Goal: Task Accomplishment & Management: Complete application form

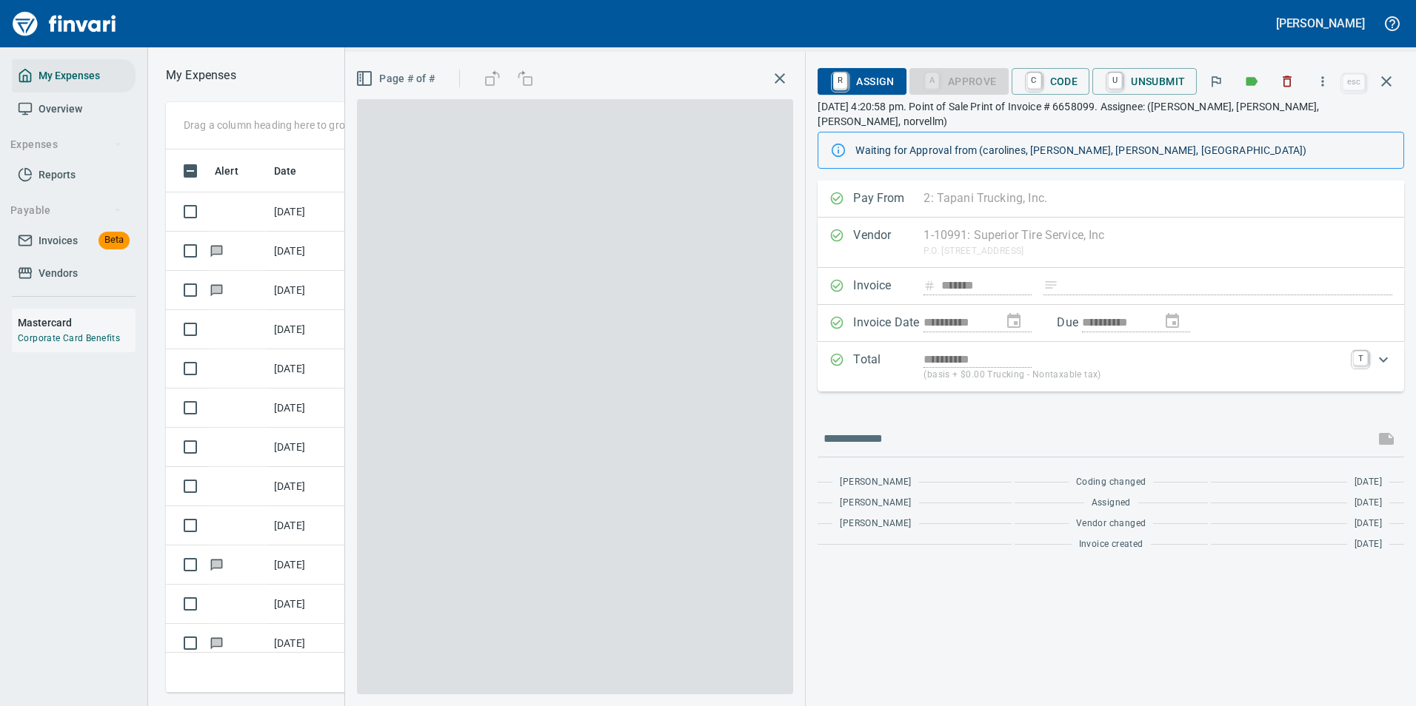
scroll to position [1, 1]
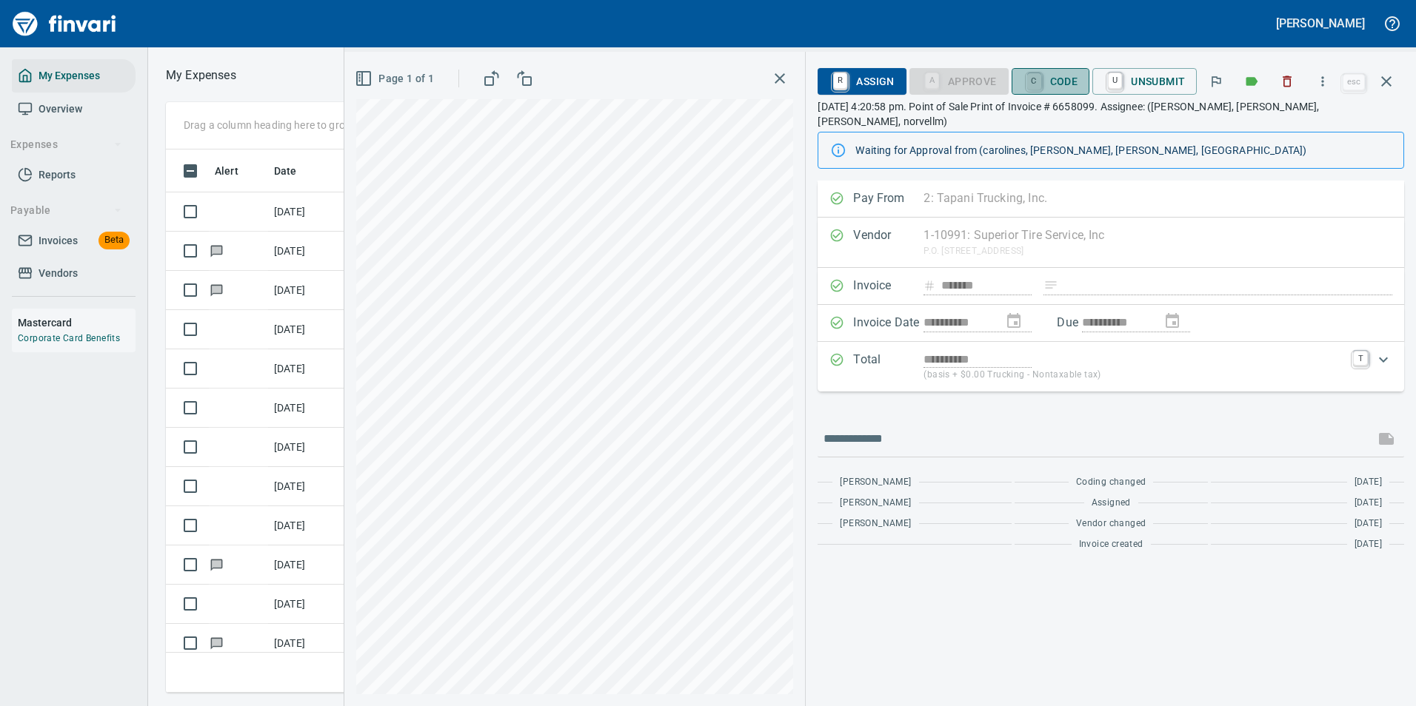
click at [1040, 77] on link "C" at bounding box center [1034, 81] width 14 height 16
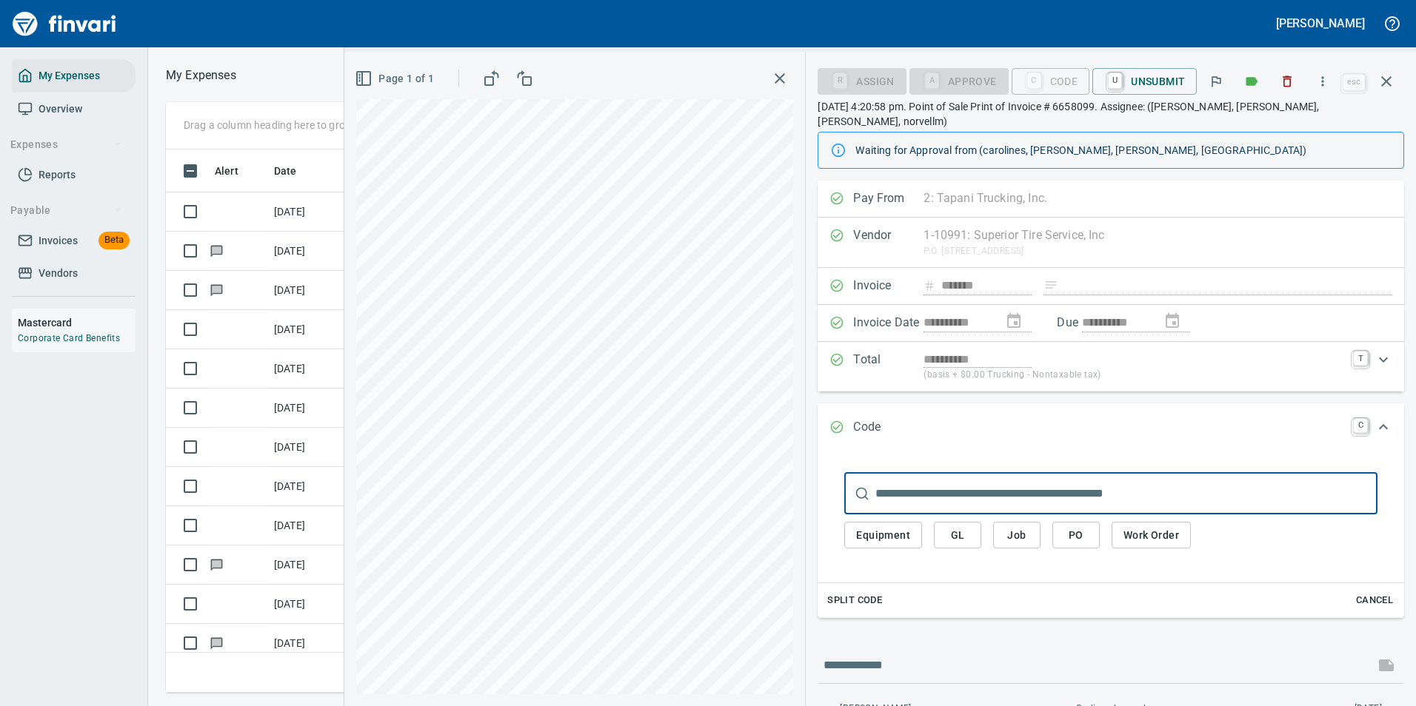
scroll to position [521, 840]
click at [879, 527] on span "Equipment" at bounding box center [883, 536] width 54 height 19
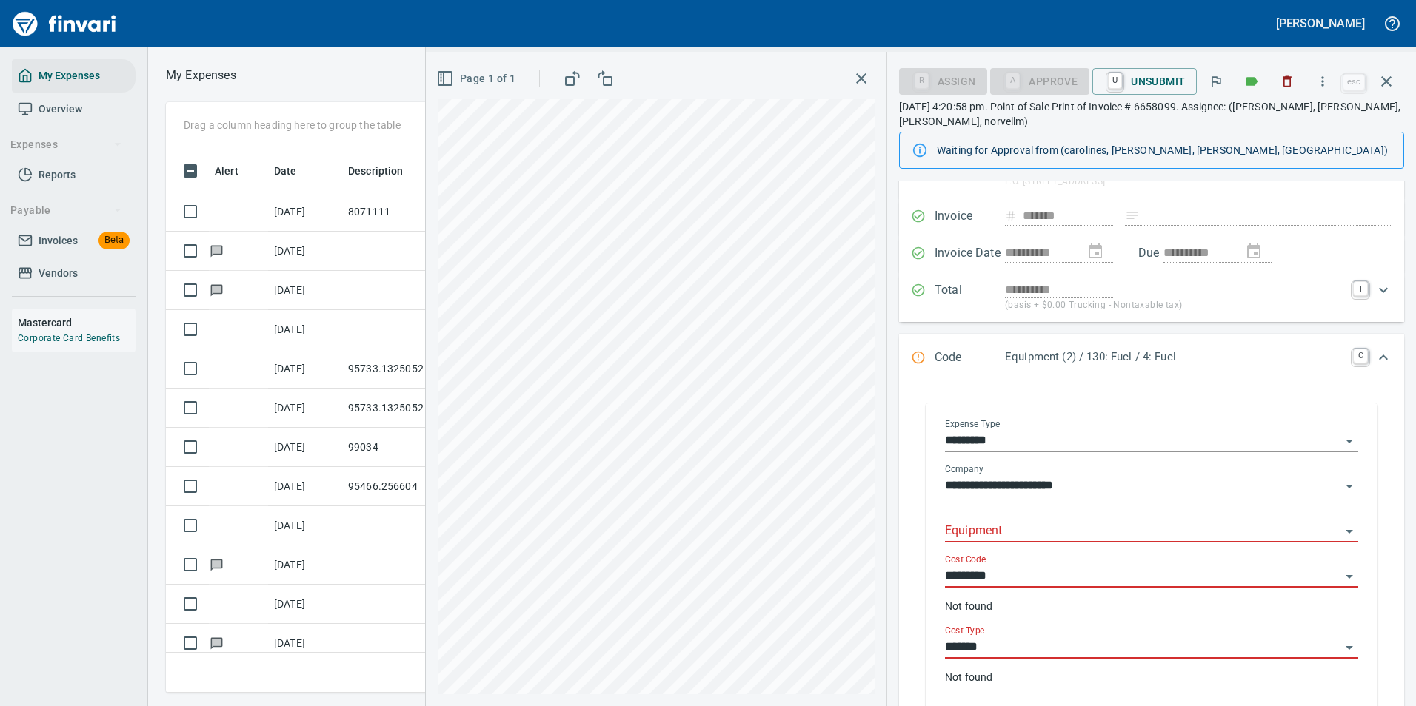
scroll to position [148, 0]
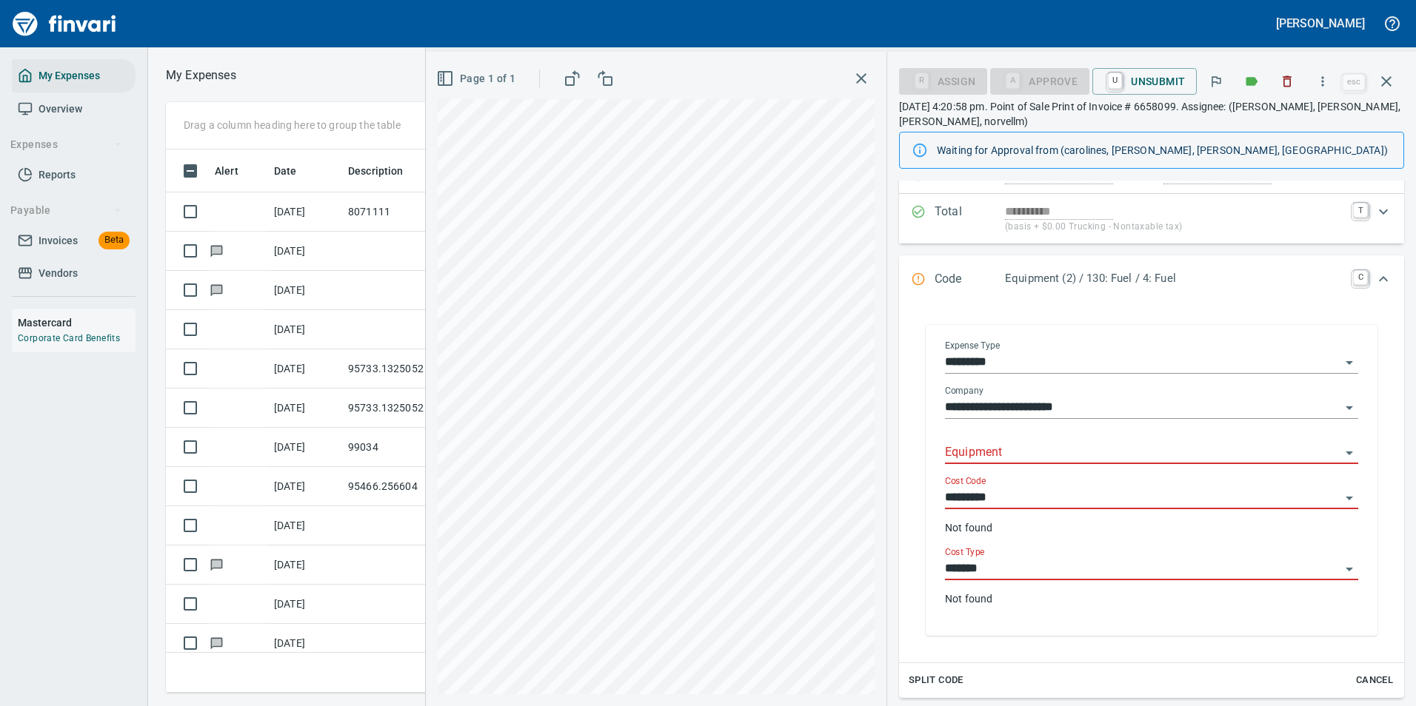
click at [1003, 452] on input "Equipment" at bounding box center [1142, 453] width 395 height 21
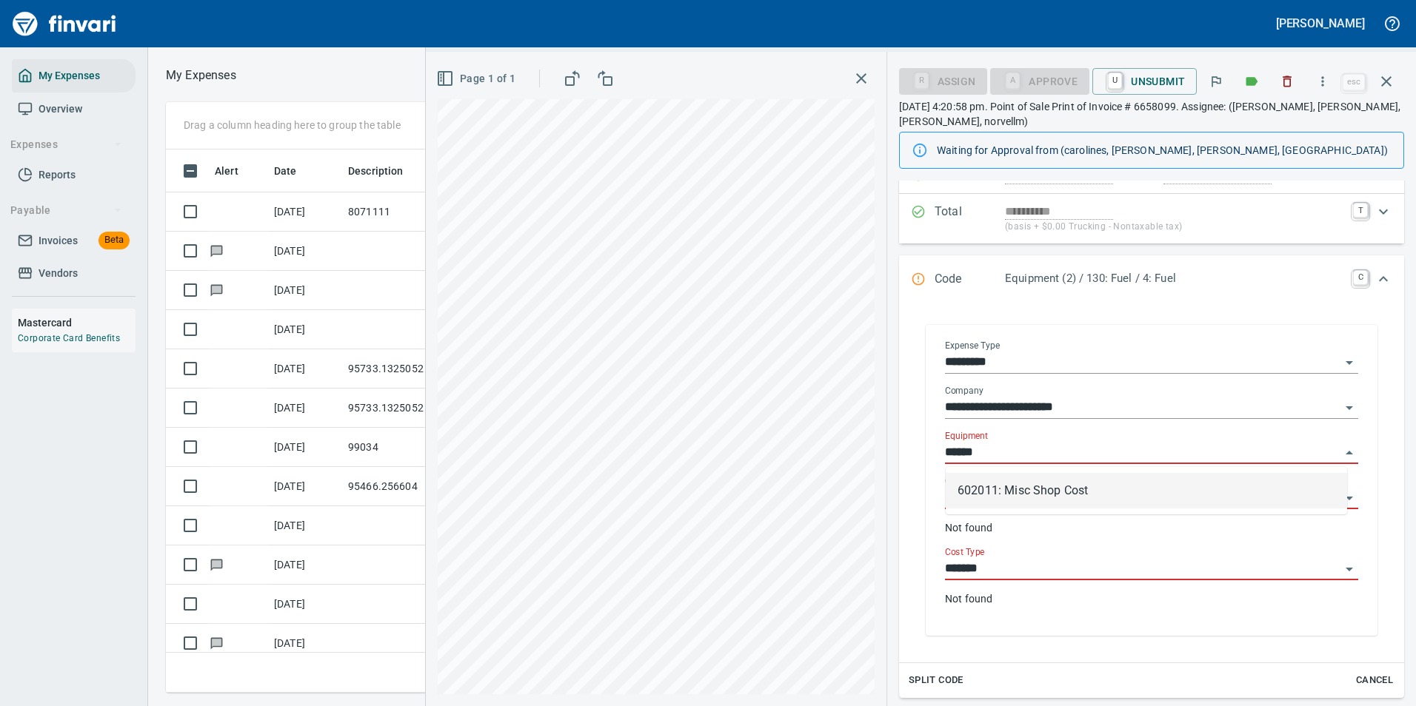
scroll to position [521, 840]
click at [989, 488] on li "602011: Misc Shop Cost" at bounding box center [1146, 491] width 401 height 36
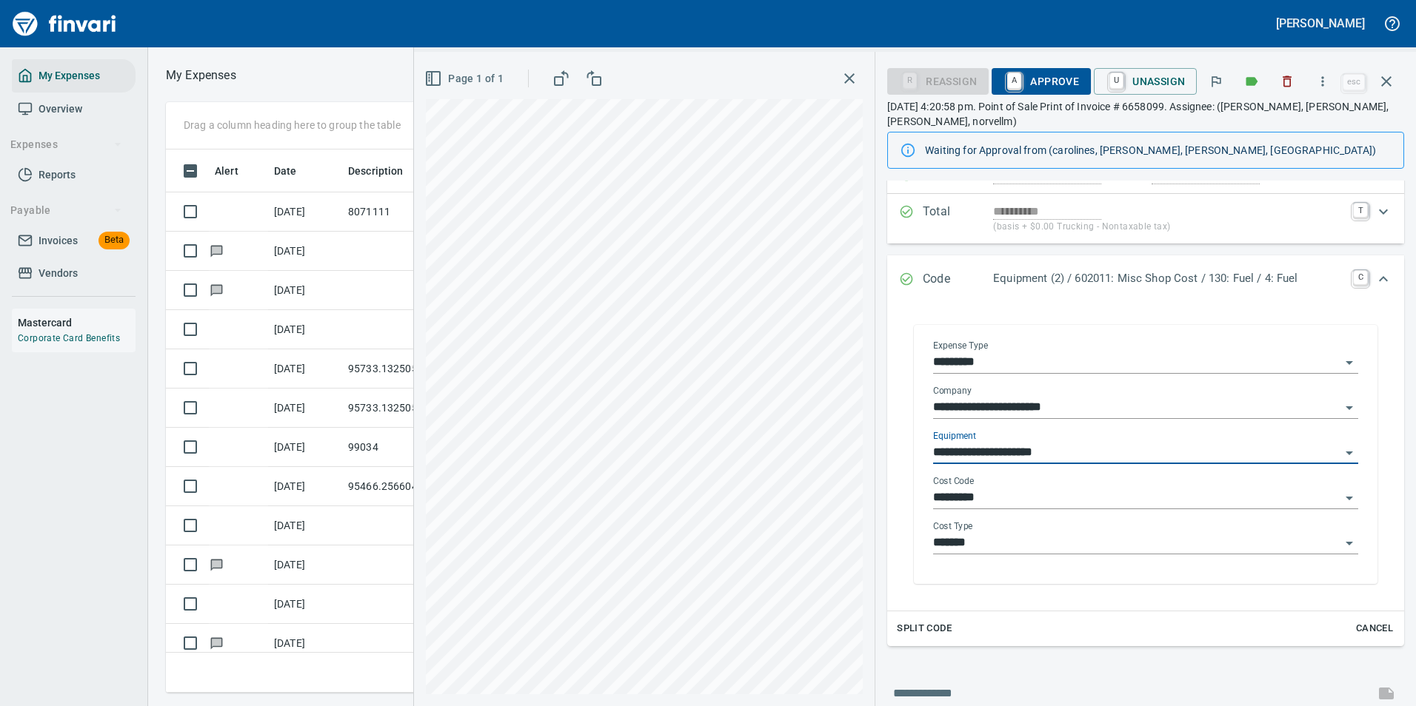
type input "**********"
click at [986, 495] on input "*********" at bounding box center [1136, 498] width 407 height 21
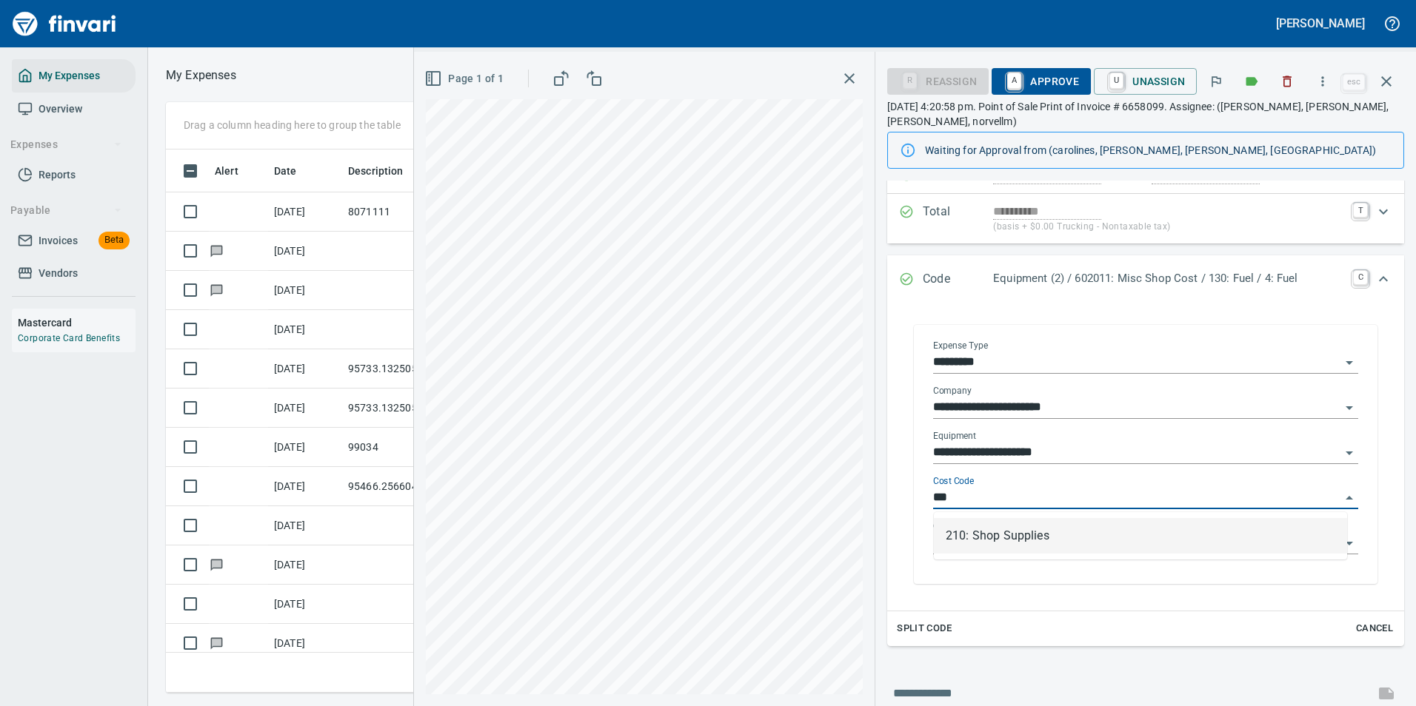
drag, startPoint x: 982, startPoint y: 529, endPoint x: 989, endPoint y: 535, distance: 8.9
click at [982, 530] on li "210: Shop Supplies" at bounding box center [1140, 536] width 413 height 36
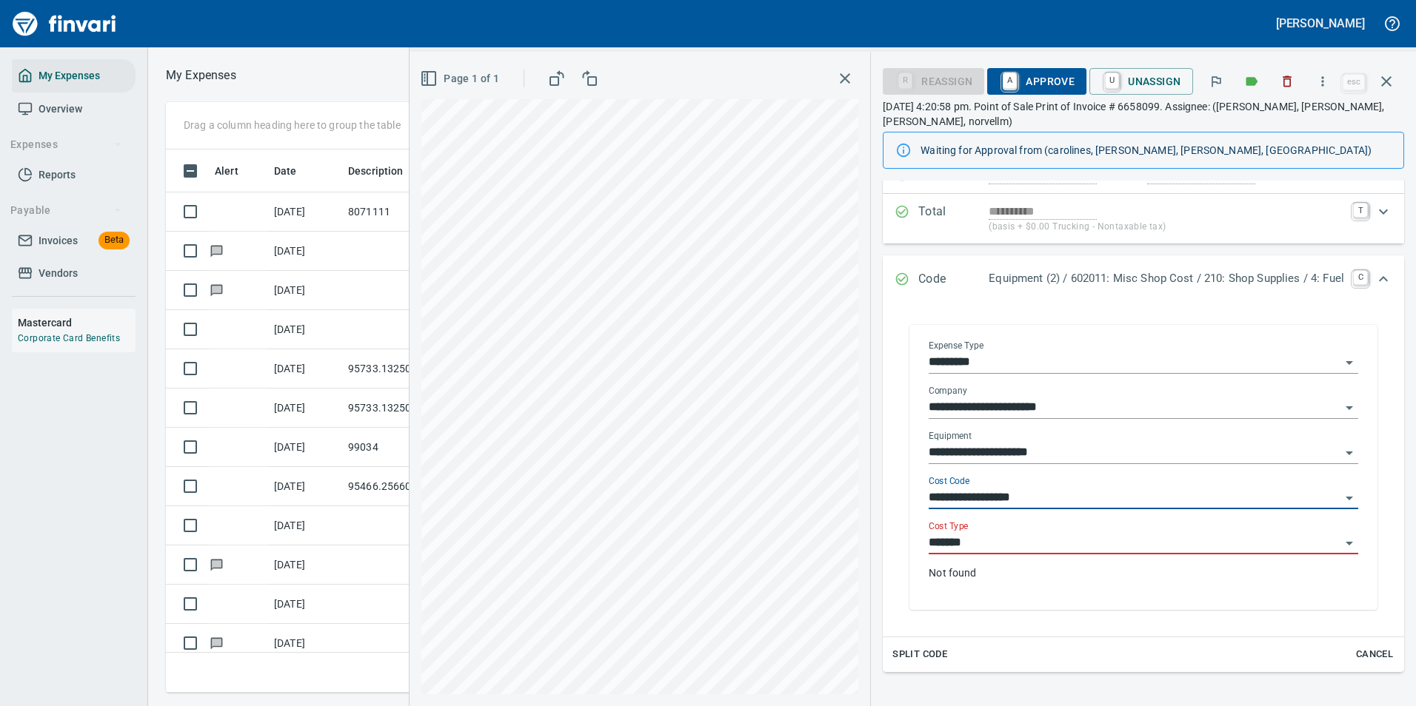
type input "**********"
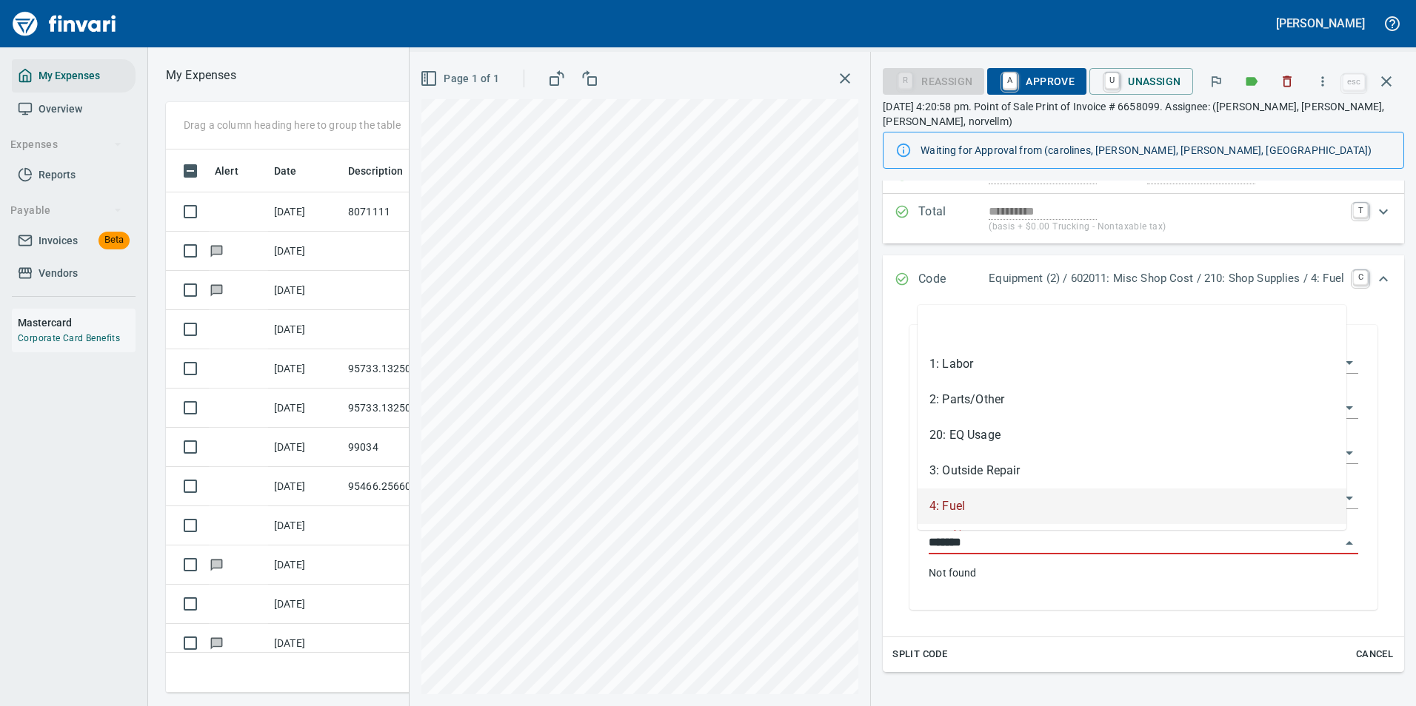
drag, startPoint x: 986, startPoint y: 543, endPoint x: 974, endPoint y: 547, distance: 12.7
click at [984, 544] on input "*******" at bounding box center [1135, 543] width 412 height 21
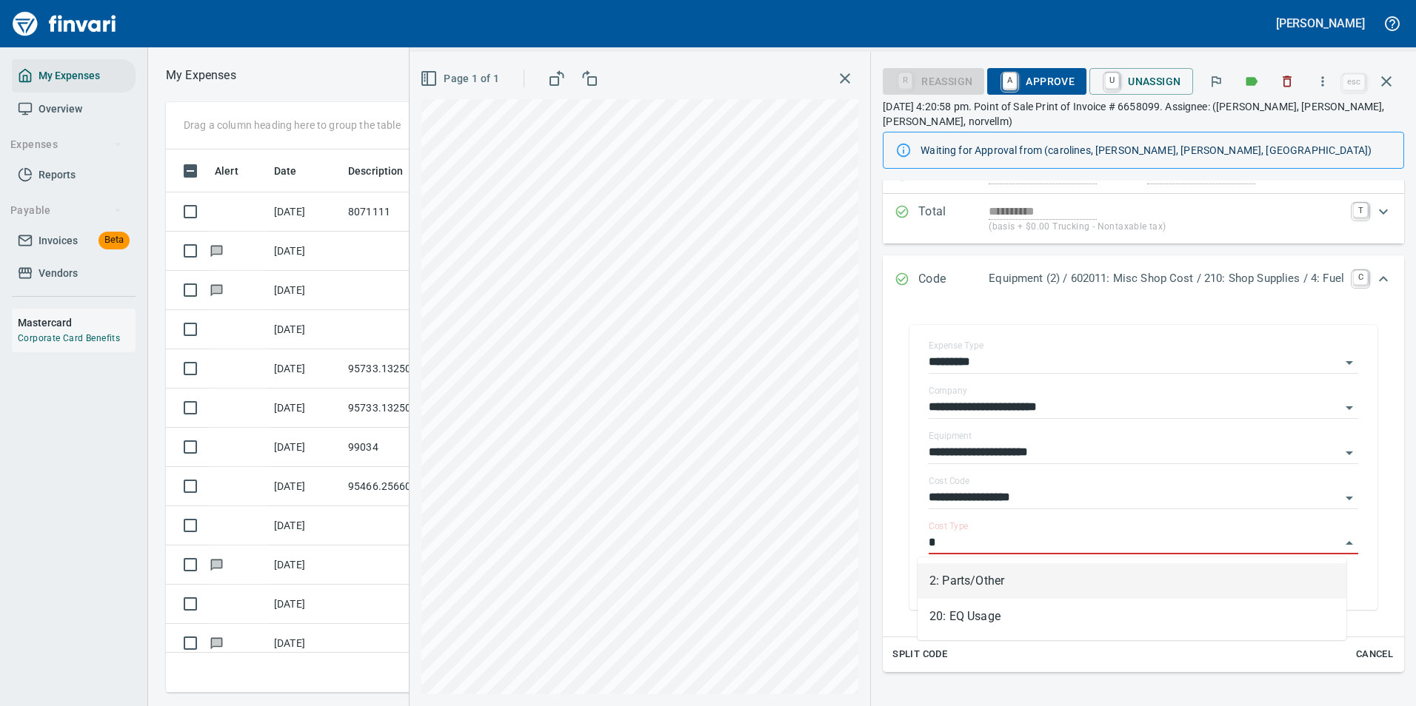
click at [983, 572] on li "2: Parts/Other" at bounding box center [1132, 582] width 429 height 36
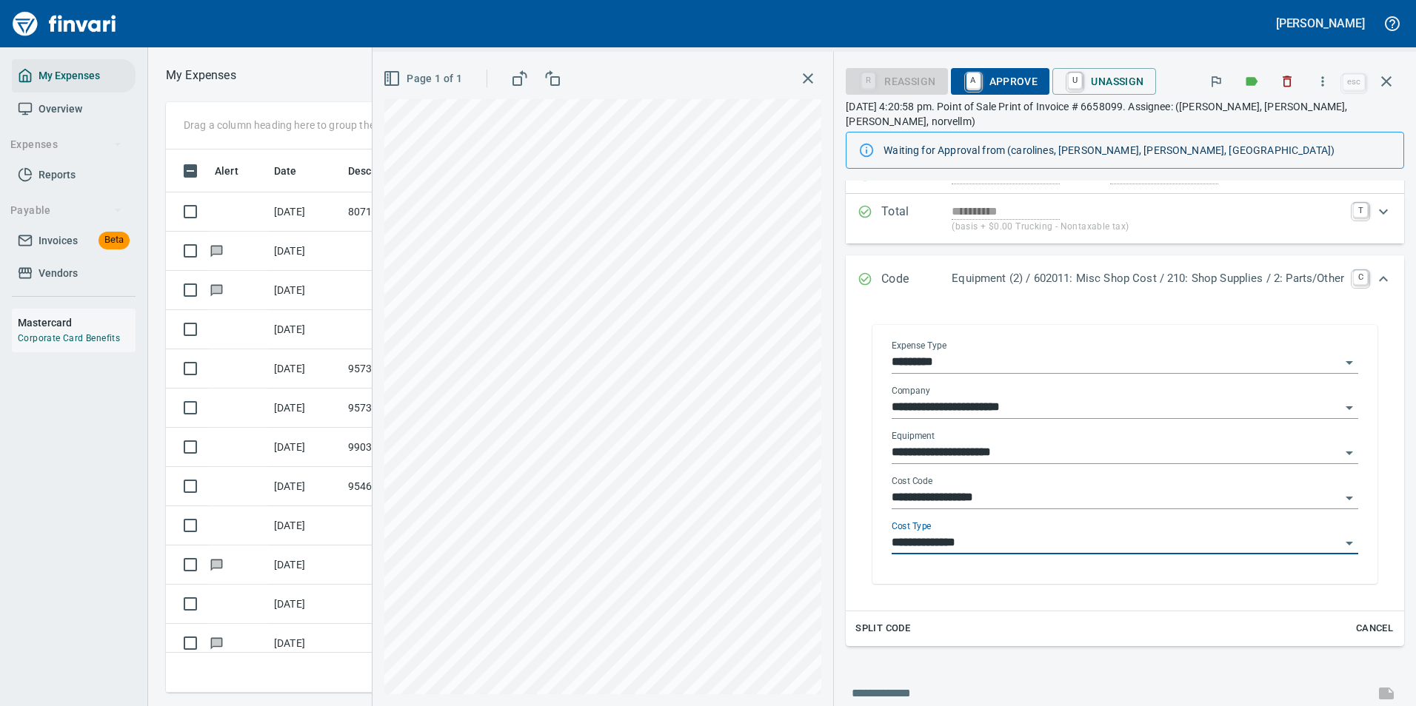
scroll to position [0, 0]
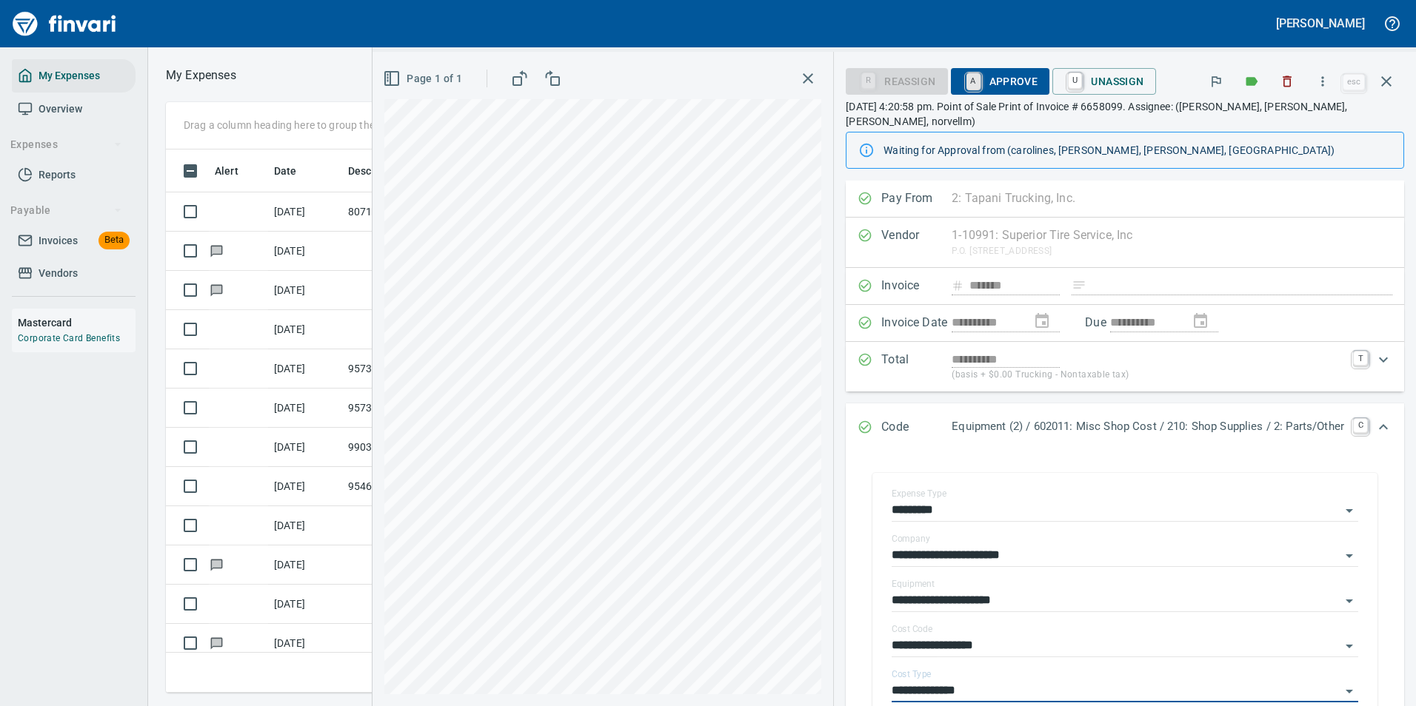
type input "**********"
click at [969, 80] on link "A" at bounding box center [973, 81] width 14 height 16
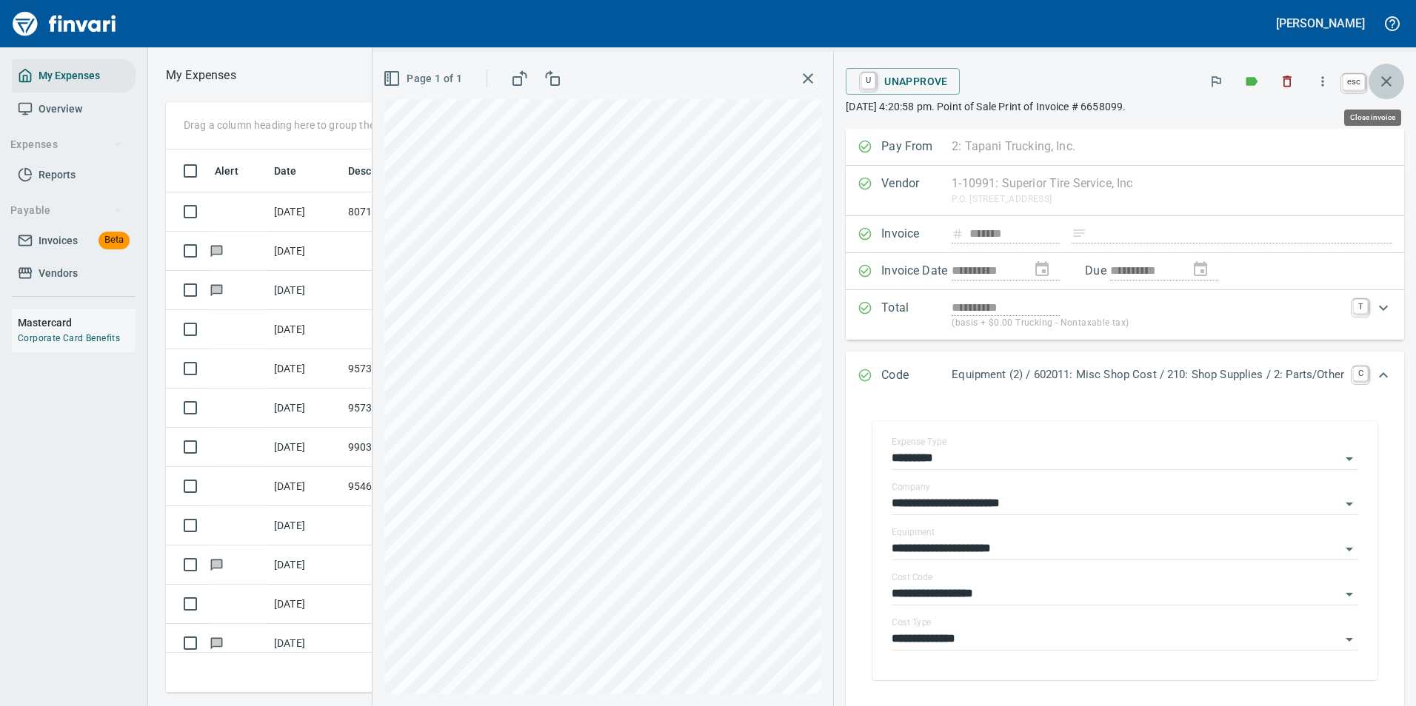
click at [1387, 87] on icon "button" at bounding box center [1386, 82] width 18 height 18
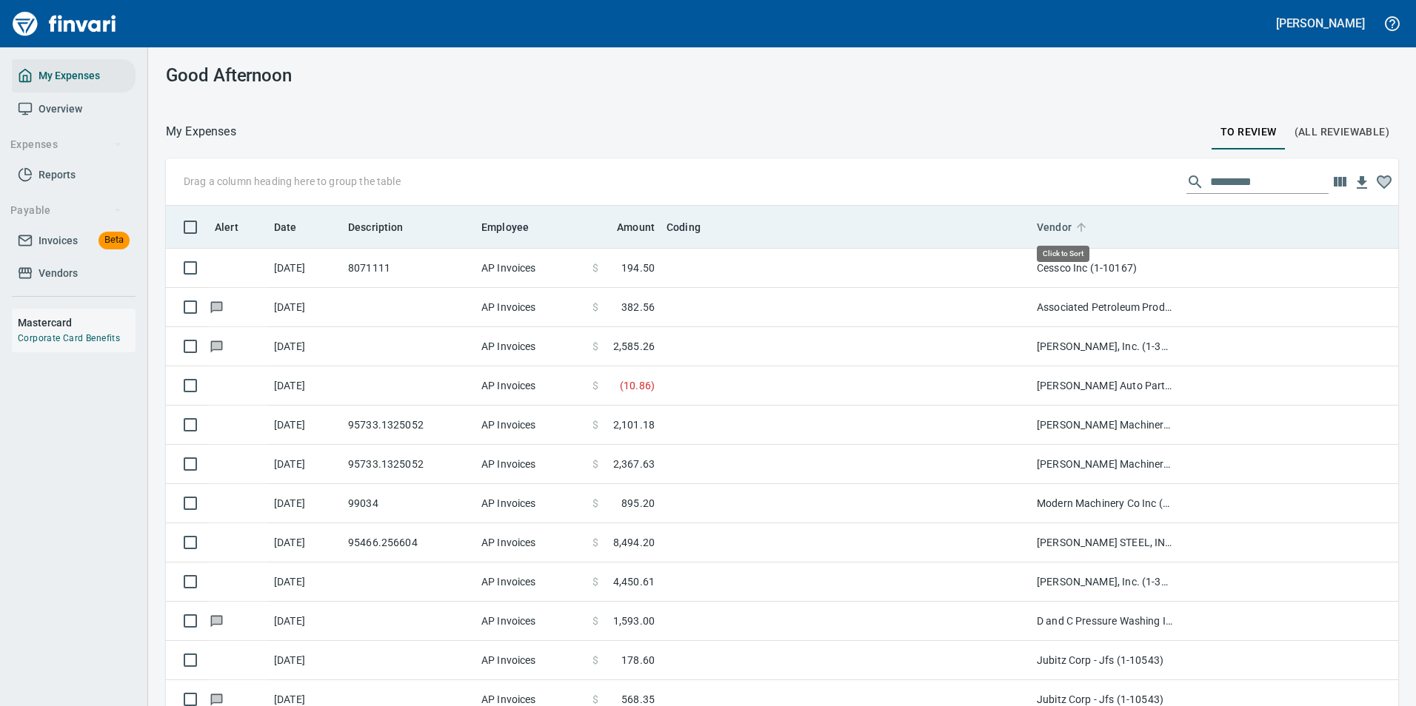
click at [1076, 224] on icon at bounding box center [1081, 227] width 13 height 13
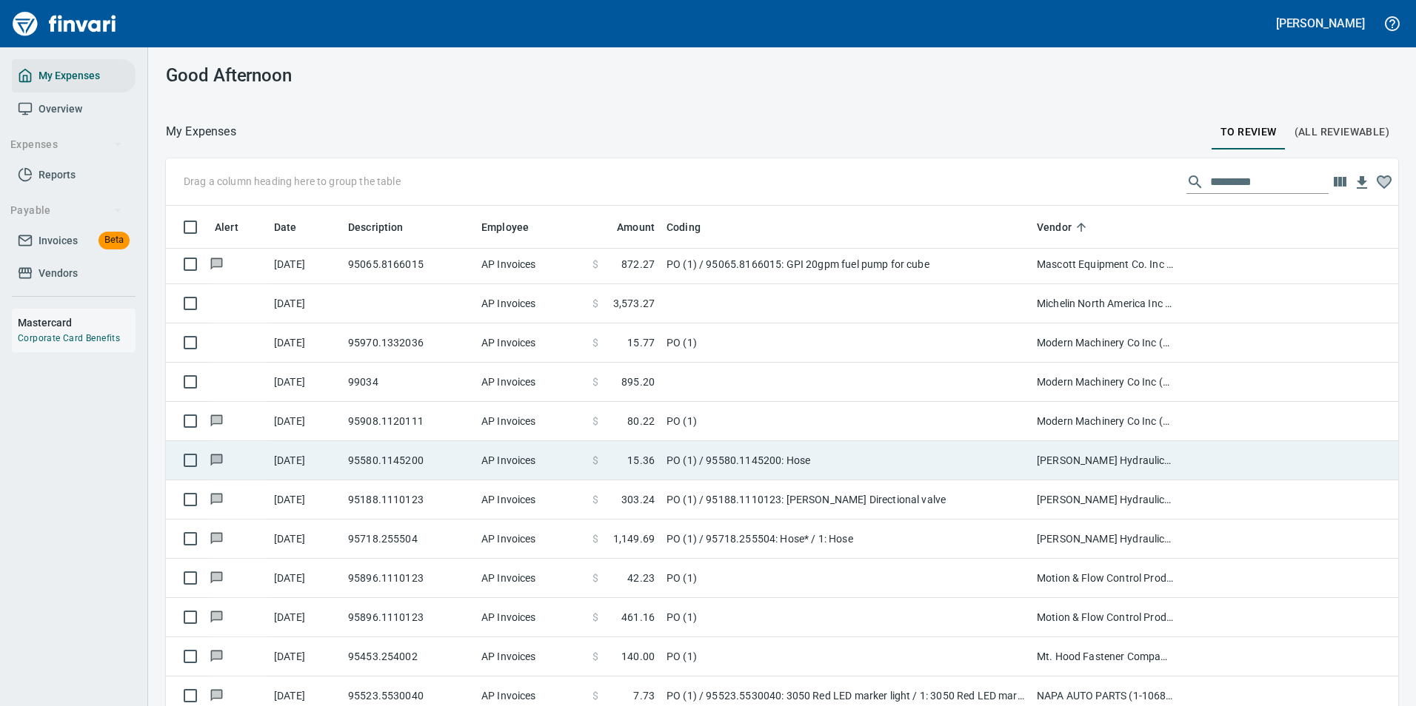
scroll to position [3110, 0]
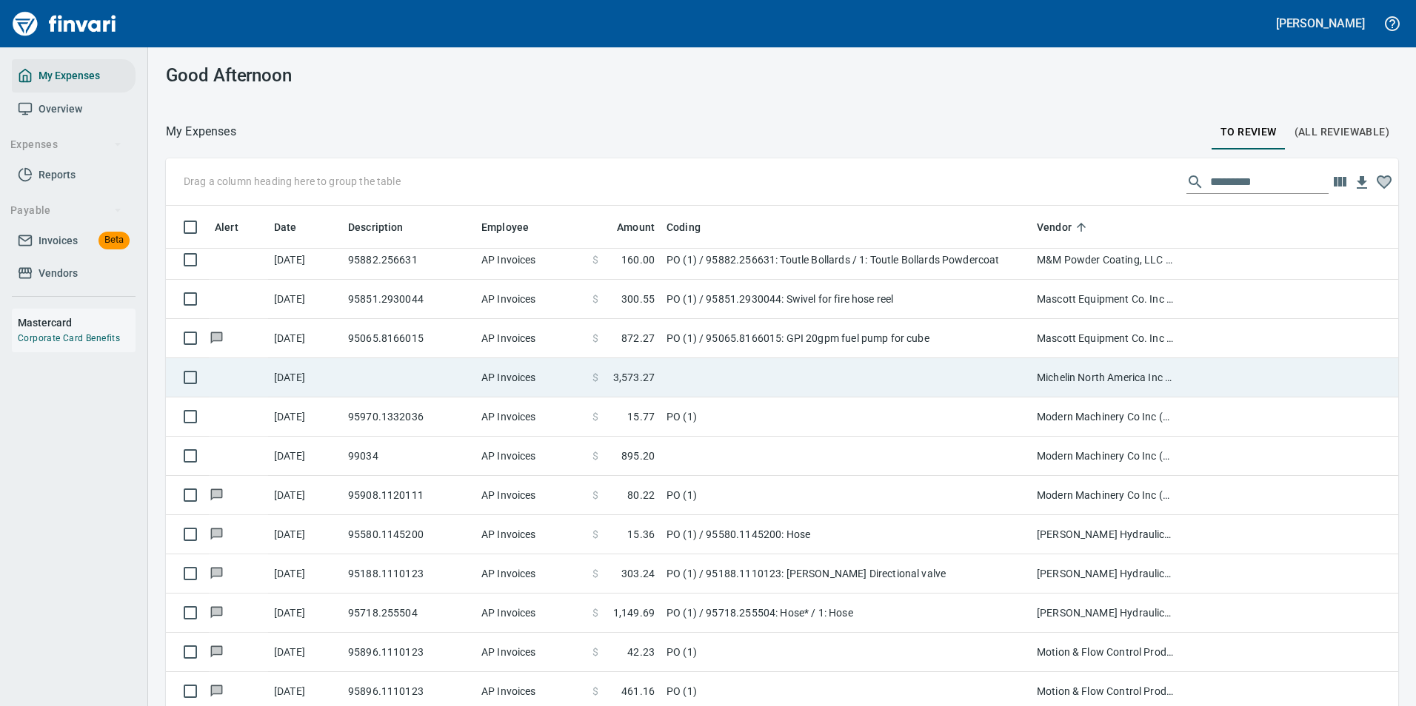
click at [694, 378] on td at bounding box center [846, 377] width 370 height 39
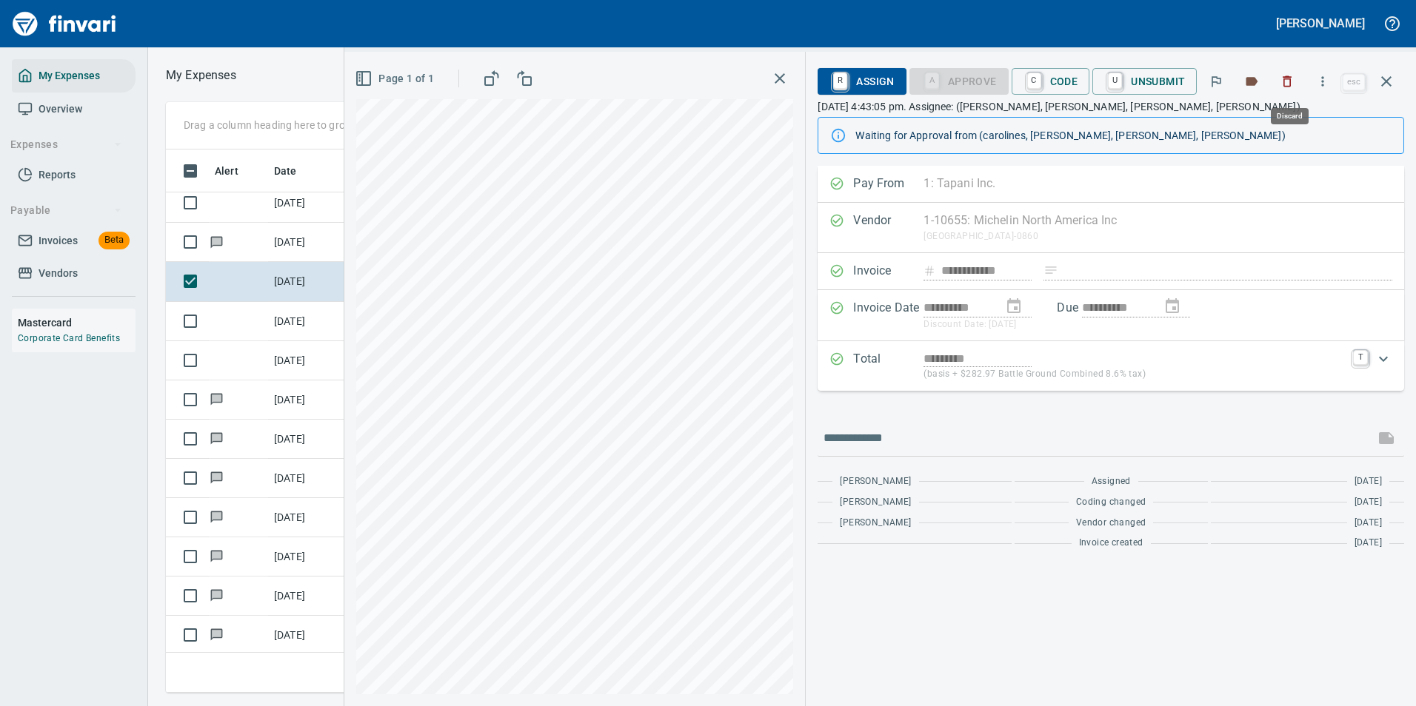
scroll to position [521, 840]
click at [1324, 84] on icon "button" at bounding box center [1322, 81] width 15 height 15
click at [1251, 124] on span "Download" at bounding box center [1320, 125] width 142 height 18
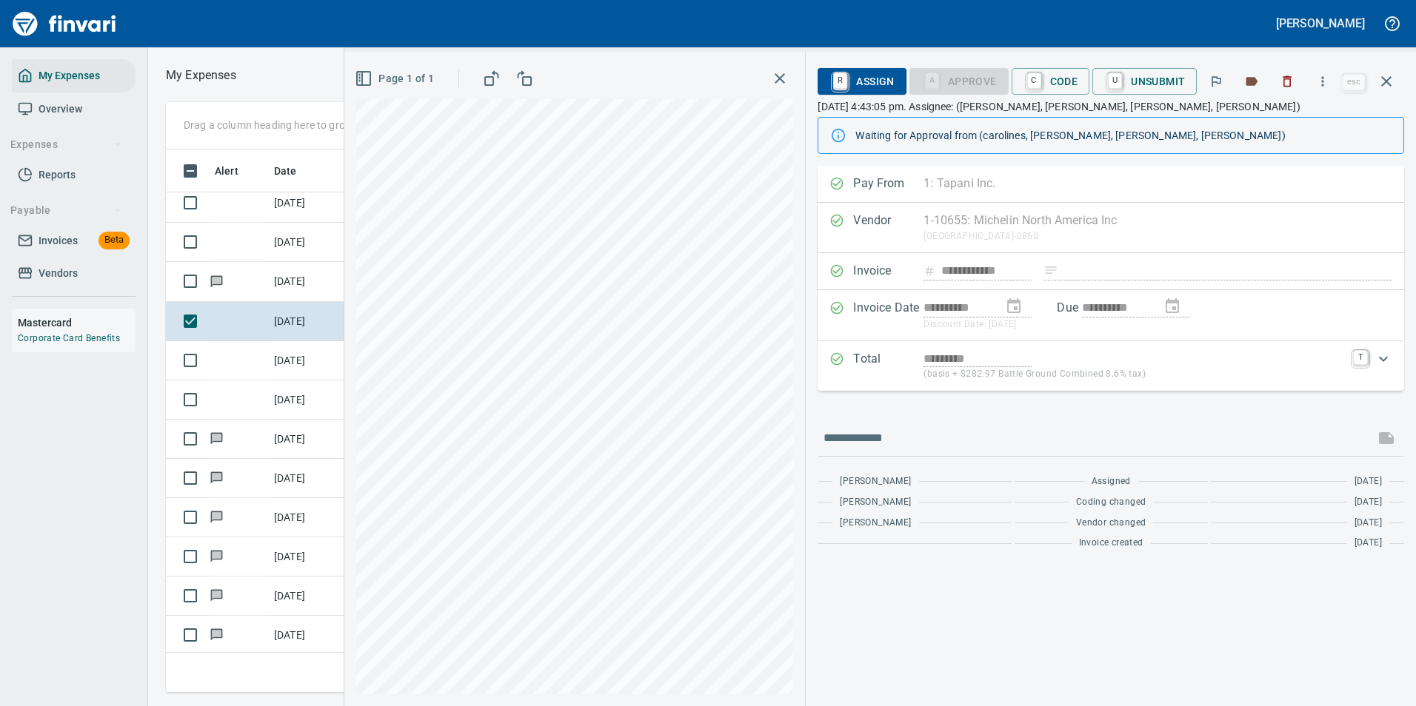
drag, startPoint x: 1039, startPoint y: 86, endPoint x: 1000, endPoint y: 100, distance: 41.0
click at [1039, 86] on link "C" at bounding box center [1034, 81] width 14 height 16
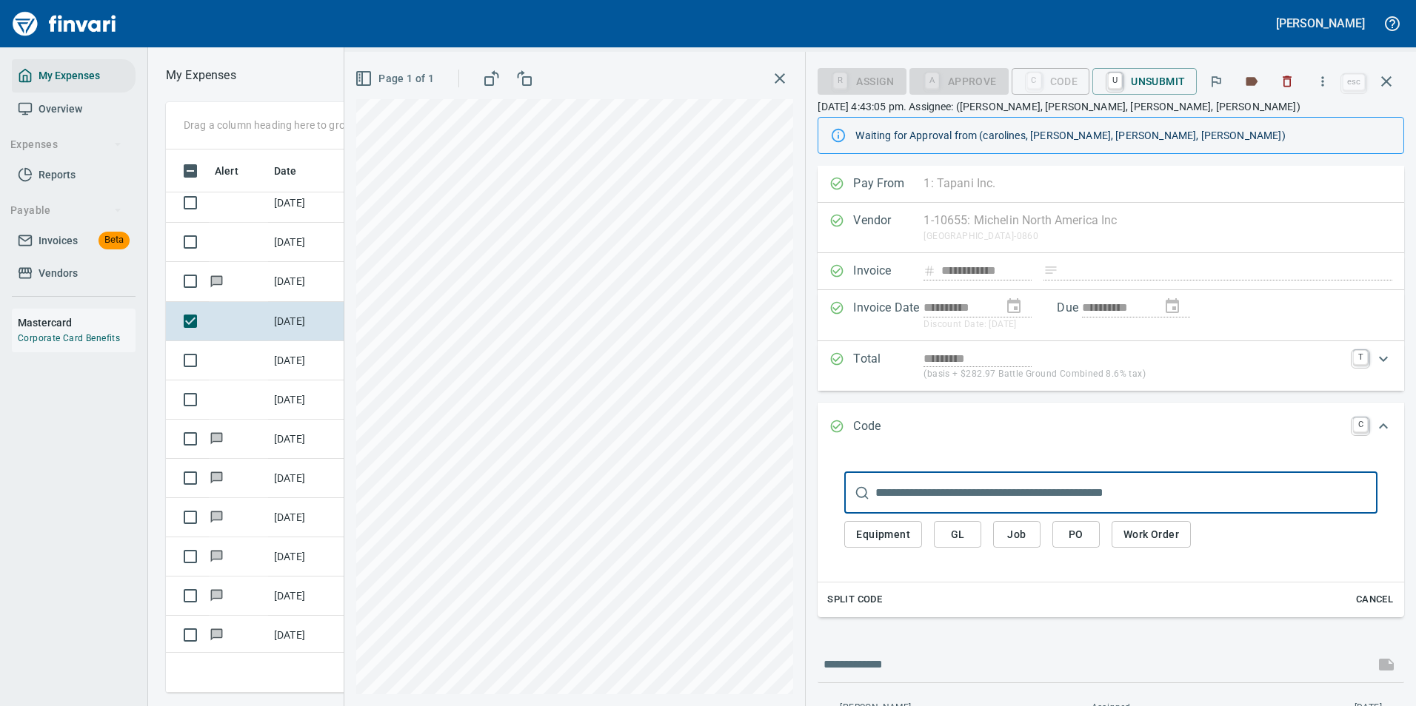
click at [889, 537] on span "Equipment" at bounding box center [883, 535] width 54 height 19
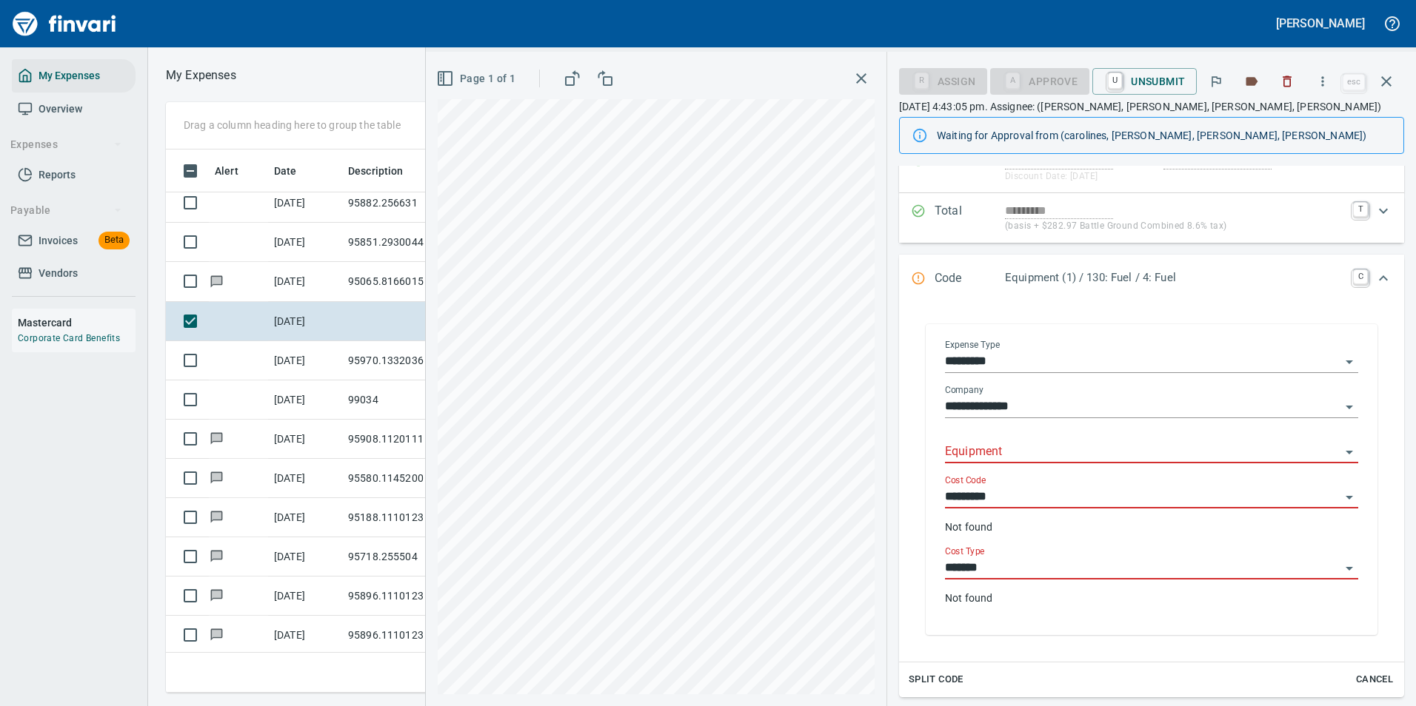
click at [992, 455] on input "Equipment" at bounding box center [1142, 452] width 395 height 21
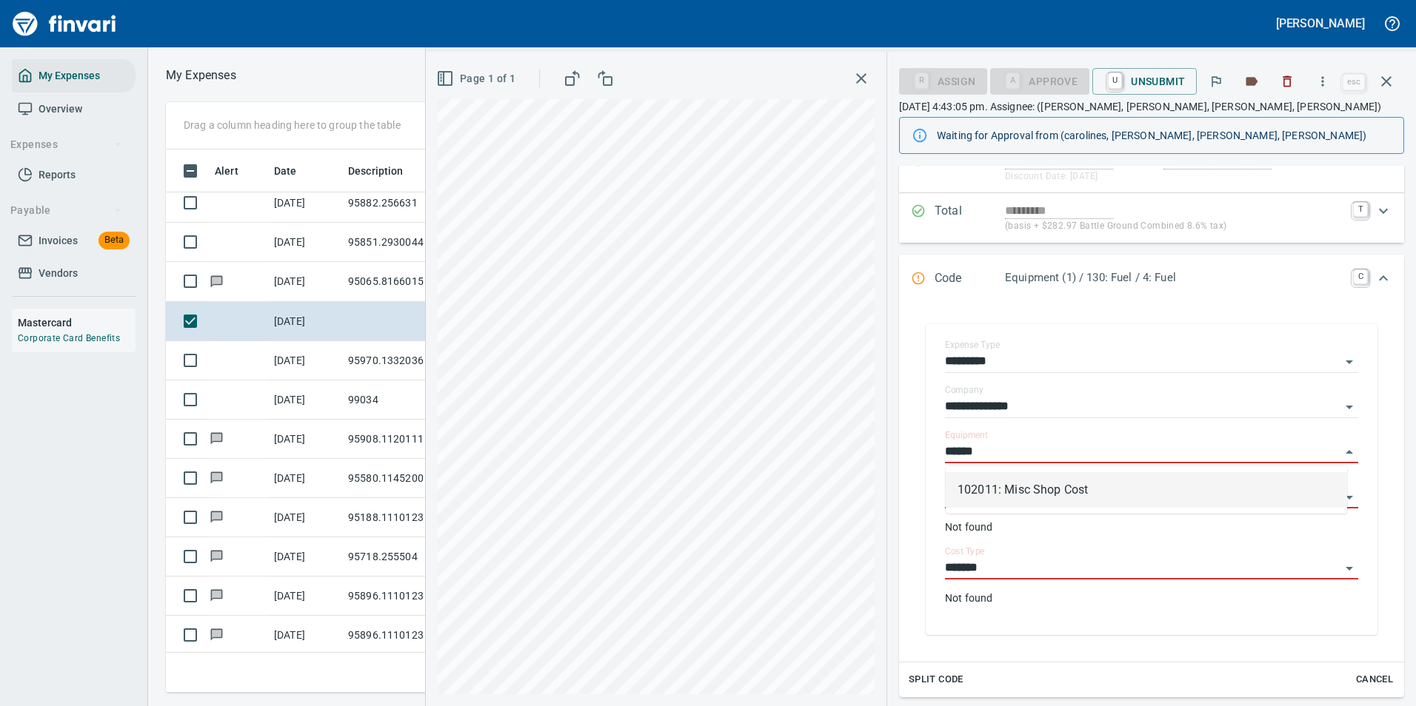
click at [969, 495] on li "102011: Misc Shop Cost" at bounding box center [1146, 490] width 401 height 36
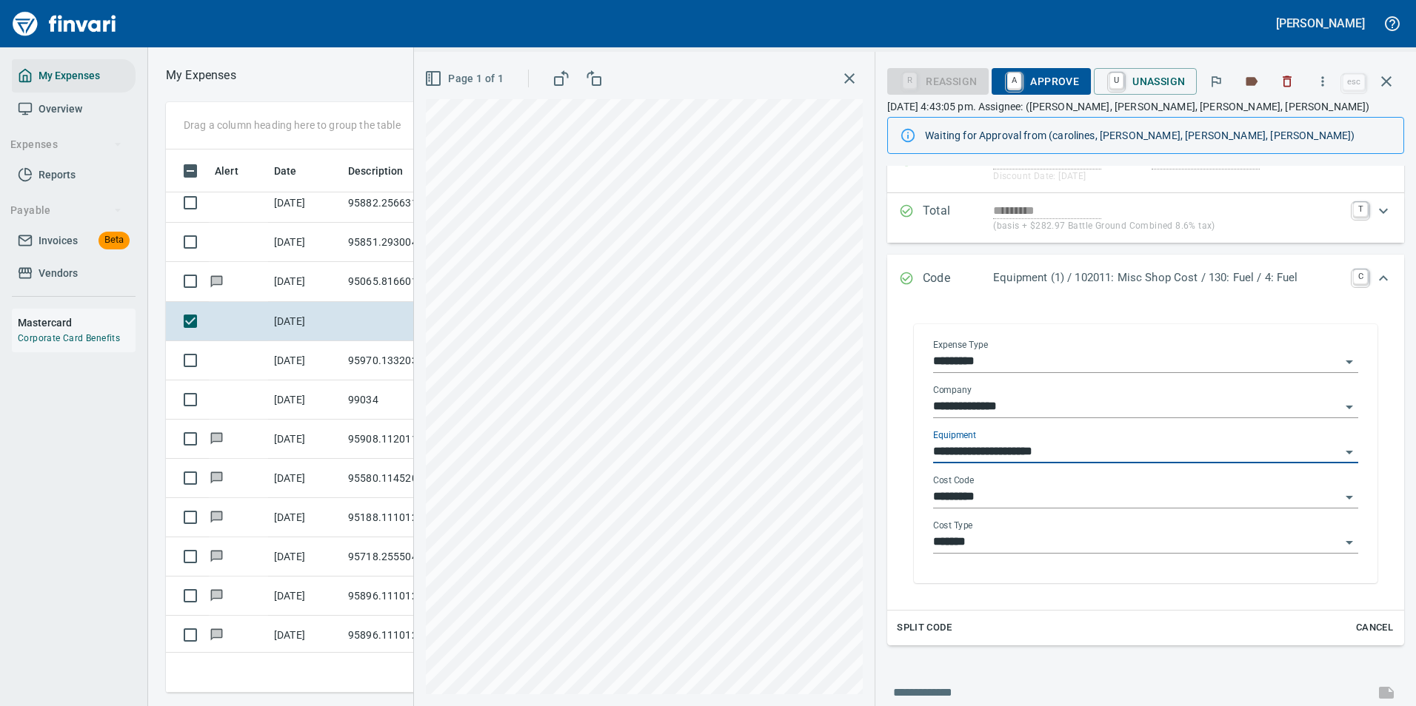
type input "**********"
click at [957, 497] on input "*********" at bounding box center [1136, 497] width 407 height 21
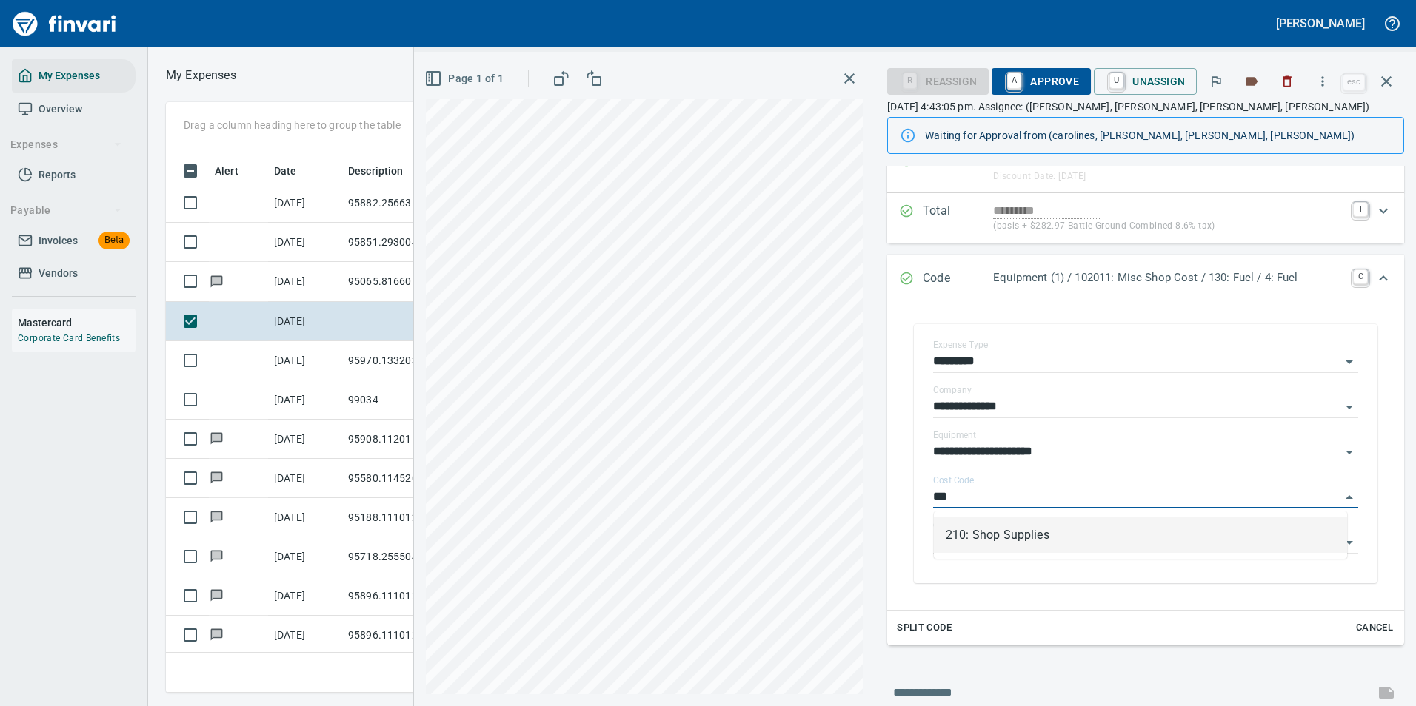
click at [1013, 536] on li "210: Shop Supplies" at bounding box center [1140, 536] width 413 height 36
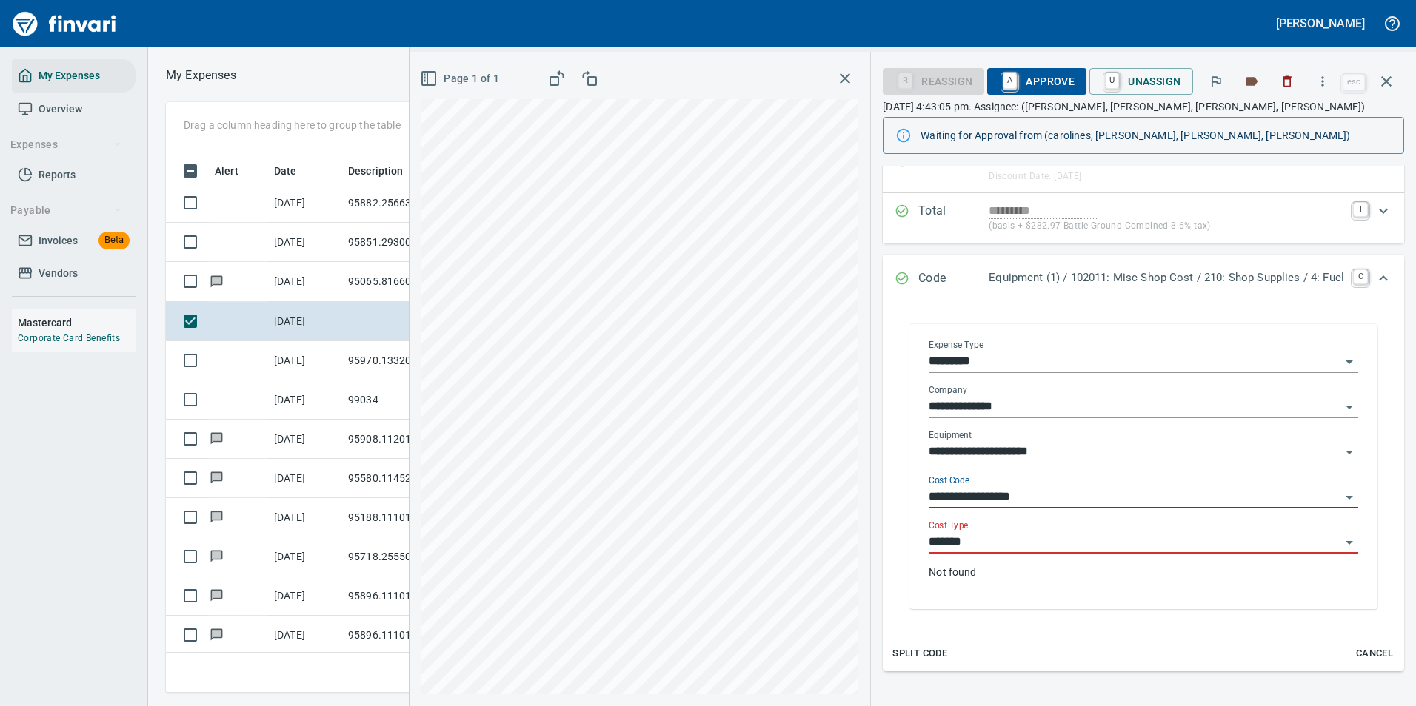
type input "**********"
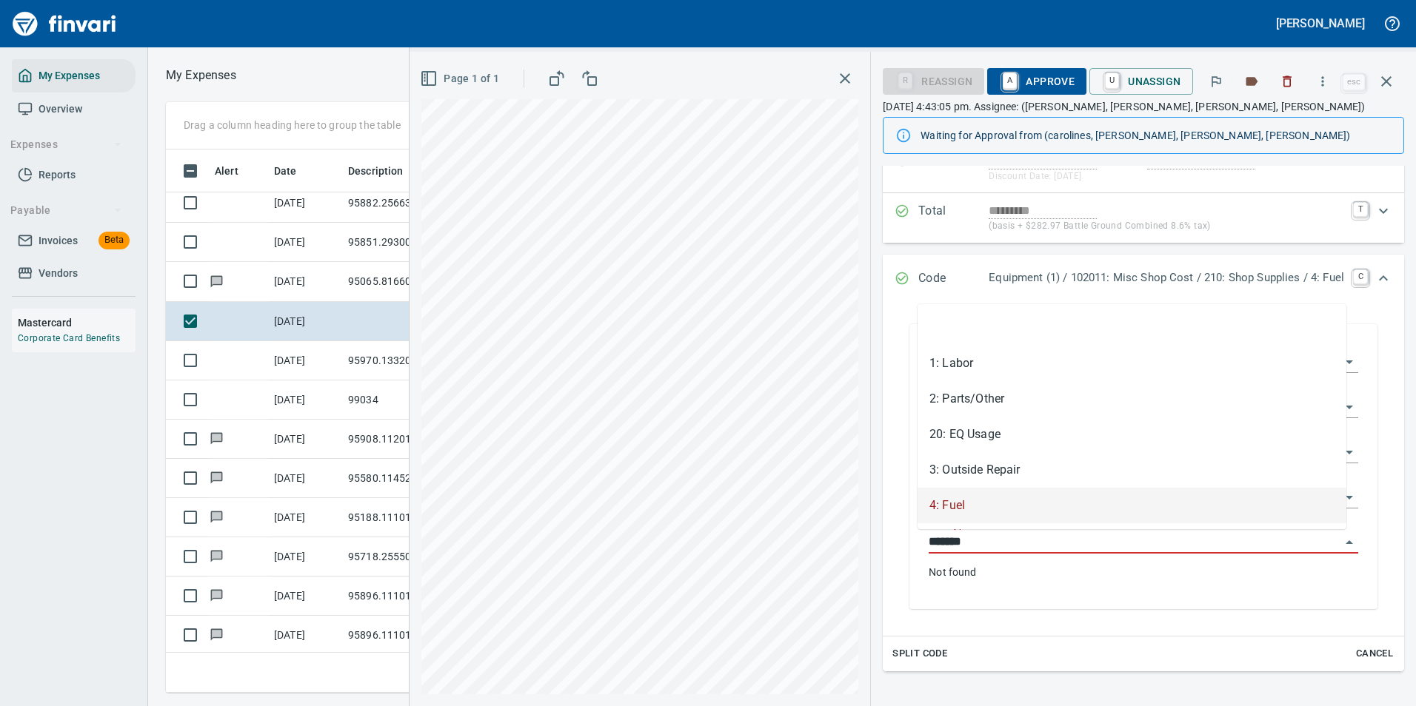
drag, startPoint x: 972, startPoint y: 539, endPoint x: 952, endPoint y: 545, distance: 21.6
click at [960, 543] on input "*******" at bounding box center [1135, 542] width 412 height 21
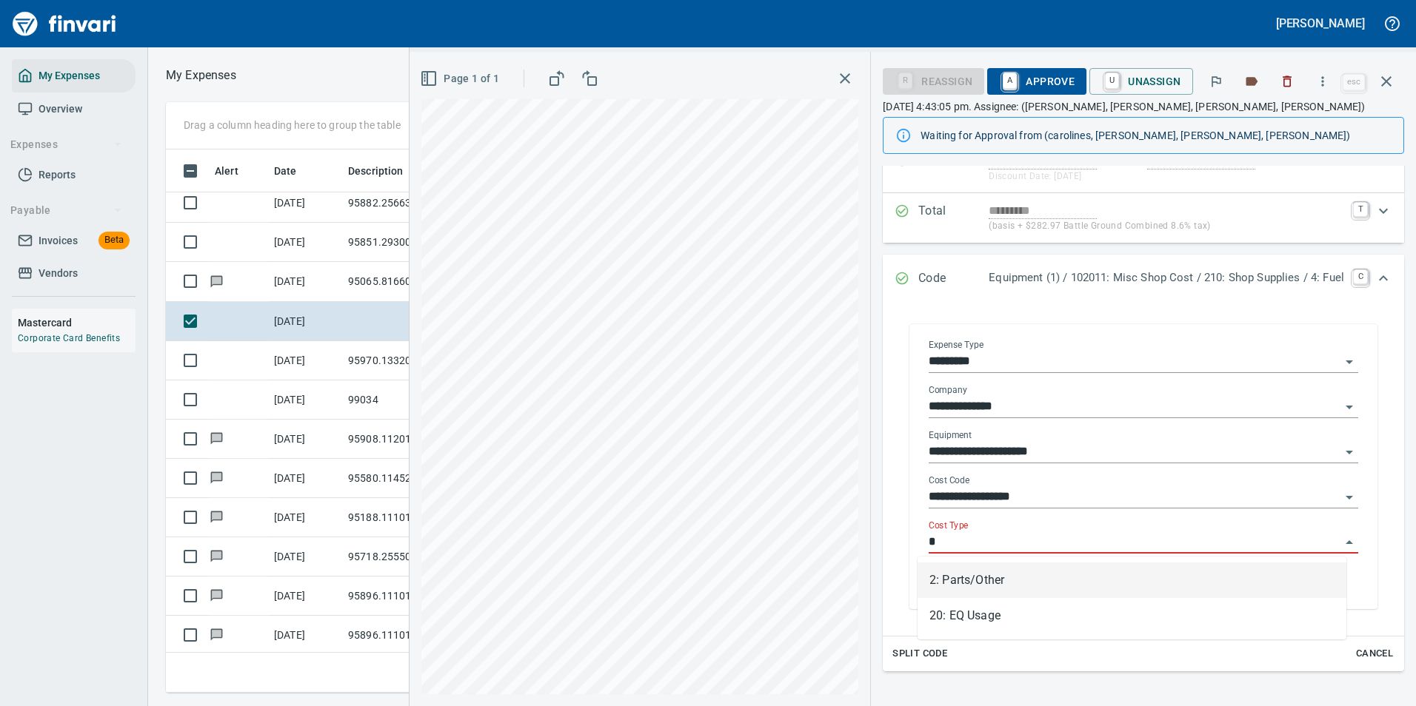
click at [937, 574] on li "2: Parts/Other" at bounding box center [1132, 581] width 429 height 36
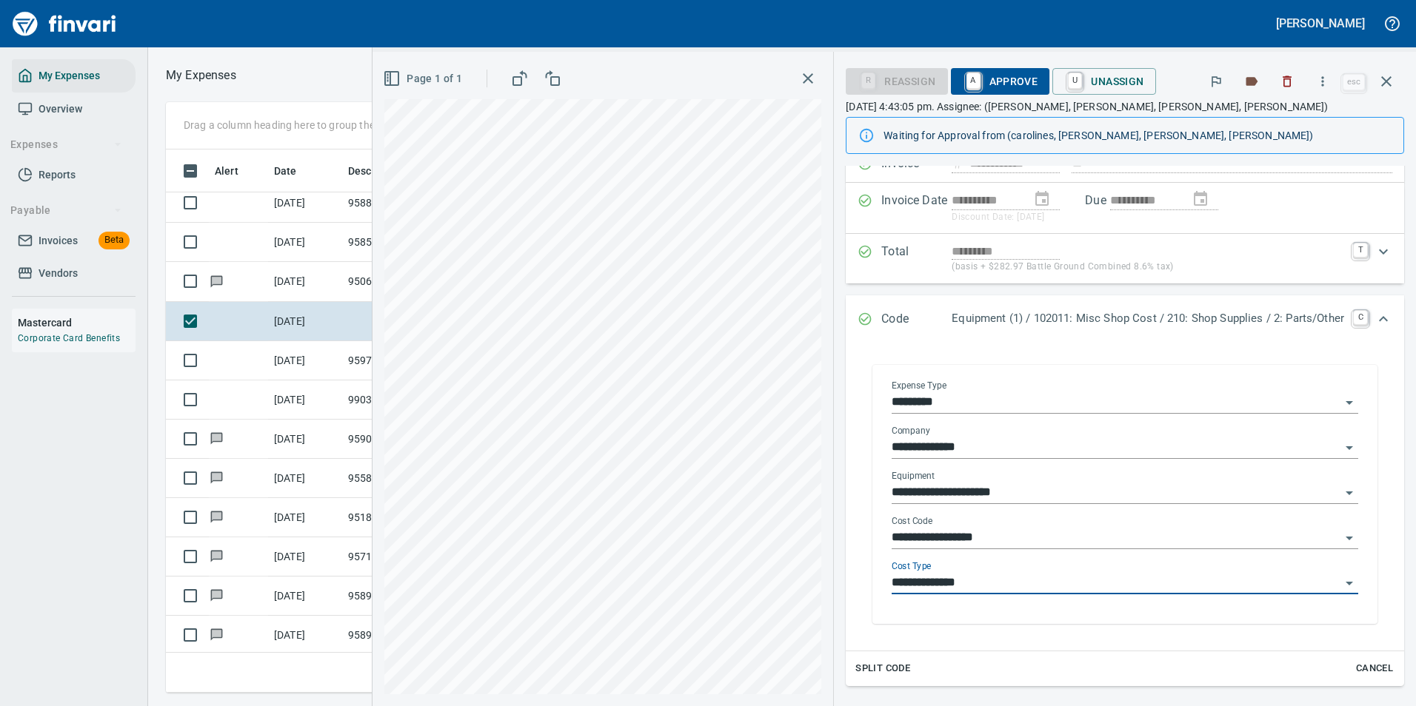
scroll to position [0, 0]
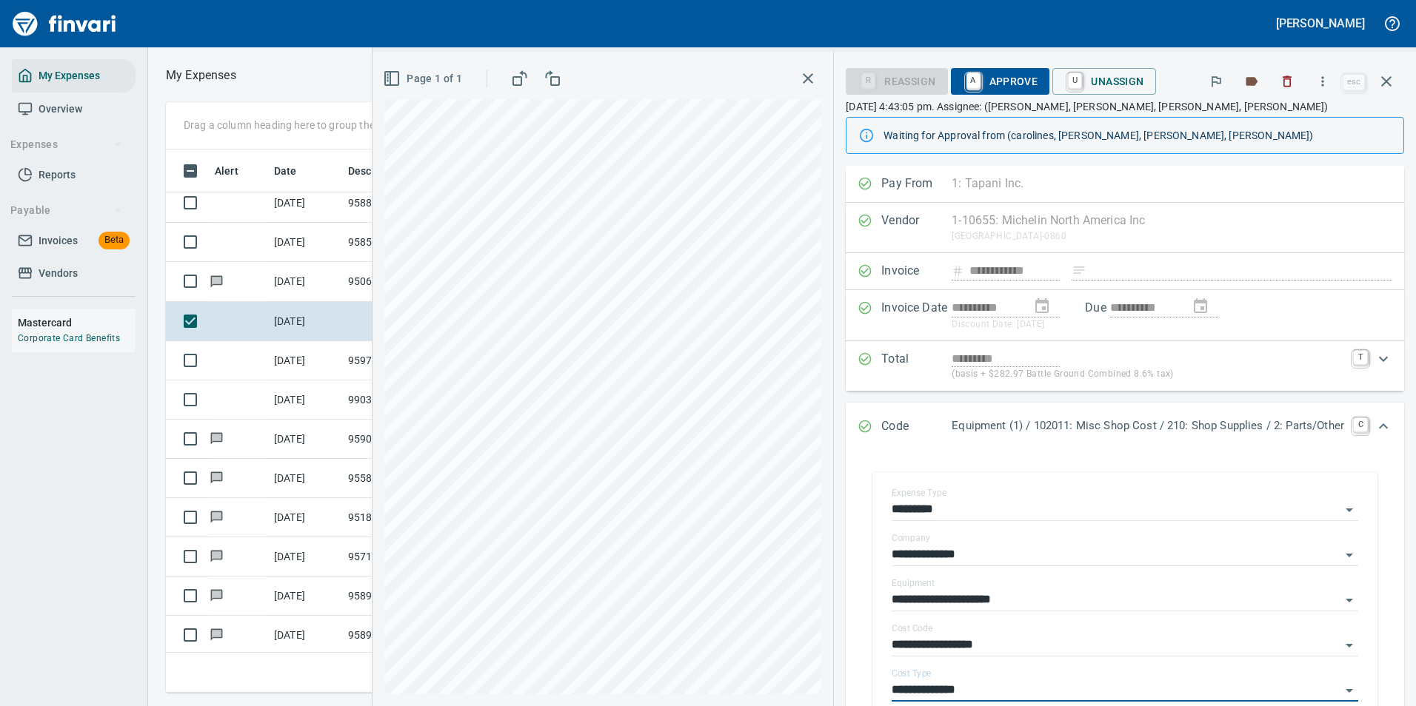
type input "**********"
click at [982, 84] on span "A Approve" at bounding box center [1001, 81] width 76 height 25
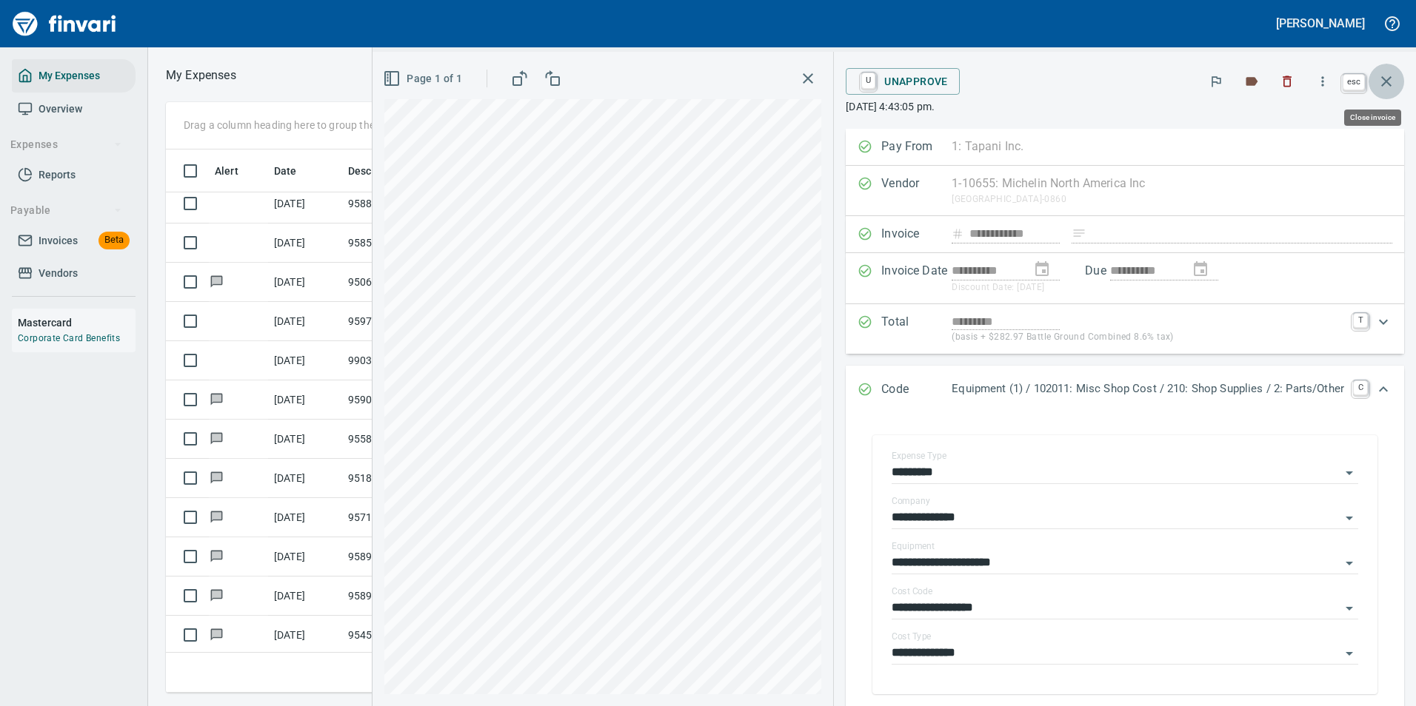
click at [1380, 81] on icon "button" at bounding box center [1386, 82] width 18 height 18
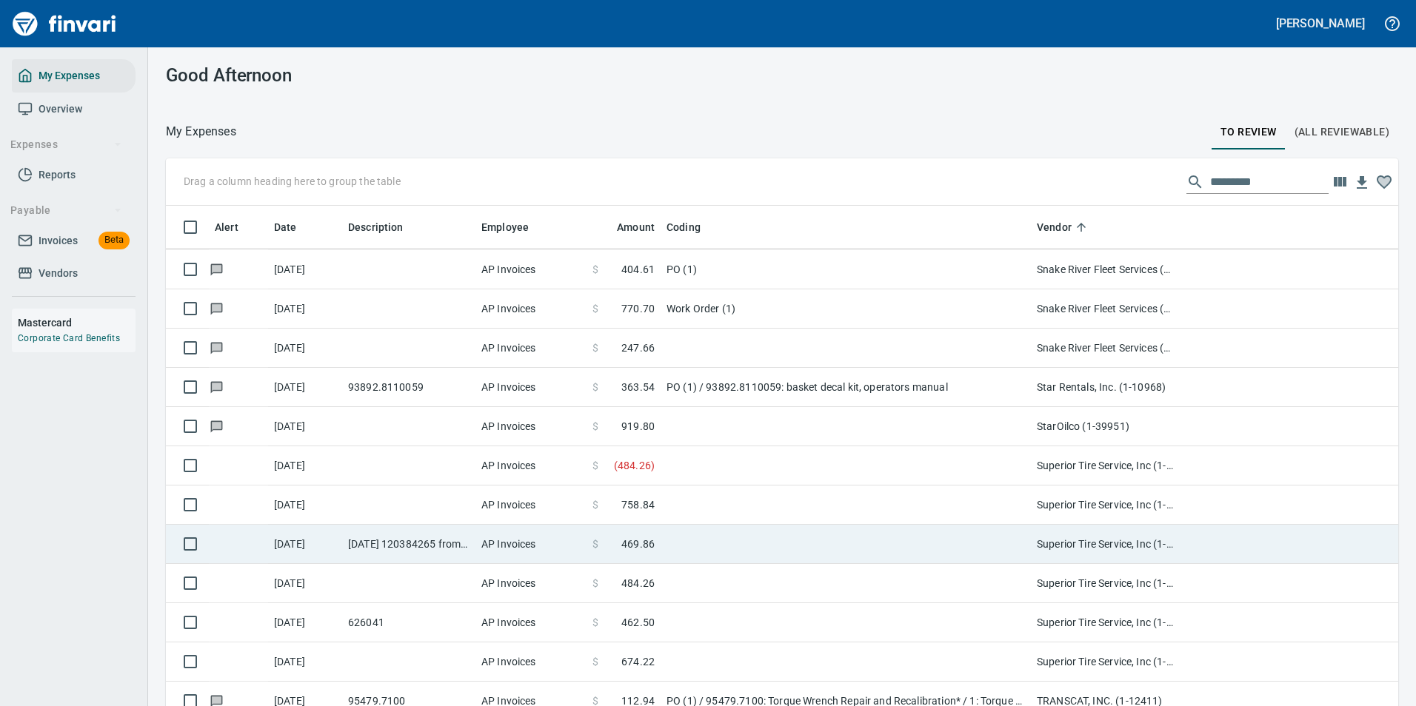
scroll to position [7628, 0]
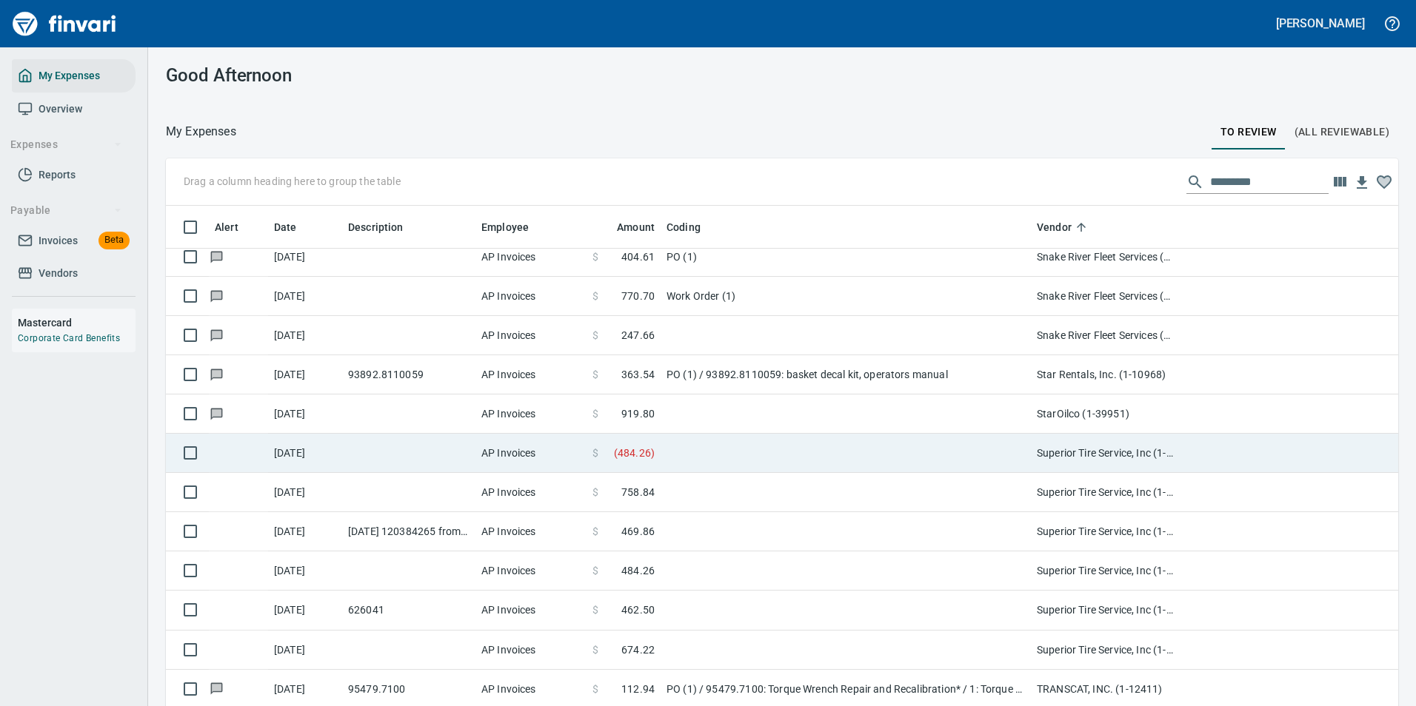
click at [684, 458] on td at bounding box center [846, 453] width 370 height 39
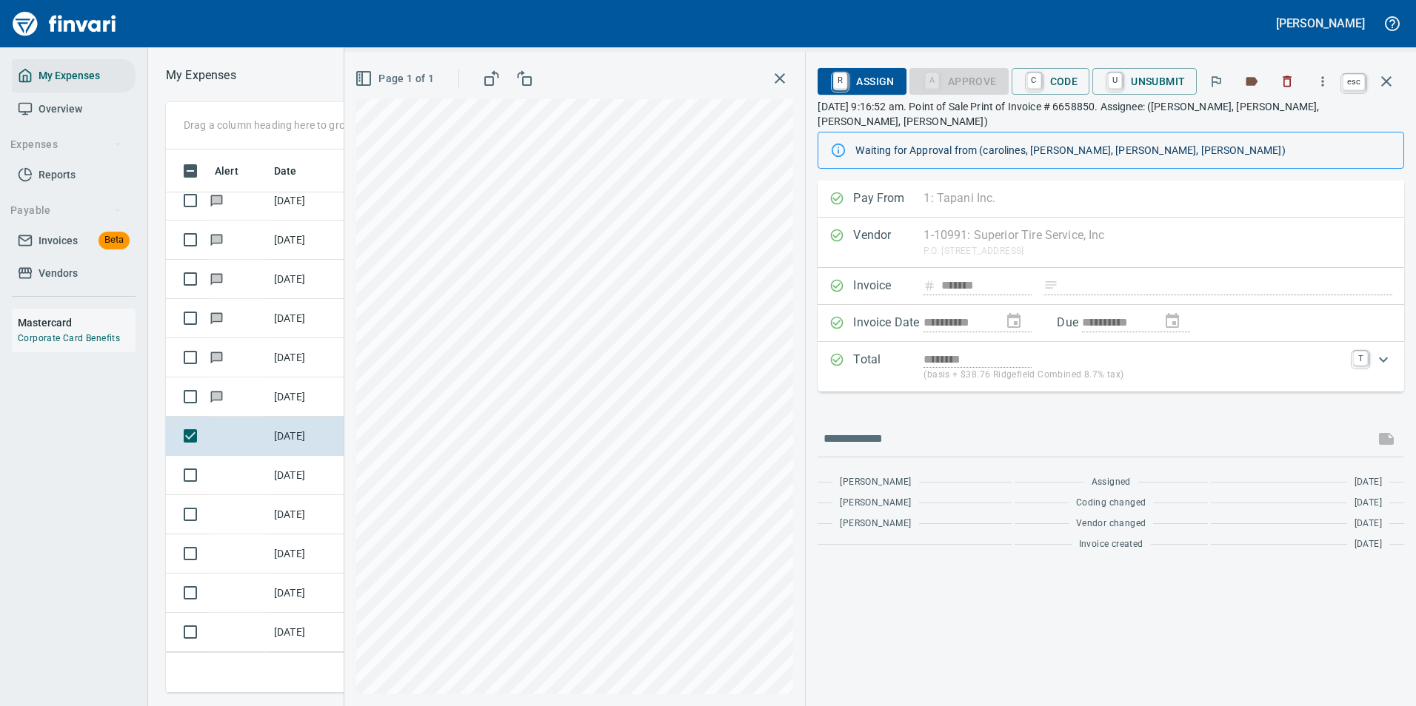
scroll to position [521, 840]
drag, startPoint x: 1391, startPoint y: 80, endPoint x: 575, endPoint y: 210, distance: 825.6
click at [1391, 80] on icon "button" at bounding box center [1386, 82] width 18 height 18
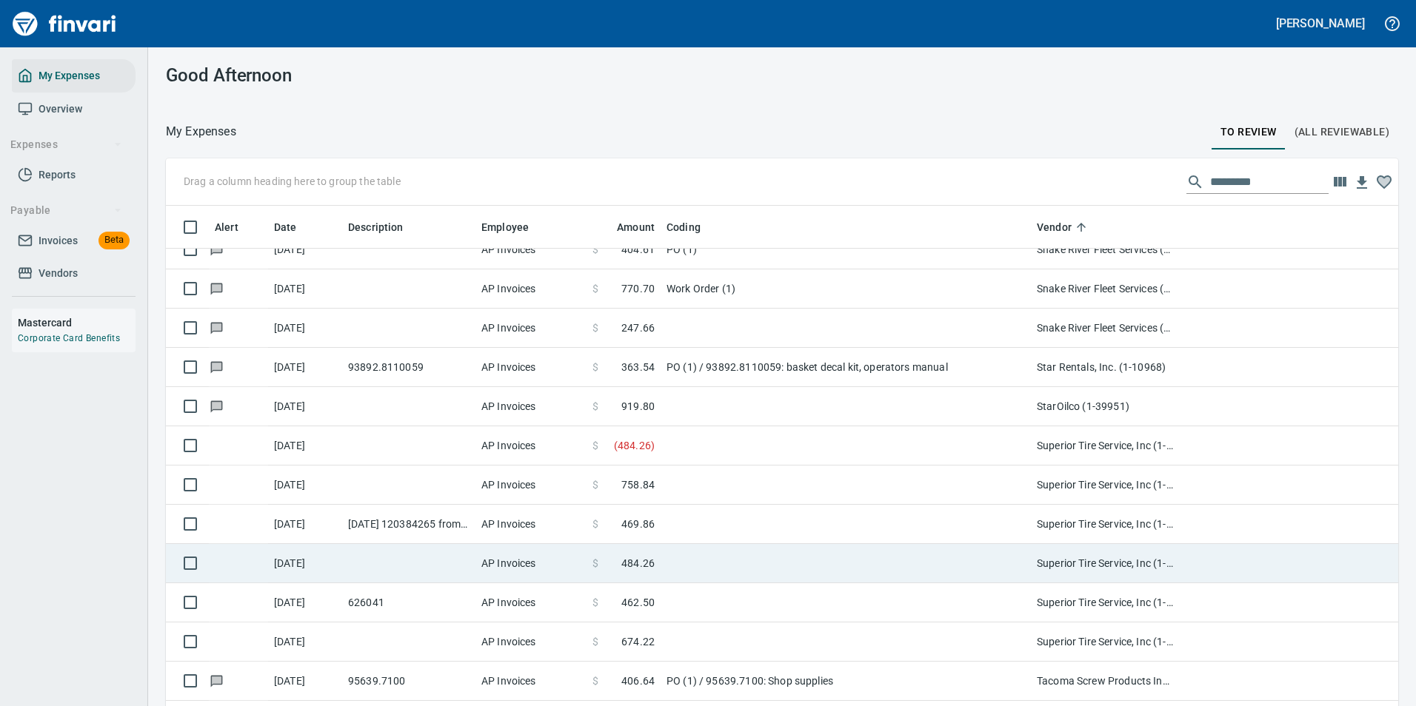
scroll to position [7776, 0]
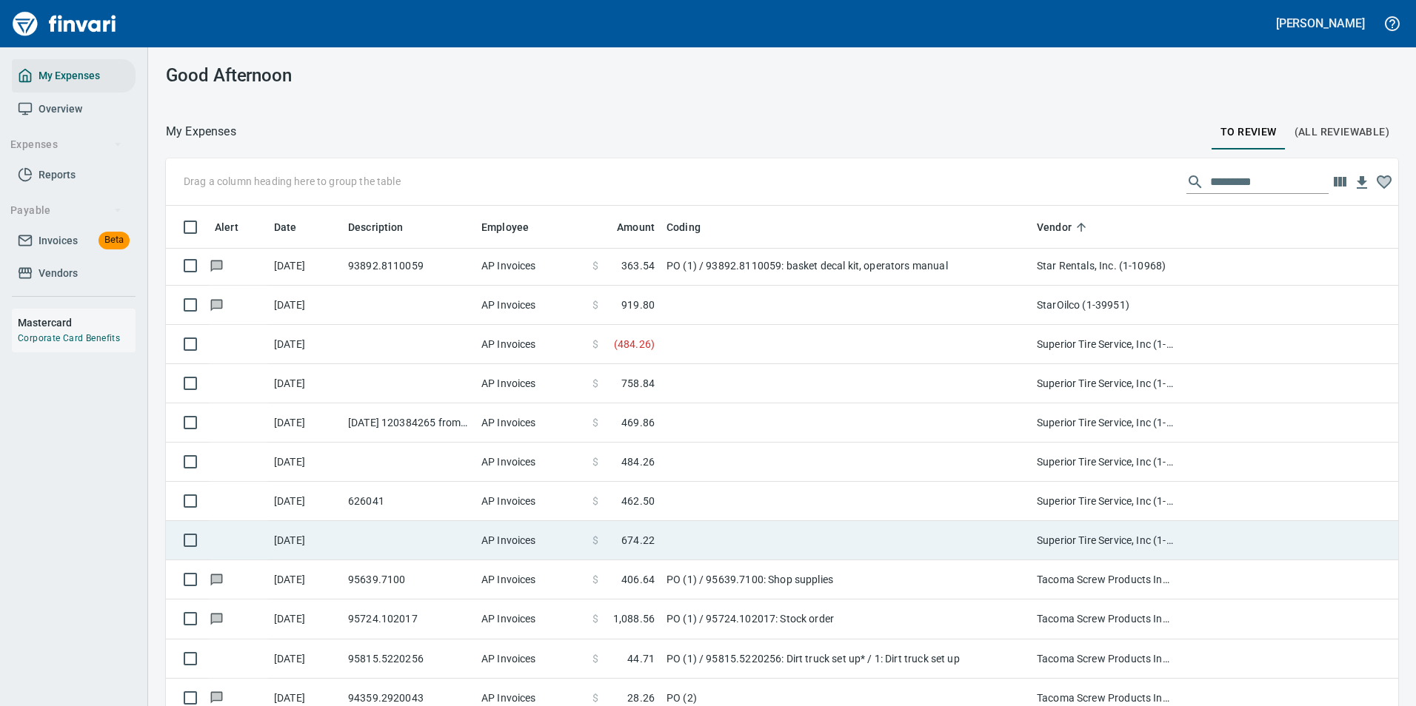
click at [665, 534] on td at bounding box center [846, 540] width 370 height 39
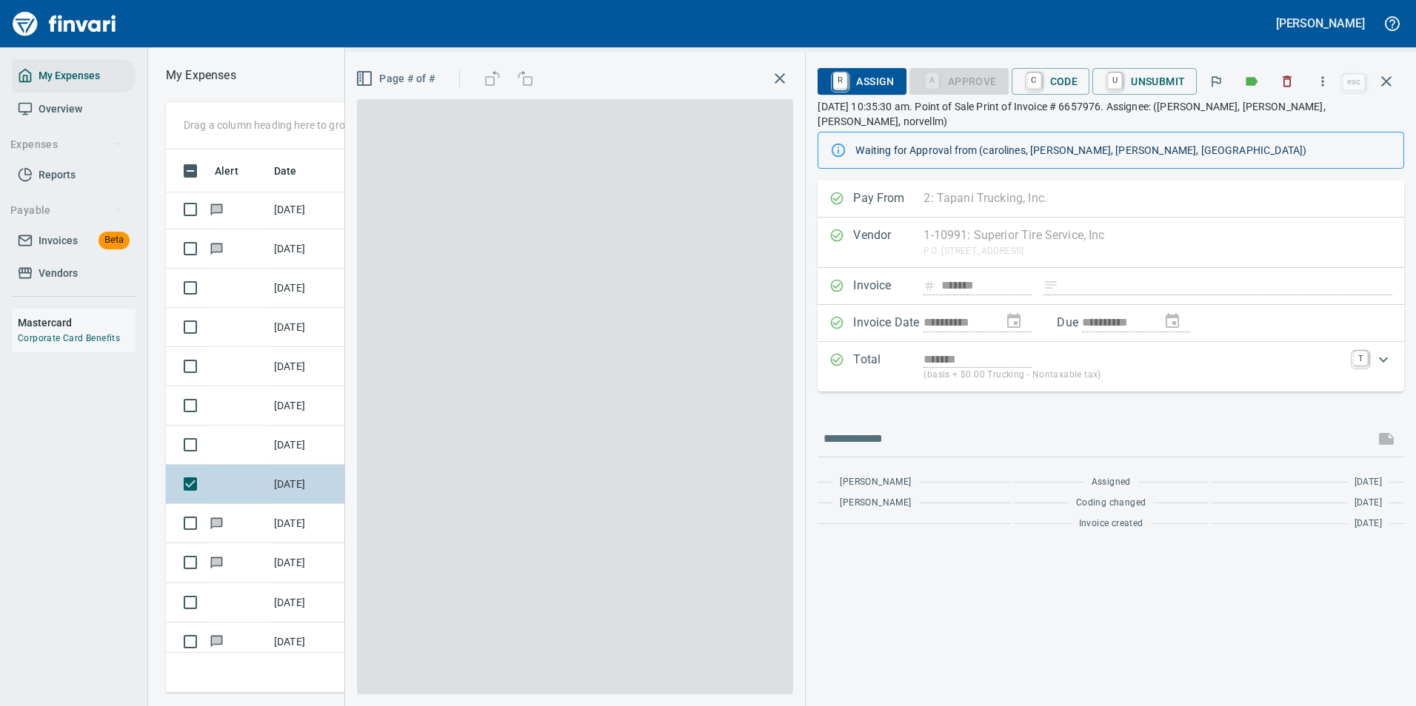
scroll to position [521, 840]
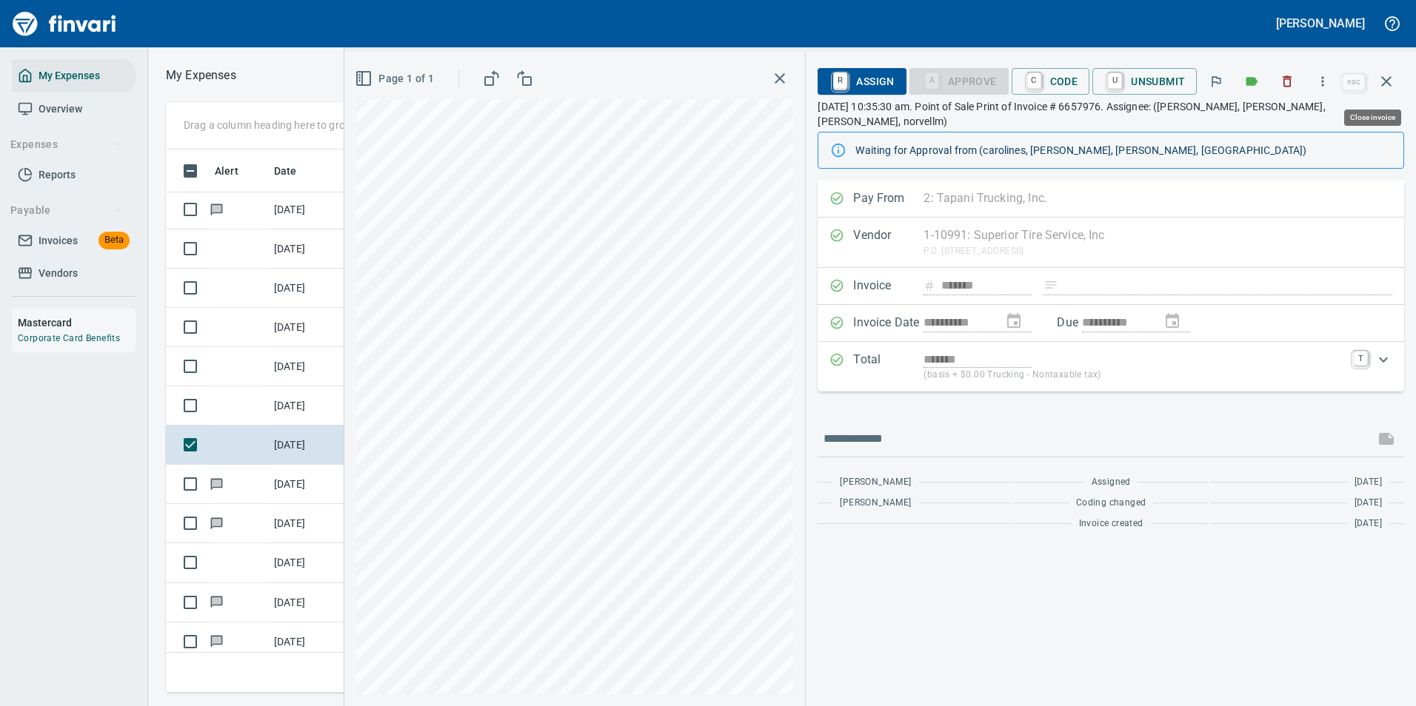
drag, startPoint x: 1397, startPoint y: 80, endPoint x: 1407, endPoint y: 80, distance: 9.6
click at [1397, 80] on button "button" at bounding box center [1387, 82] width 36 height 36
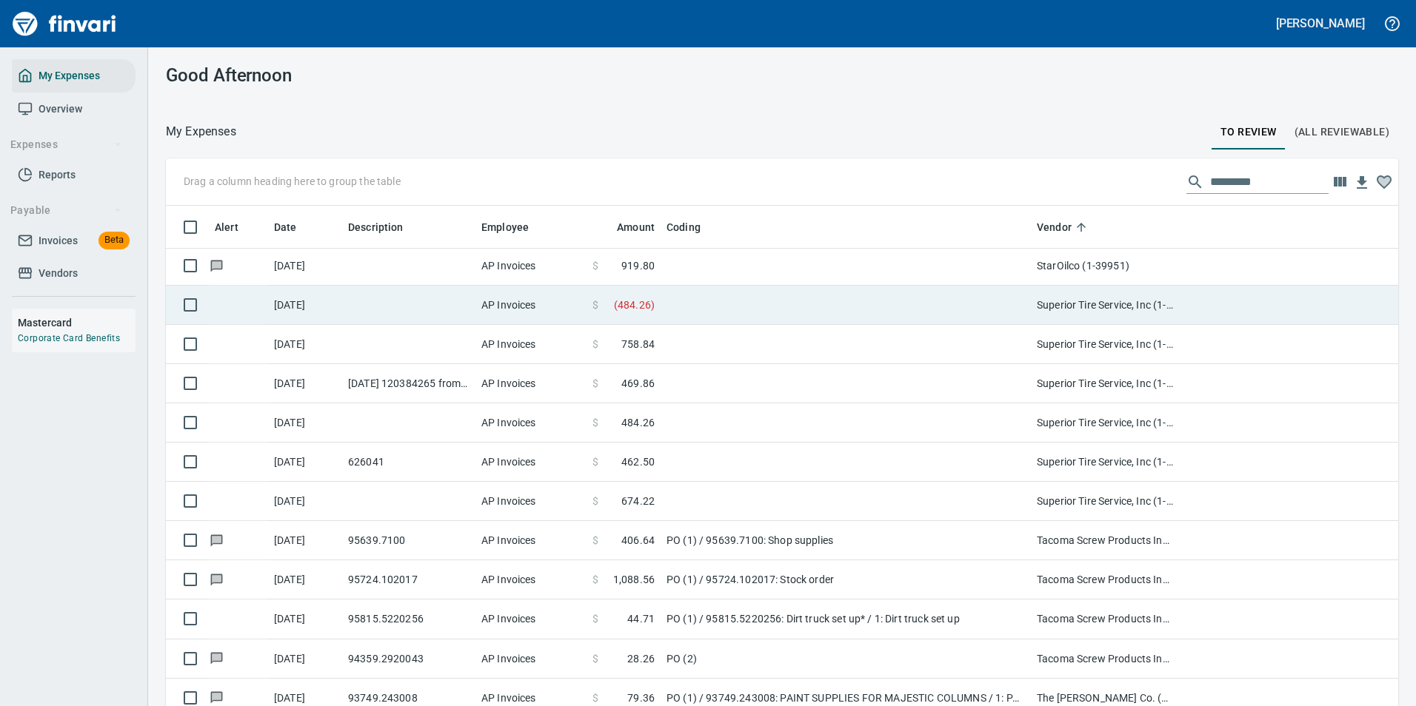
scroll to position [532, 1199]
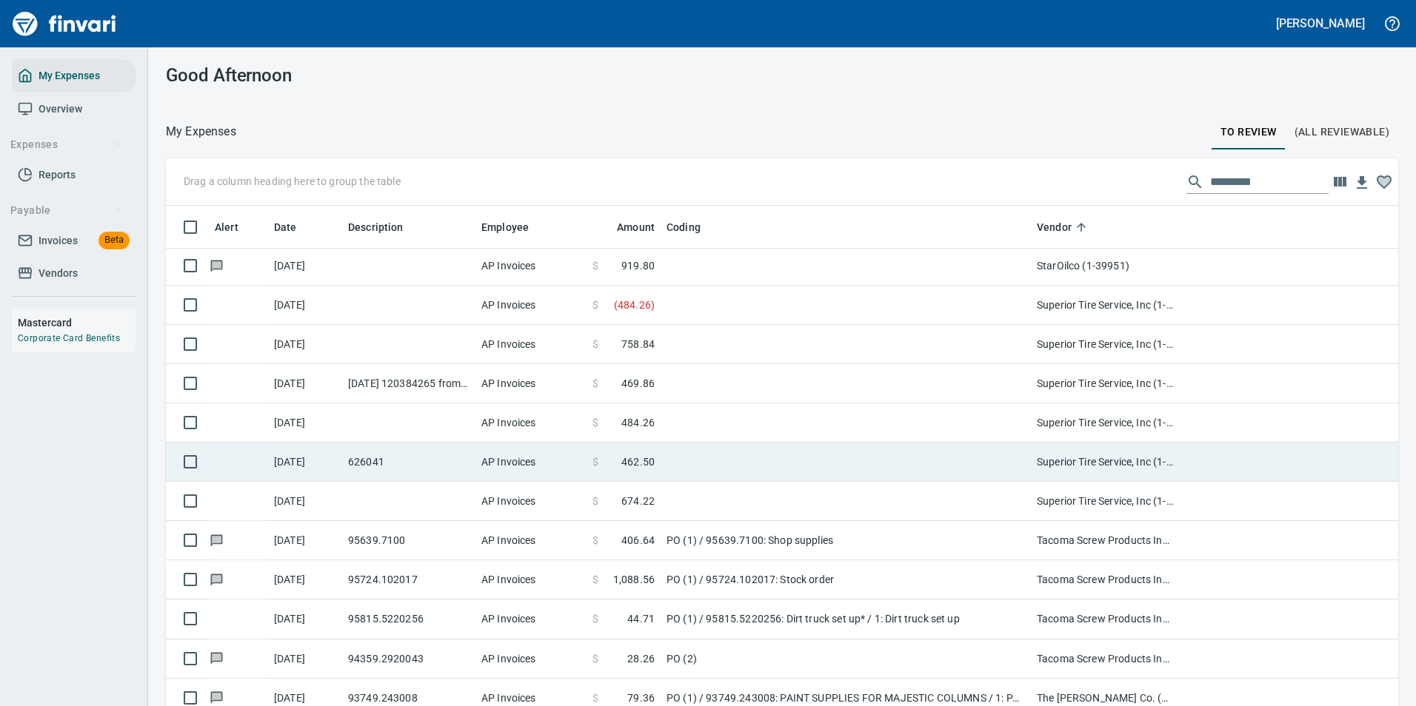
click at [447, 464] on td "626041" at bounding box center [408, 462] width 133 height 39
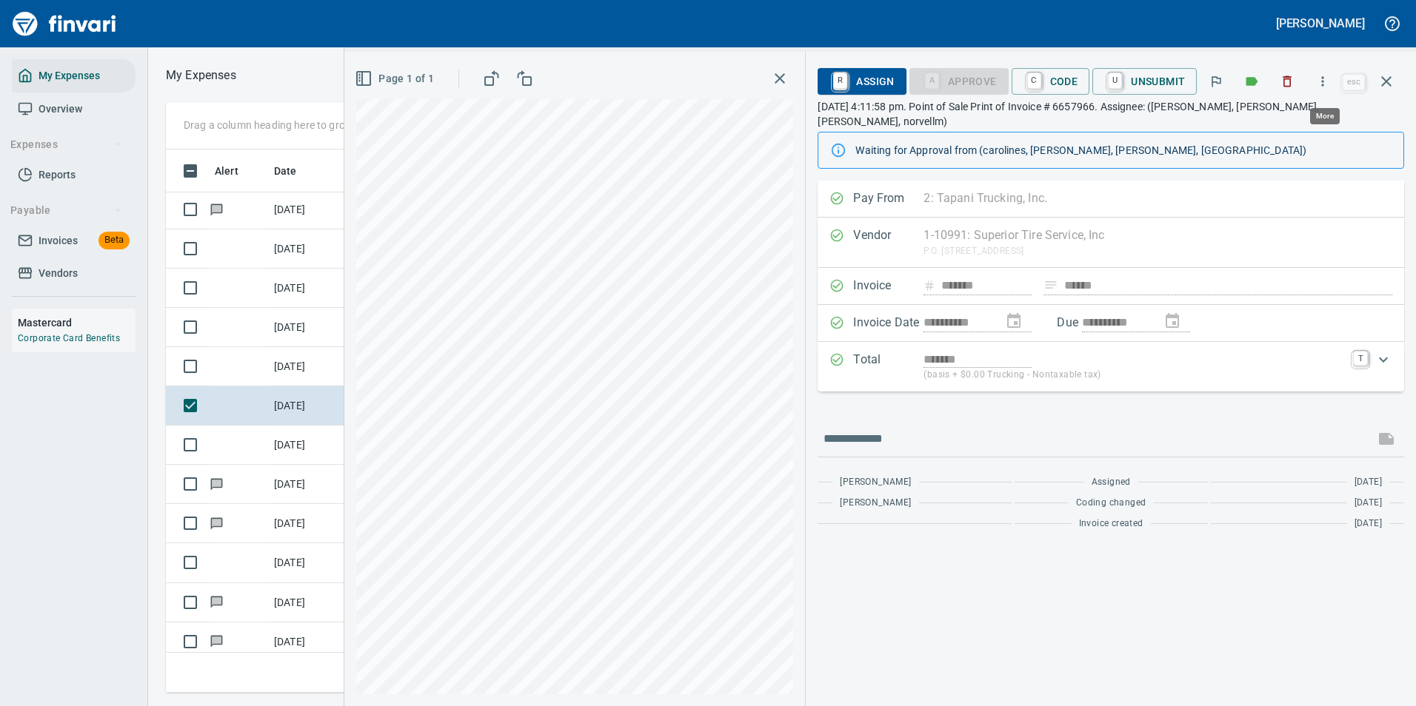
scroll to position [521, 840]
click at [1327, 87] on icon "button" at bounding box center [1322, 81] width 15 height 15
click at [1257, 118] on span "Download" at bounding box center [1320, 125] width 142 height 18
click at [1387, 78] on icon "button" at bounding box center [1386, 82] width 18 height 18
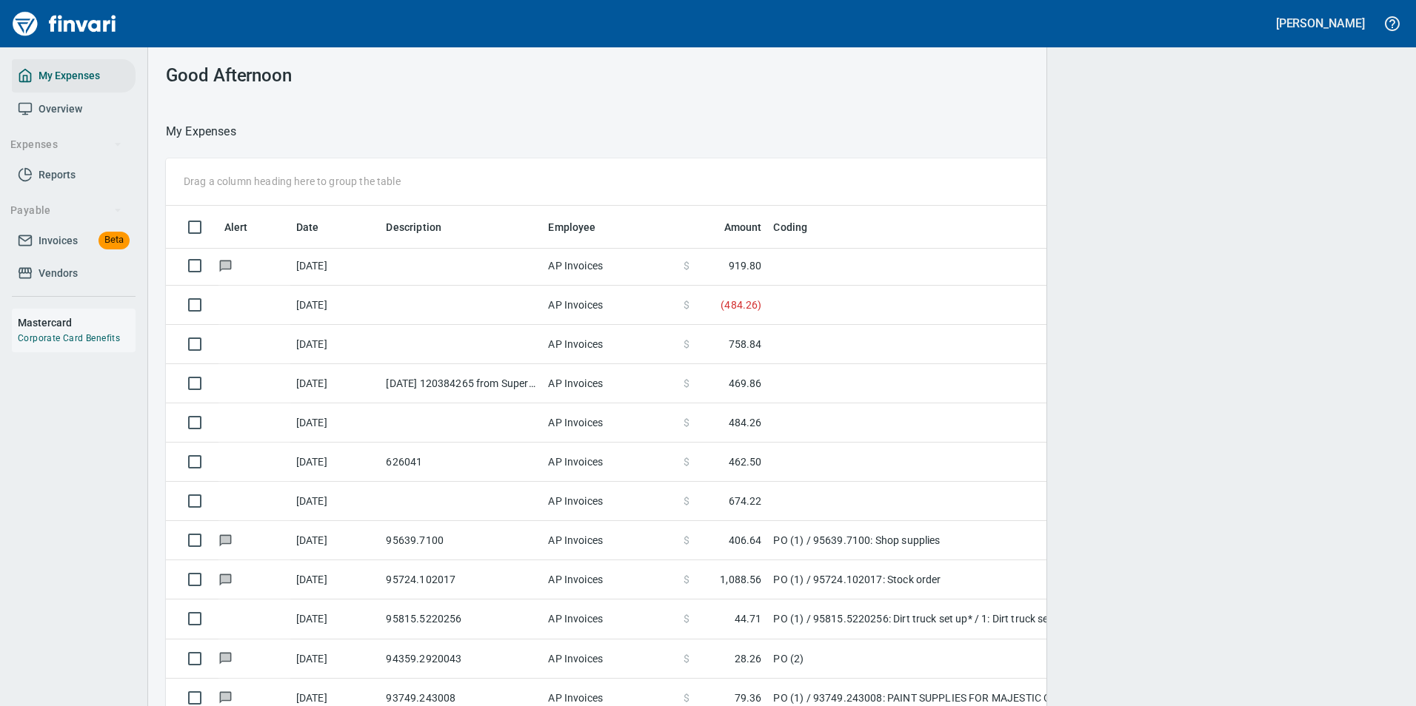
scroll to position [532, 1199]
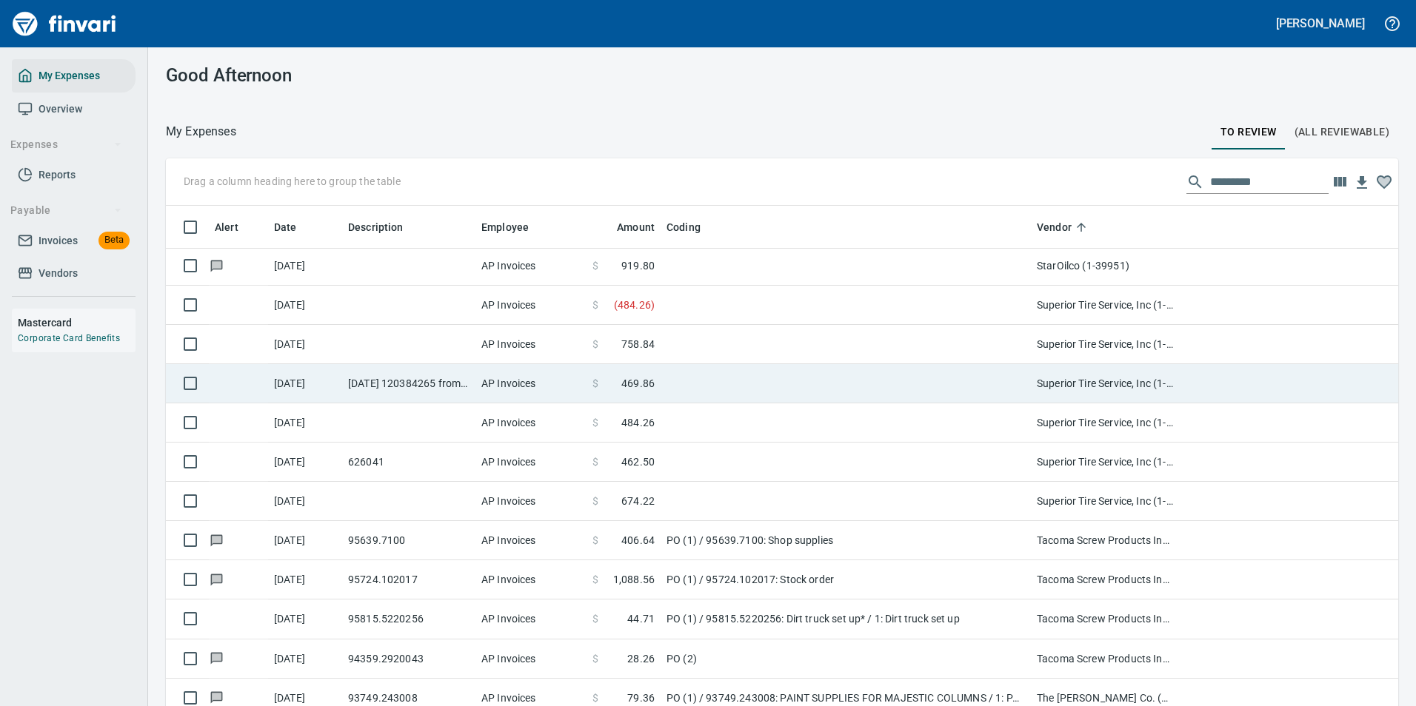
click at [649, 391] on td "$ 469.86" at bounding box center [624, 383] width 74 height 39
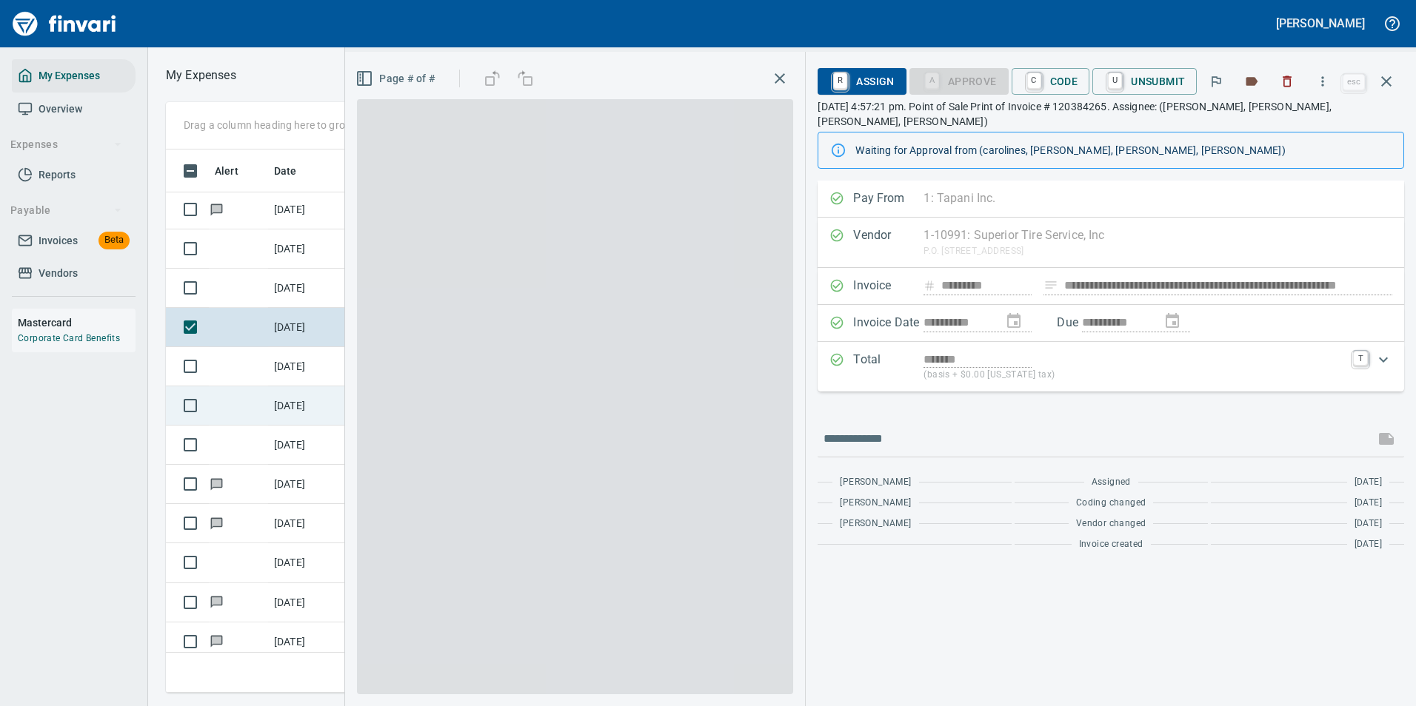
scroll to position [521, 840]
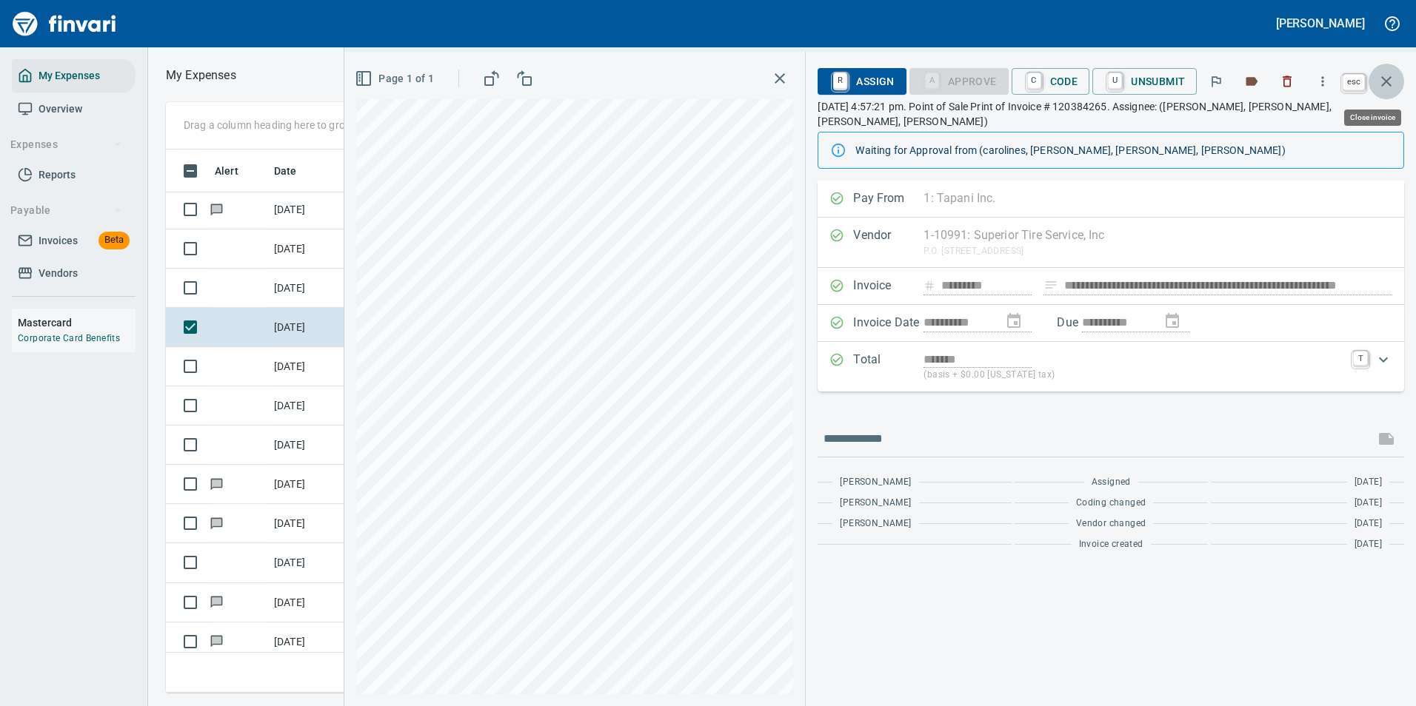
click at [1384, 81] on icon "button" at bounding box center [1386, 82] width 18 height 18
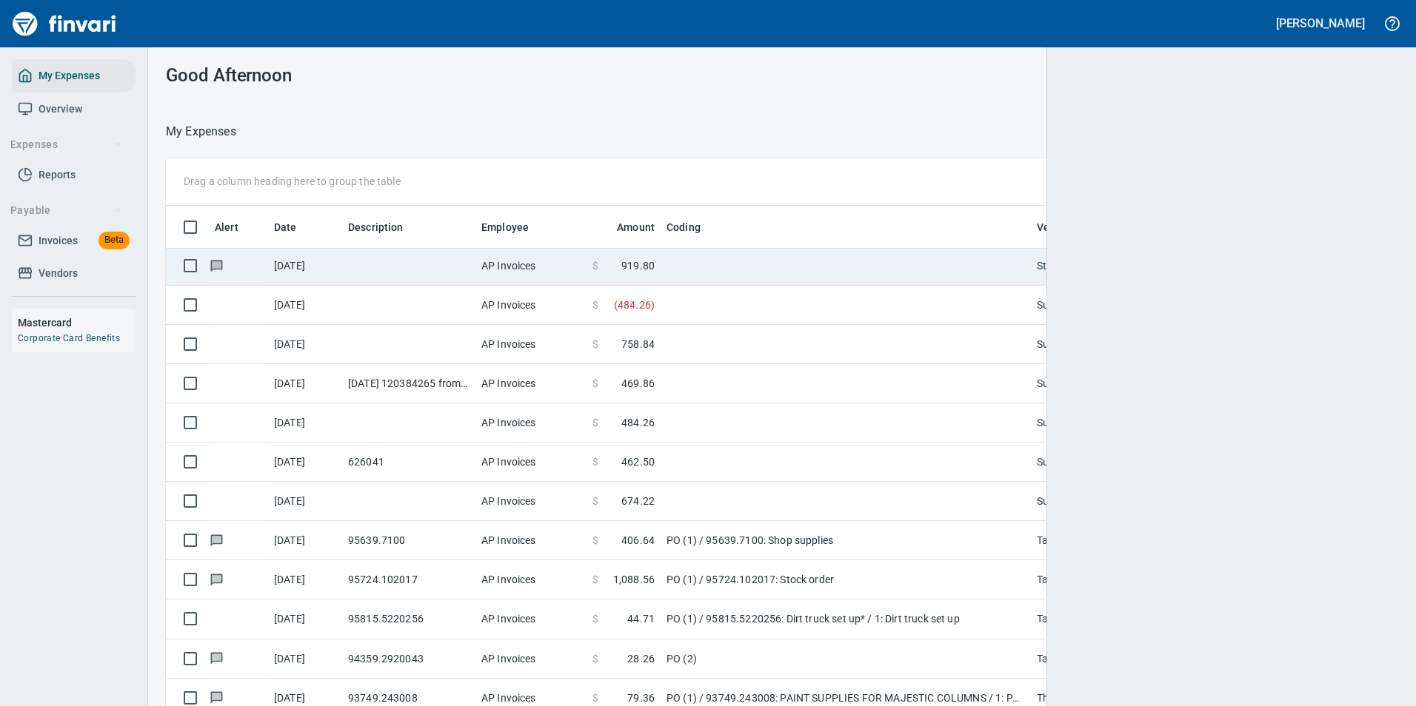
scroll to position [532, 1197]
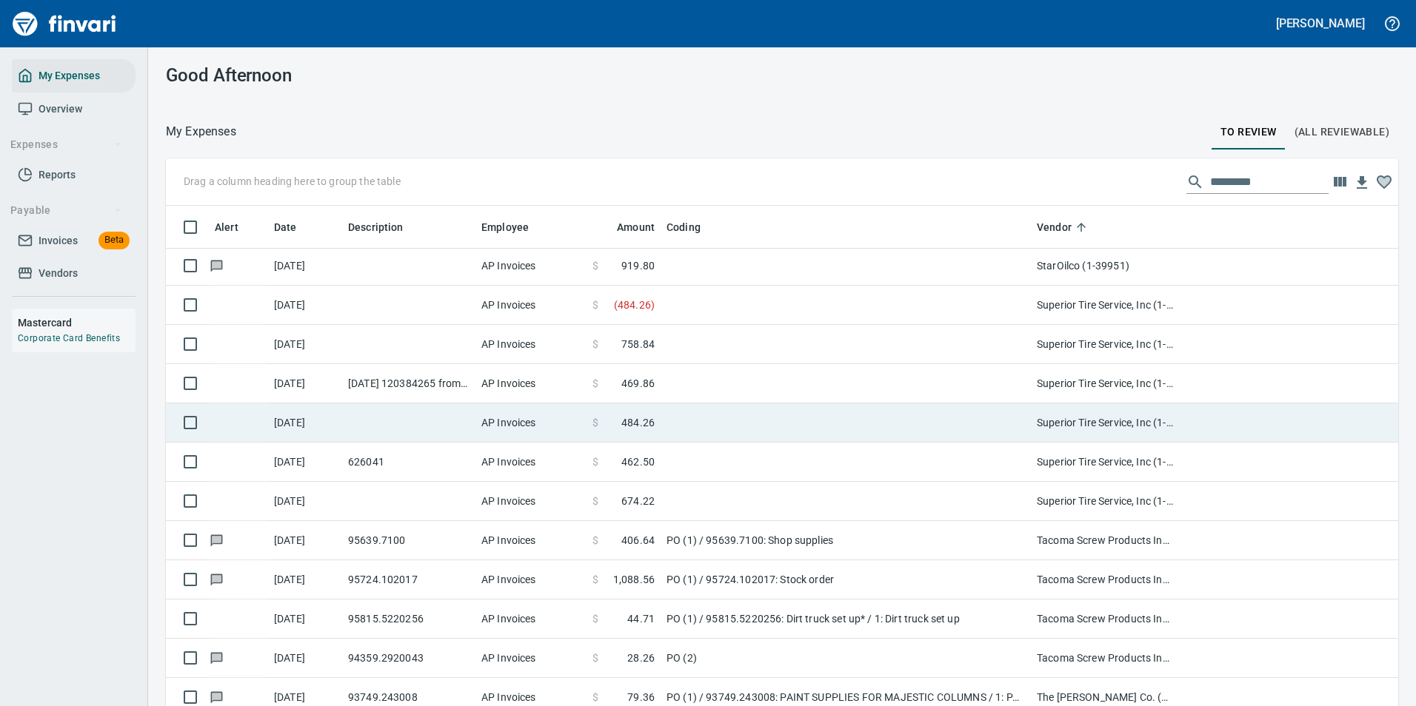
click at [664, 432] on td at bounding box center [846, 423] width 370 height 39
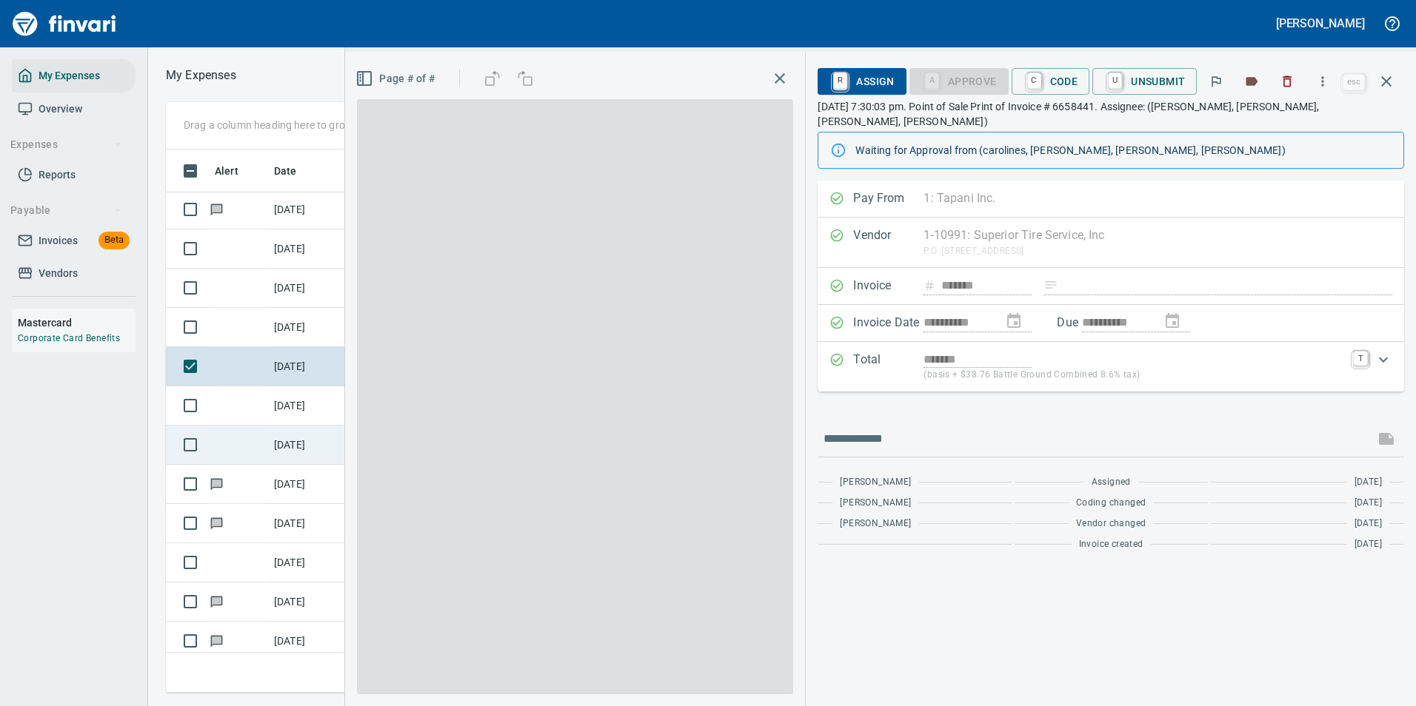
scroll to position [521, 840]
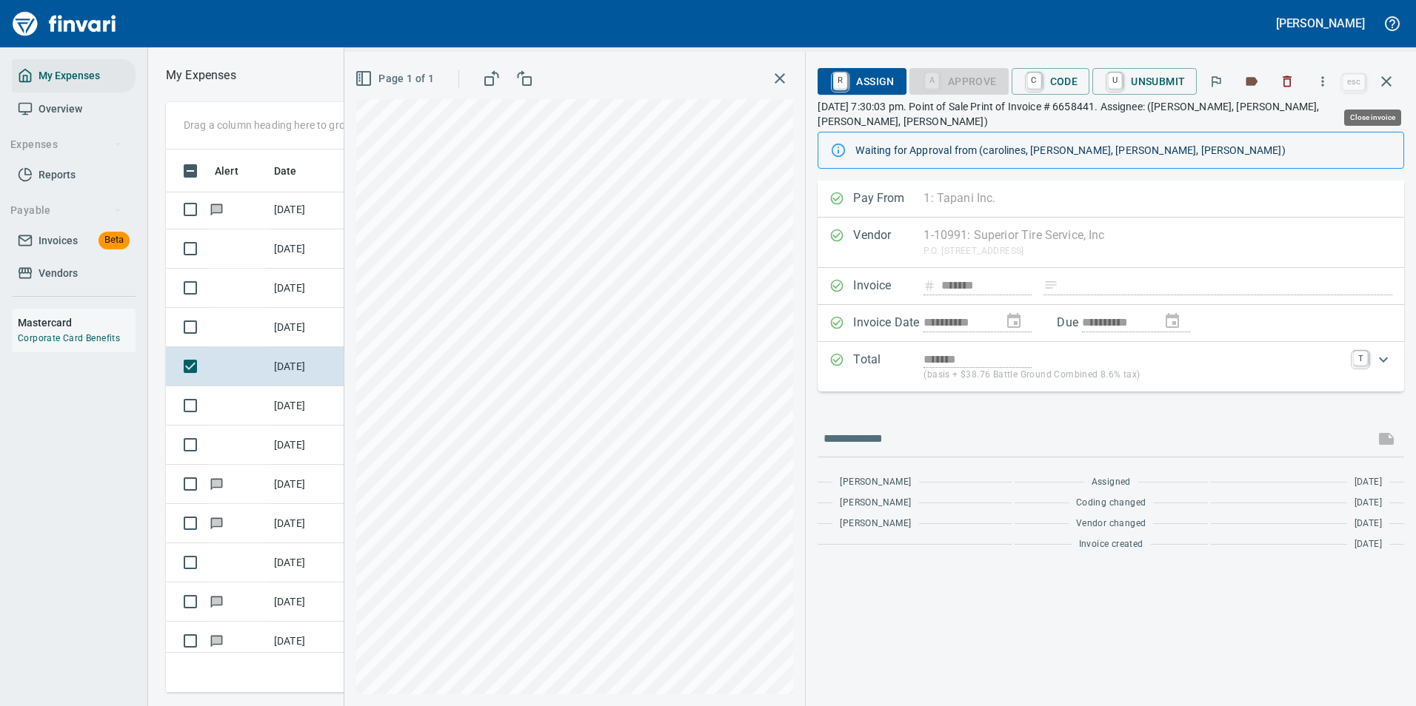
drag, startPoint x: 1386, startPoint y: 84, endPoint x: 1371, endPoint y: 107, distance: 27.1
click at [1387, 84] on icon "button" at bounding box center [1386, 82] width 18 height 18
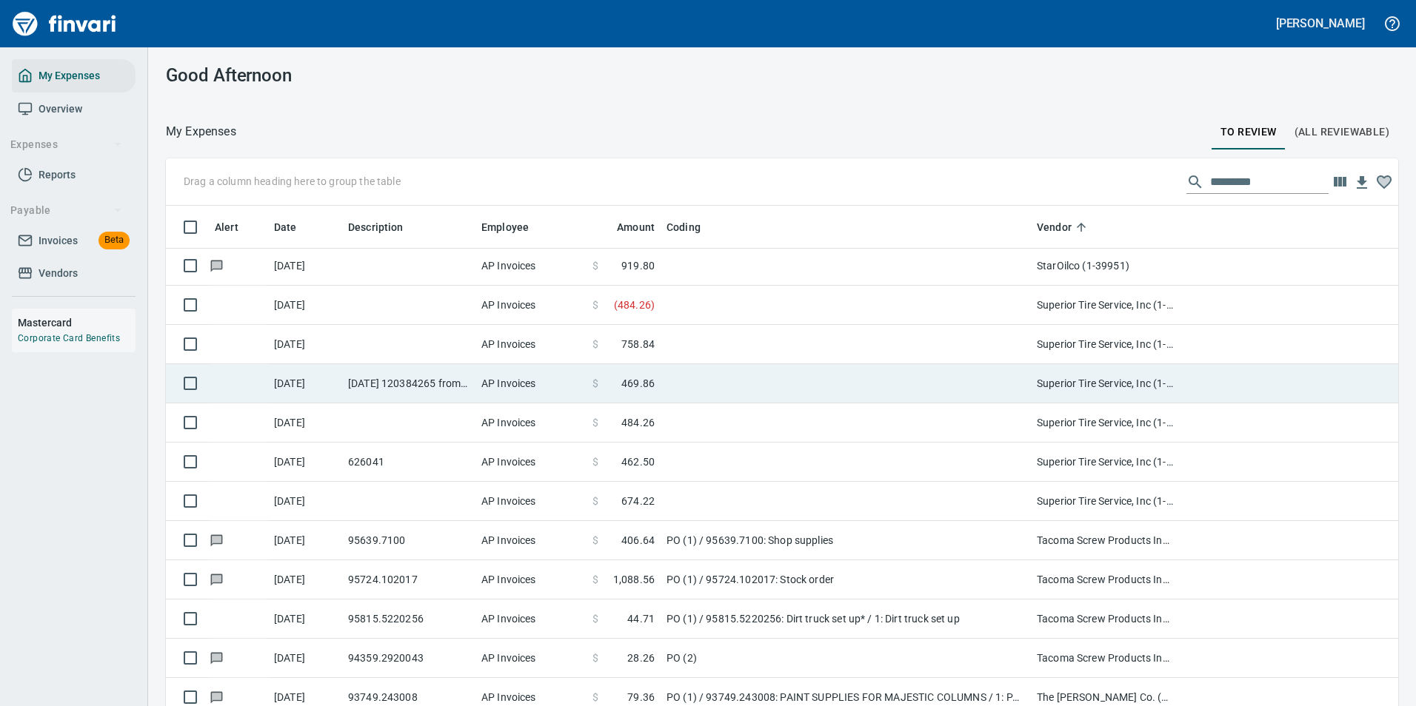
scroll to position [1, 1]
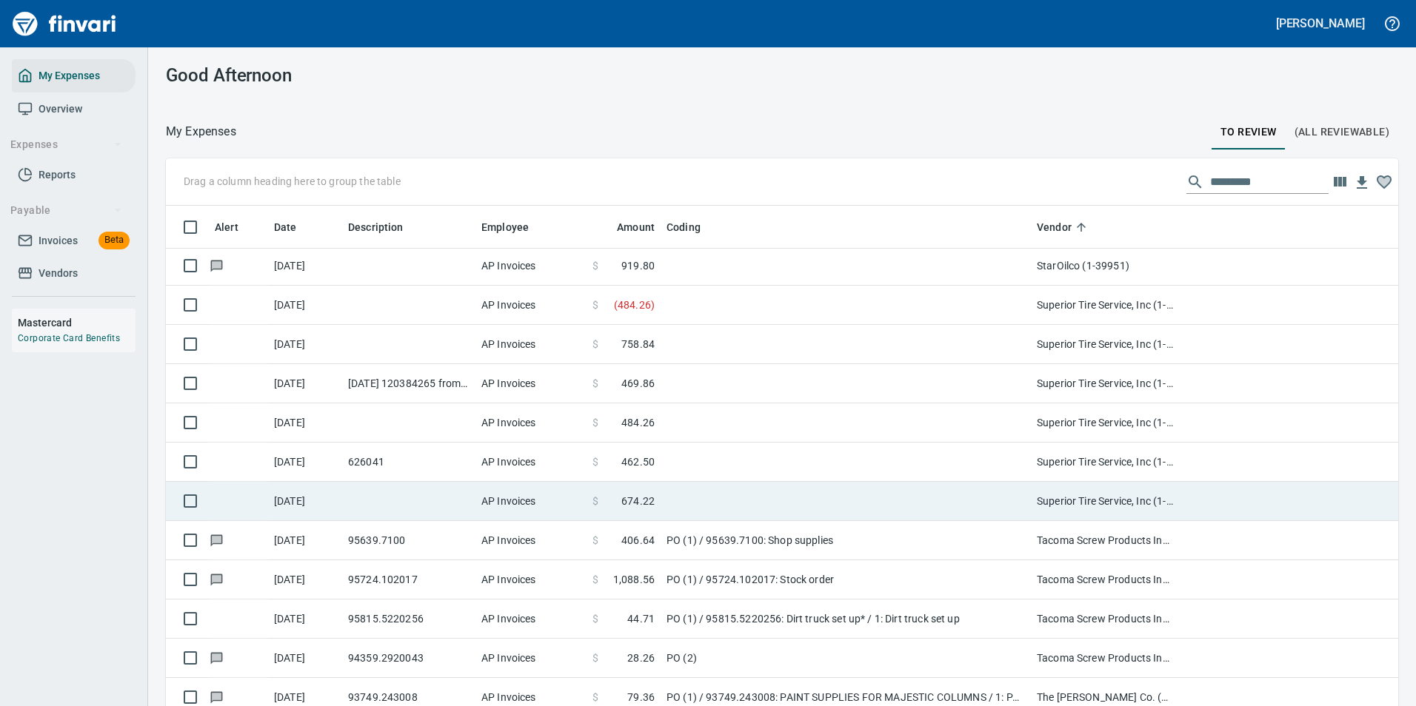
click at [626, 497] on span "674.22" at bounding box center [637, 501] width 33 height 15
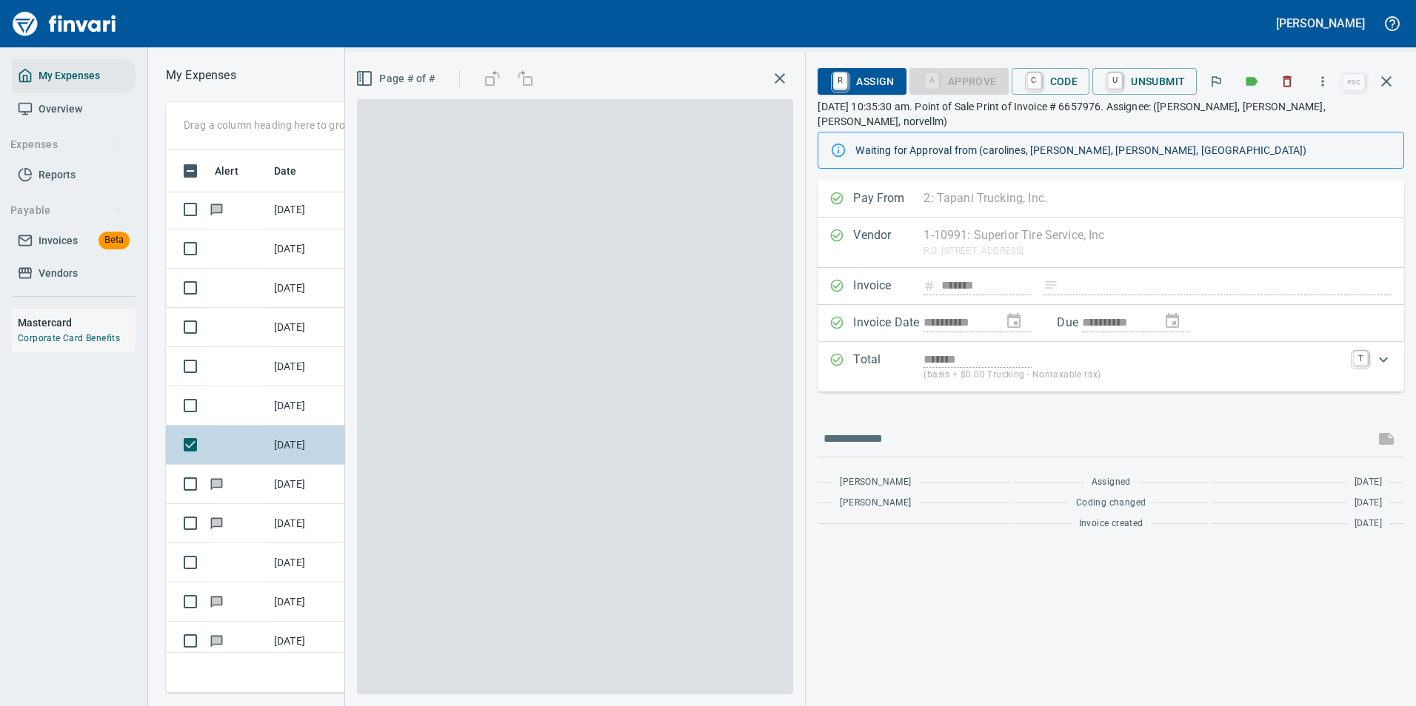
scroll to position [1, 1]
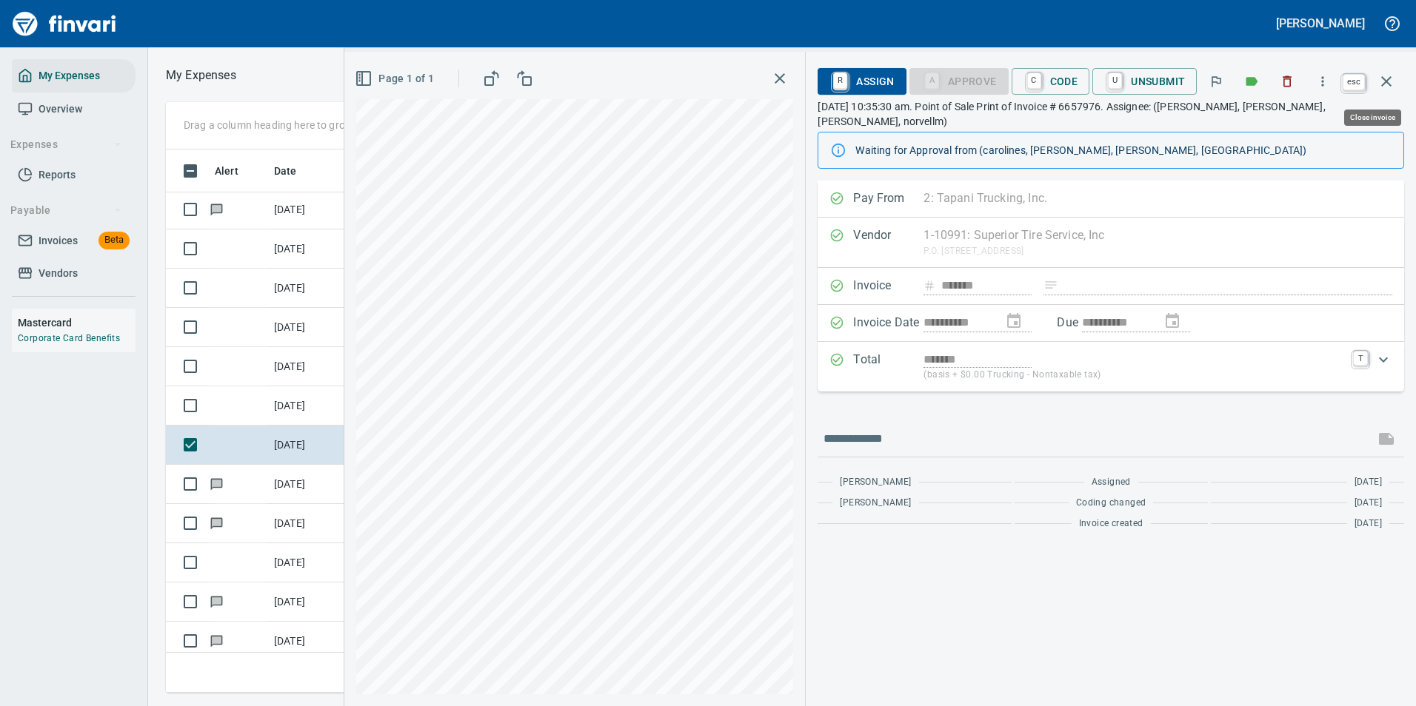
click at [1391, 73] on icon "button" at bounding box center [1386, 82] width 18 height 18
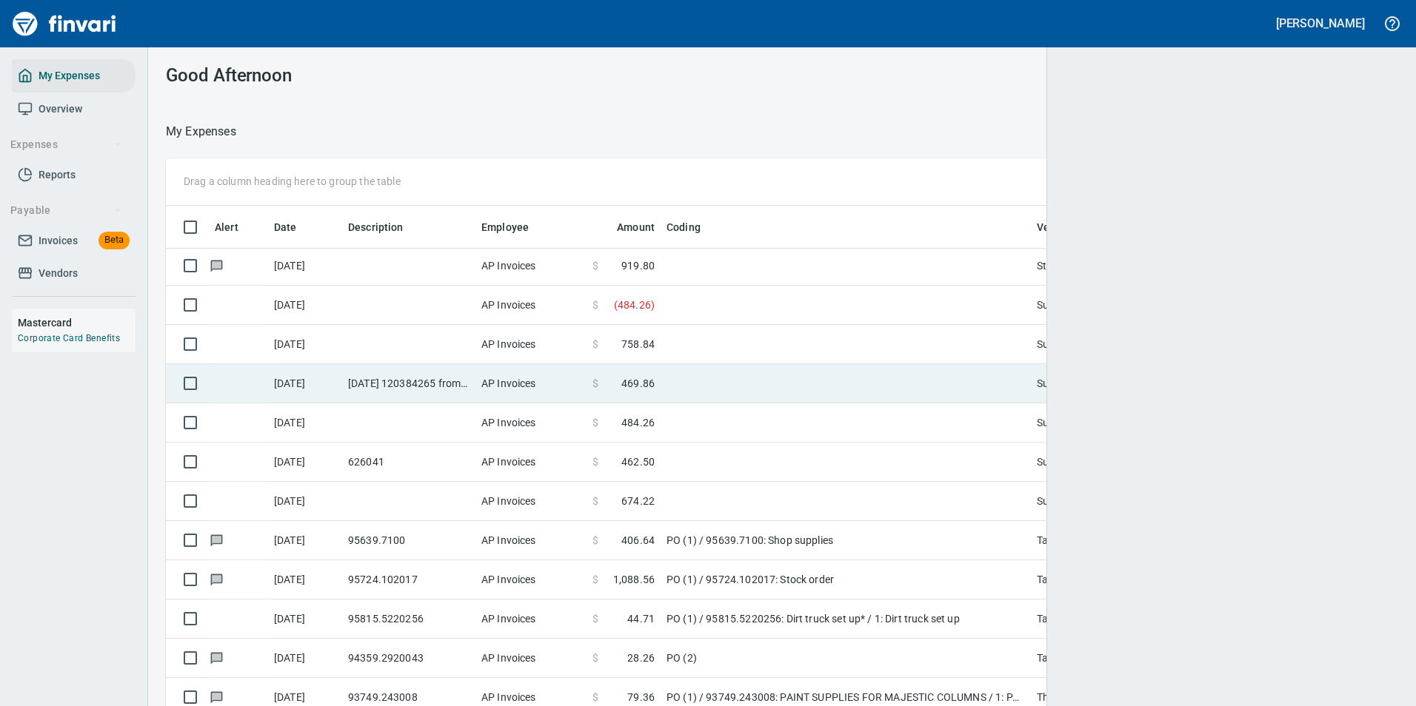
scroll to position [532, 1197]
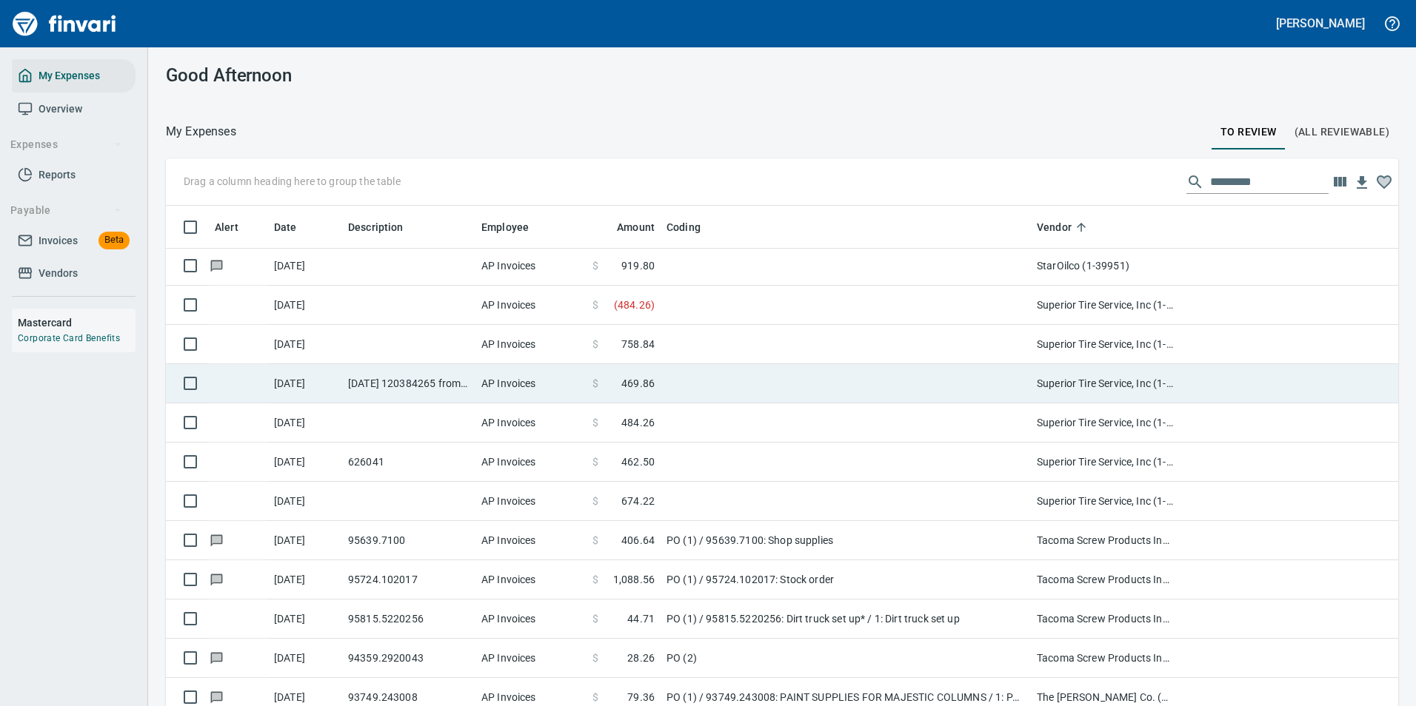
click at [631, 315] on td "$ ( 484.26 )" at bounding box center [624, 305] width 74 height 39
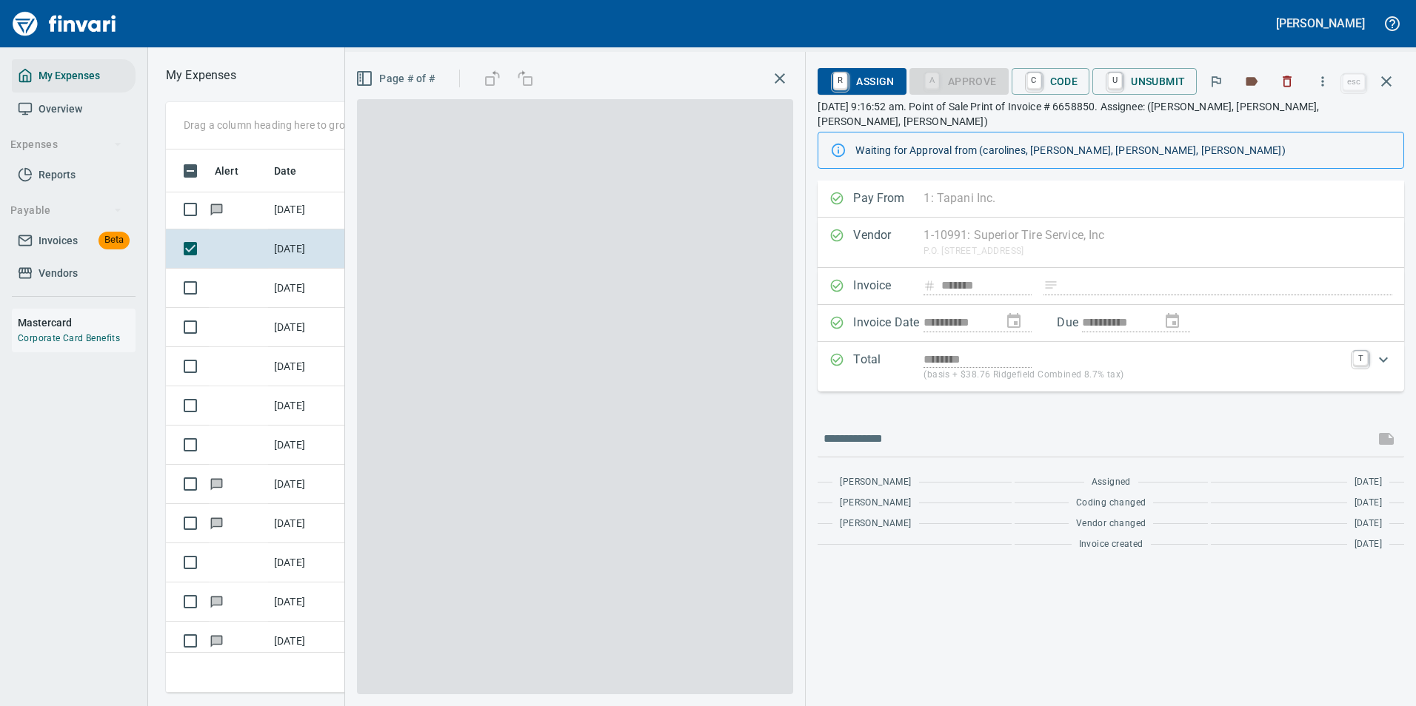
scroll to position [521, 840]
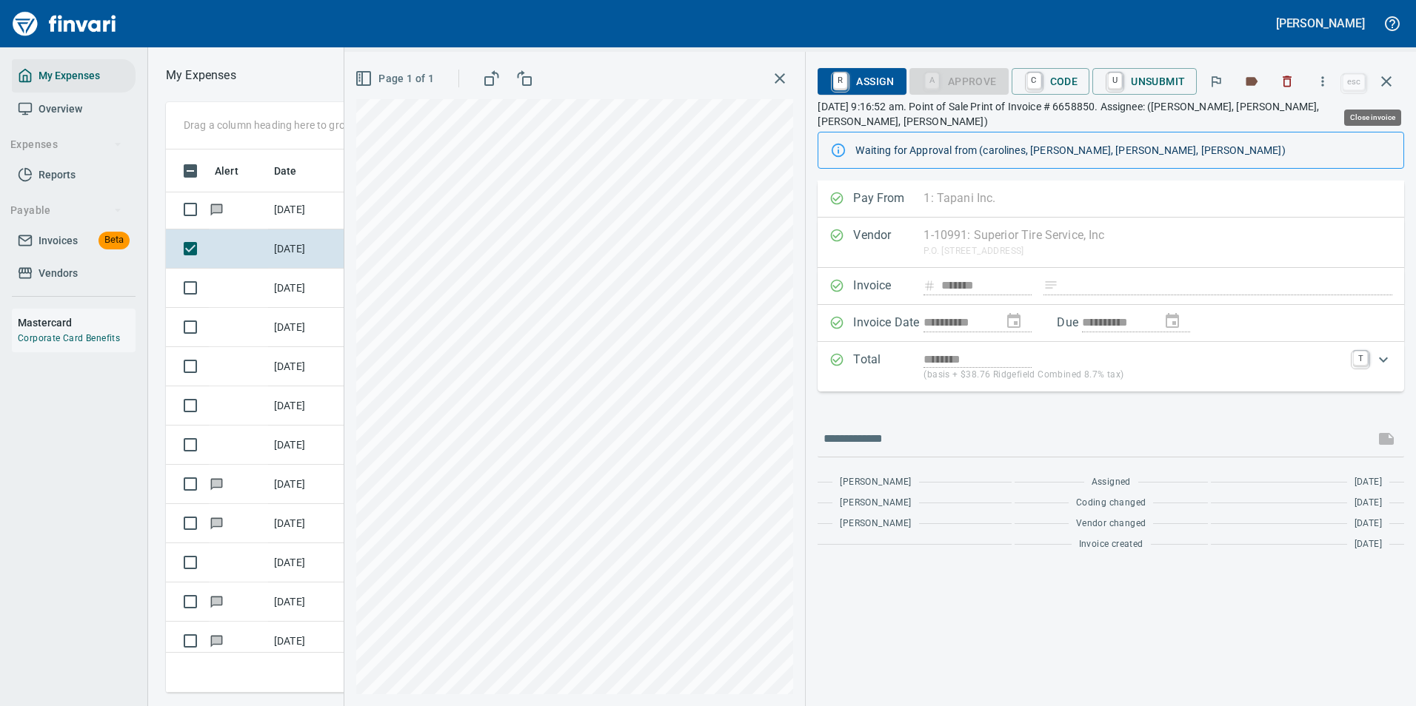
drag, startPoint x: 1387, startPoint y: 81, endPoint x: 1386, endPoint y: 90, distance: 9.0
click at [1387, 80] on icon "button" at bounding box center [1386, 81] width 10 height 10
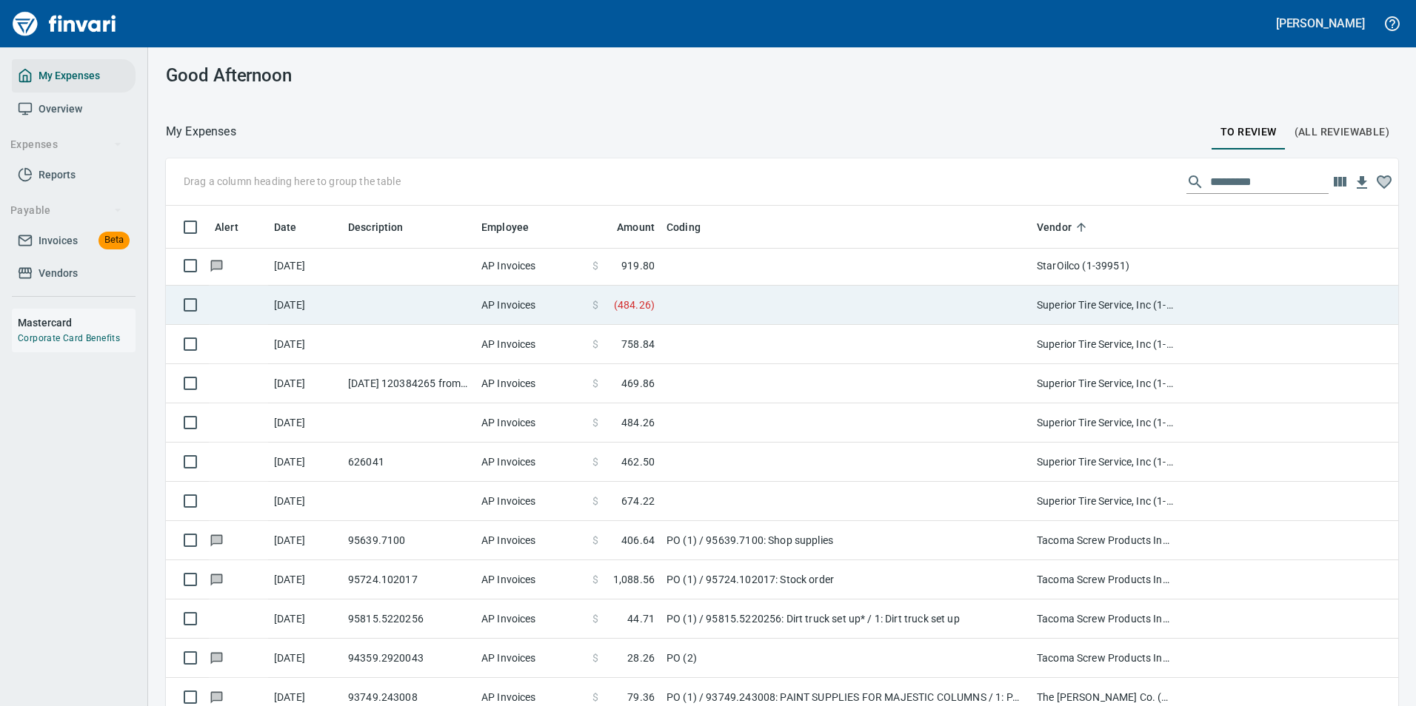
scroll to position [1, 1]
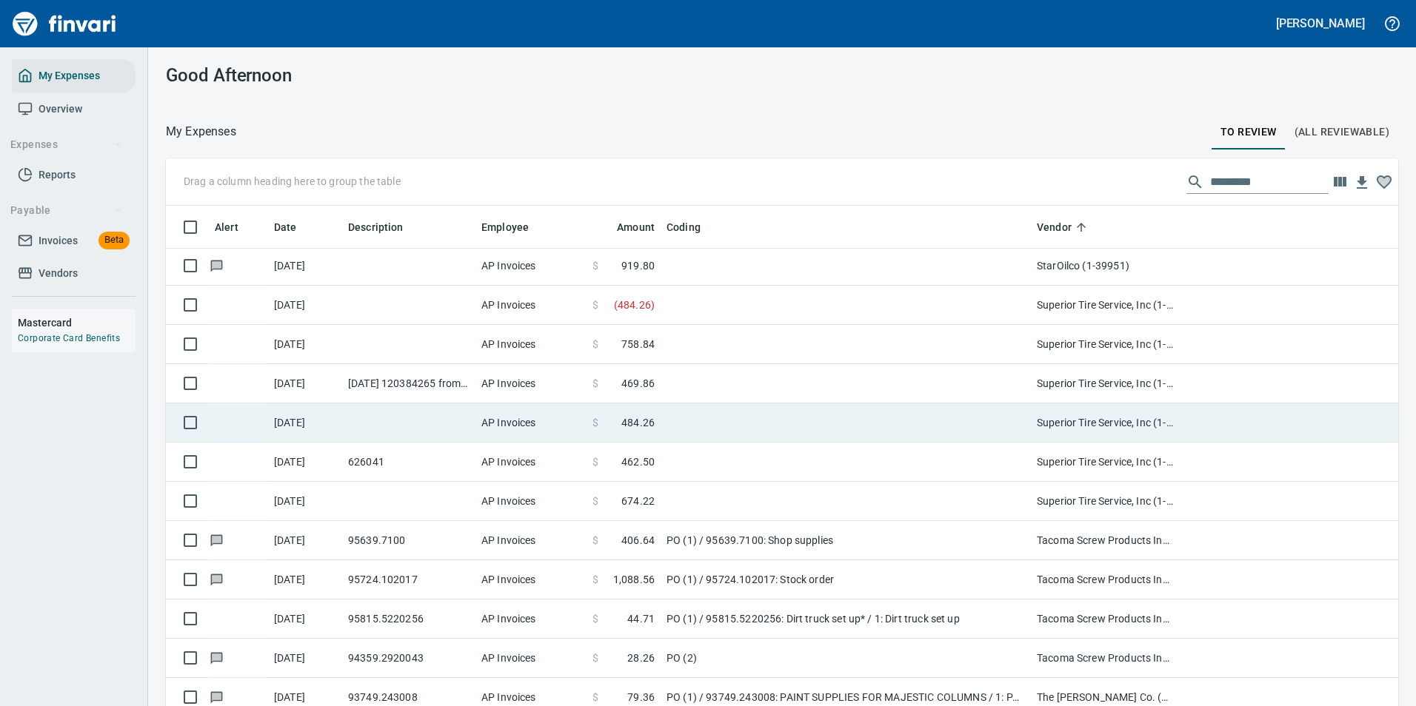
click at [678, 431] on td at bounding box center [846, 423] width 370 height 39
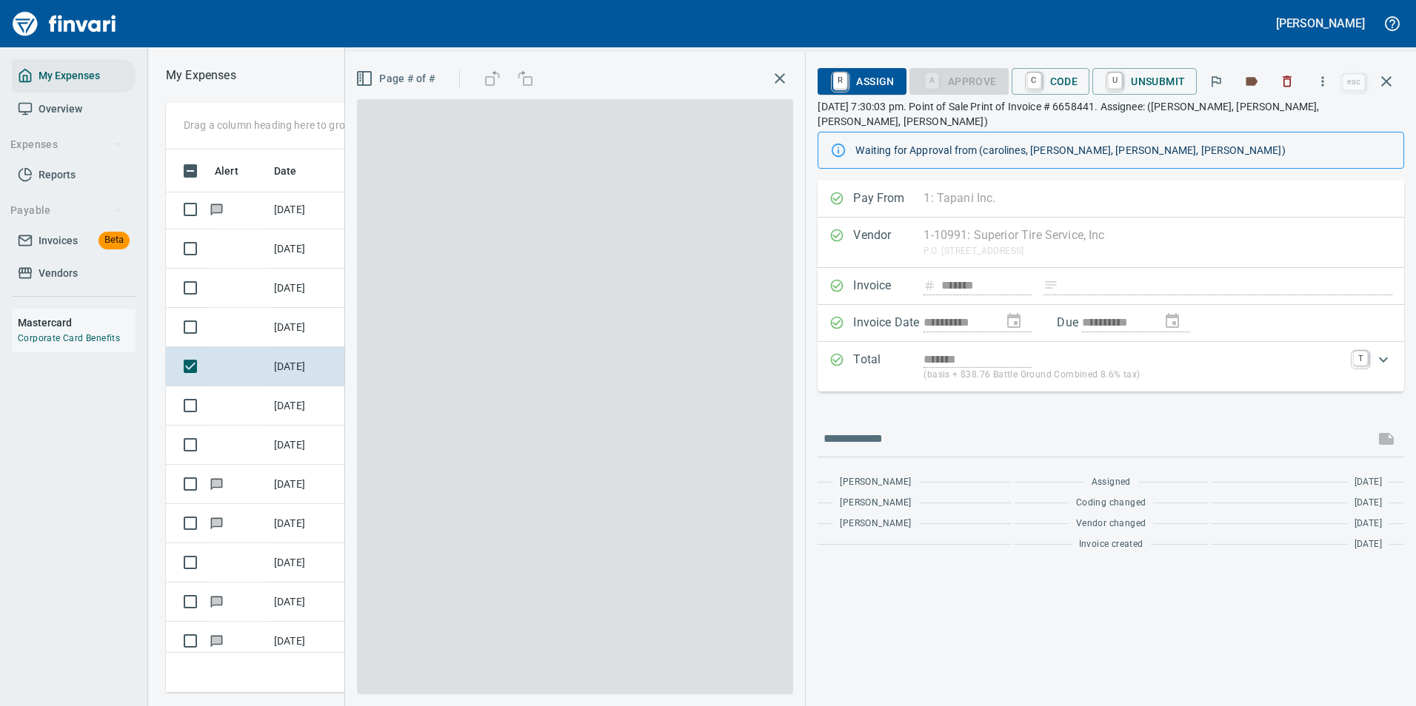
scroll to position [521, 840]
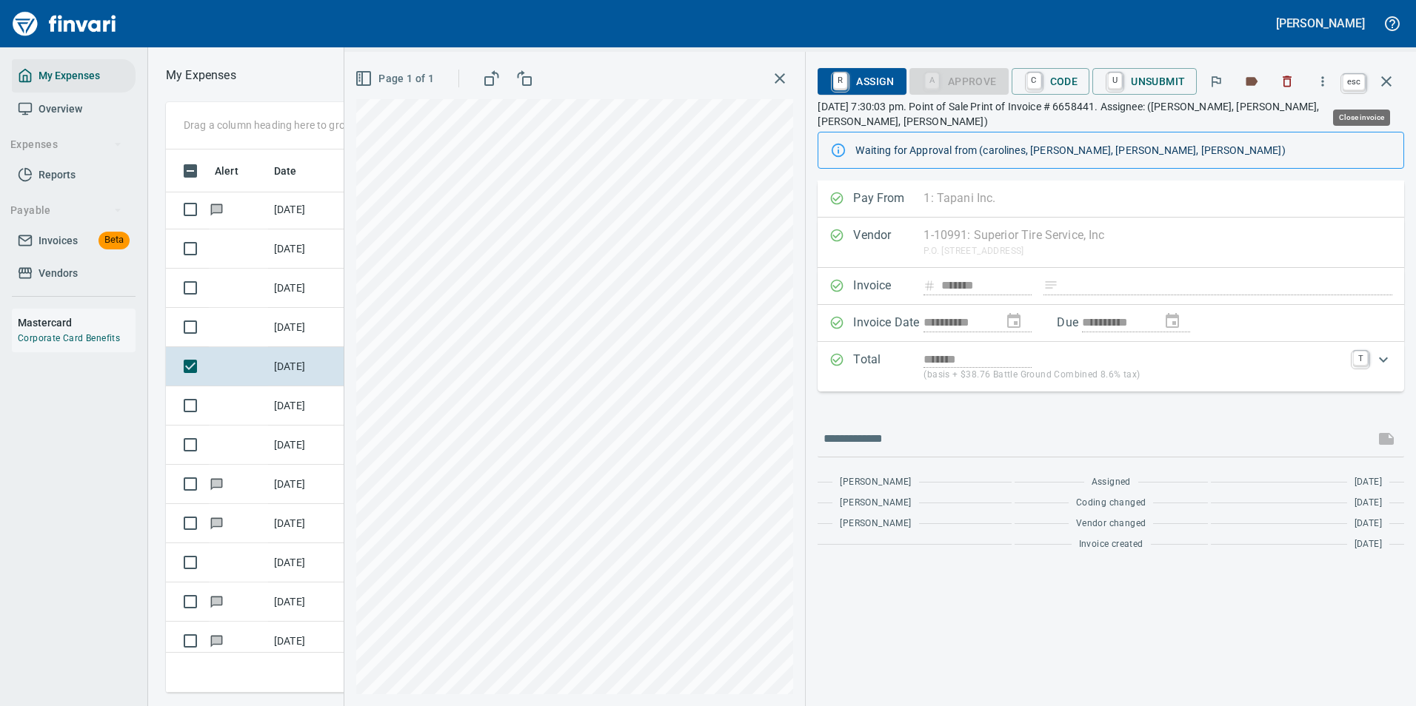
click at [1384, 81] on icon "button" at bounding box center [1386, 82] width 18 height 18
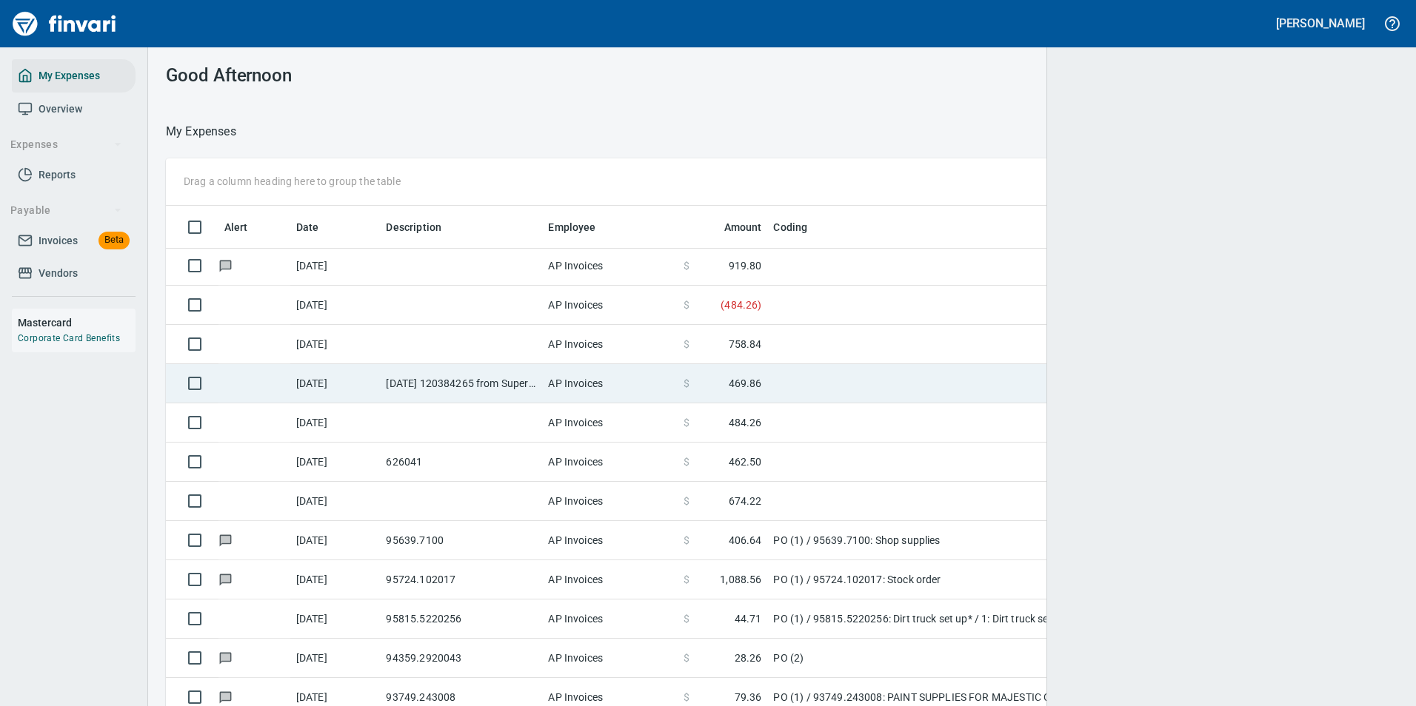
scroll to position [532, 1197]
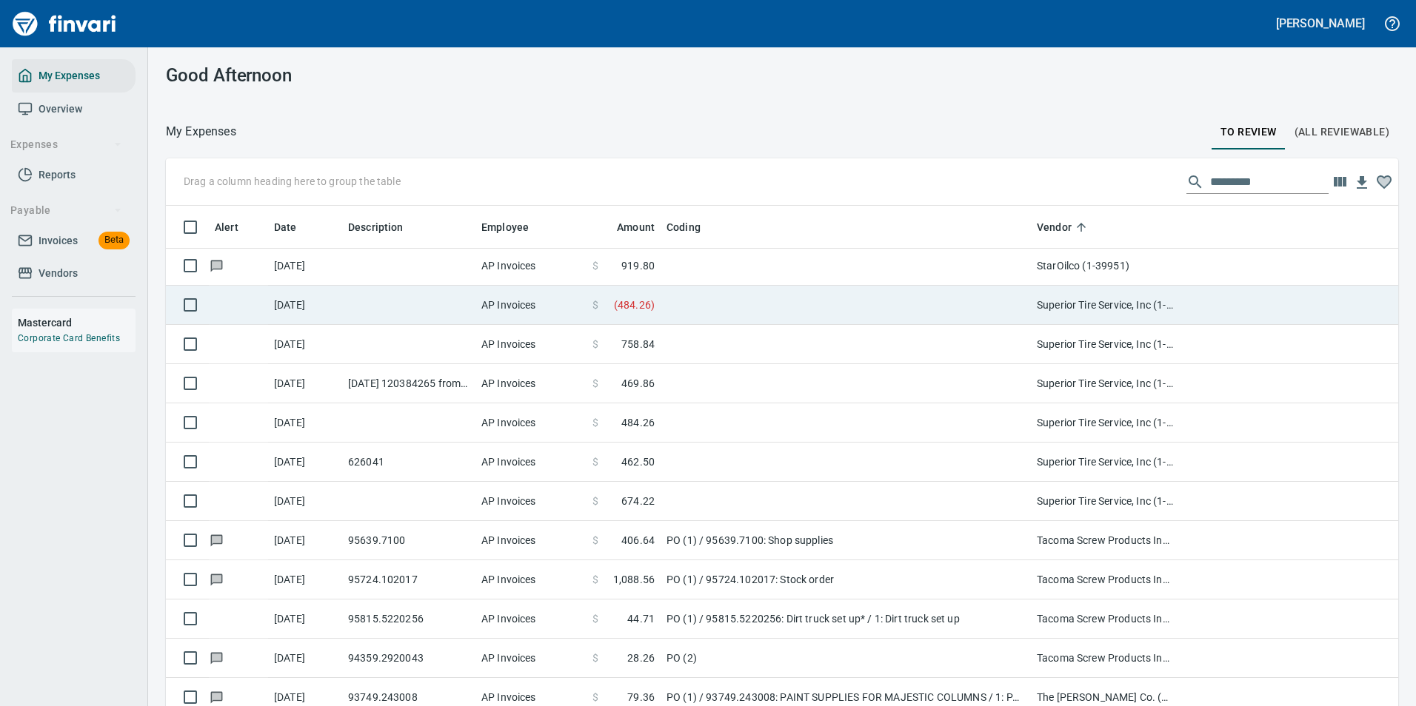
click at [652, 315] on td "$ ( 484.26 )" at bounding box center [624, 305] width 74 height 39
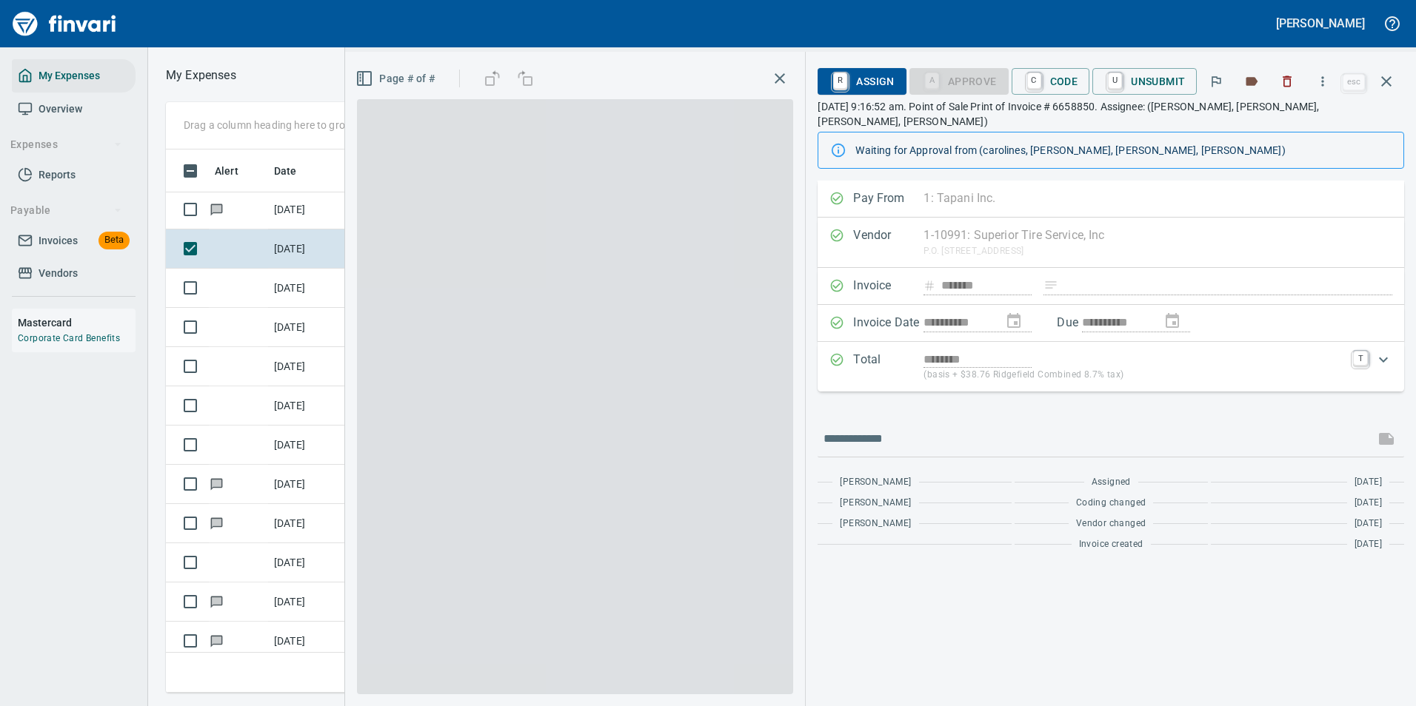
scroll to position [521, 840]
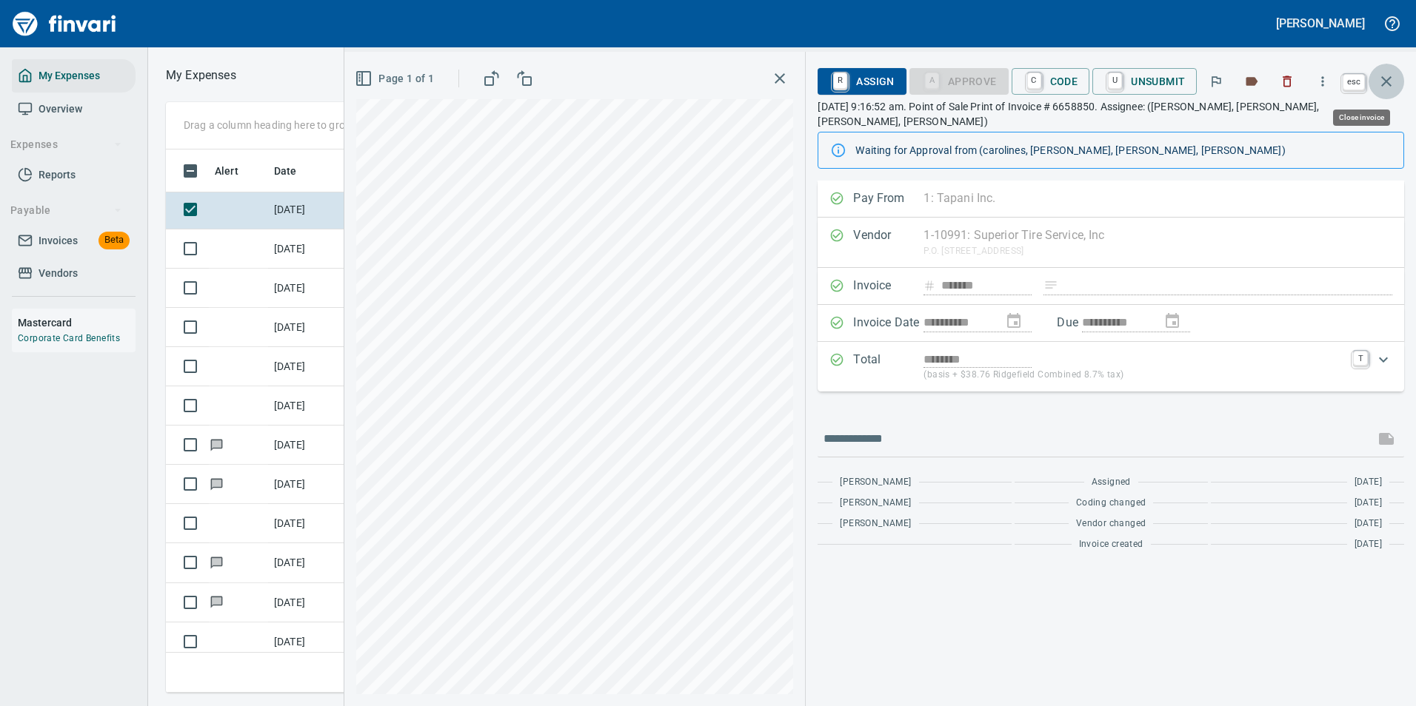
click at [1389, 81] on icon "button" at bounding box center [1386, 82] width 18 height 18
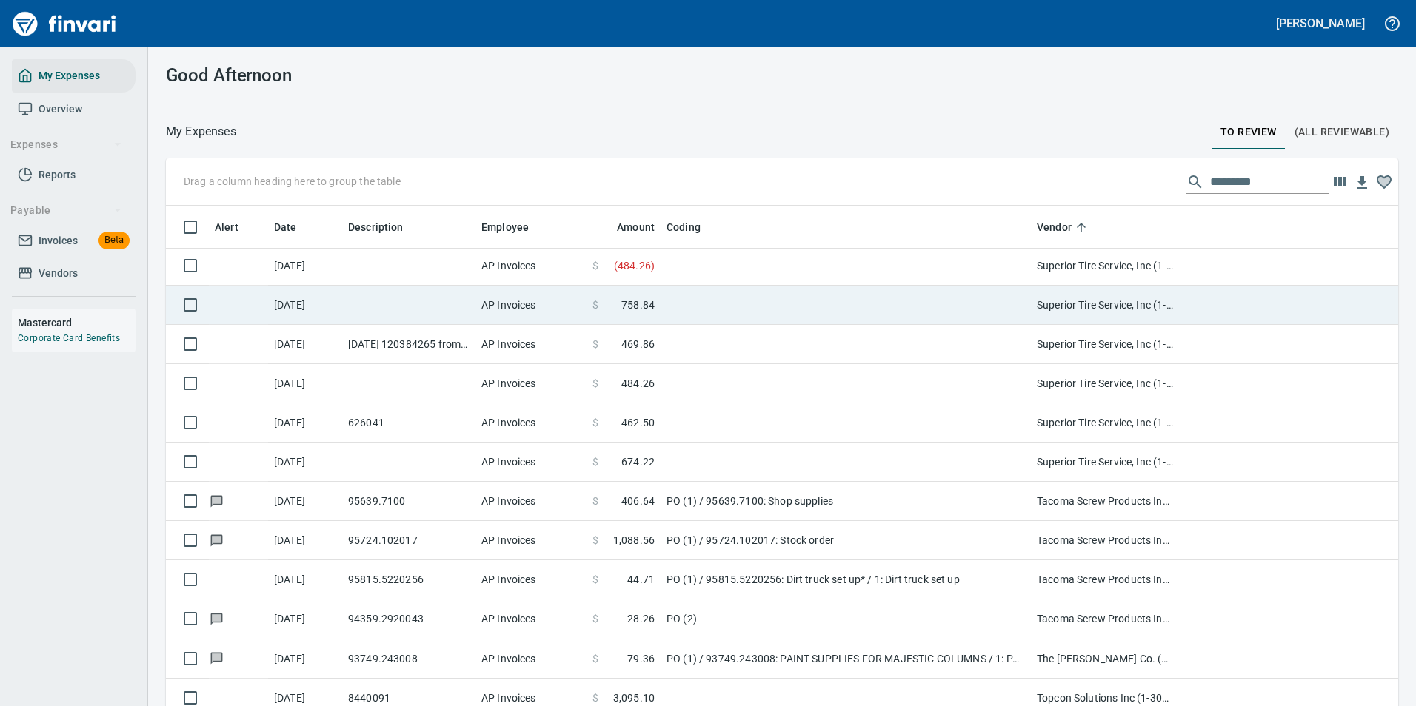
click at [628, 307] on span "758.84" at bounding box center [637, 305] width 33 height 15
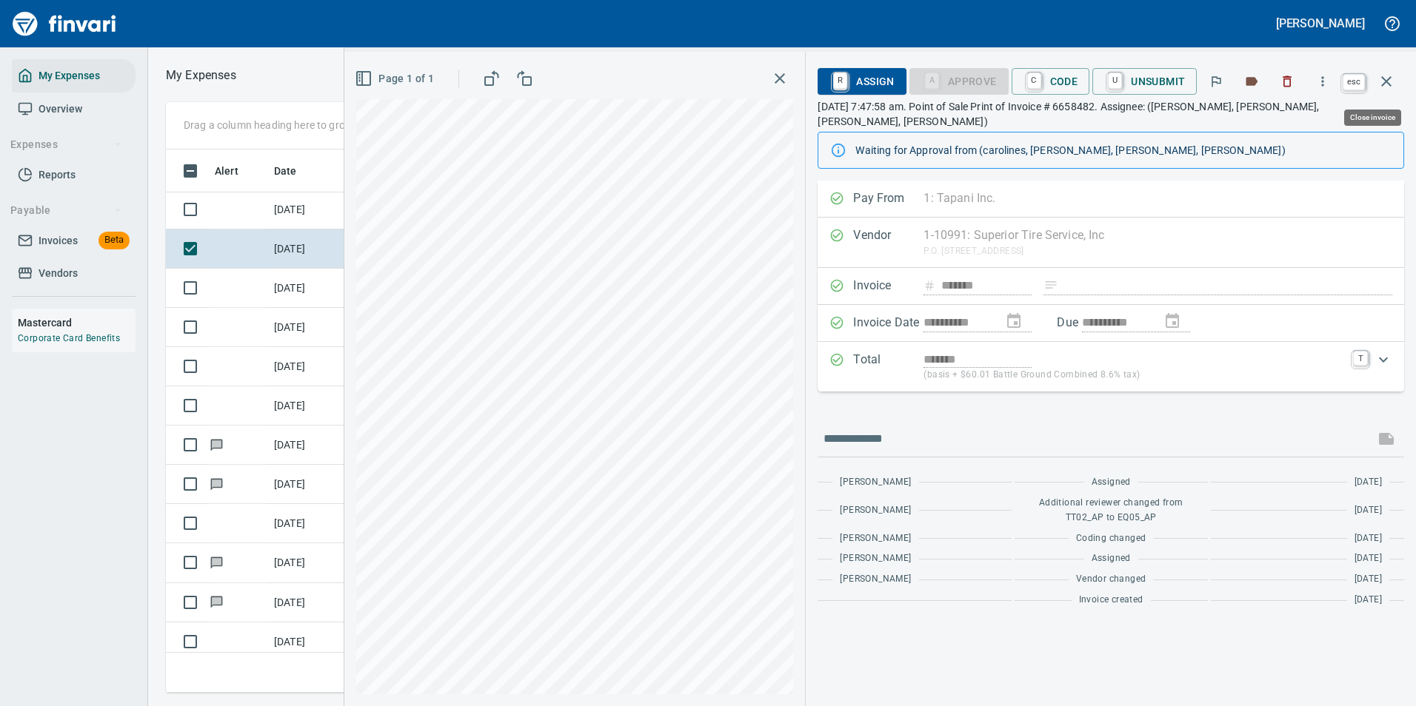
click at [1386, 76] on icon "button" at bounding box center [1386, 82] width 18 height 18
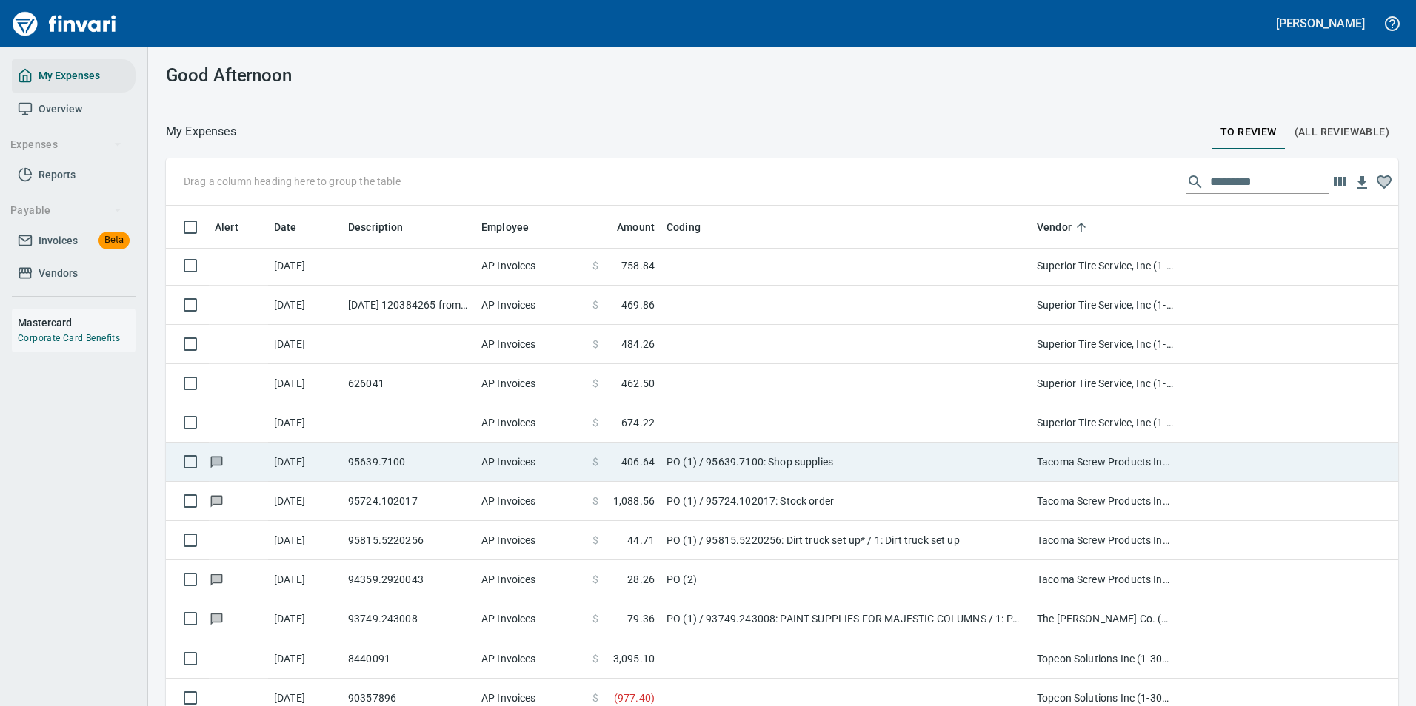
scroll to position [7702, 0]
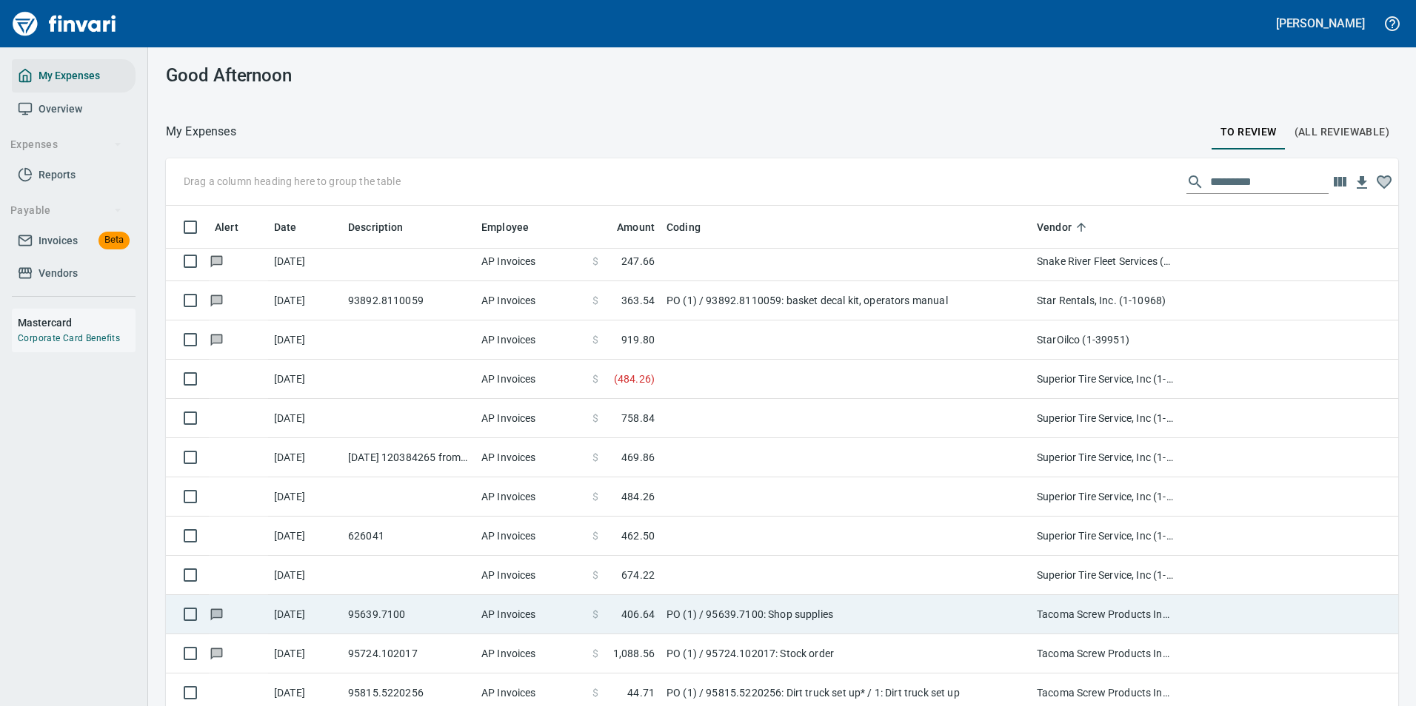
click at [664, 536] on td at bounding box center [846, 536] width 370 height 39
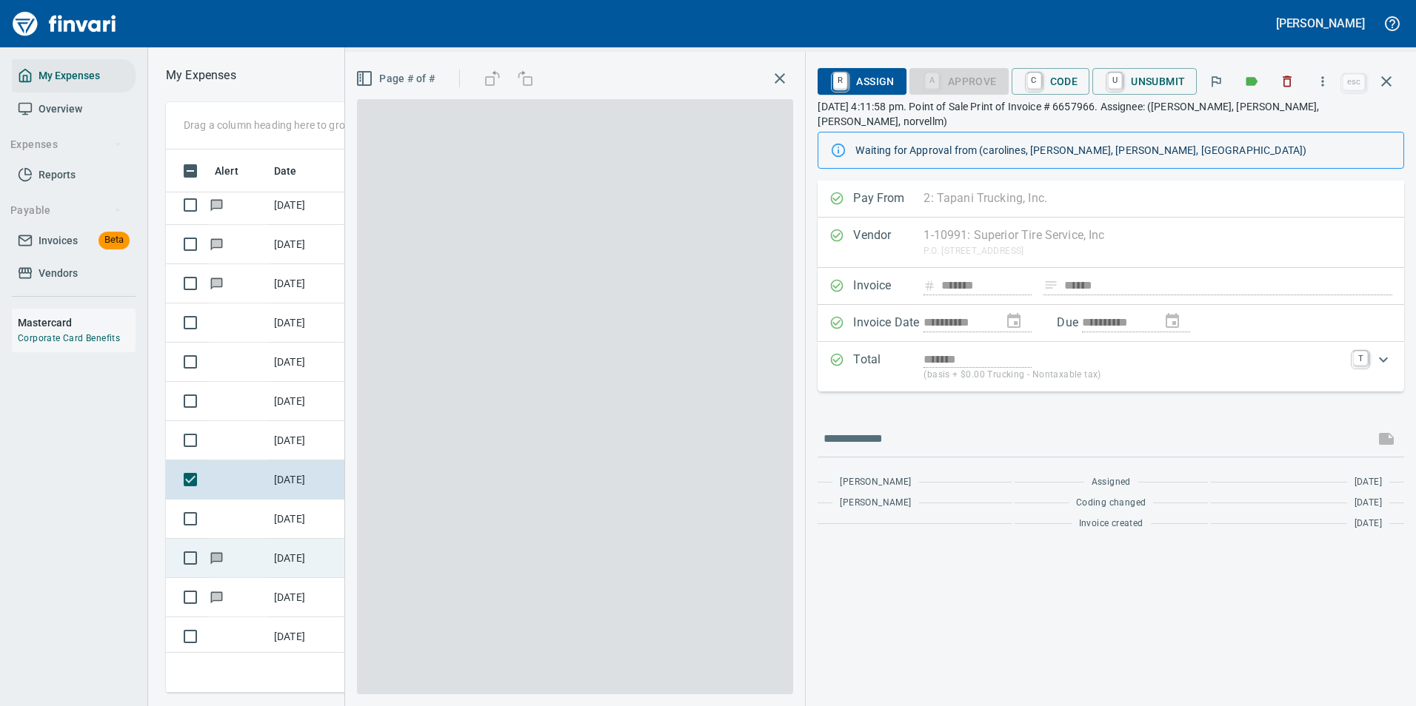
scroll to position [521, 840]
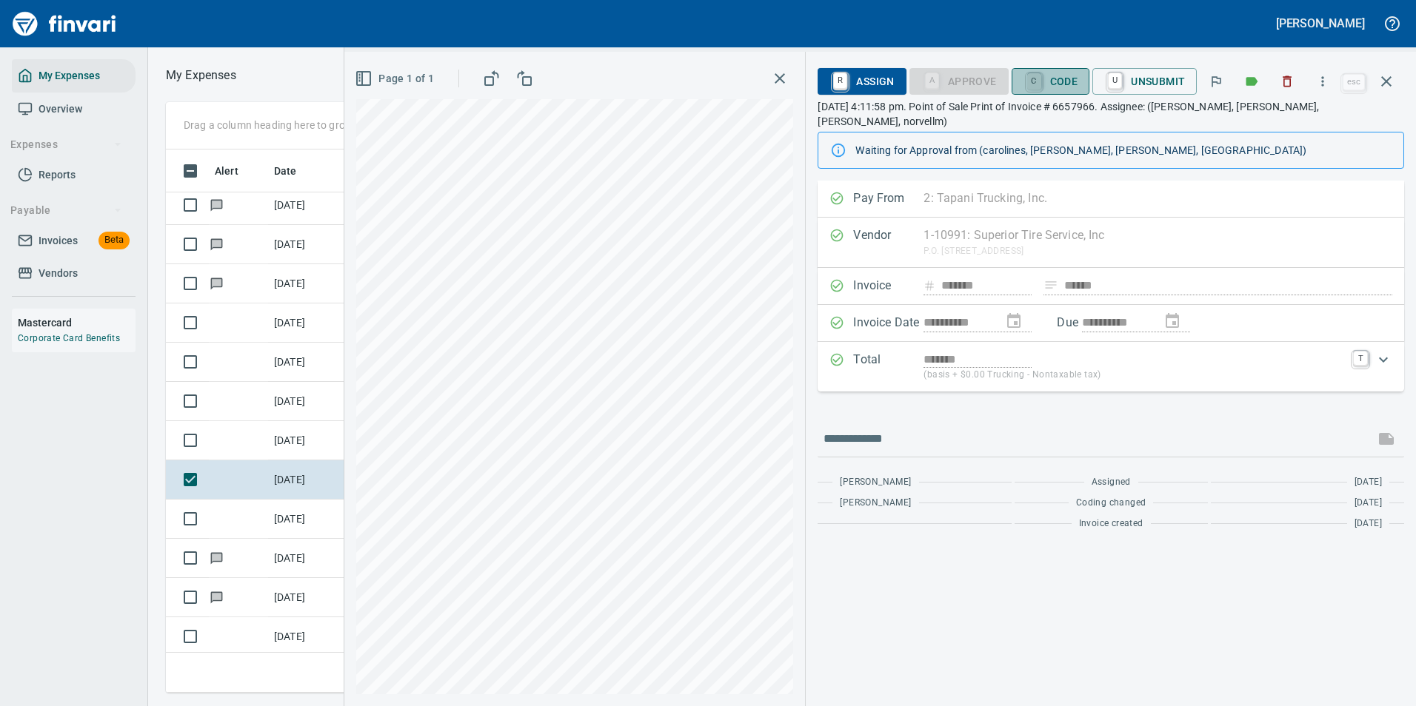
click at [1041, 87] on link "C" at bounding box center [1034, 81] width 14 height 16
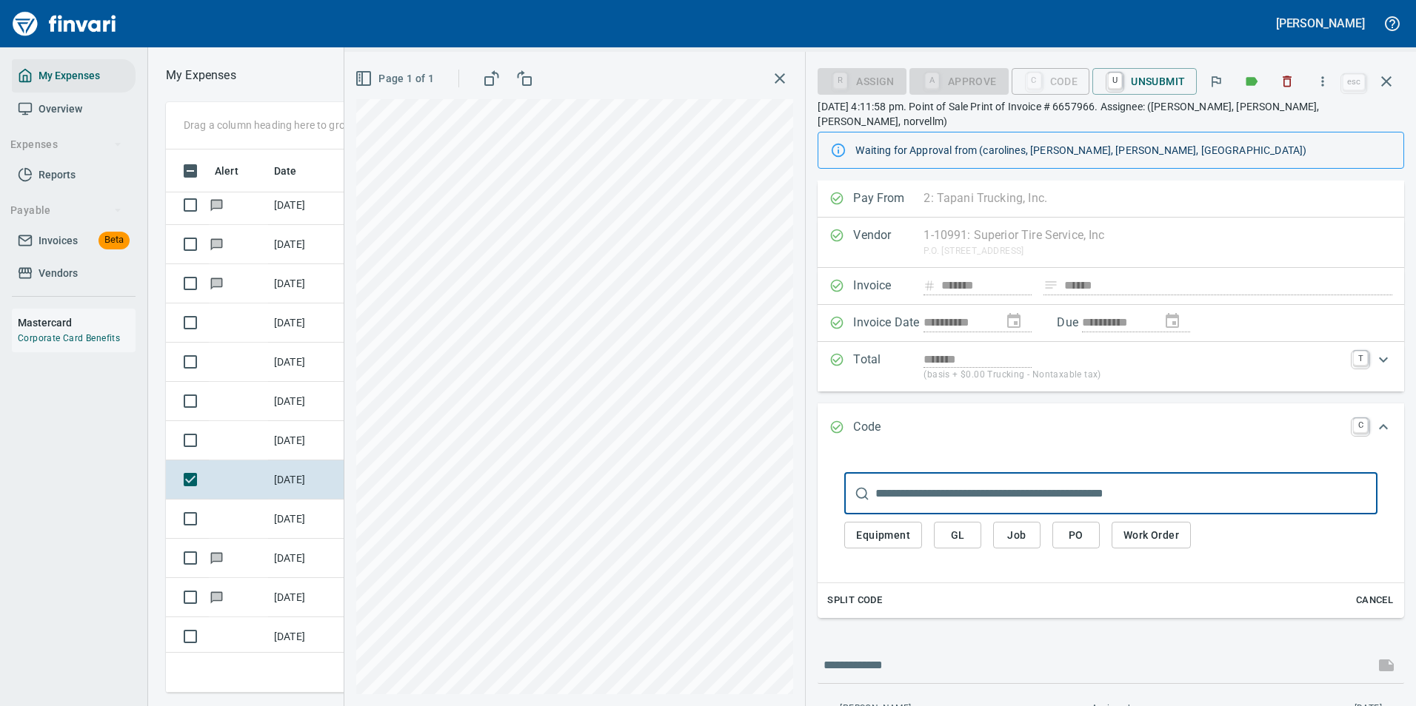
click at [1149, 527] on span "Work Order" at bounding box center [1151, 536] width 56 height 19
click at [942, 473] on input "text" at bounding box center [1126, 493] width 502 height 41
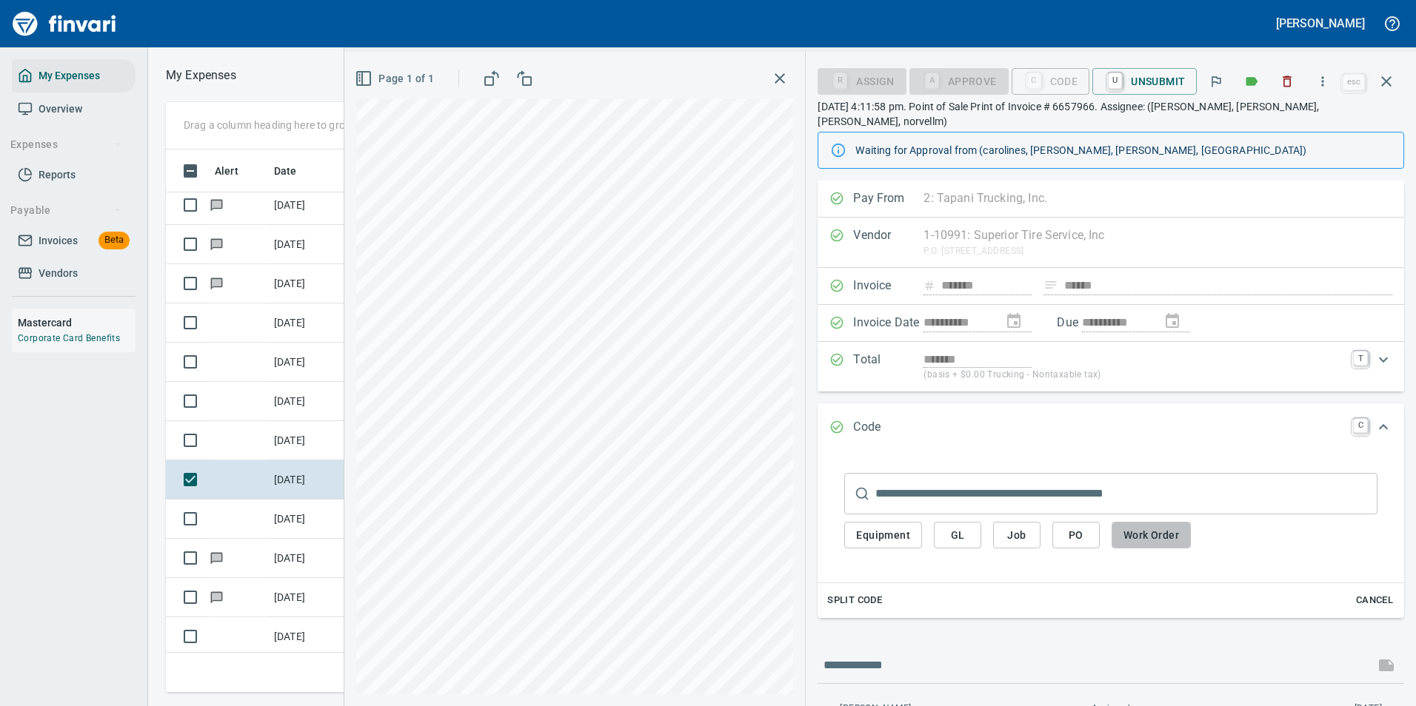
click at [1126, 527] on span "Work Order" at bounding box center [1151, 536] width 56 height 19
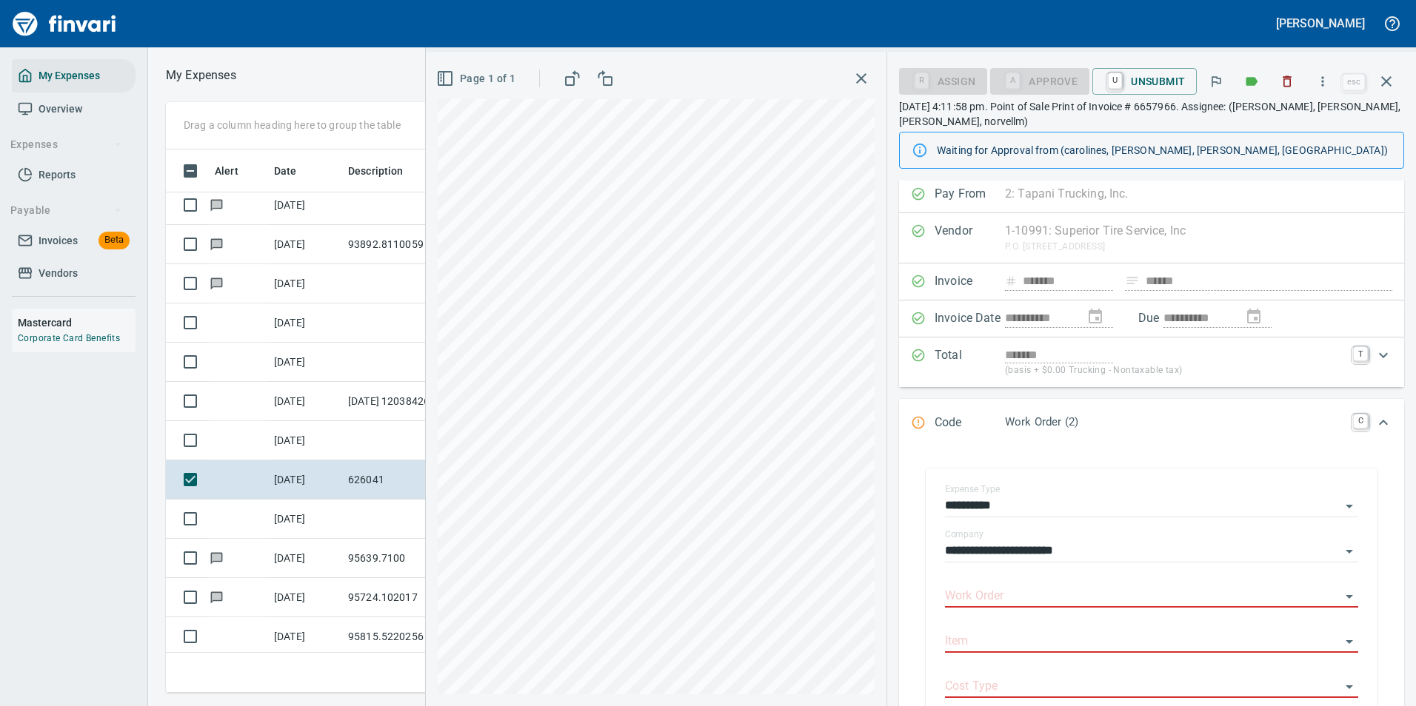
scroll to position [224, 0]
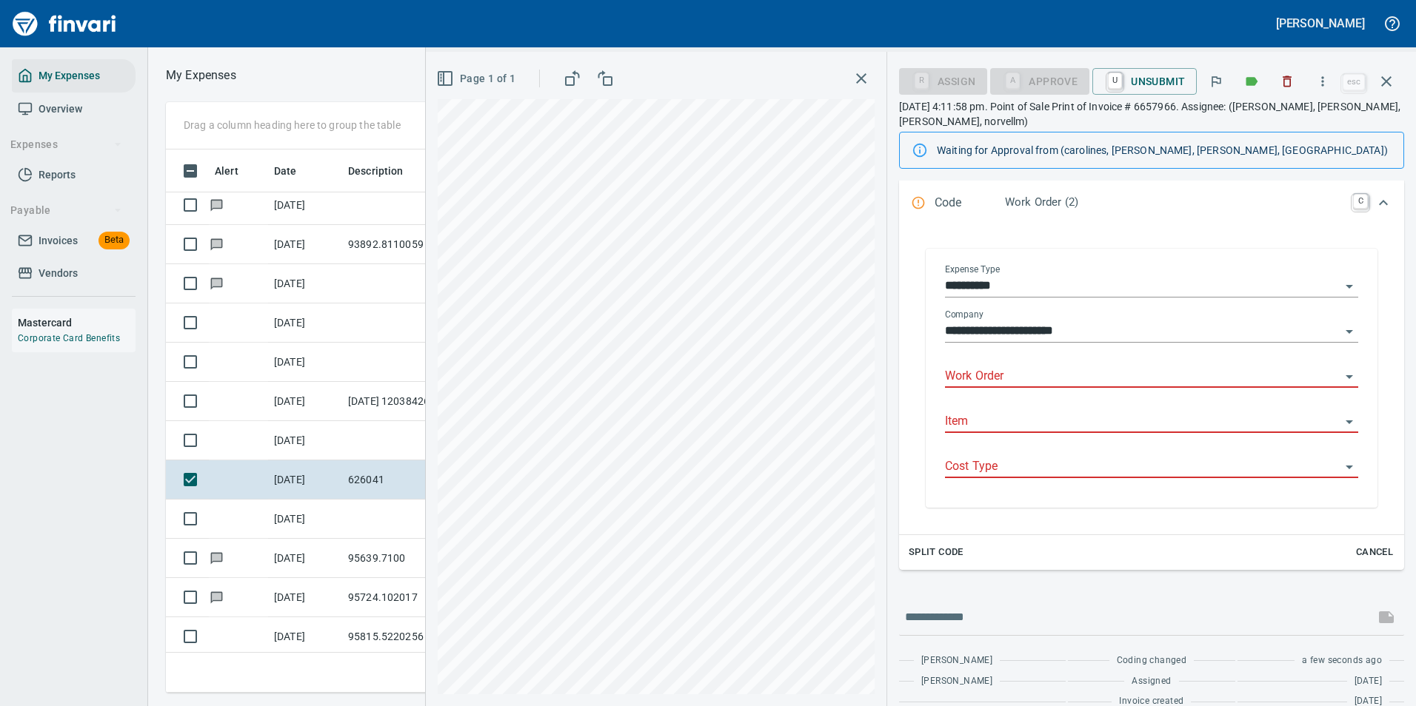
click at [997, 373] on input "Work Order" at bounding box center [1142, 377] width 395 height 21
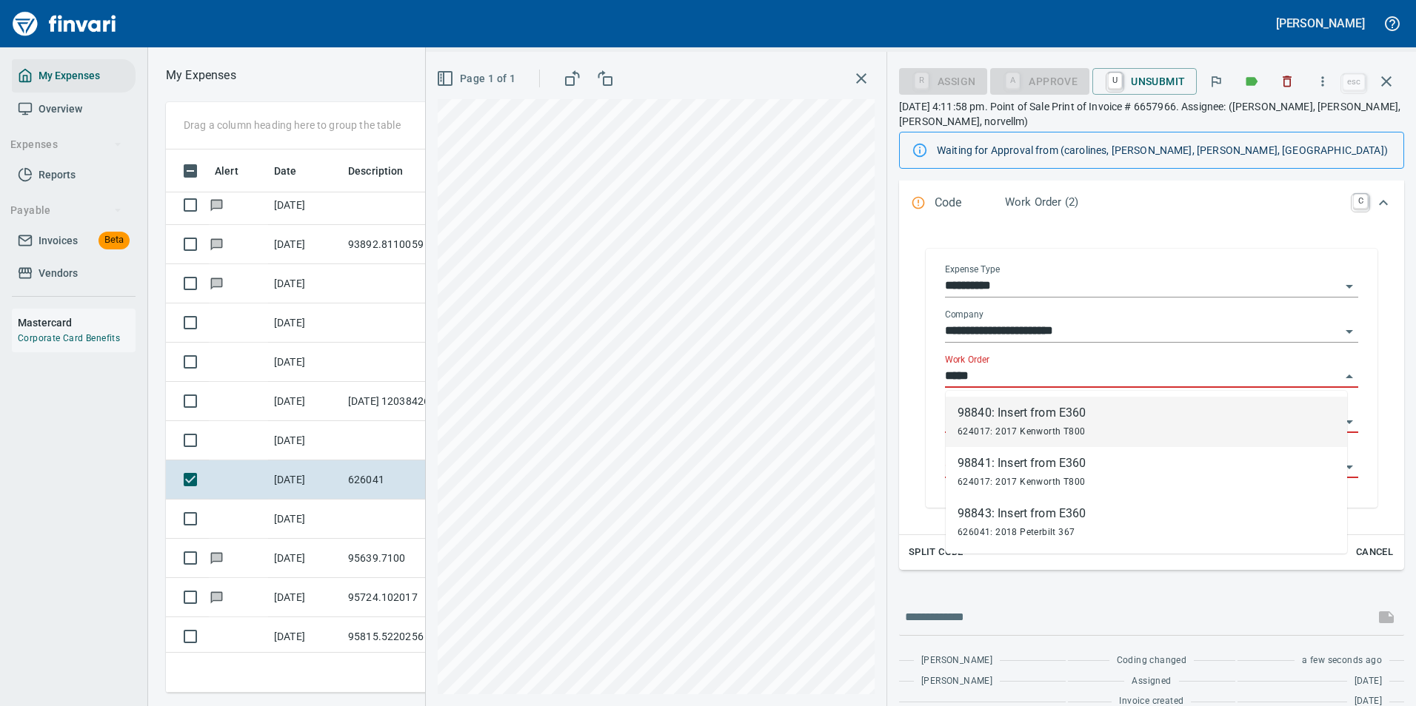
scroll to position [521, 840]
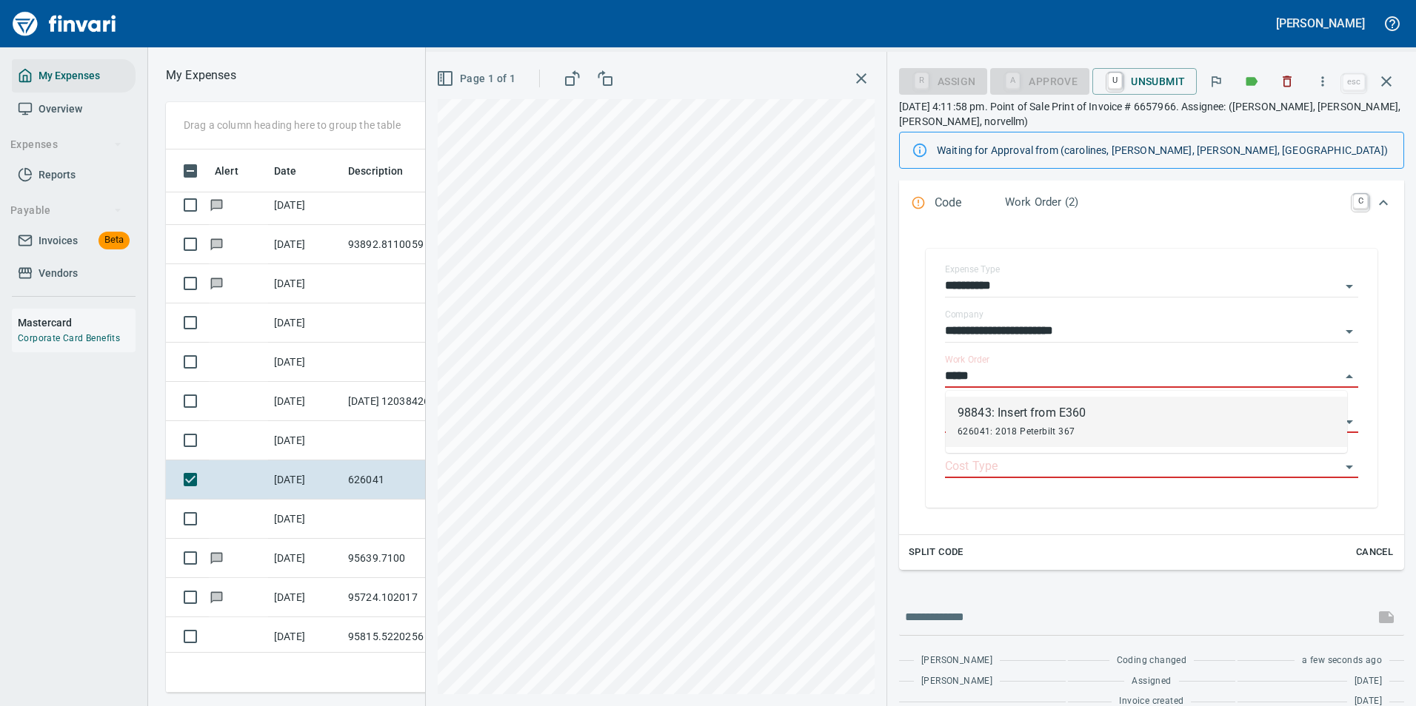
click at [1003, 420] on div "98843: Insert from E360" at bounding box center [1022, 413] width 128 height 18
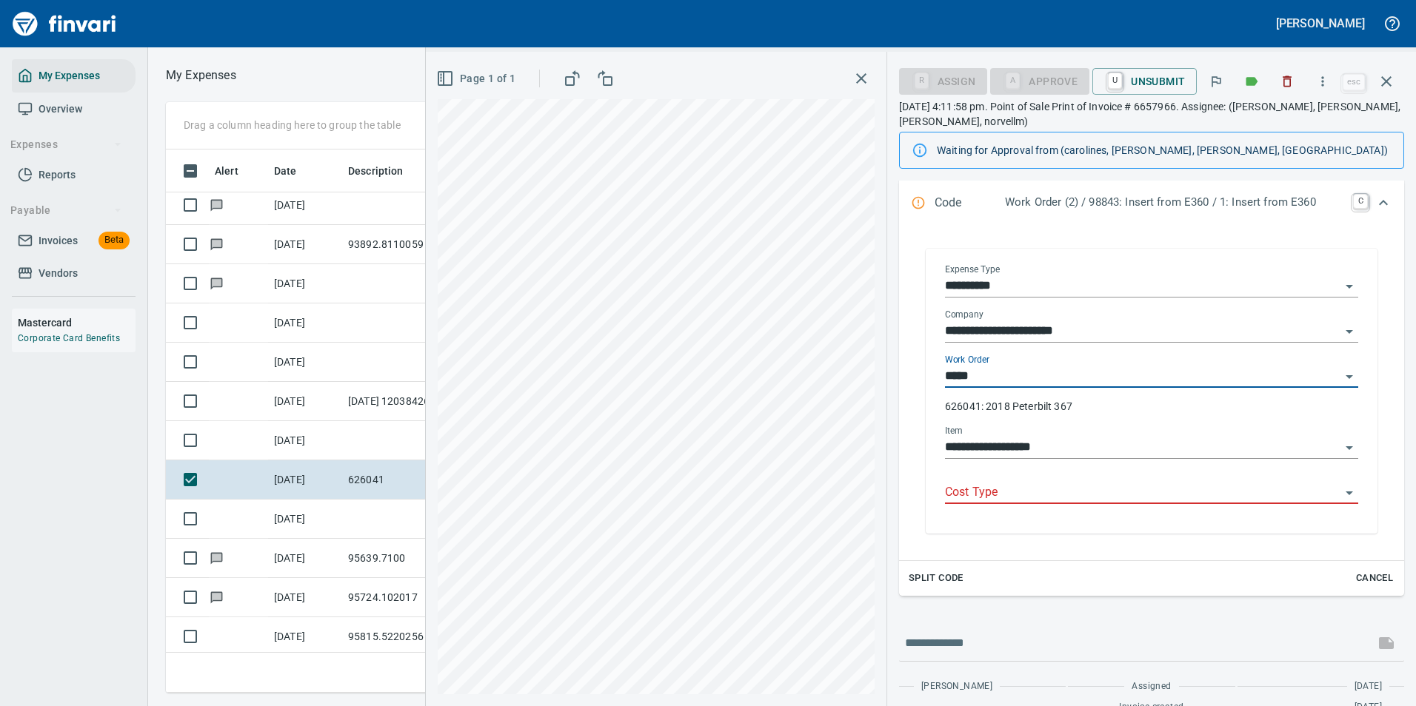
type input "**********"
click at [970, 494] on input "Cost Type" at bounding box center [1142, 493] width 395 height 21
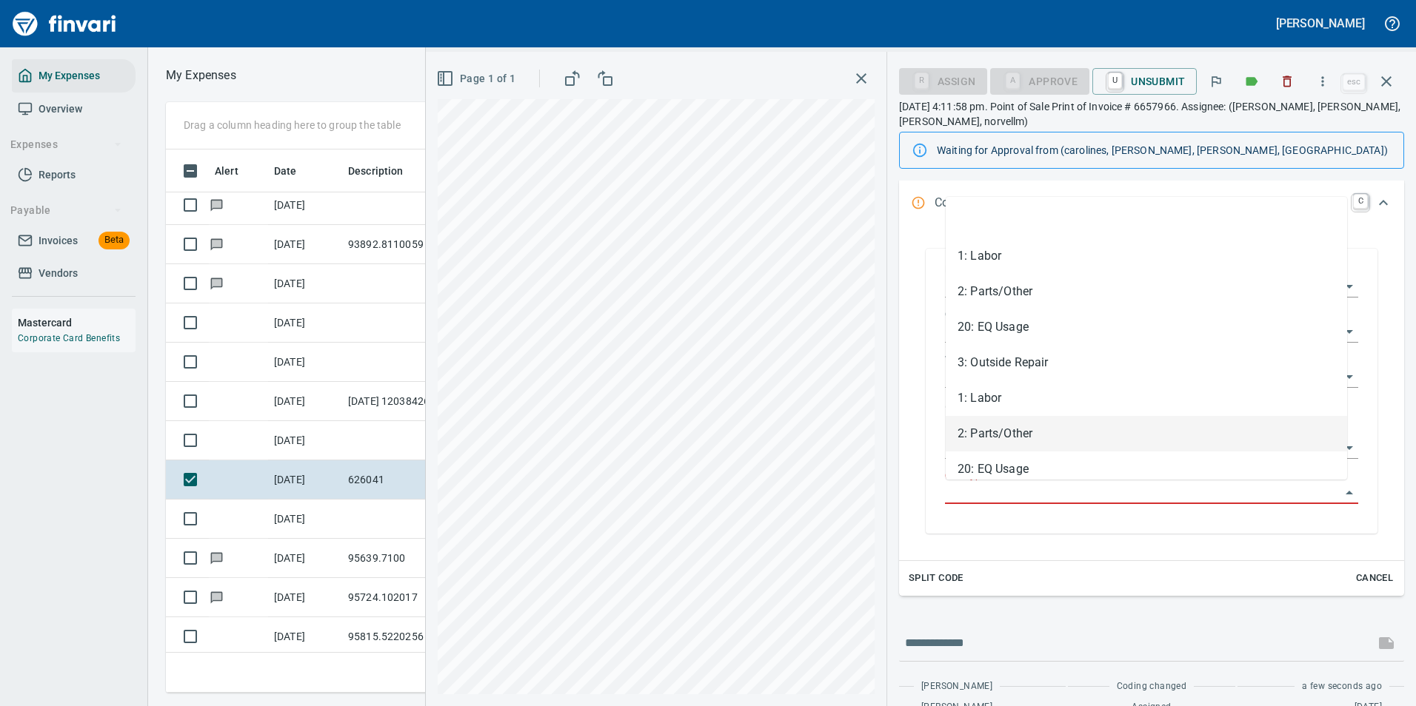
click at [985, 435] on li "2: Parts/Other" at bounding box center [1146, 434] width 401 height 36
type input "**********"
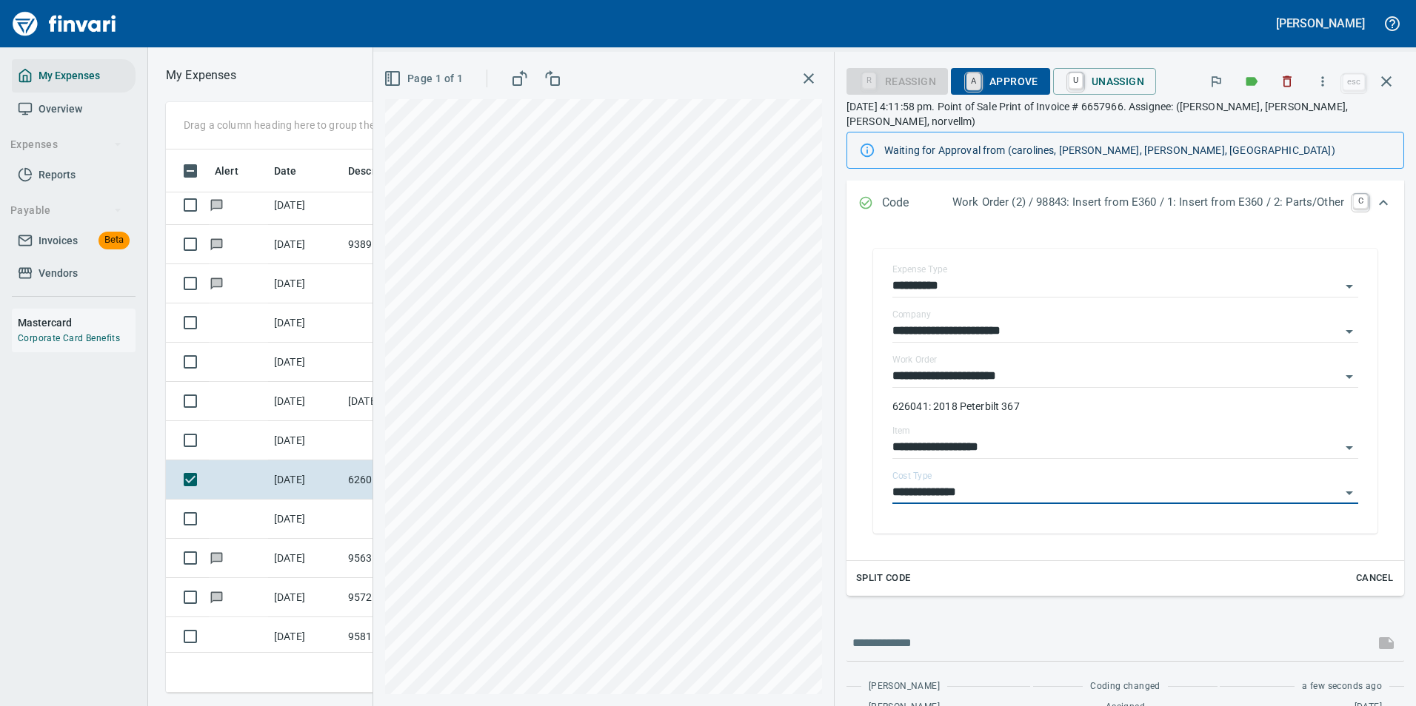
scroll to position [0, 0]
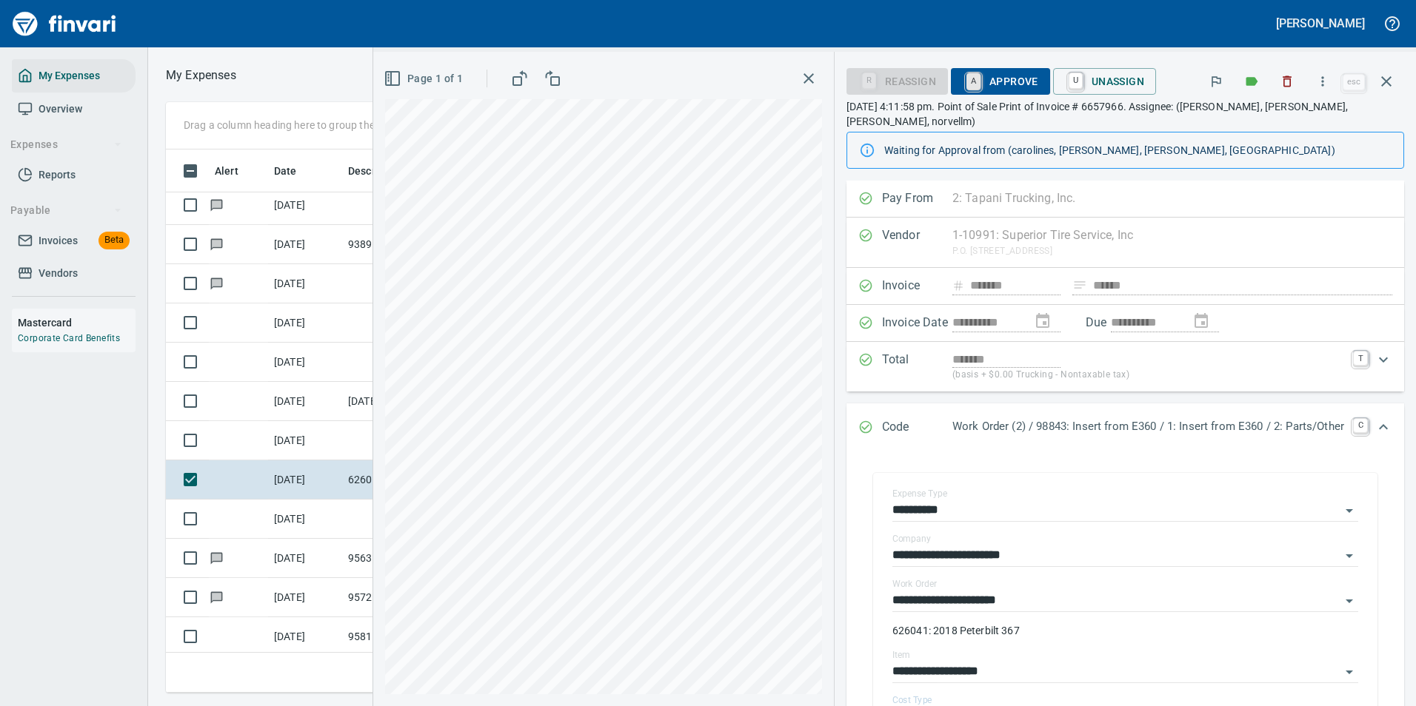
click at [966, 84] on link "A" at bounding box center [973, 81] width 14 height 16
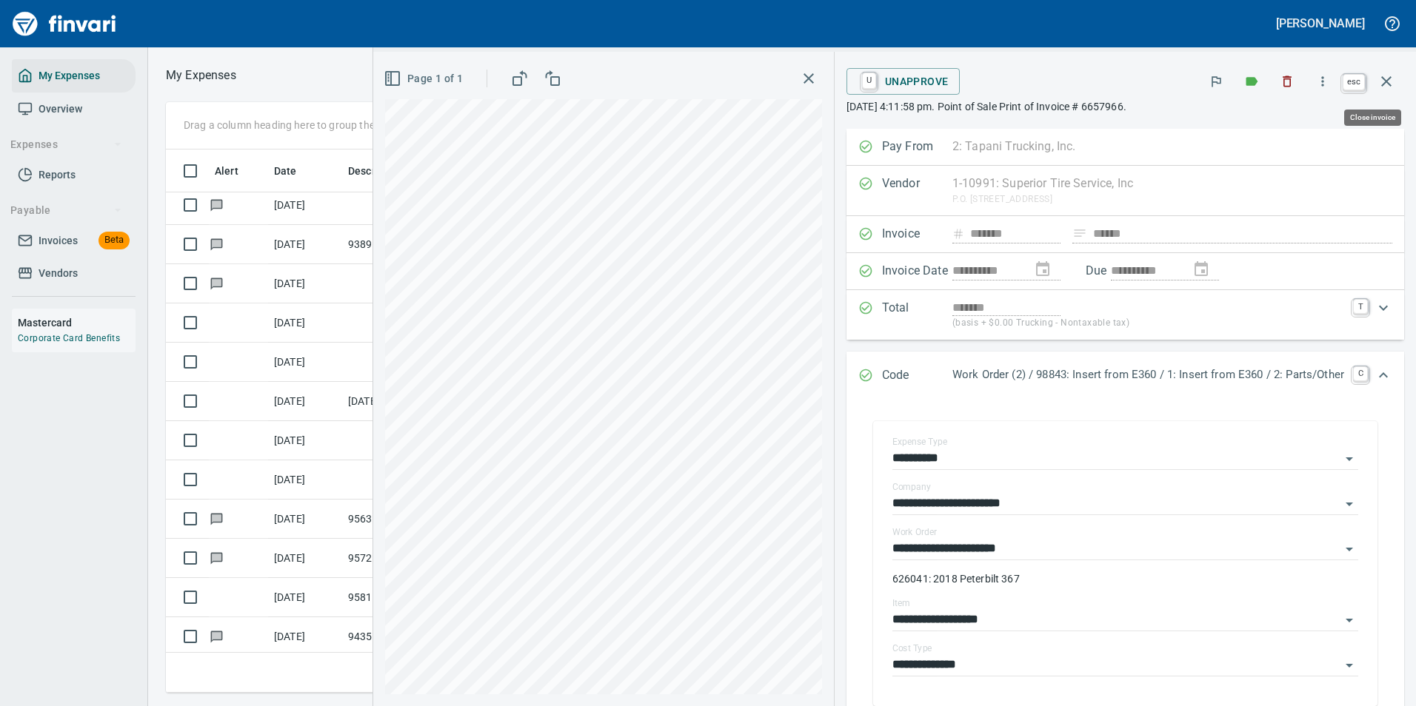
click at [1385, 81] on icon "button" at bounding box center [1386, 81] width 10 height 10
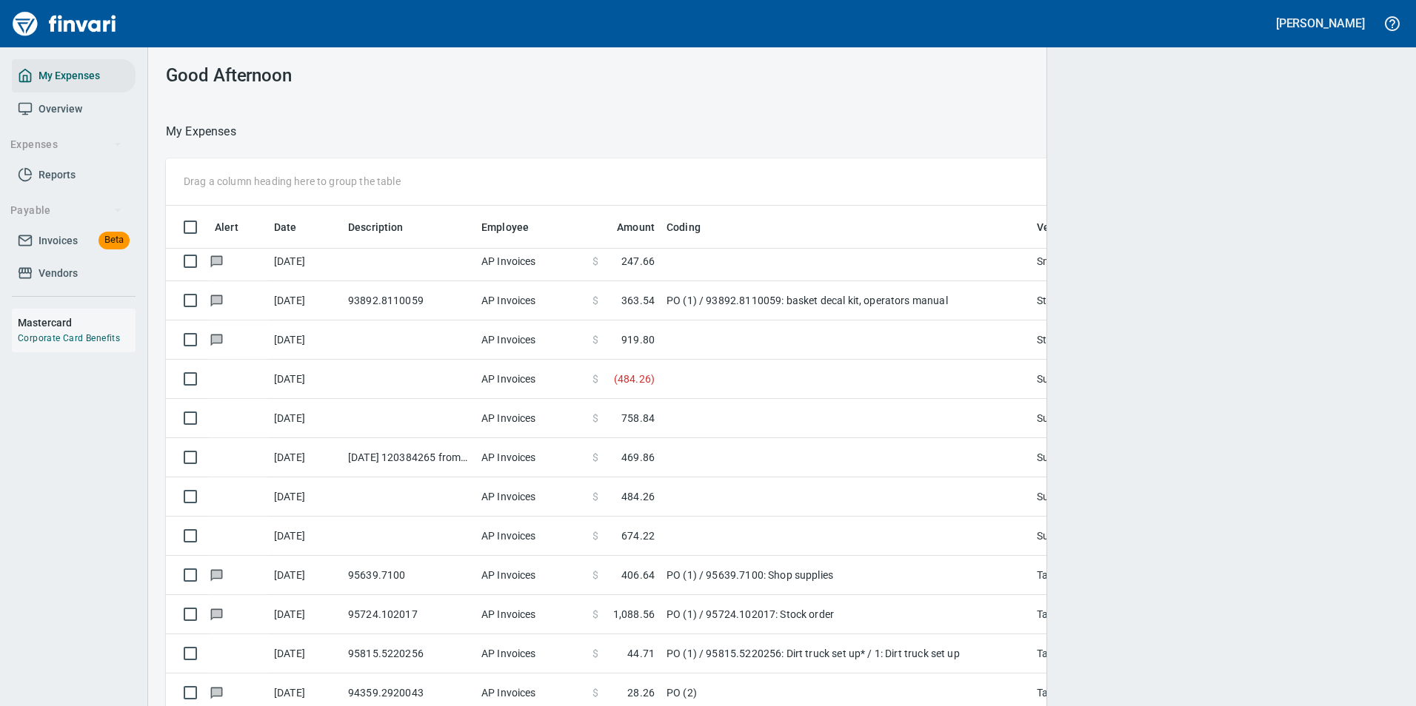
scroll to position [1, 1]
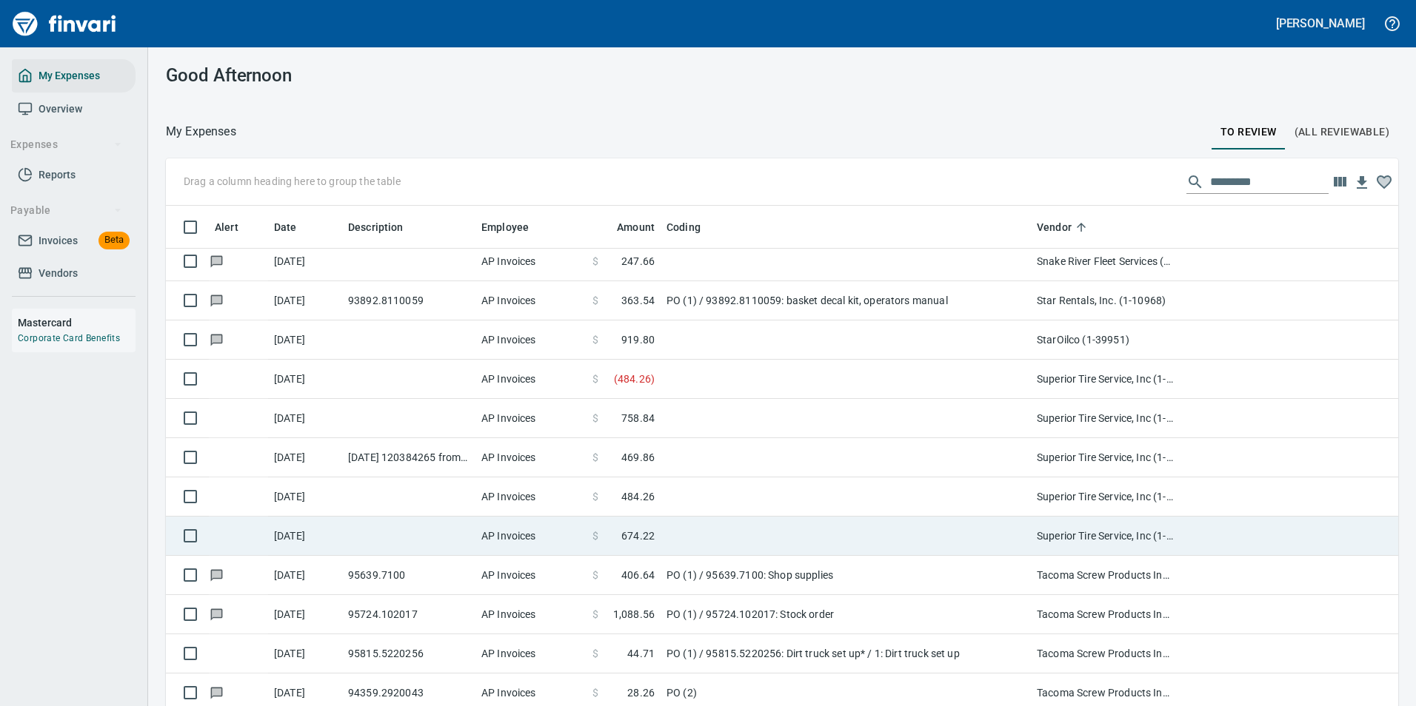
click at [649, 535] on span "674.22" at bounding box center [637, 536] width 33 height 15
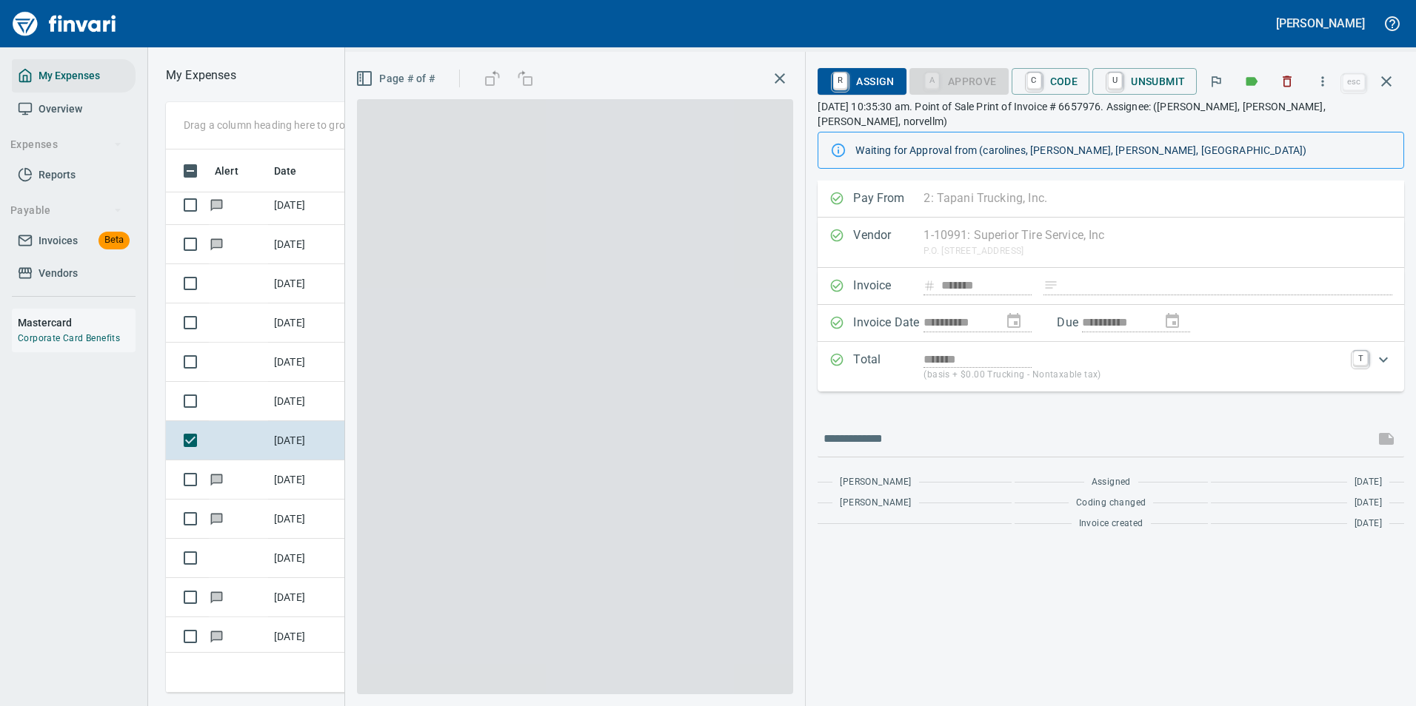
scroll to position [521, 840]
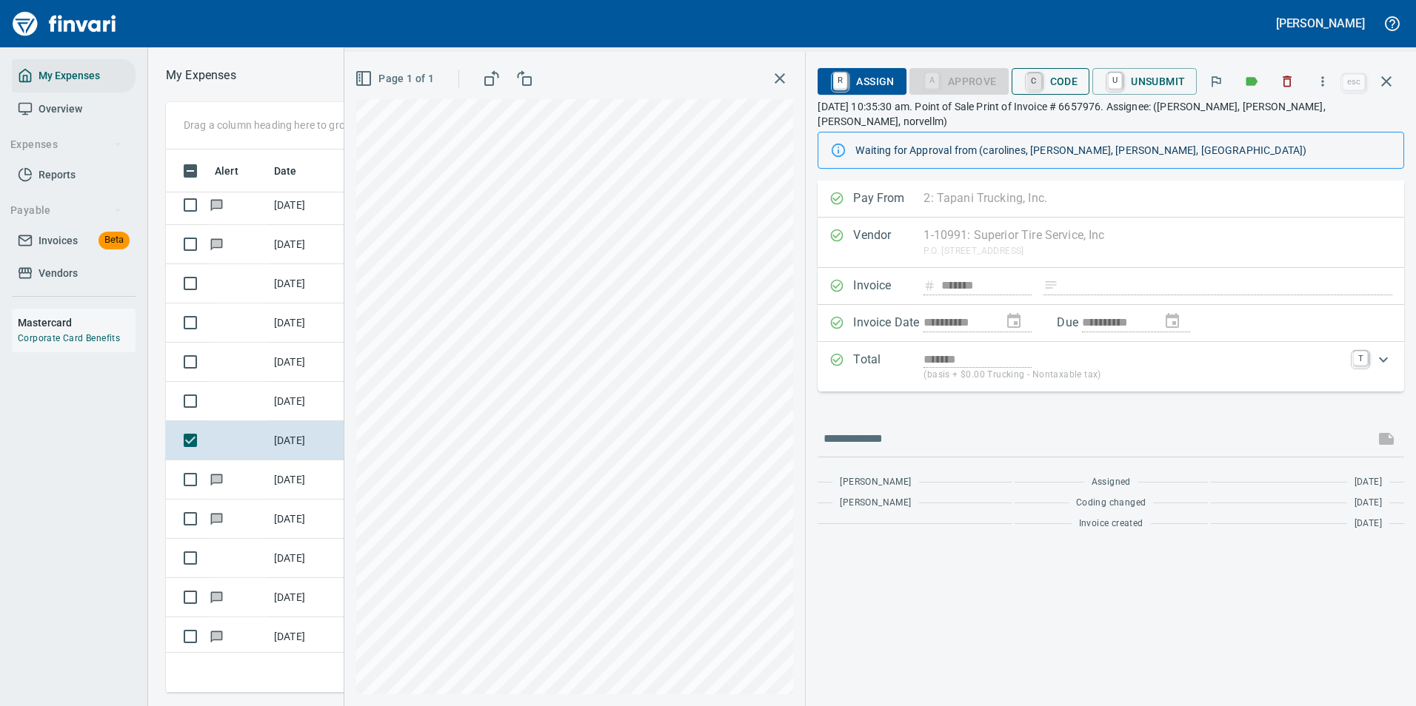
click at [1032, 86] on link "C" at bounding box center [1034, 81] width 14 height 16
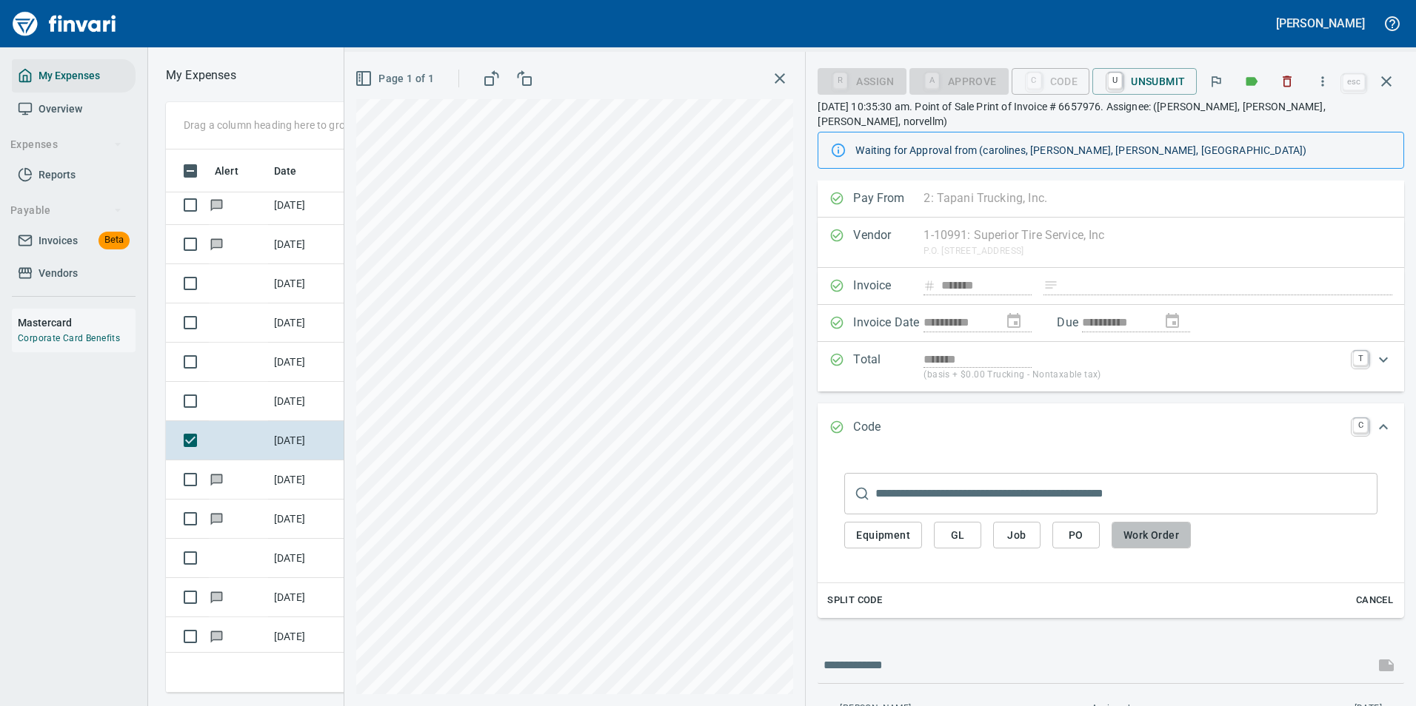
click at [1167, 527] on span "Work Order" at bounding box center [1151, 536] width 56 height 19
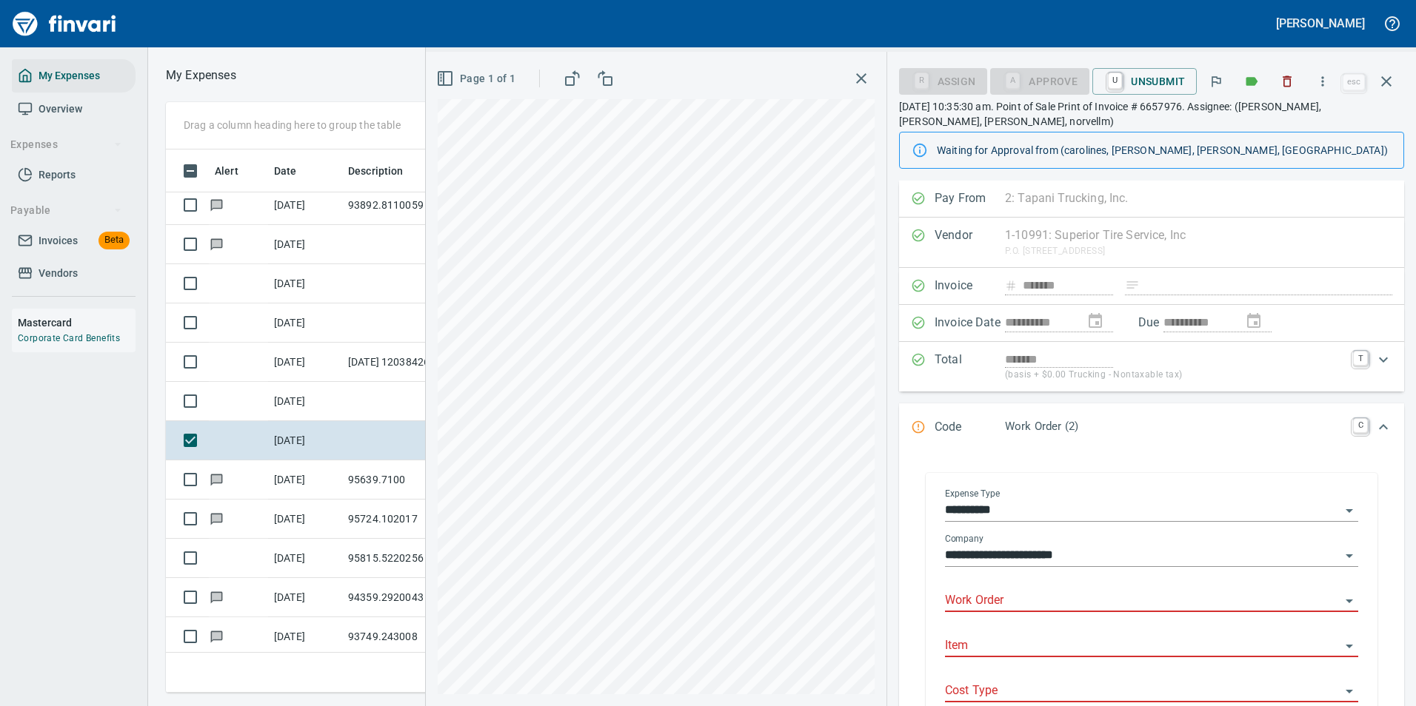
scroll to position [148, 0]
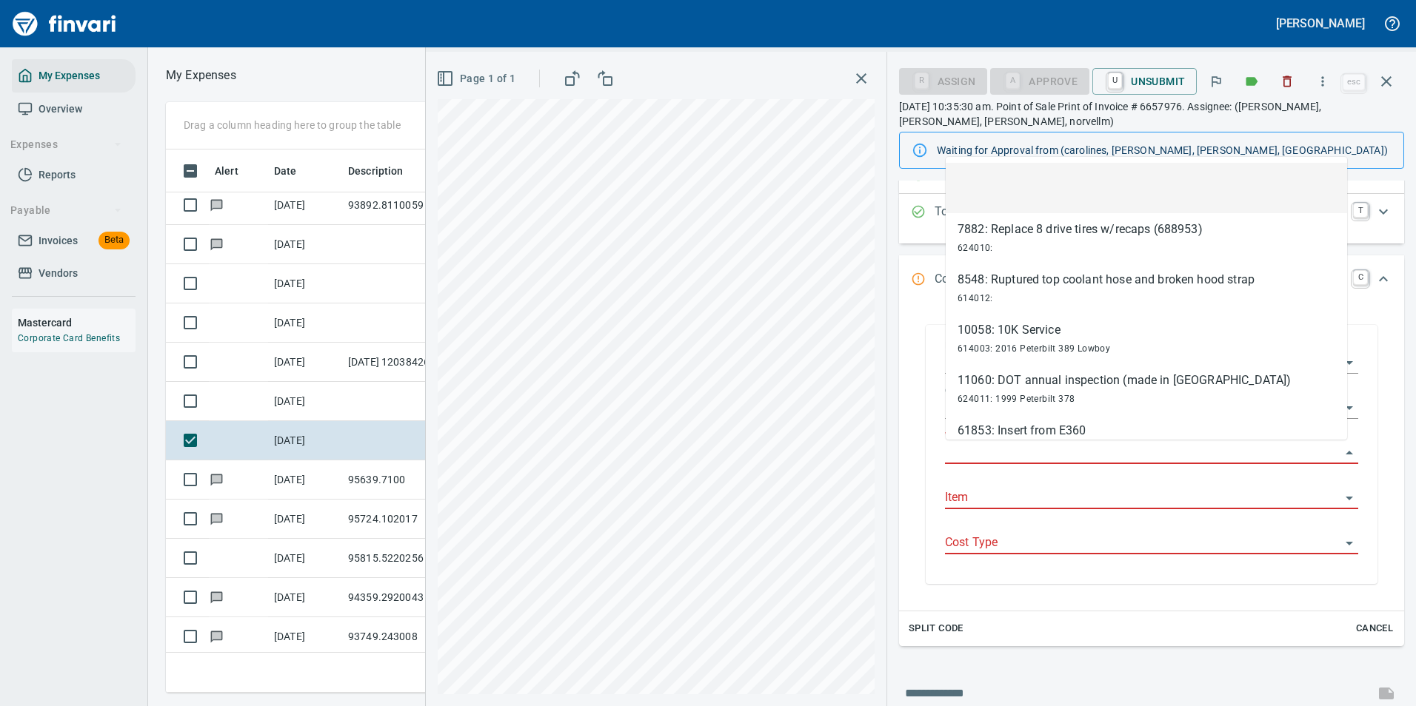
click at [980, 456] on input "Work Order" at bounding box center [1142, 453] width 395 height 21
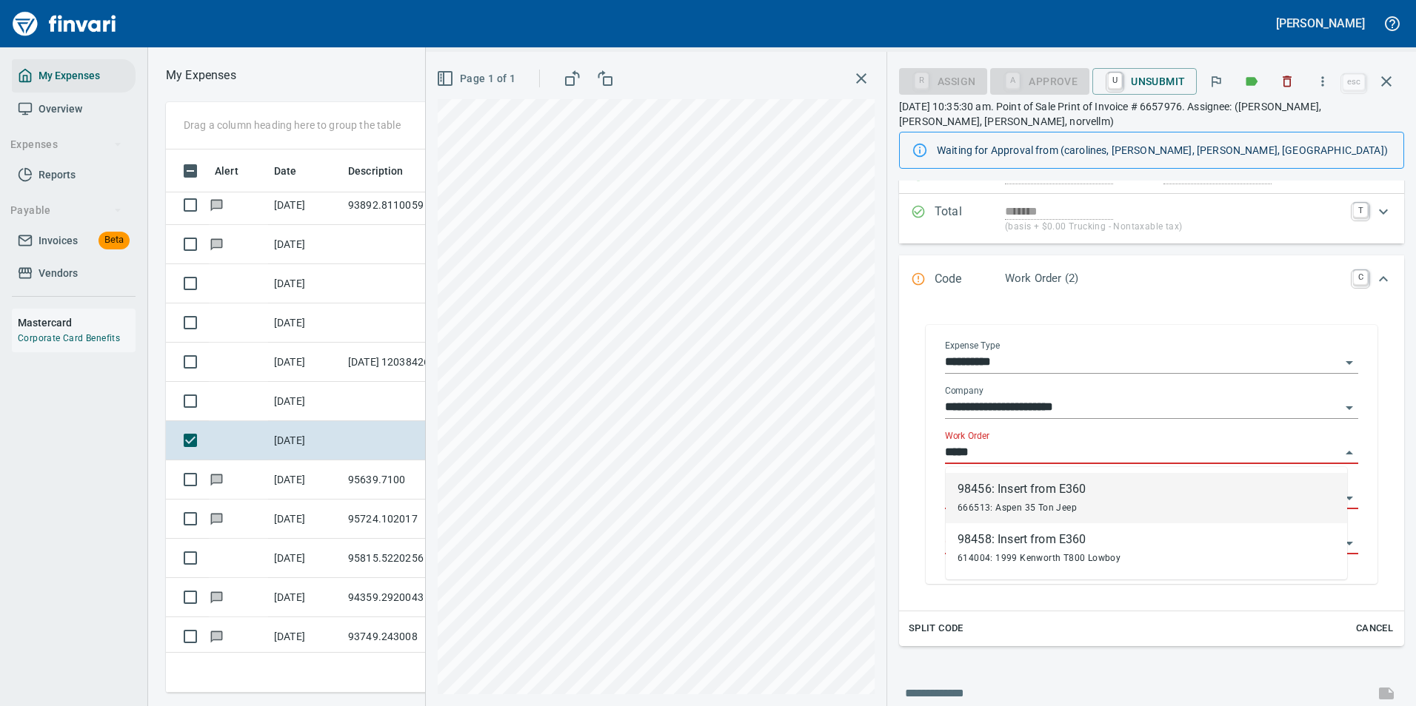
scroll to position [521, 840]
click at [980, 519] on li "98456: Insert from E360 666513: Aspen 35 Ton Jeep" at bounding box center [1146, 498] width 401 height 50
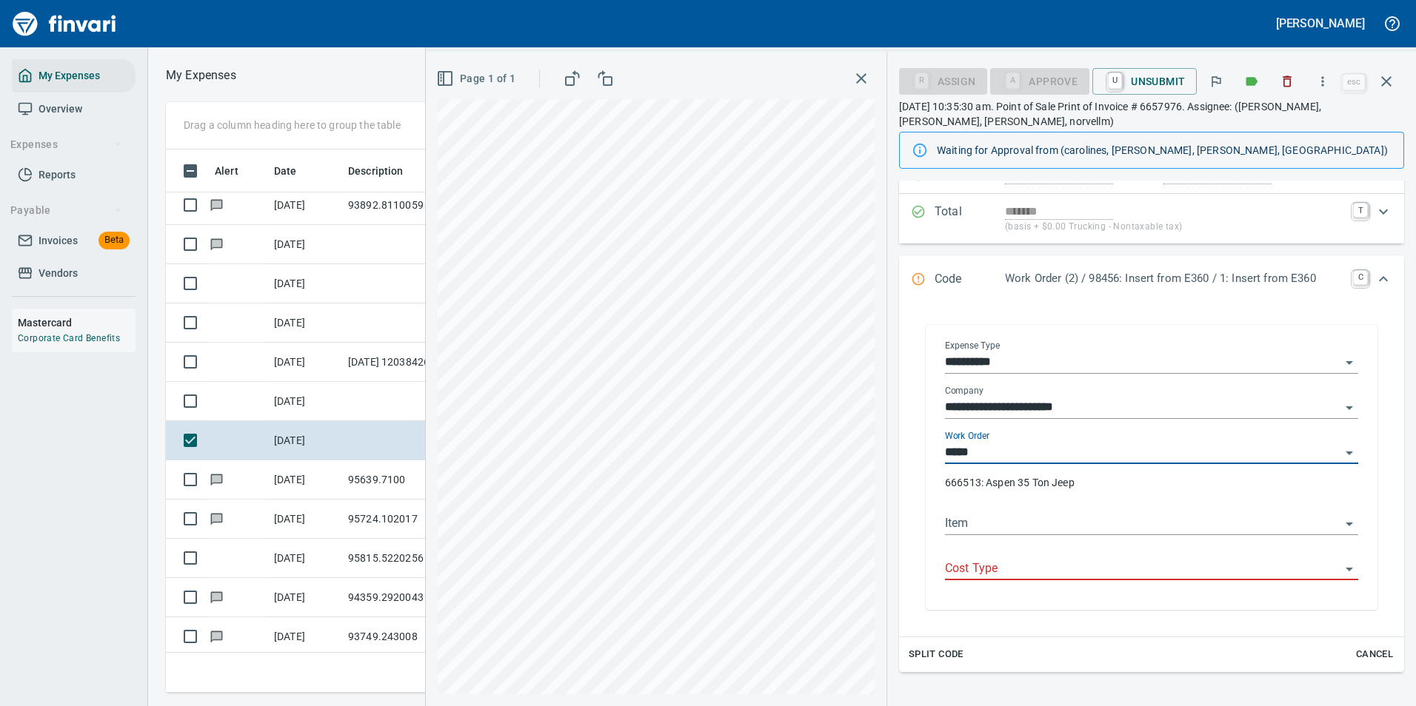
type input "**********"
click at [977, 575] on input "Cost Type" at bounding box center [1142, 569] width 395 height 21
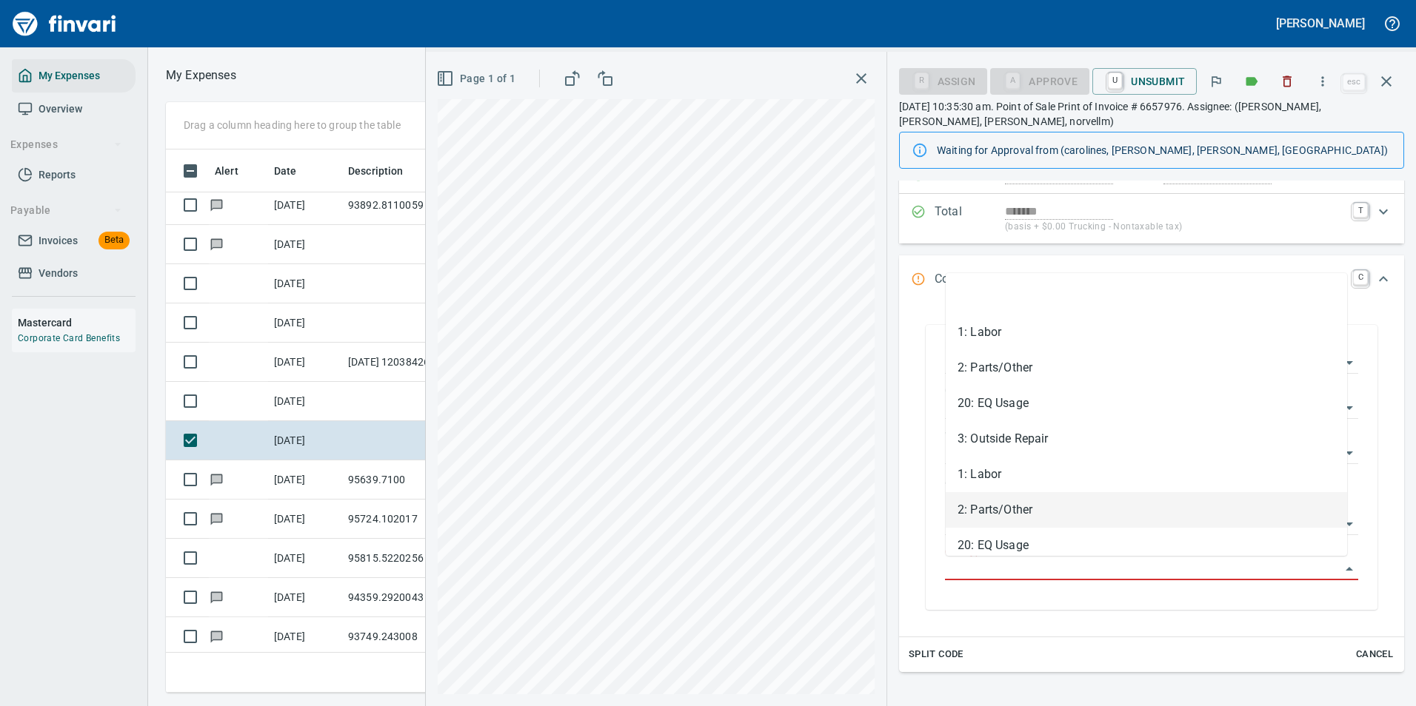
click at [972, 513] on li "2: Parts/Other" at bounding box center [1146, 510] width 401 height 36
type input "**********"
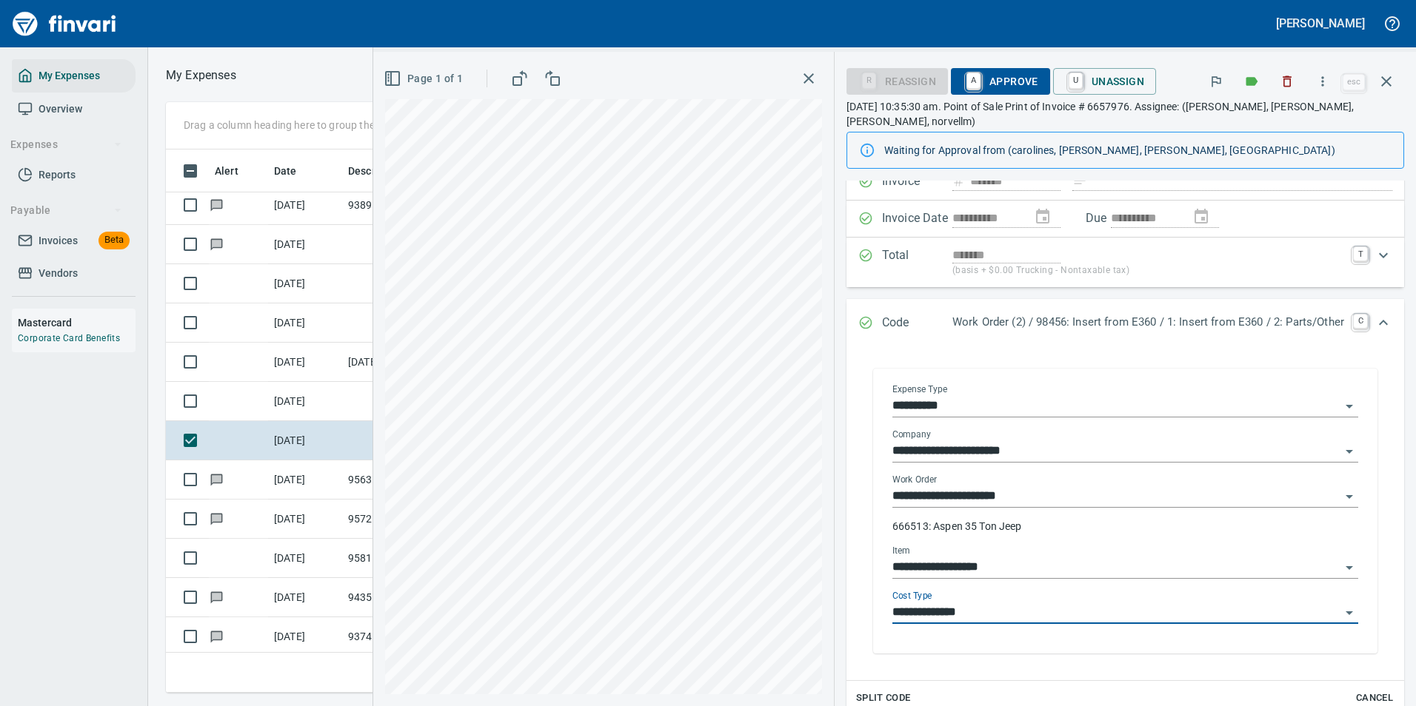
scroll to position [0, 0]
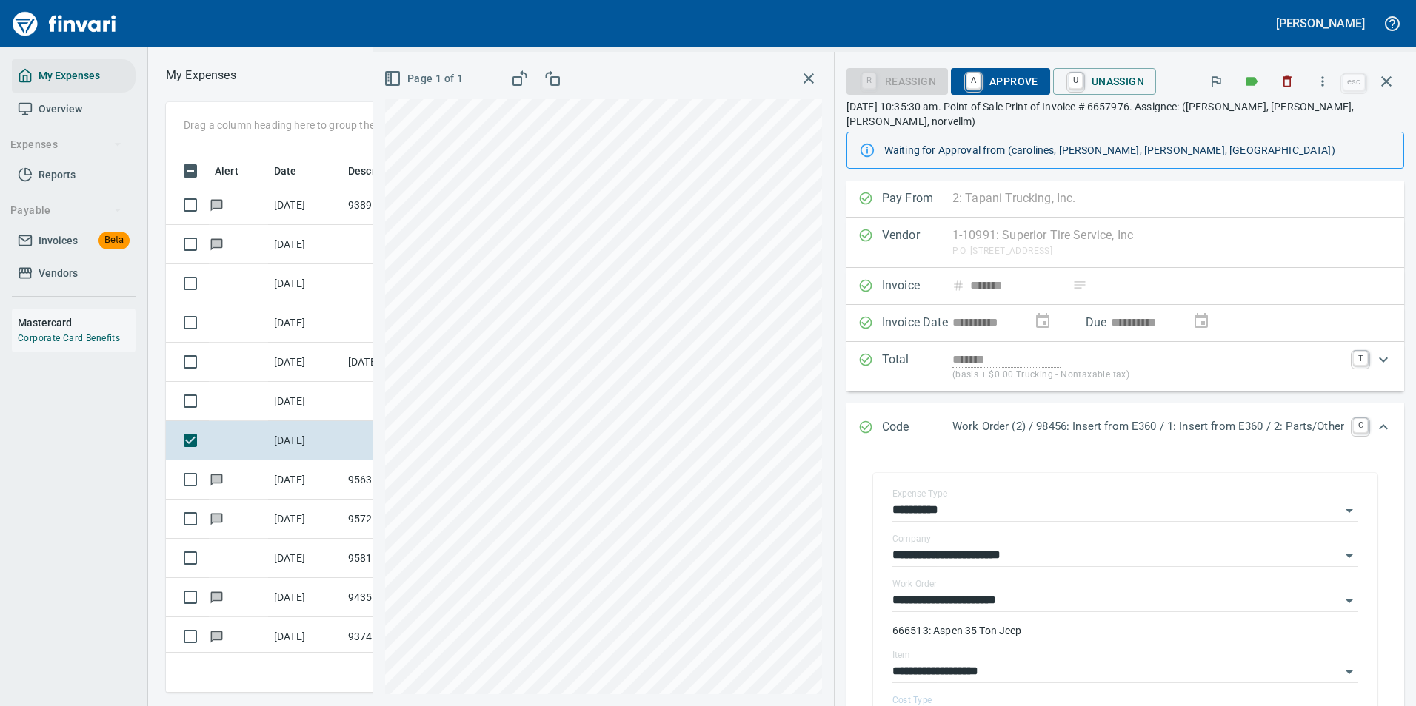
click at [981, 83] on span "A Approve" at bounding box center [1001, 81] width 76 height 25
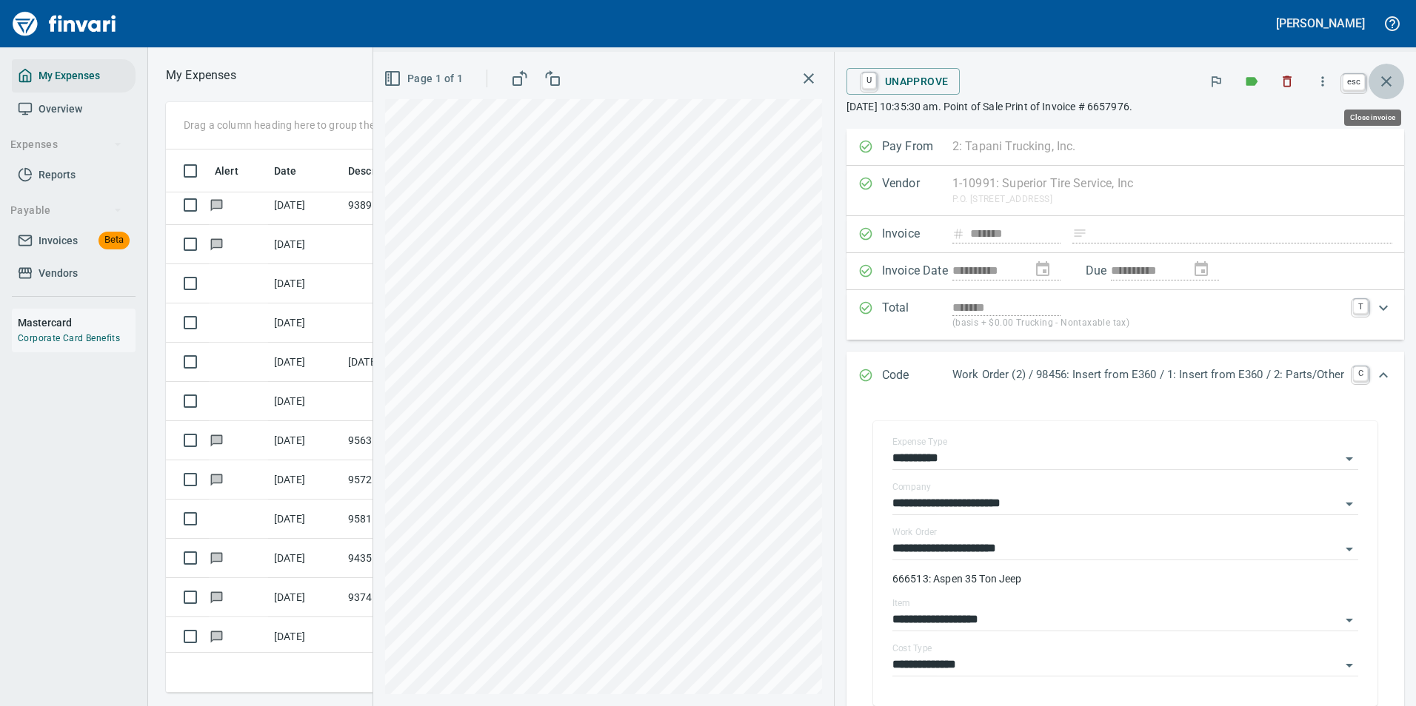
click at [1393, 92] on button "button" at bounding box center [1387, 82] width 36 height 36
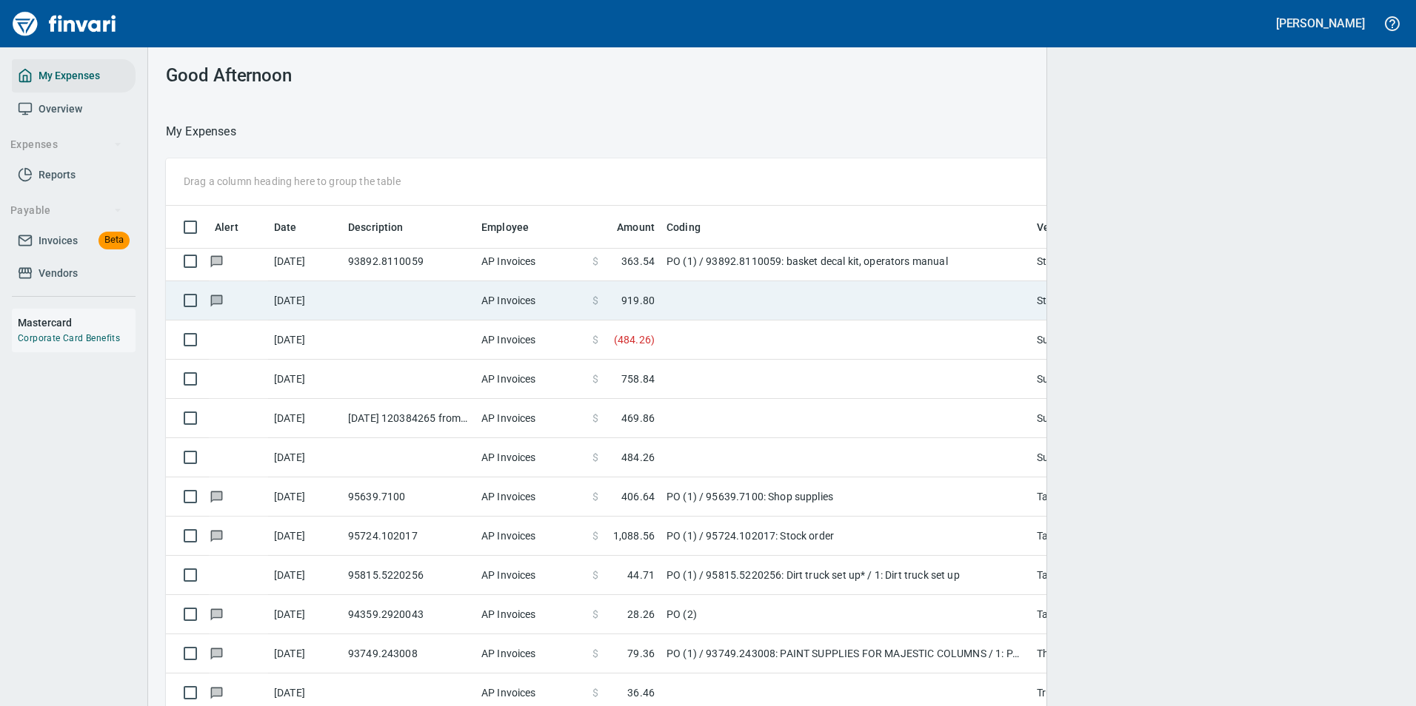
scroll to position [532, 1197]
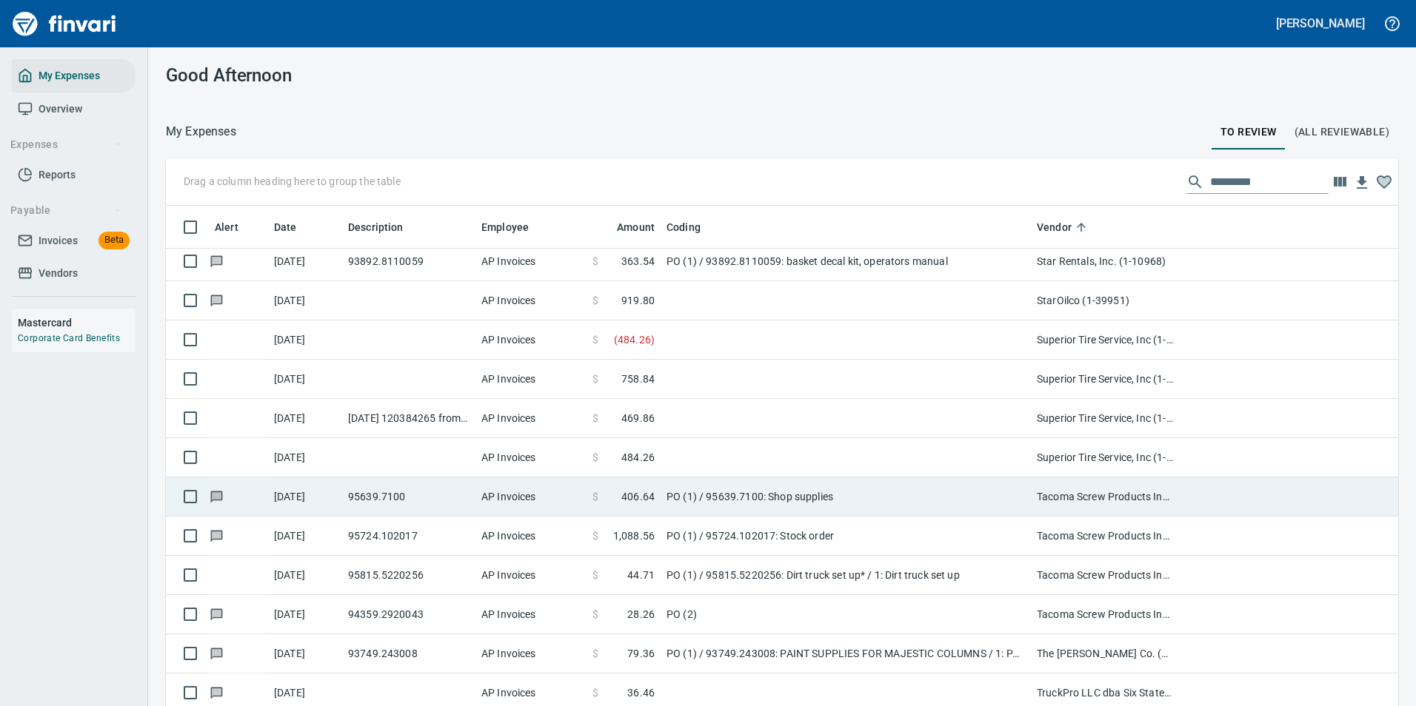
drag, startPoint x: 686, startPoint y: 448, endPoint x: 680, endPoint y: 454, distance: 8.4
click at [685, 448] on td at bounding box center [846, 457] width 370 height 39
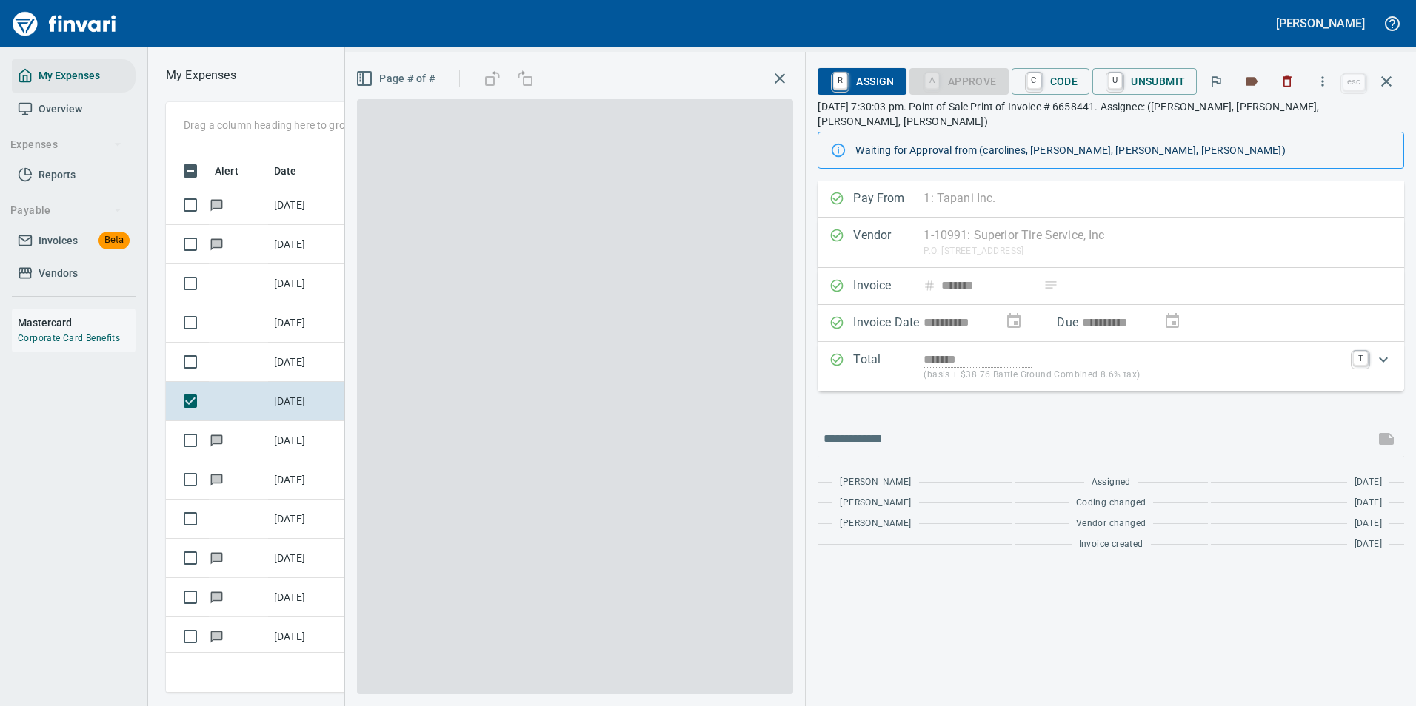
scroll to position [521, 840]
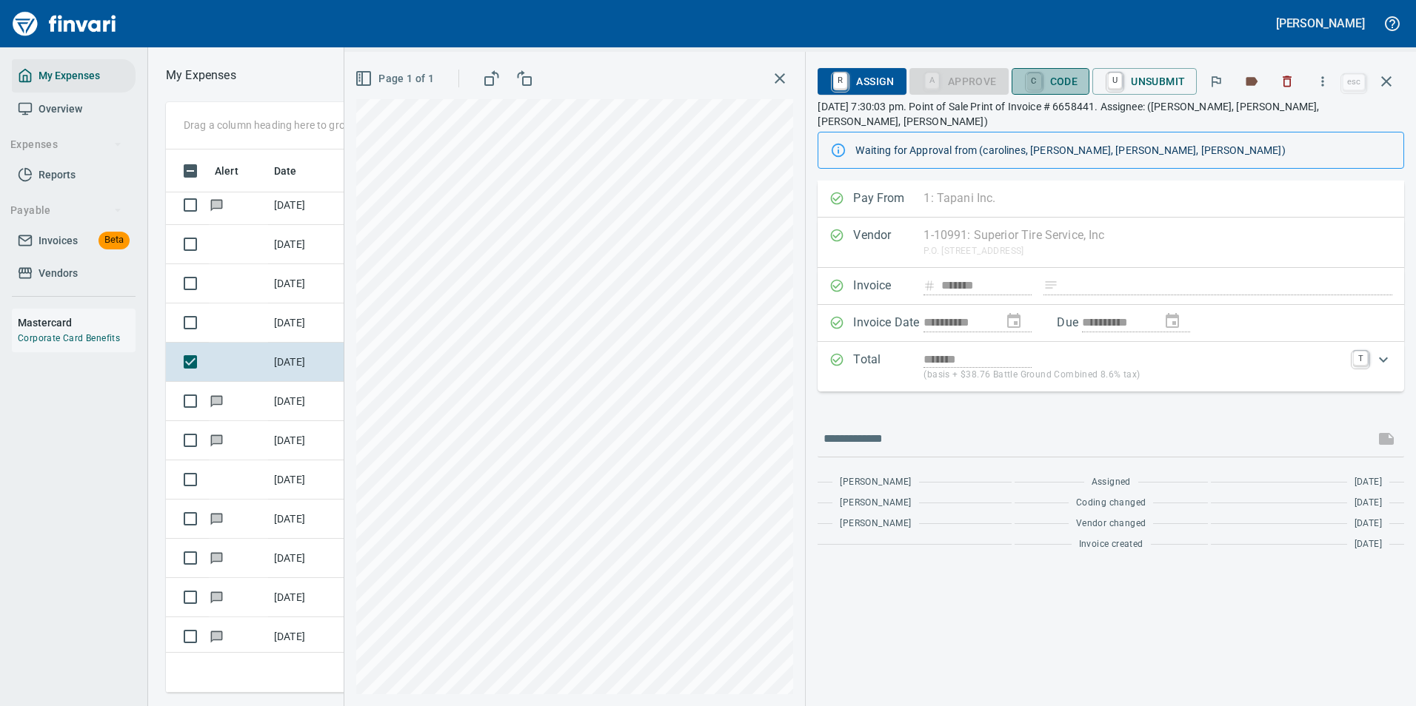
click at [1034, 81] on link "C" at bounding box center [1034, 81] width 14 height 16
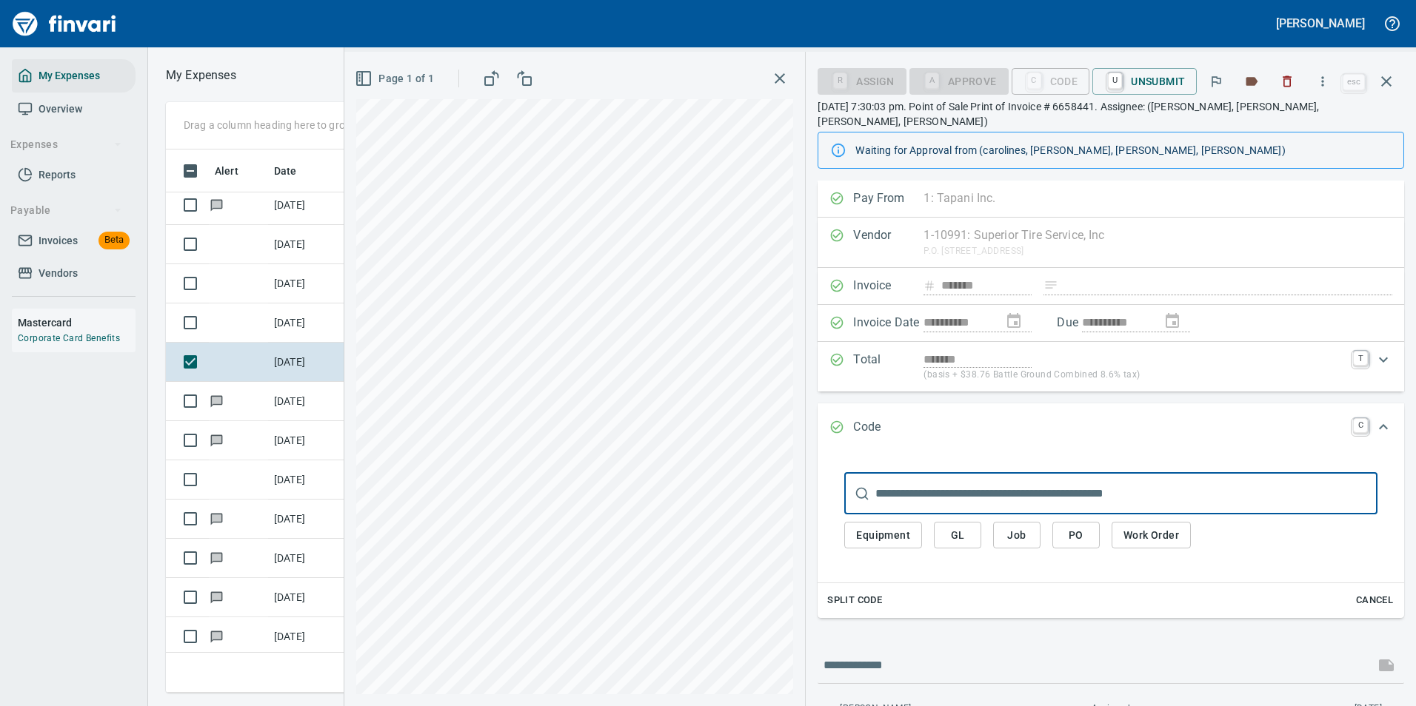
click at [1128, 527] on span "Work Order" at bounding box center [1151, 536] width 56 height 19
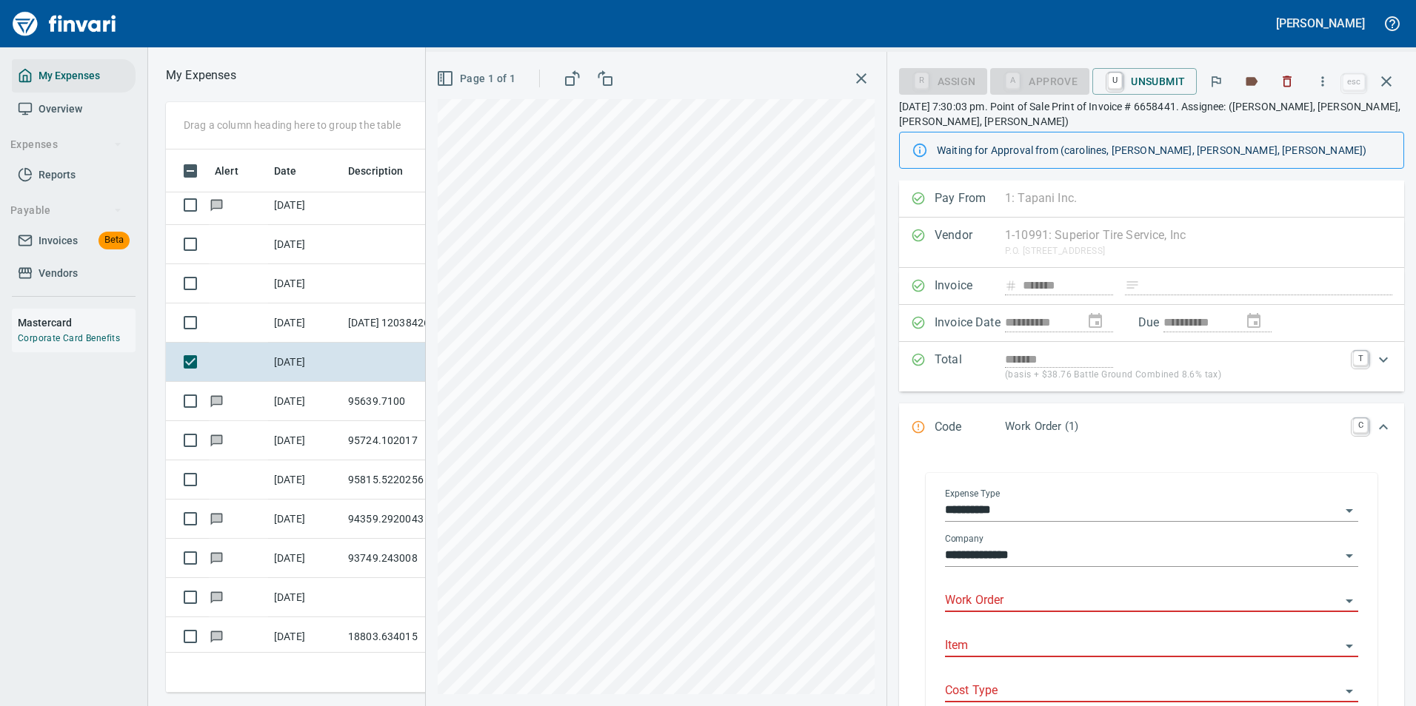
click at [993, 604] on input "Work Order" at bounding box center [1142, 601] width 395 height 21
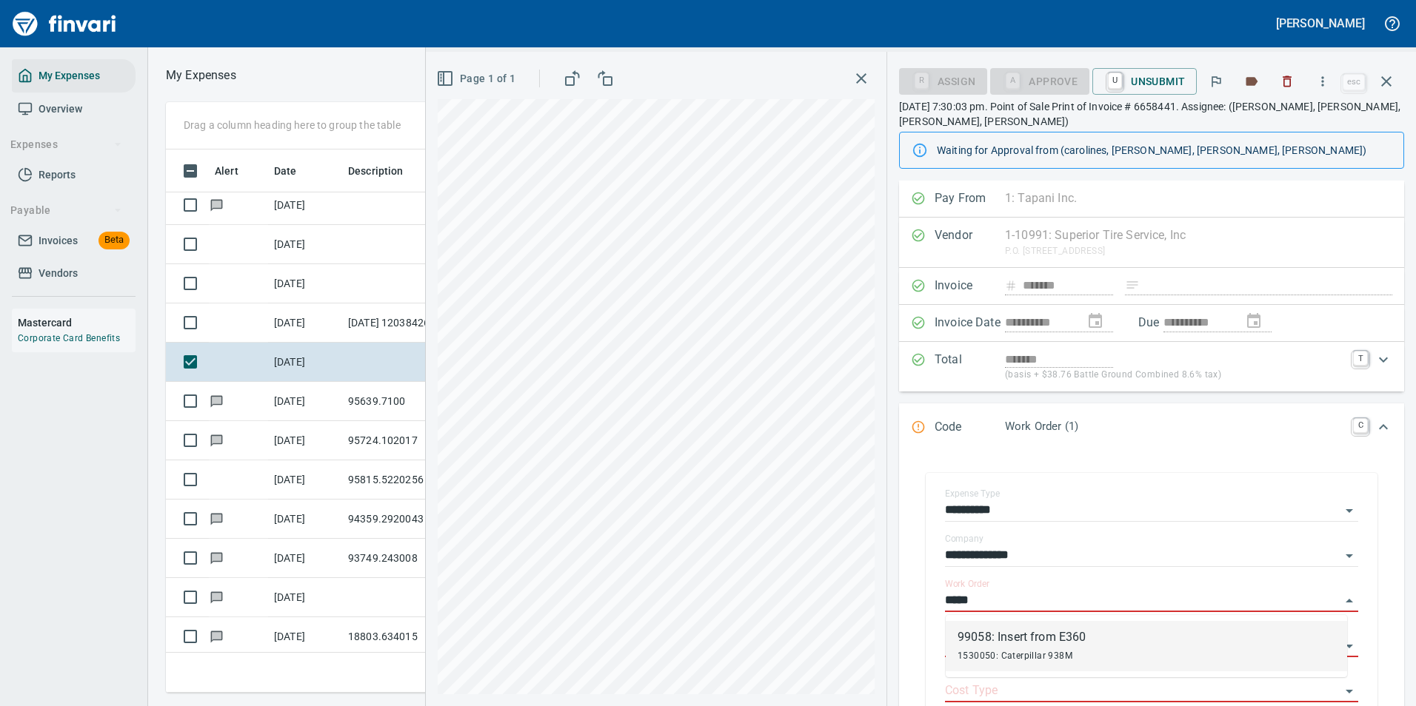
click at [999, 658] on span "1530050: Caterpillar 938M" at bounding box center [1015, 656] width 115 height 10
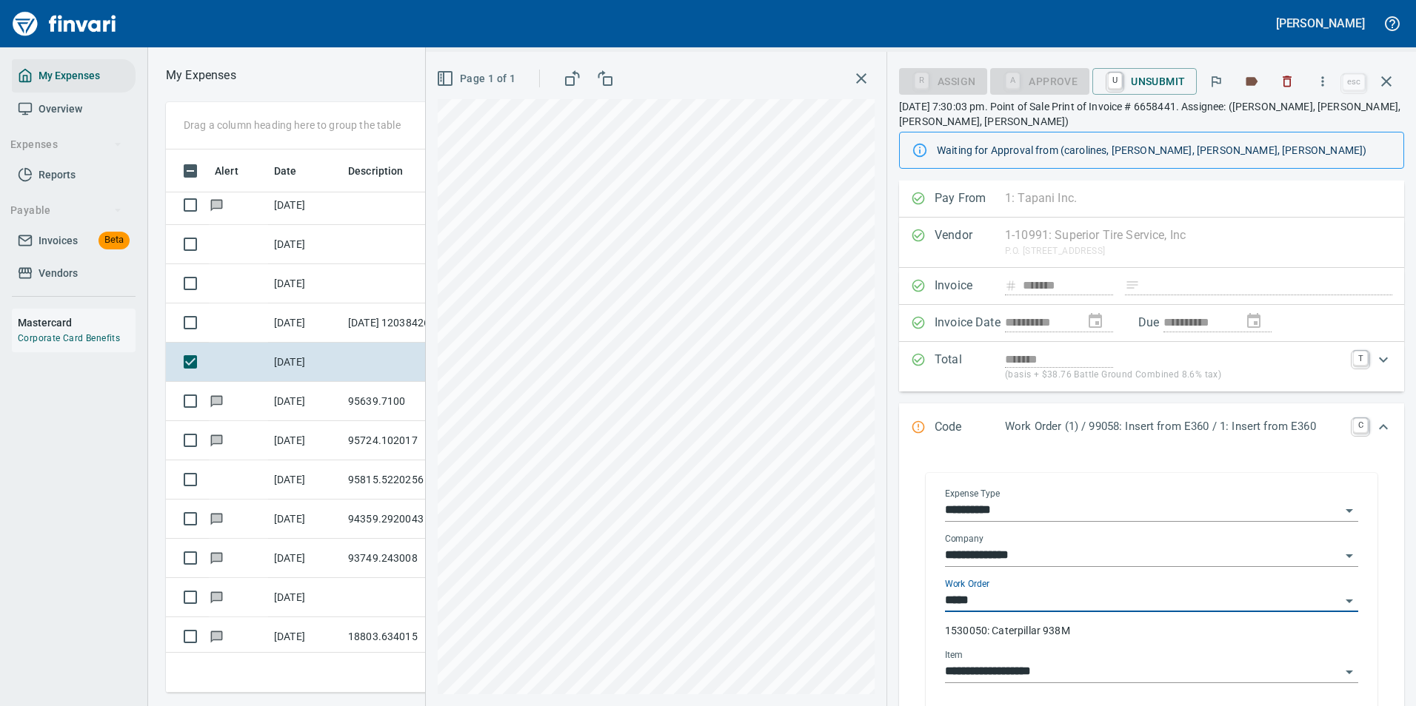
type input "**********"
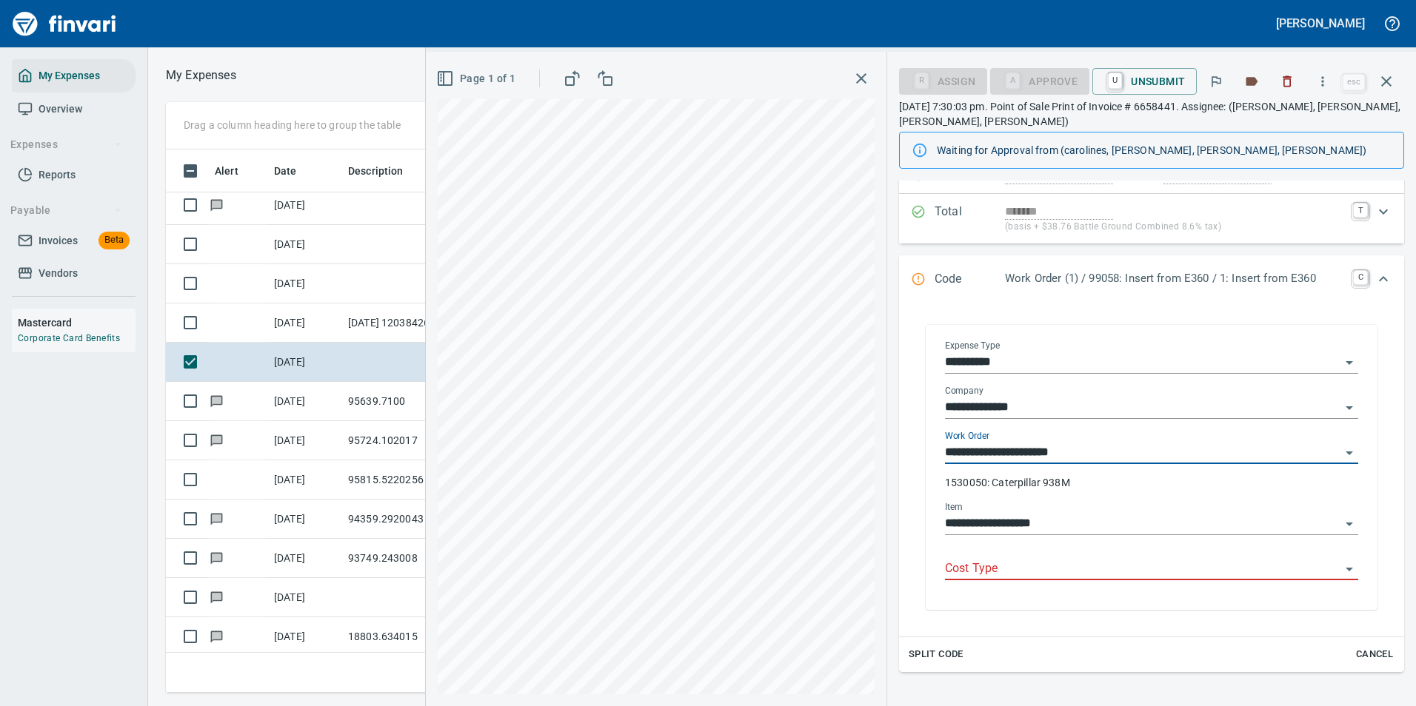
type input "**********"
click at [1011, 566] on input "Cost Type" at bounding box center [1142, 569] width 395 height 21
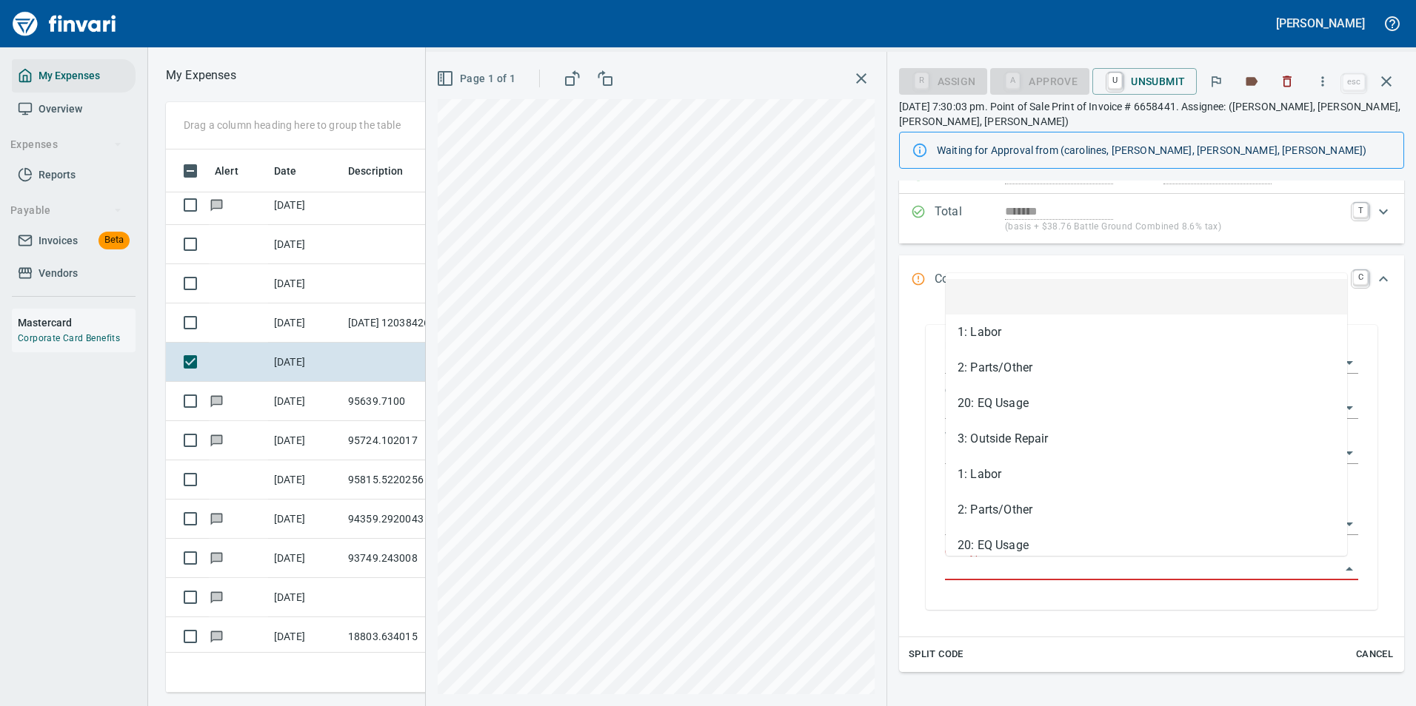
scroll to position [521, 840]
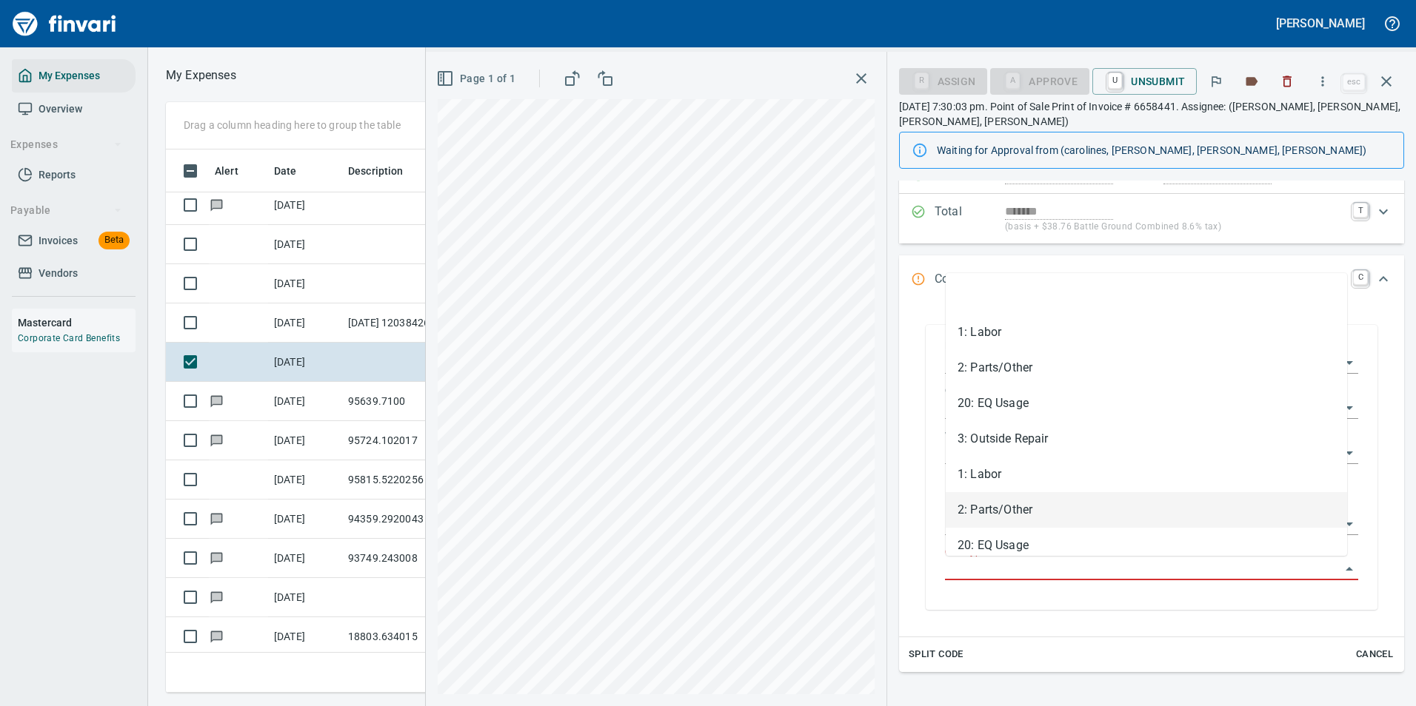
click at [1012, 513] on li "2: Parts/Other" at bounding box center [1146, 510] width 401 height 36
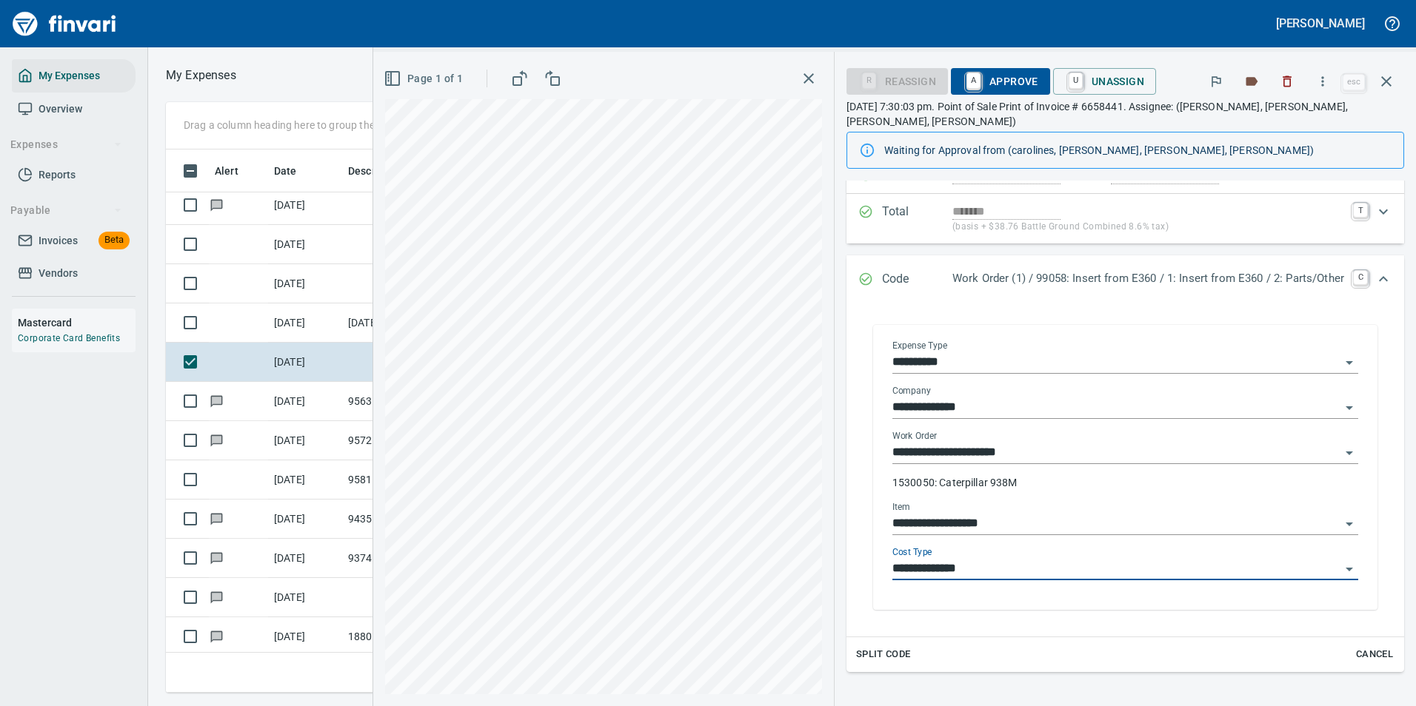
type input "**********"
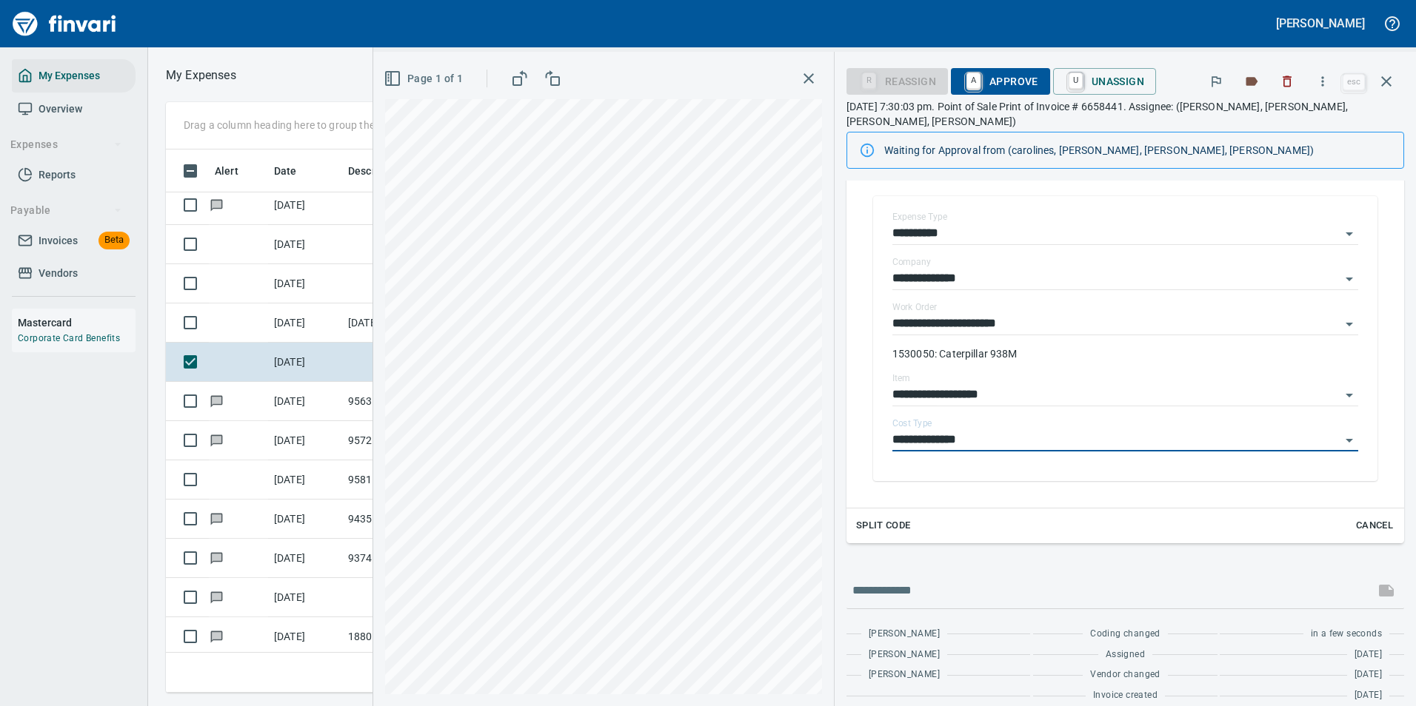
scroll to position [0, 0]
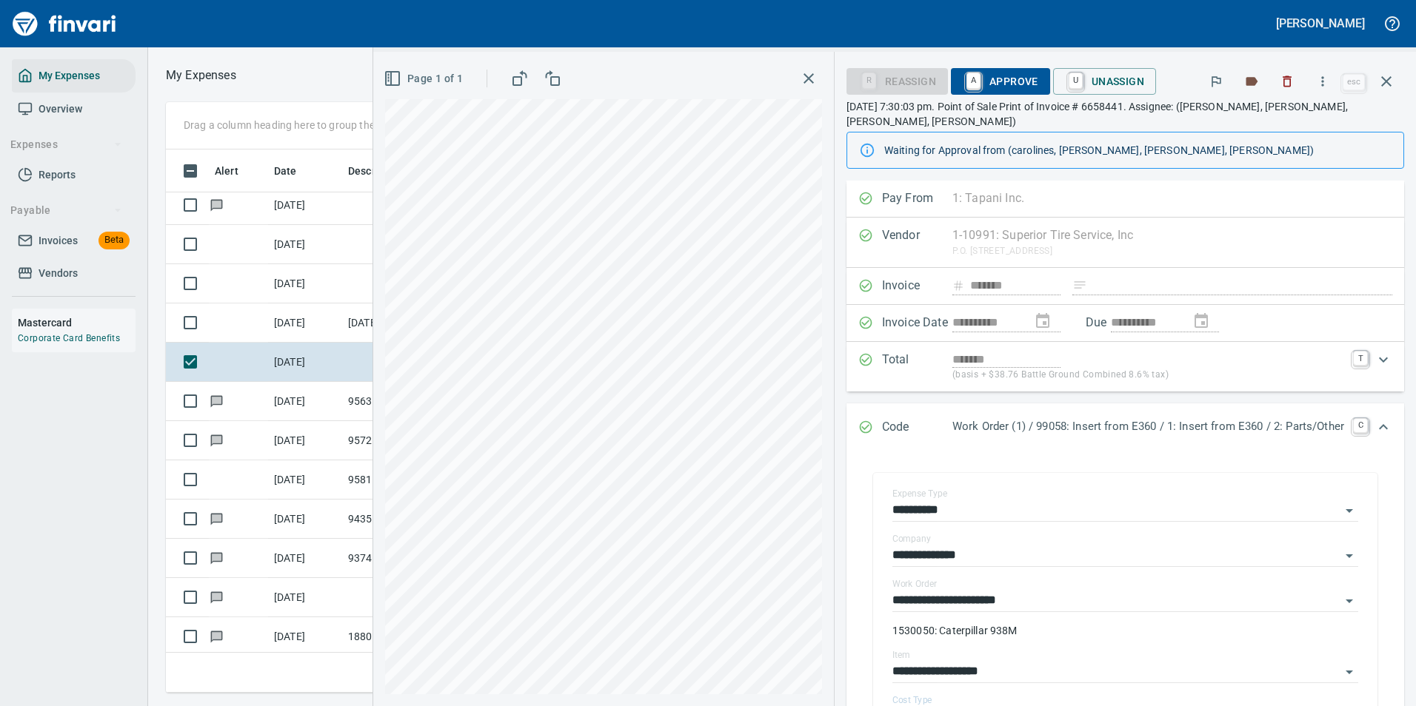
click at [972, 76] on span "A Approve" at bounding box center [1001, 81] width 76 height 25
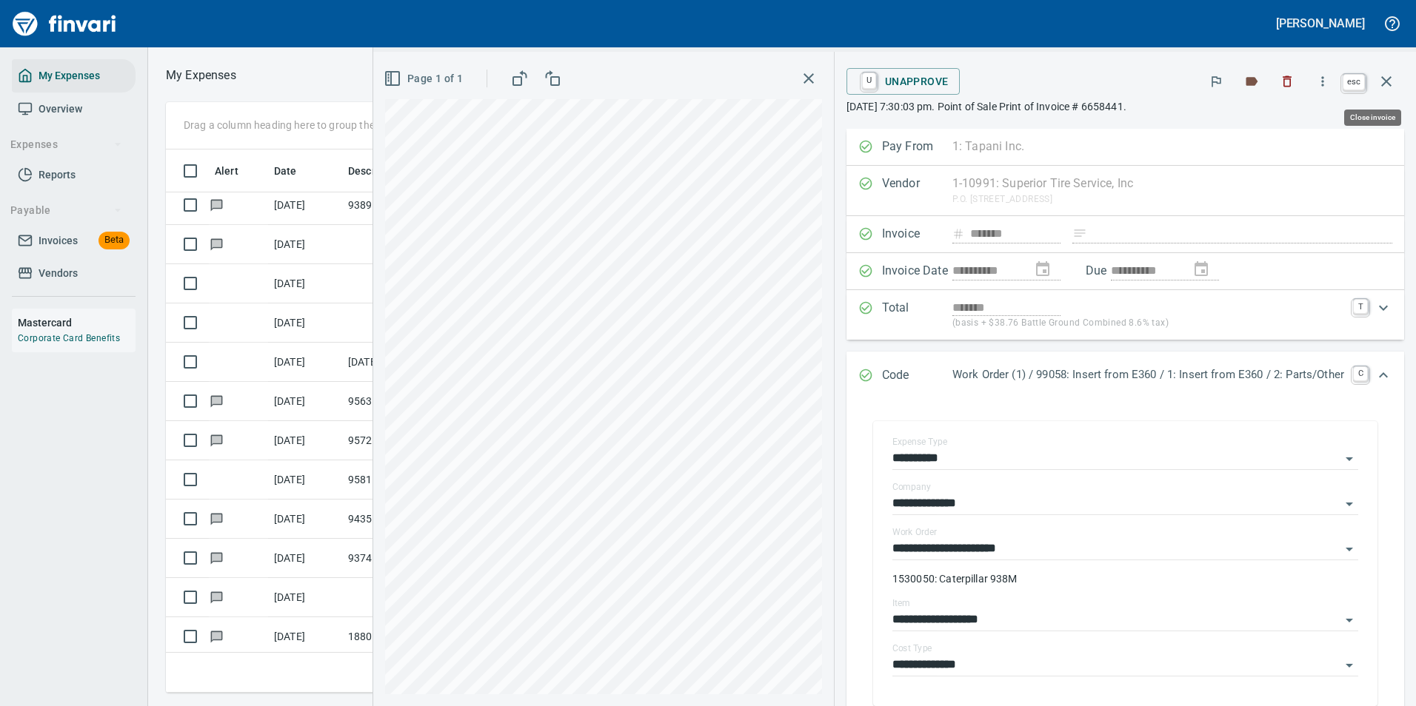
click at [1386, 84] on icon "button" at bounding box center [1386, 82] width 18 height 18
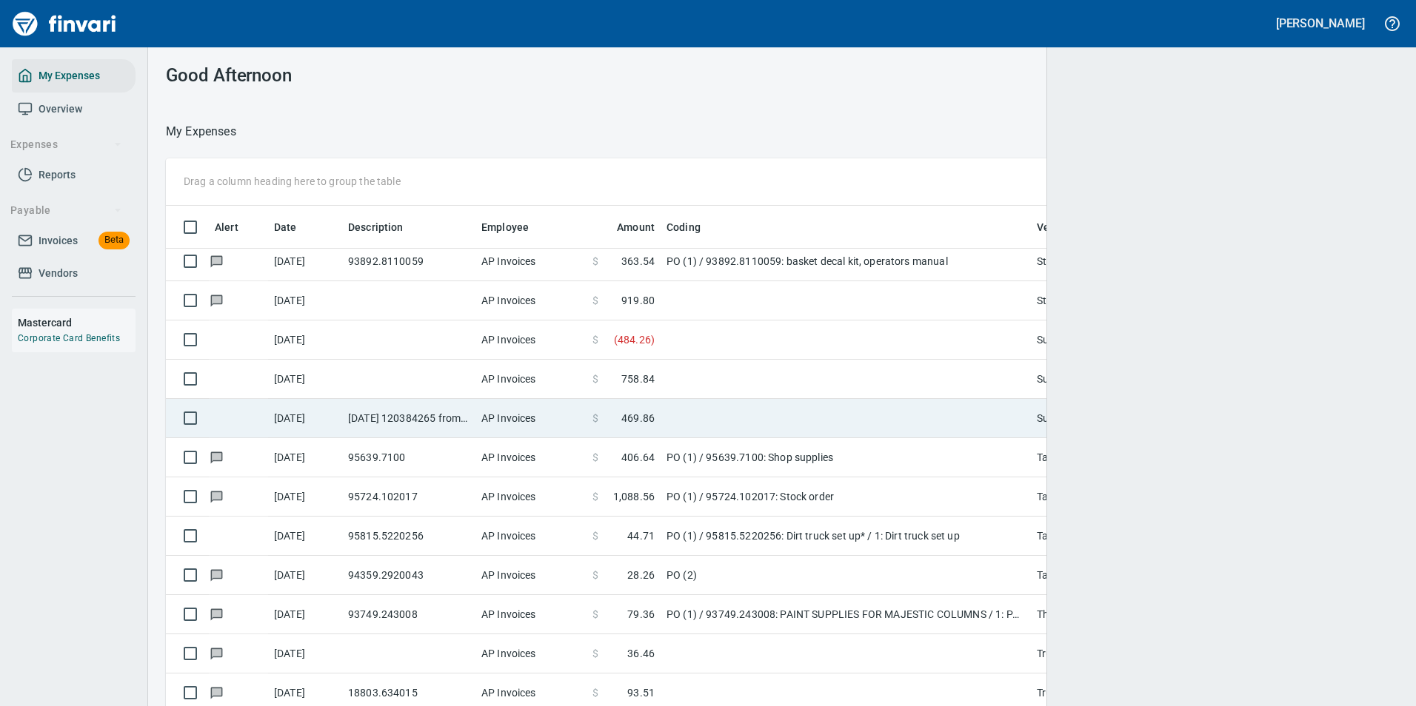
scroll to position [532, 1197]
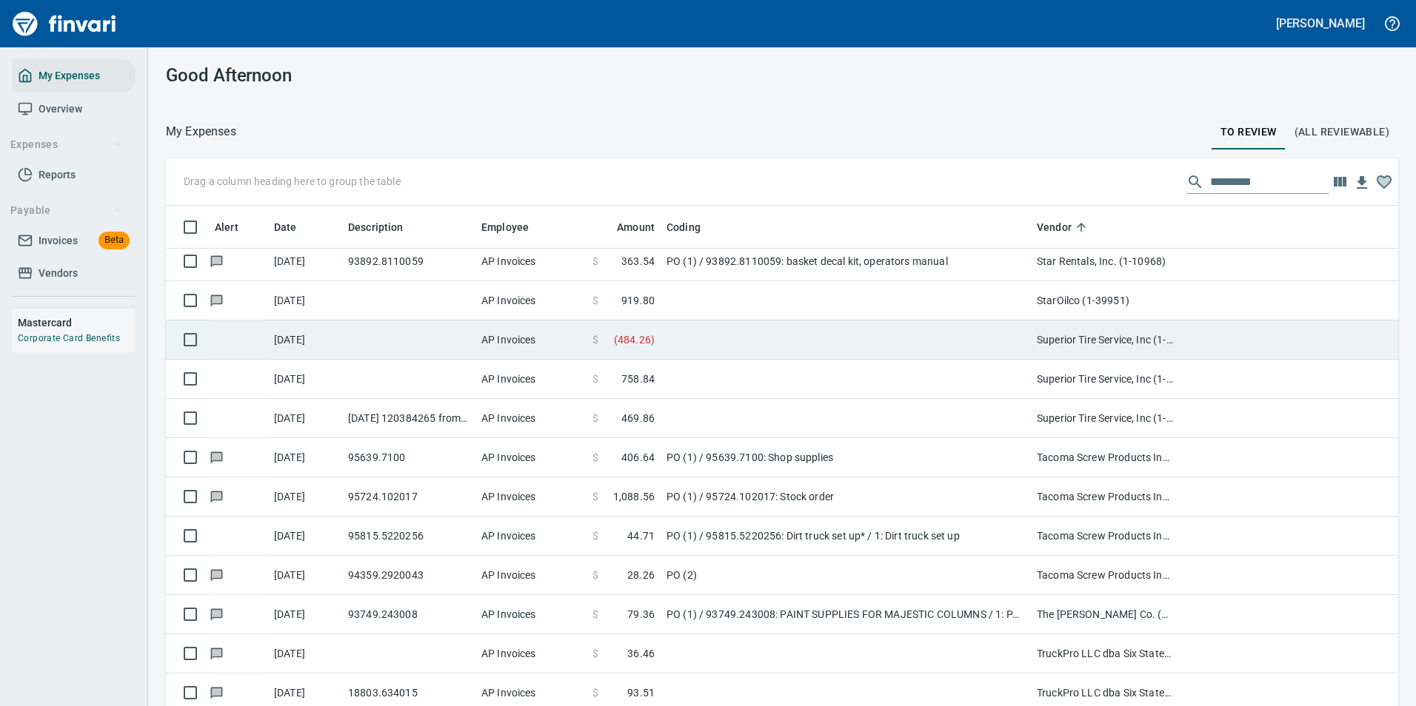
click at [601, 344] on span at bounding box center [606, 340] width 16 height 15
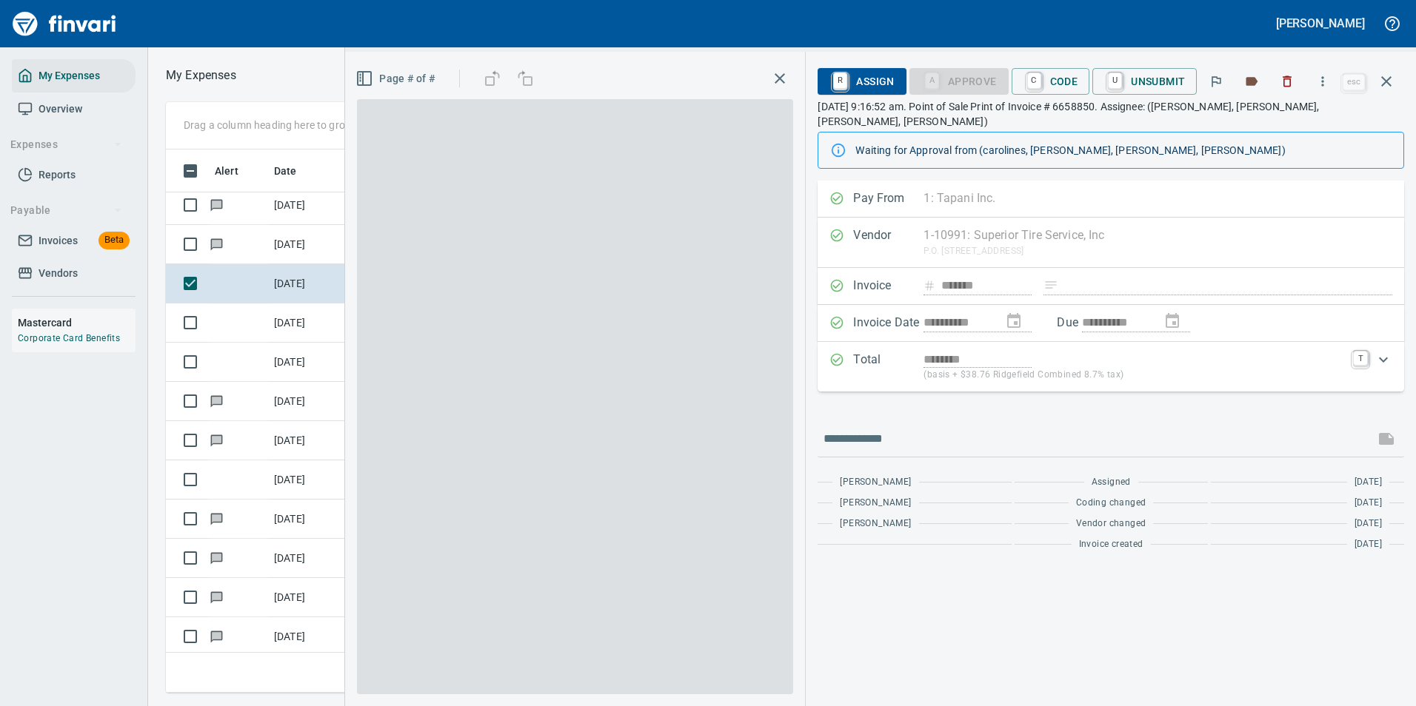
scroll to position [521, 840]
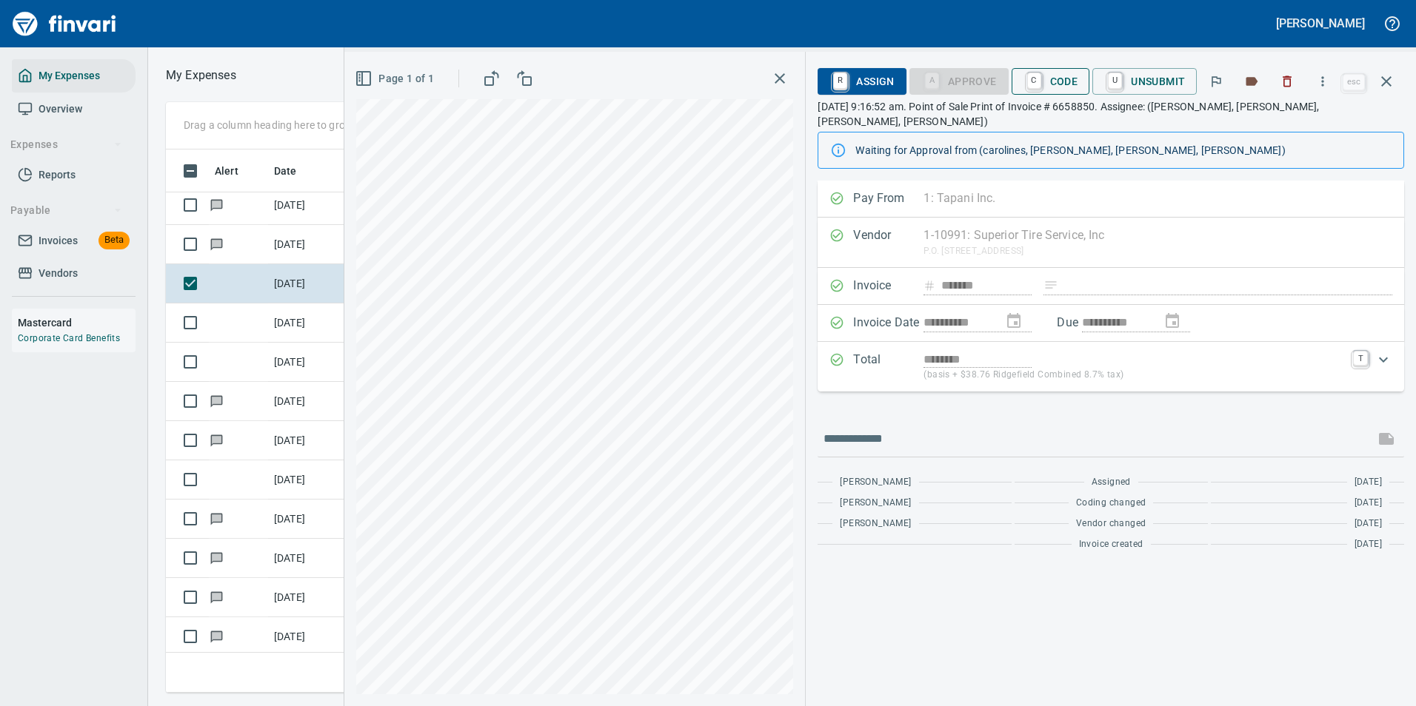
click at [1060, 86] on span "C Code" at bounding box center [1050, 81] width 55 height 25
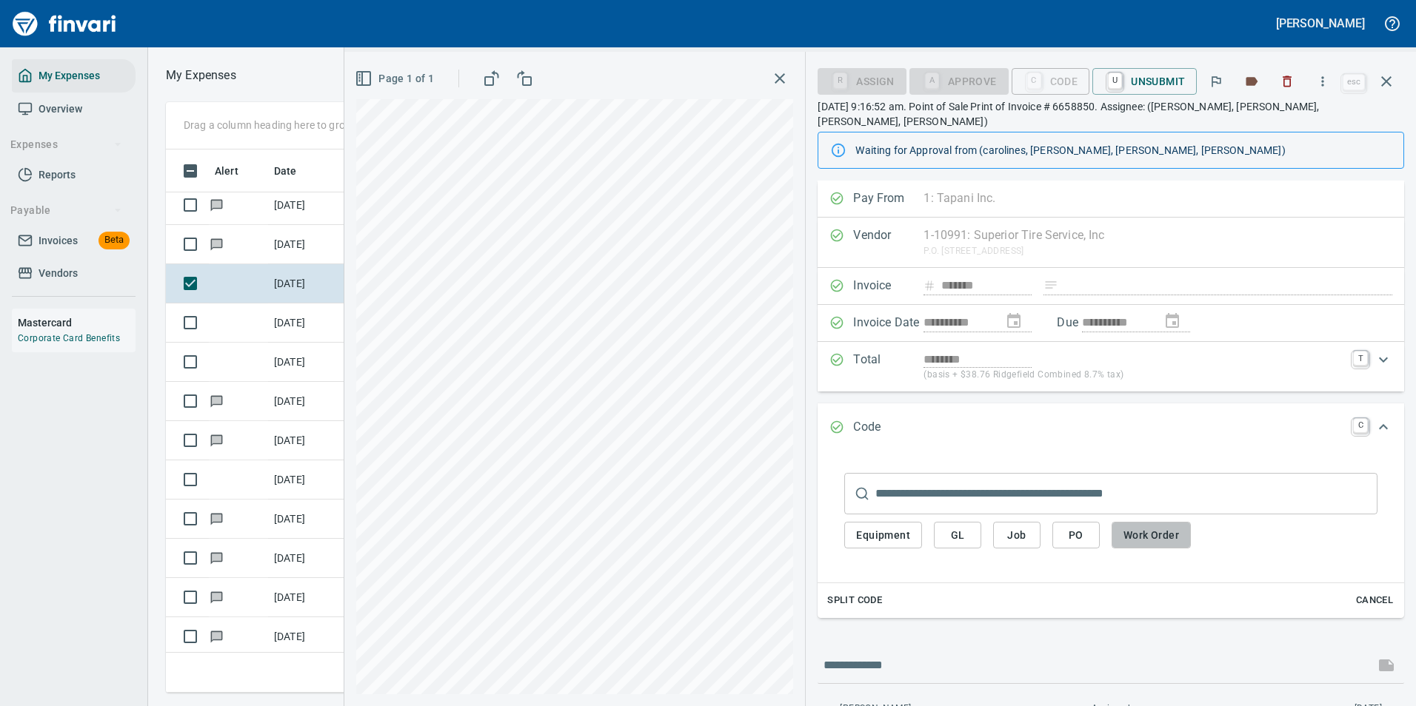
click at [1140, 527] on span "Work Order" at bounding box center [1151, 536] width 56 height 19
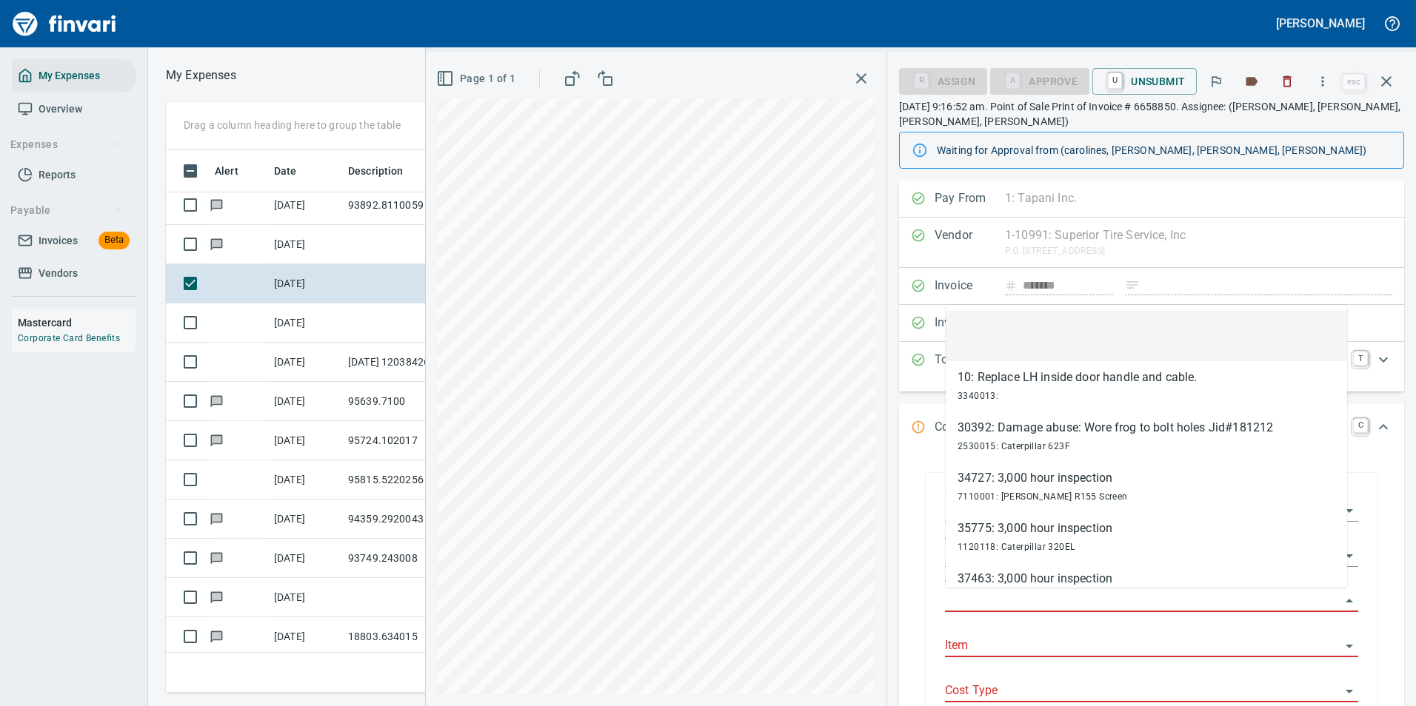
click at [989, 606] on input "Work Order" at bounding box center [1142, 601] width 395 height 21
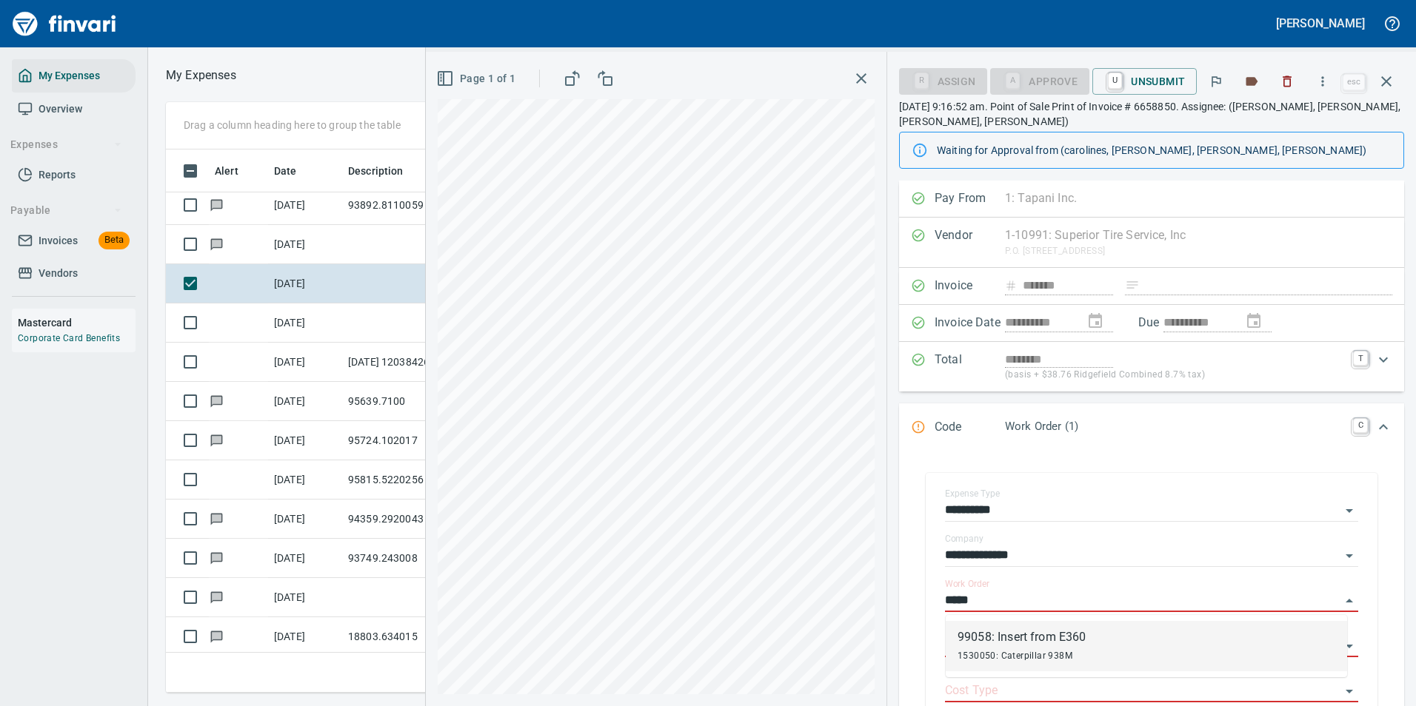
click at [1007, 635] on div "99058: Insert from E360" at bounding box center [1022, 638] width 128 height 18
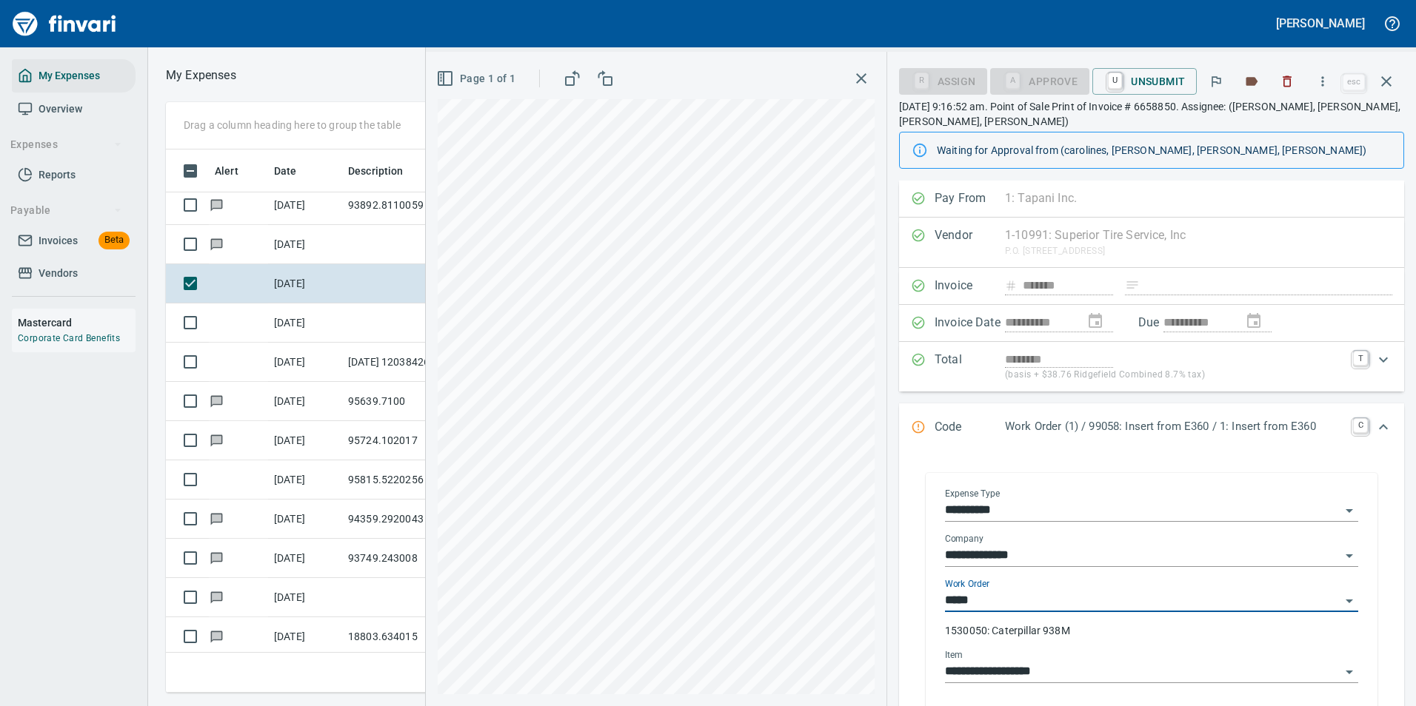
type input "**********"
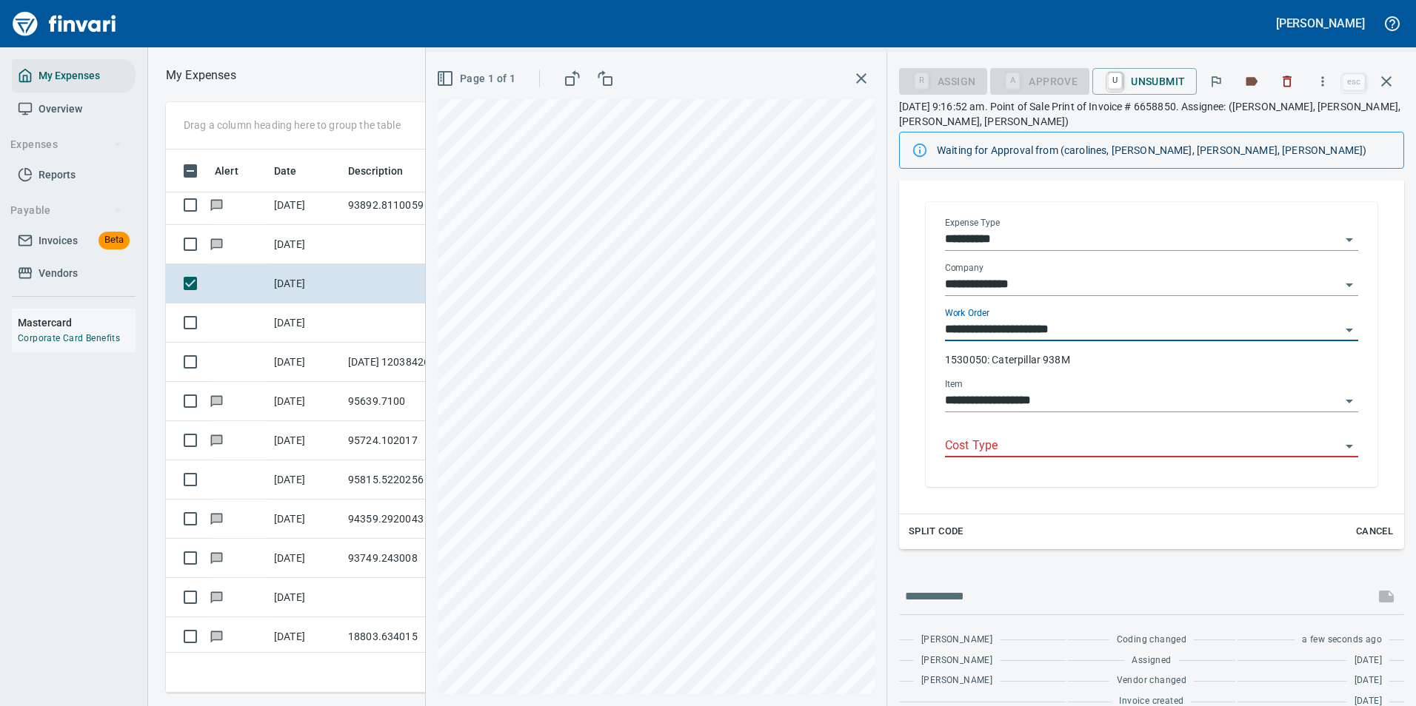
type input "**********"
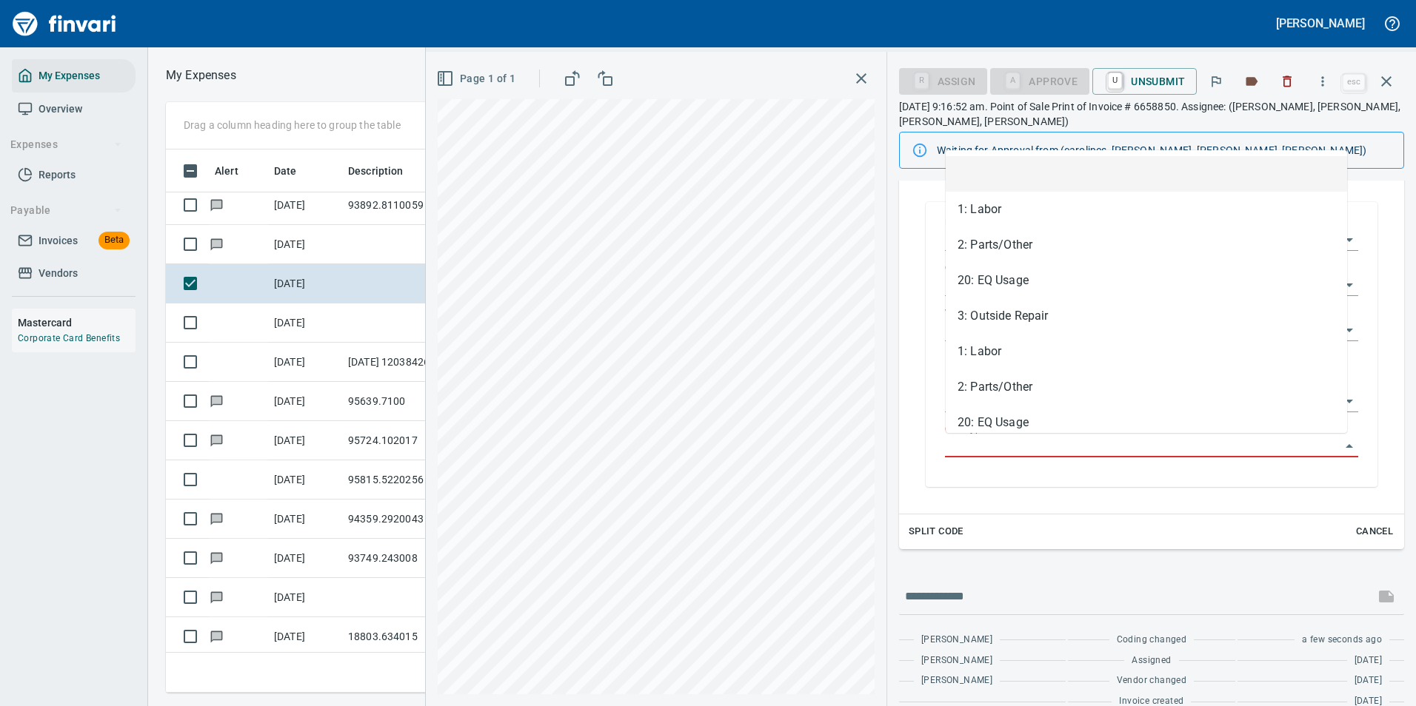
click at [1050, 450] on input "Cost Type" at bounding box center [1142, 446] width 395 height 21
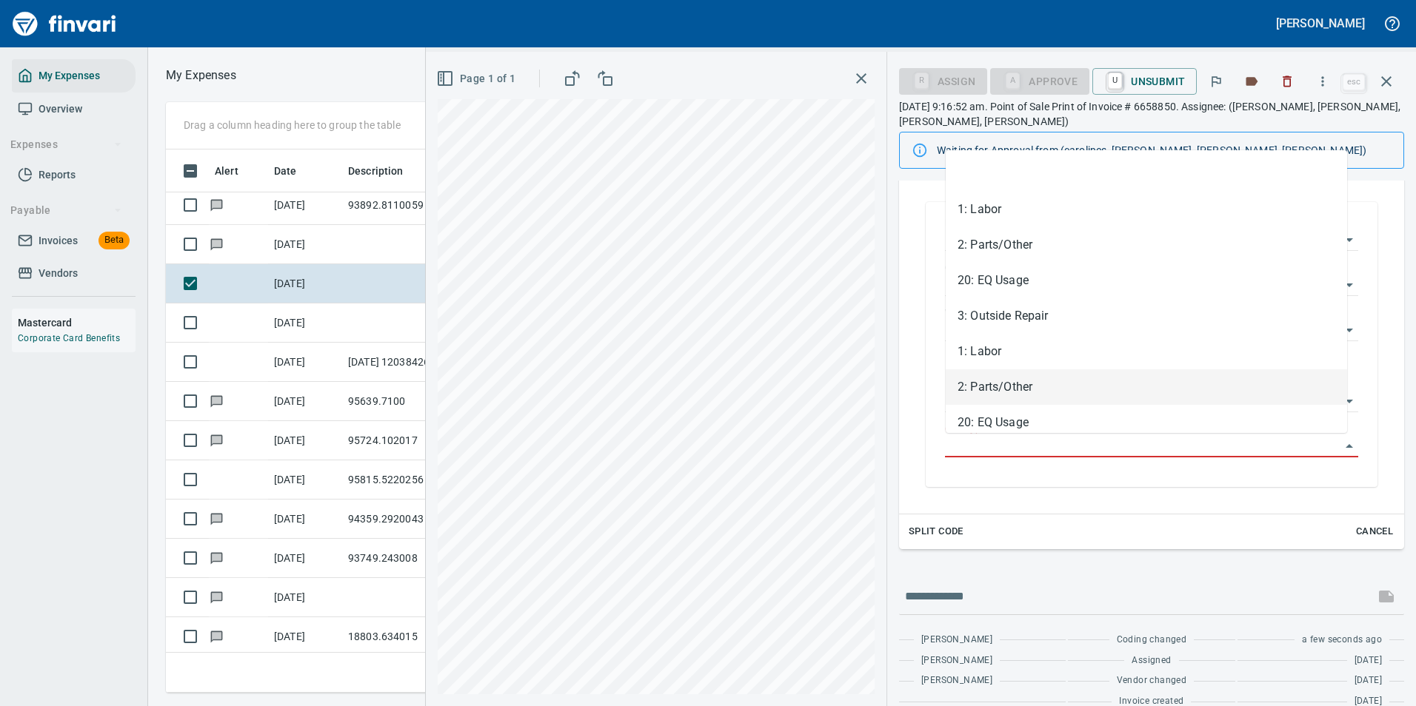
click at [983, 381] on li "2: Parts/Other" at bounding box center [1146, 388] width 401 height 36
type input "**********"
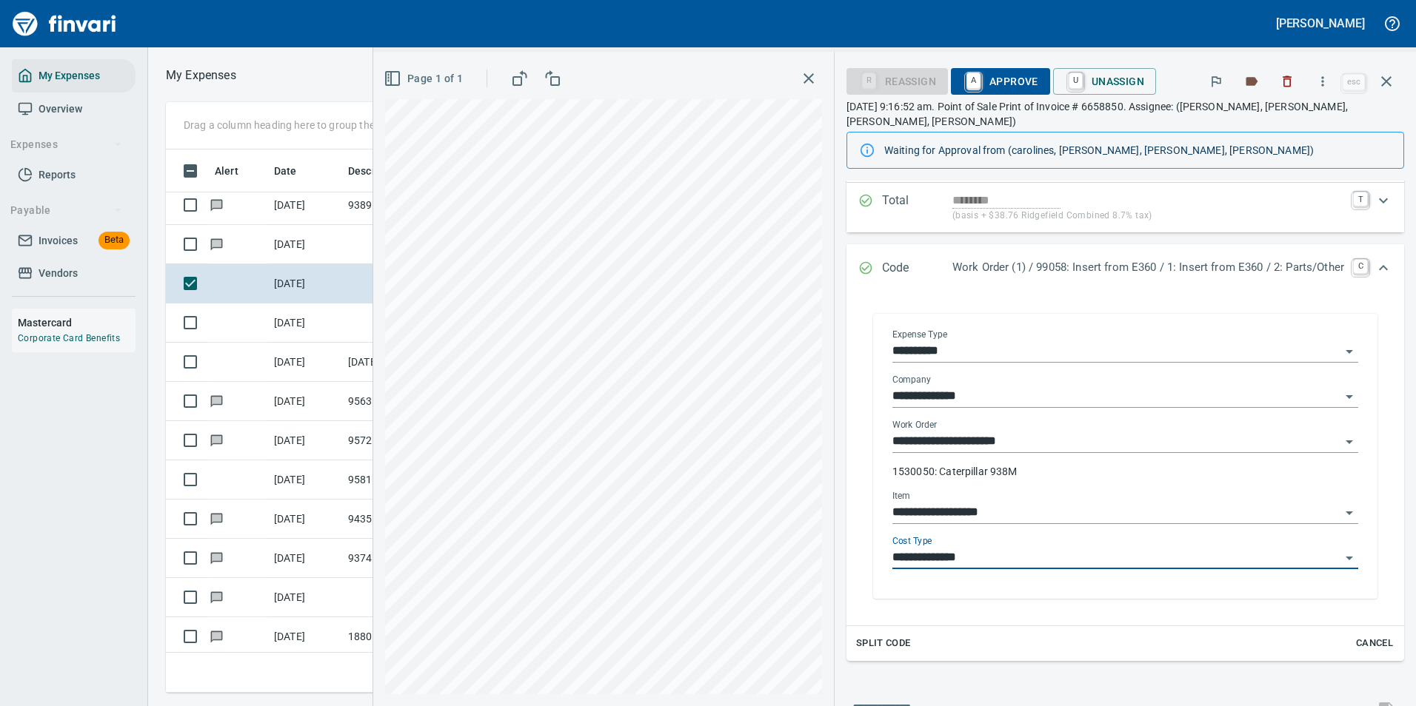
scroll to position [0, 0]
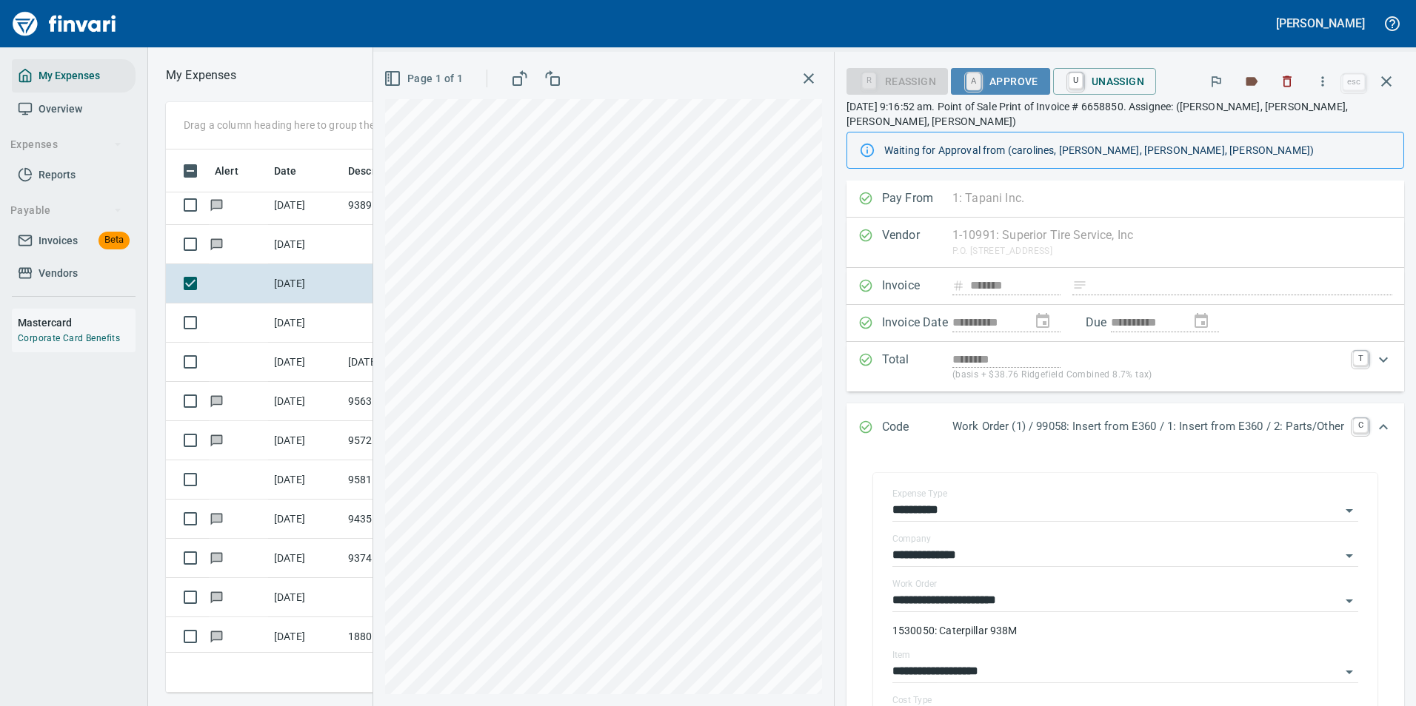
click at [966, 79] on link "A" at bounding box center [973, 81] width 14 height 16
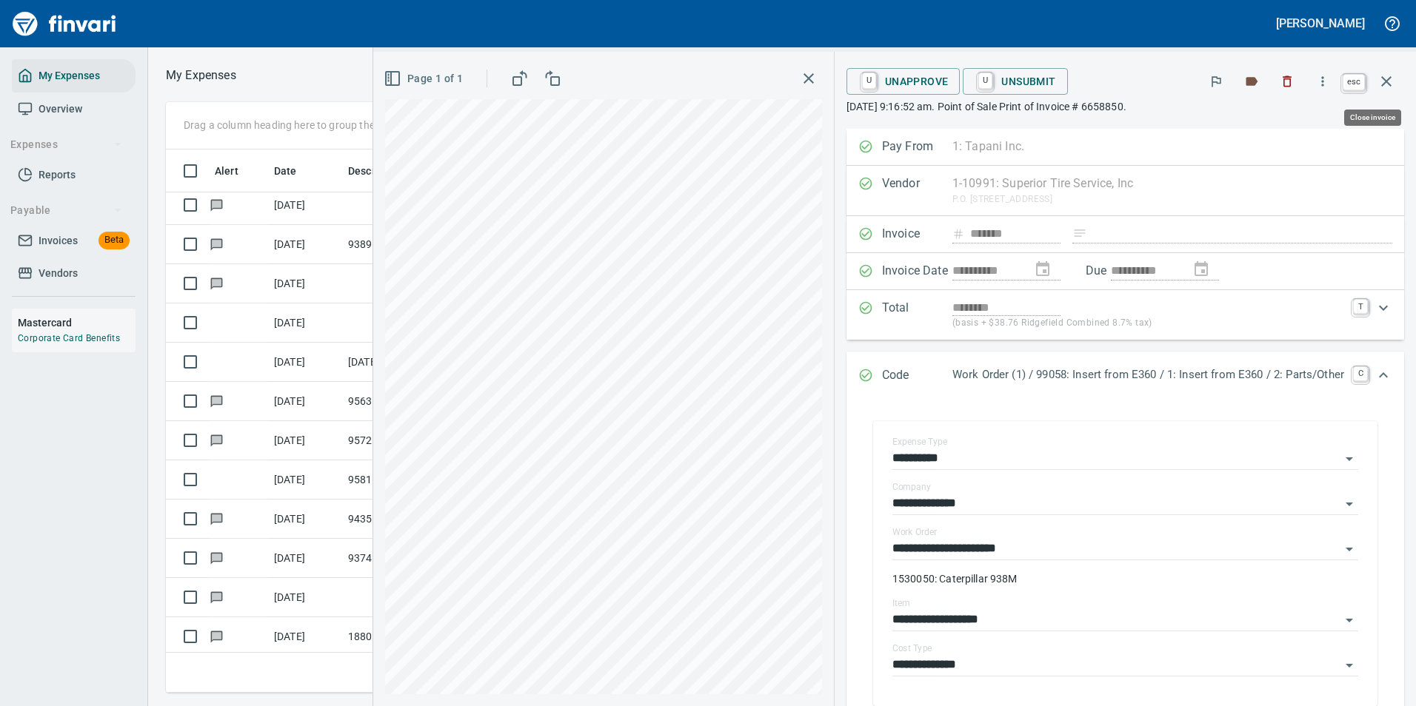
click at [1394, 81] on icon "button" at bounding box center [1386, 82] width 18 height 18
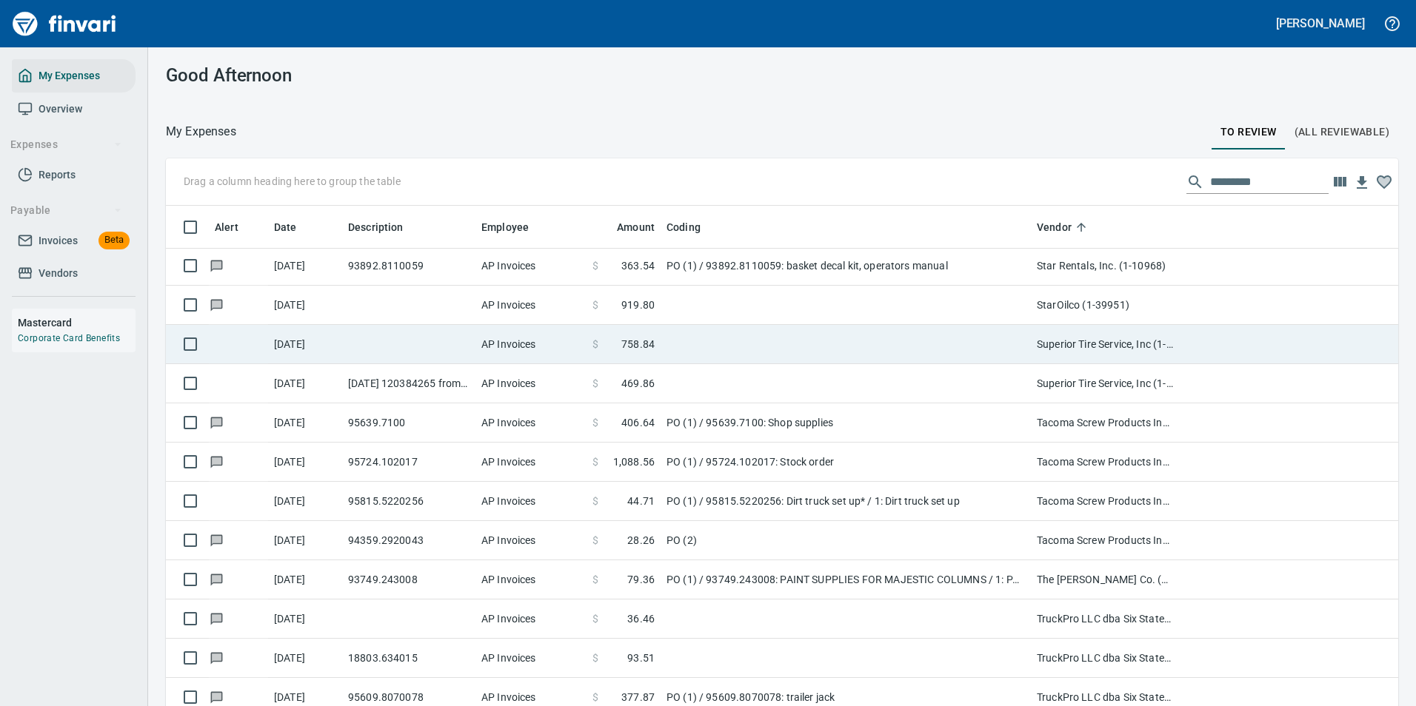
scroll to position [7702, 0]
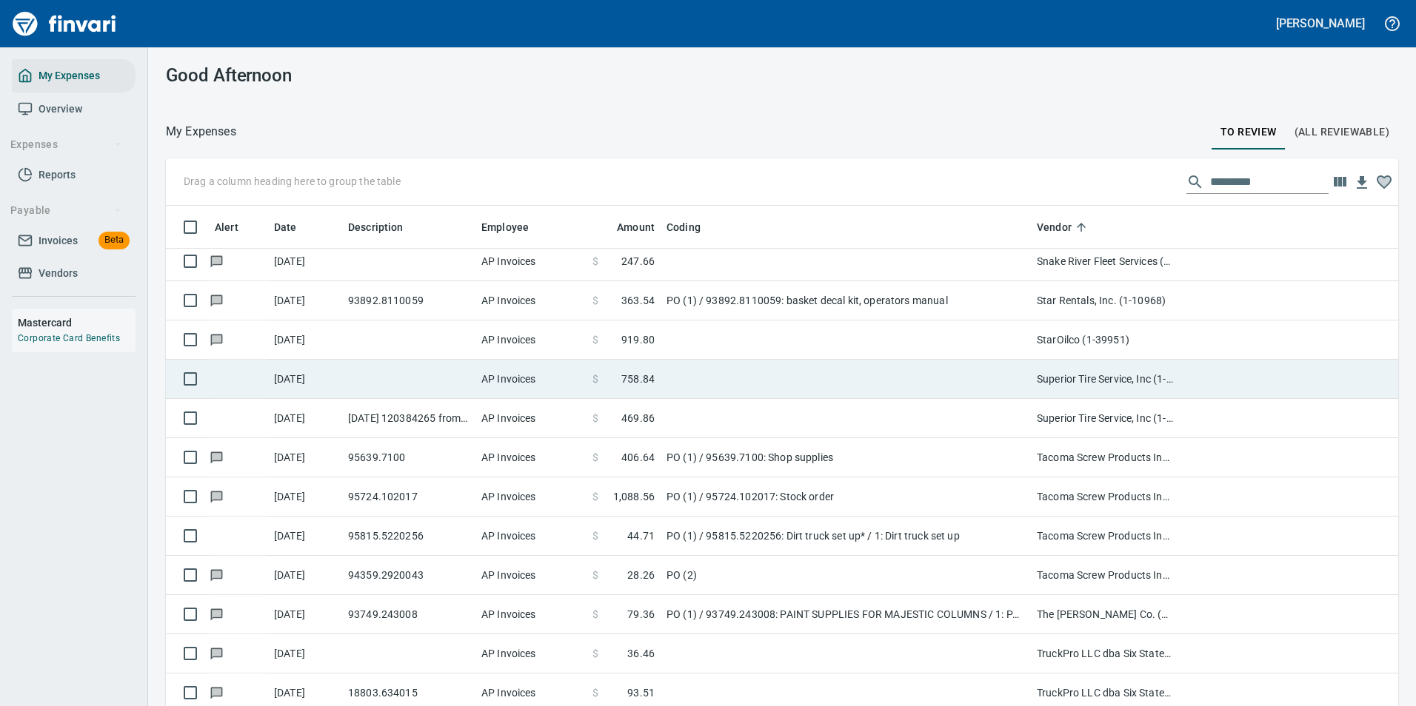
click at [728, 387] on td at bounding box center [846, 379] width 370 height 39
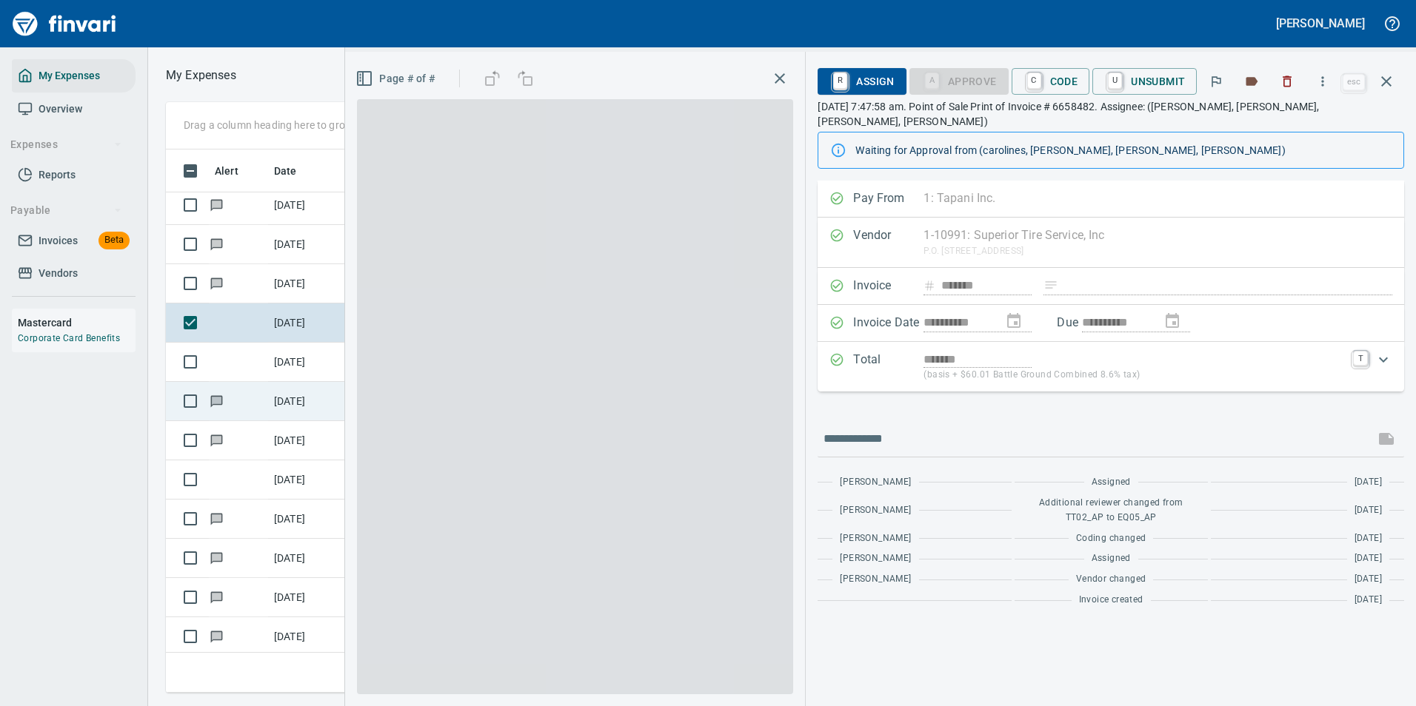
scroll to position [521, 840]
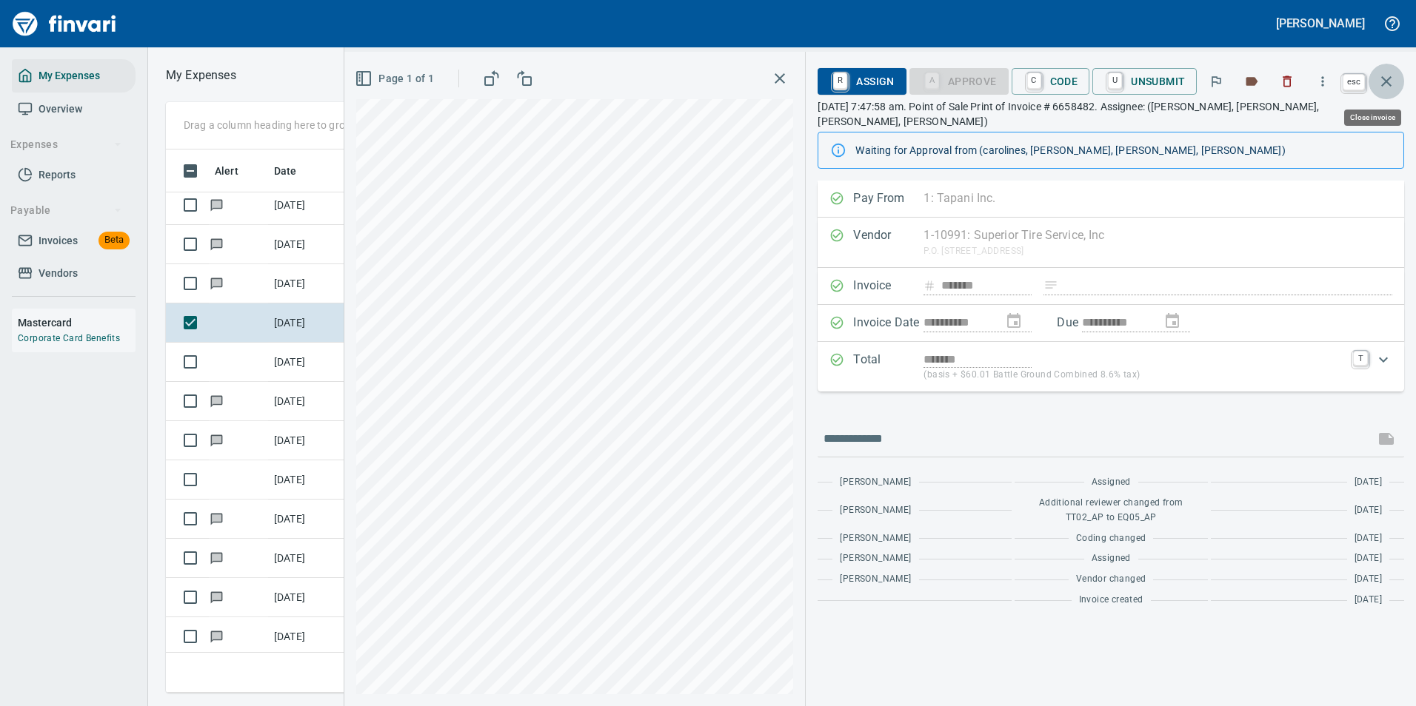
click at [1396, 83] on button "button" at bounding box center [1387, 82] width 36 height 36
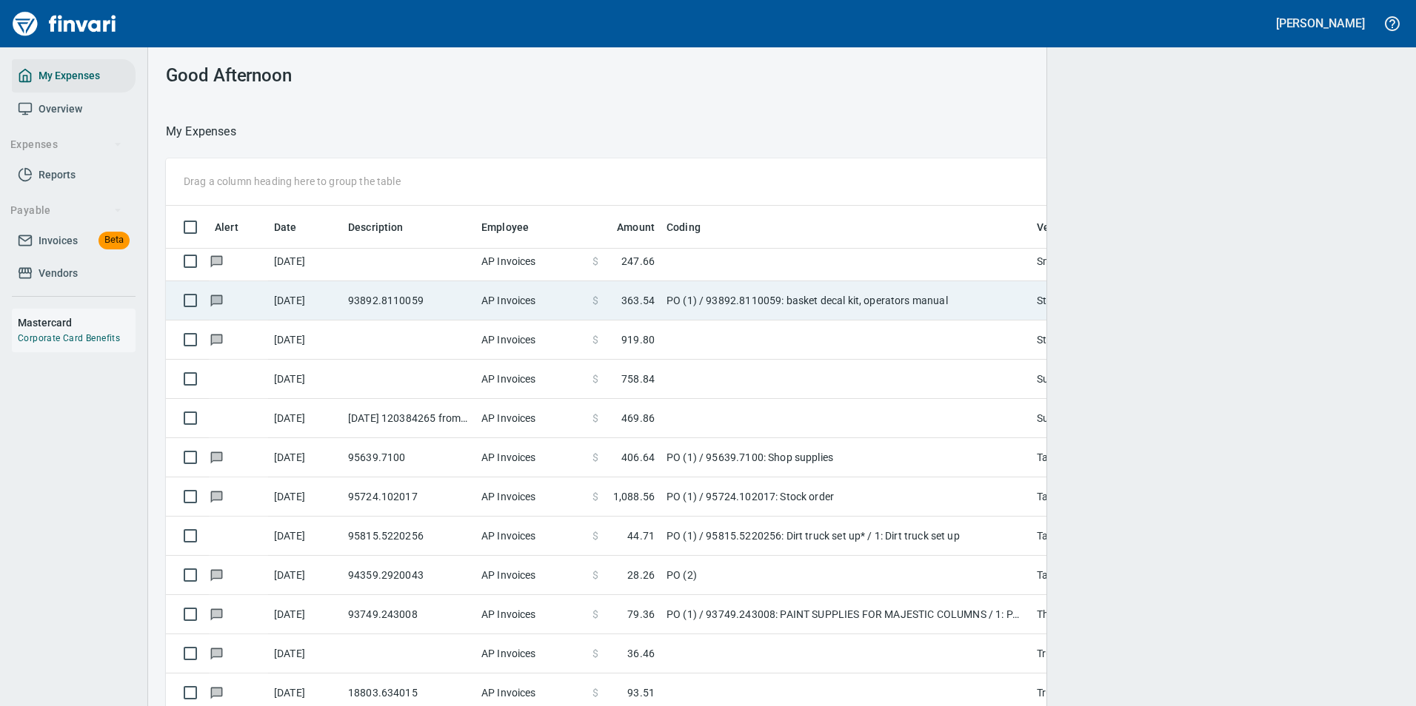
scroll to position [532, 1197]
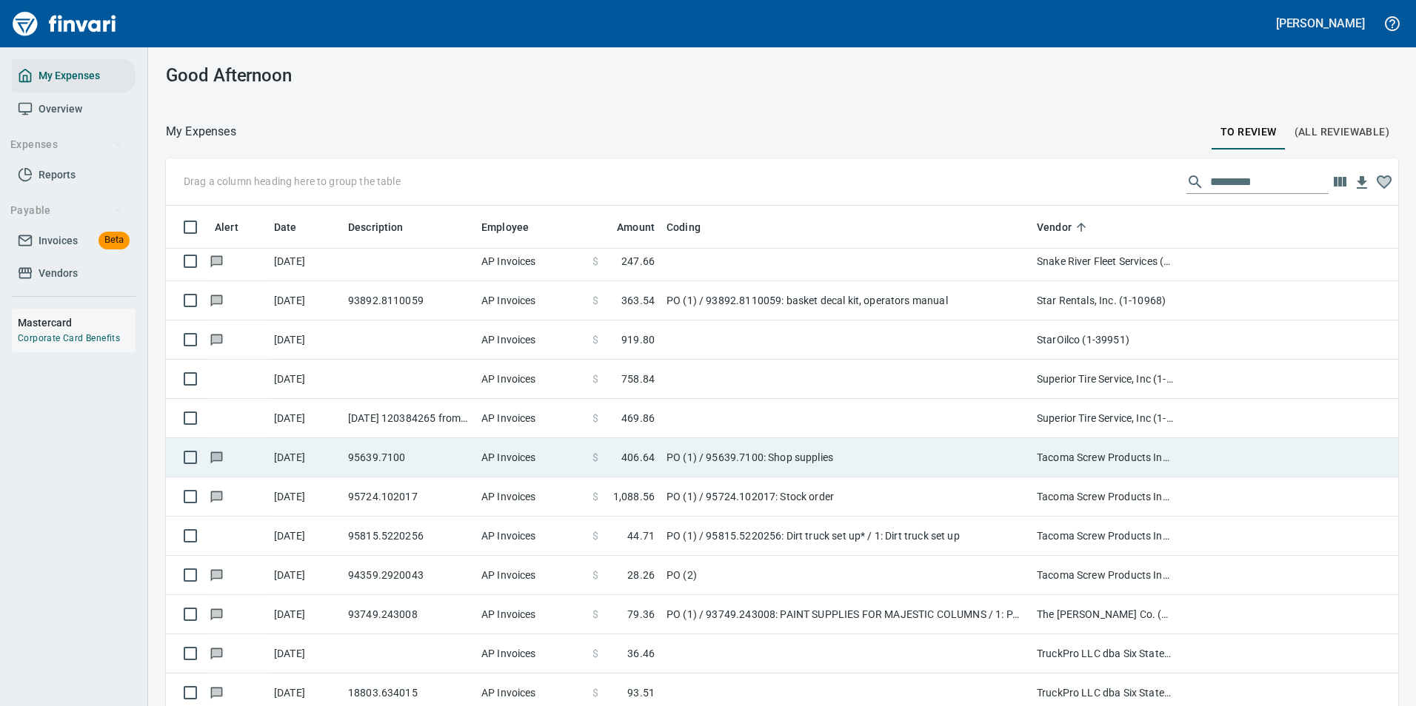
drag, startPoint x: 664, startPoint y: 384, endPoint x: 694, endPoint y: 409, distance: 39.4
click at [664, 383] on td at bounding box center [846, 379] width 370 height 39
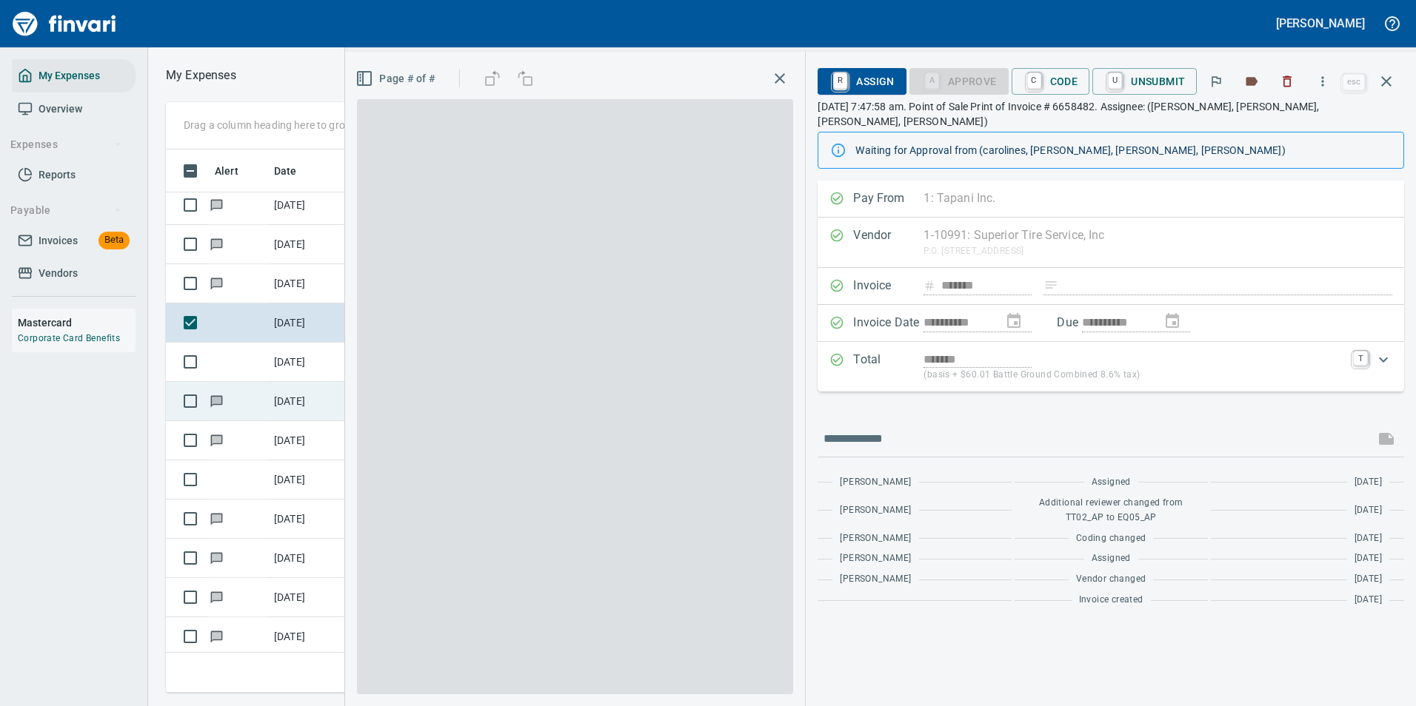
scroll to position [1, 1]
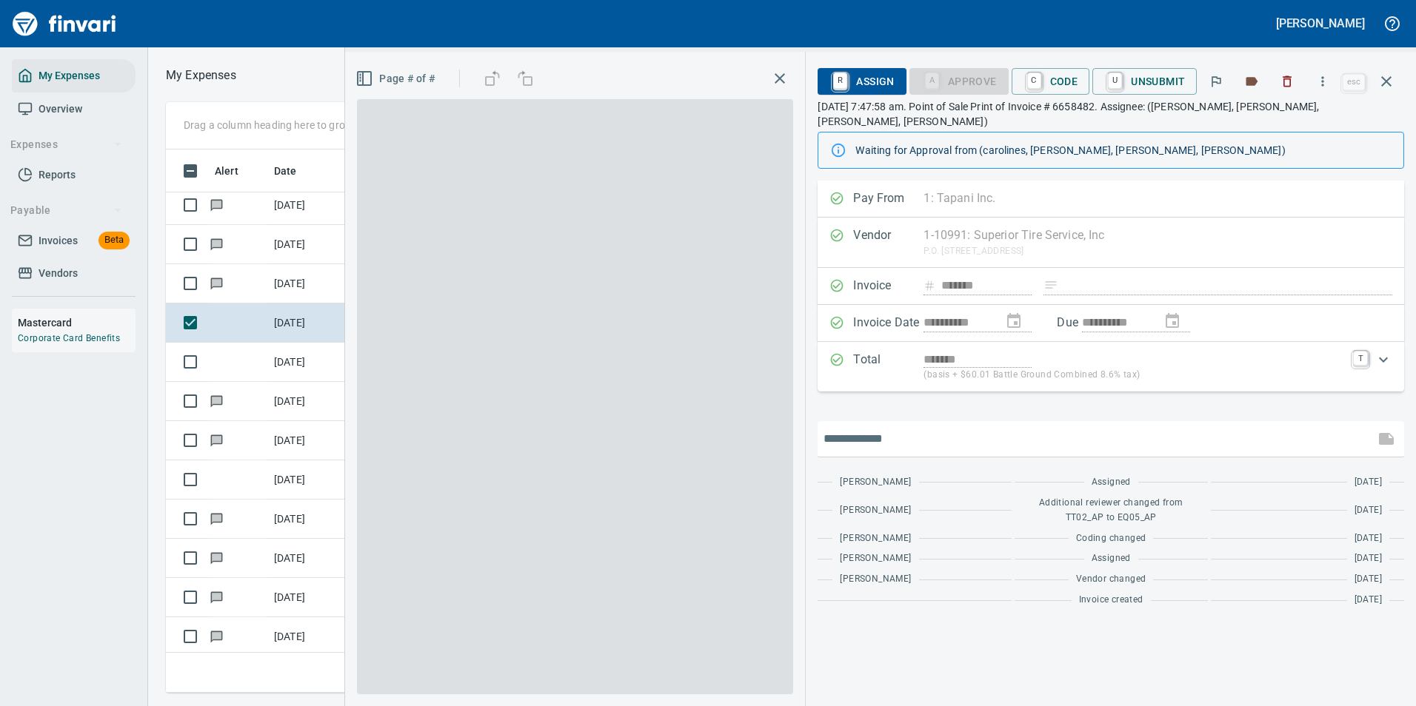
click at [931, 427] on input "text" at bounding box center [1095, 439] width 545 height 24
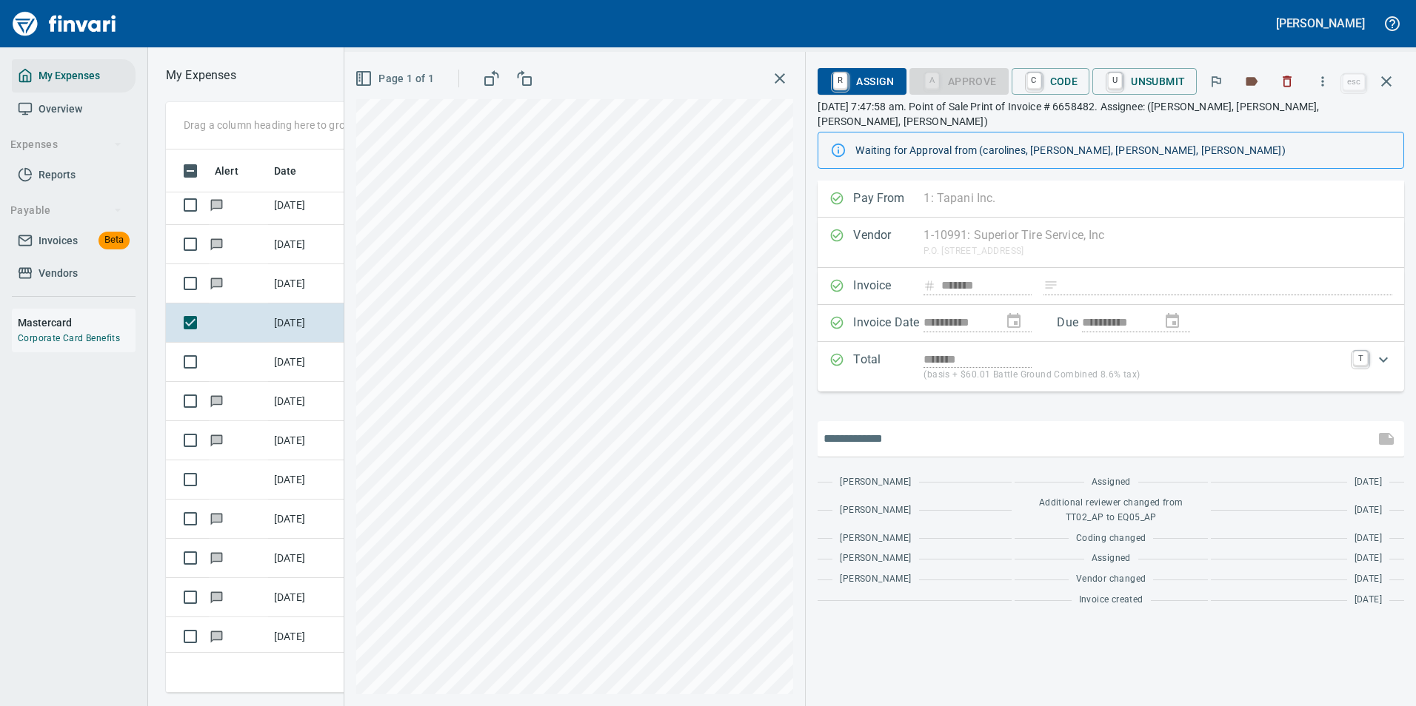
type input "*"
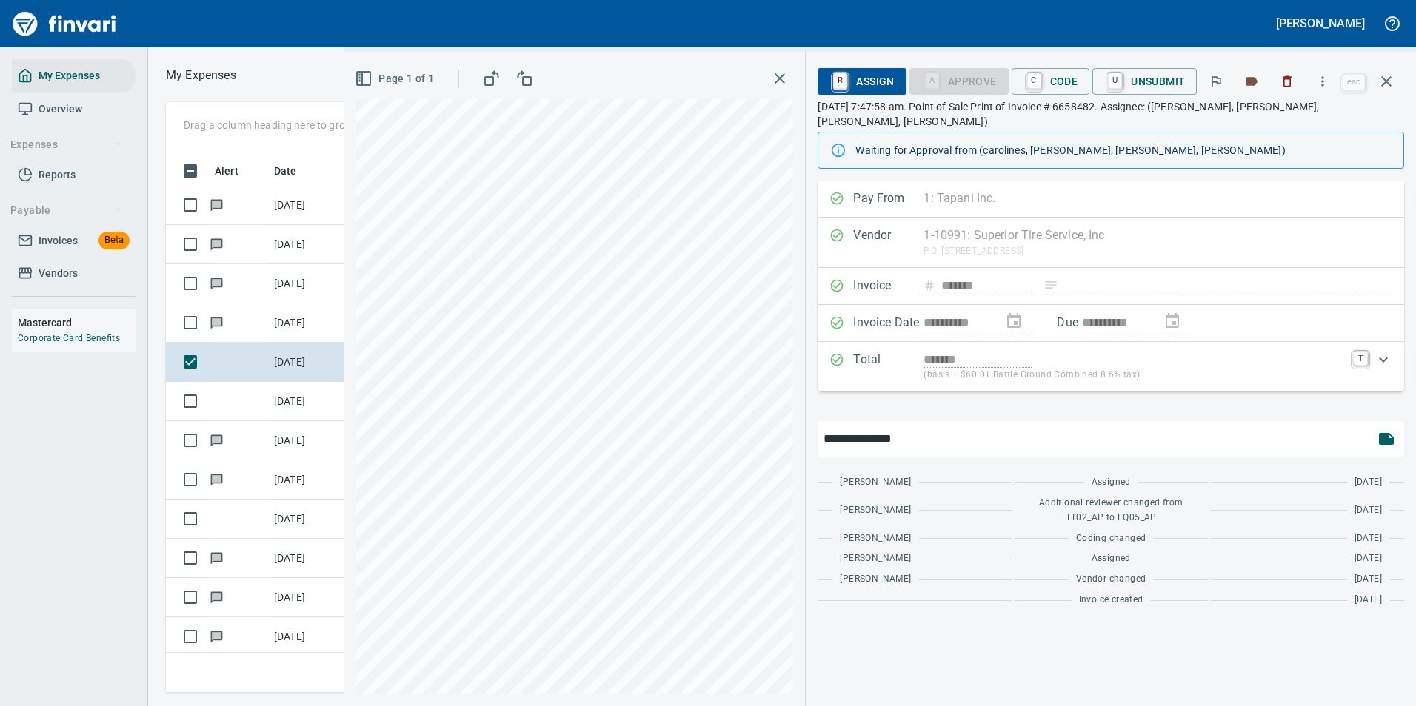
click at [914, 427] on input "**********" at bounding box center [1095, 439] width 545 height 24
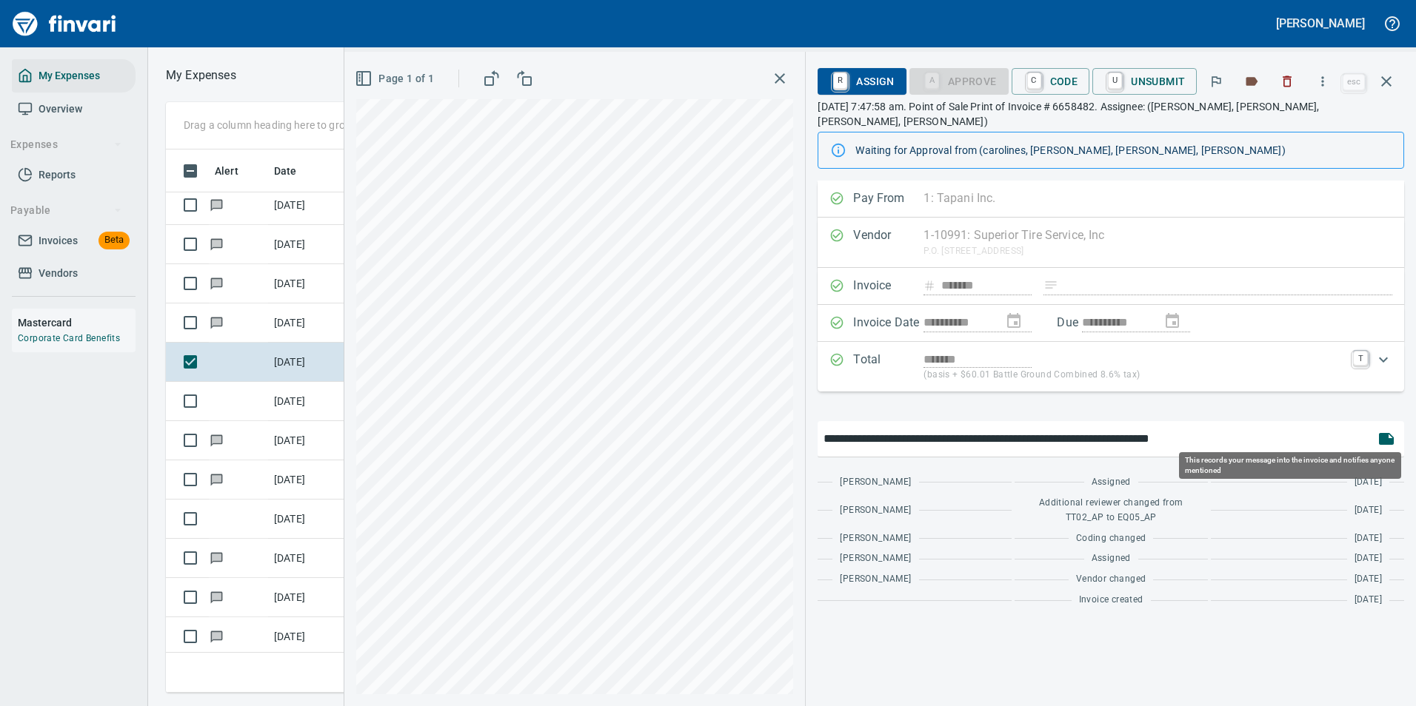
scroll to position [521, 840]
type input "**********"
click at [1382, 433] on icon "button" at bounding box center [1386, 439] width 15 height 12
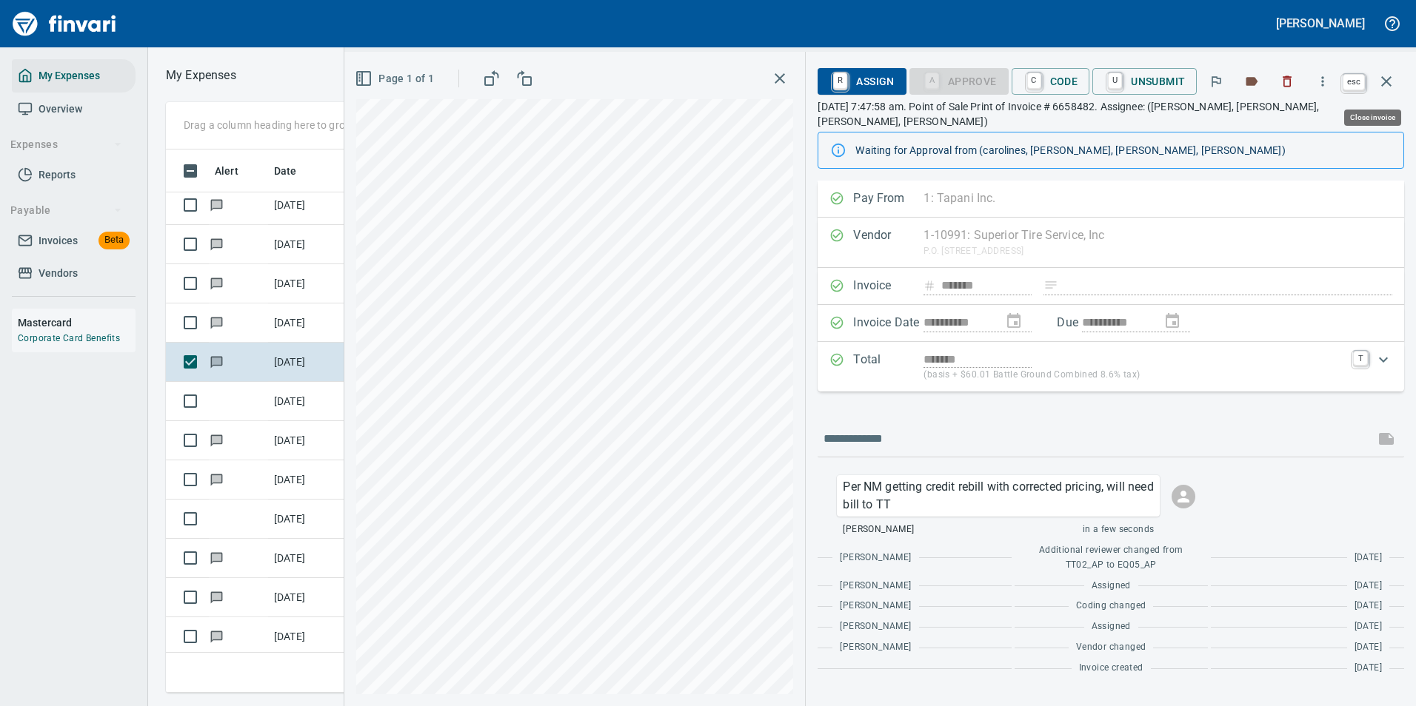
click at [1384, 88] on icon "button" at bounding box center [1386, 82] width 18 height 18
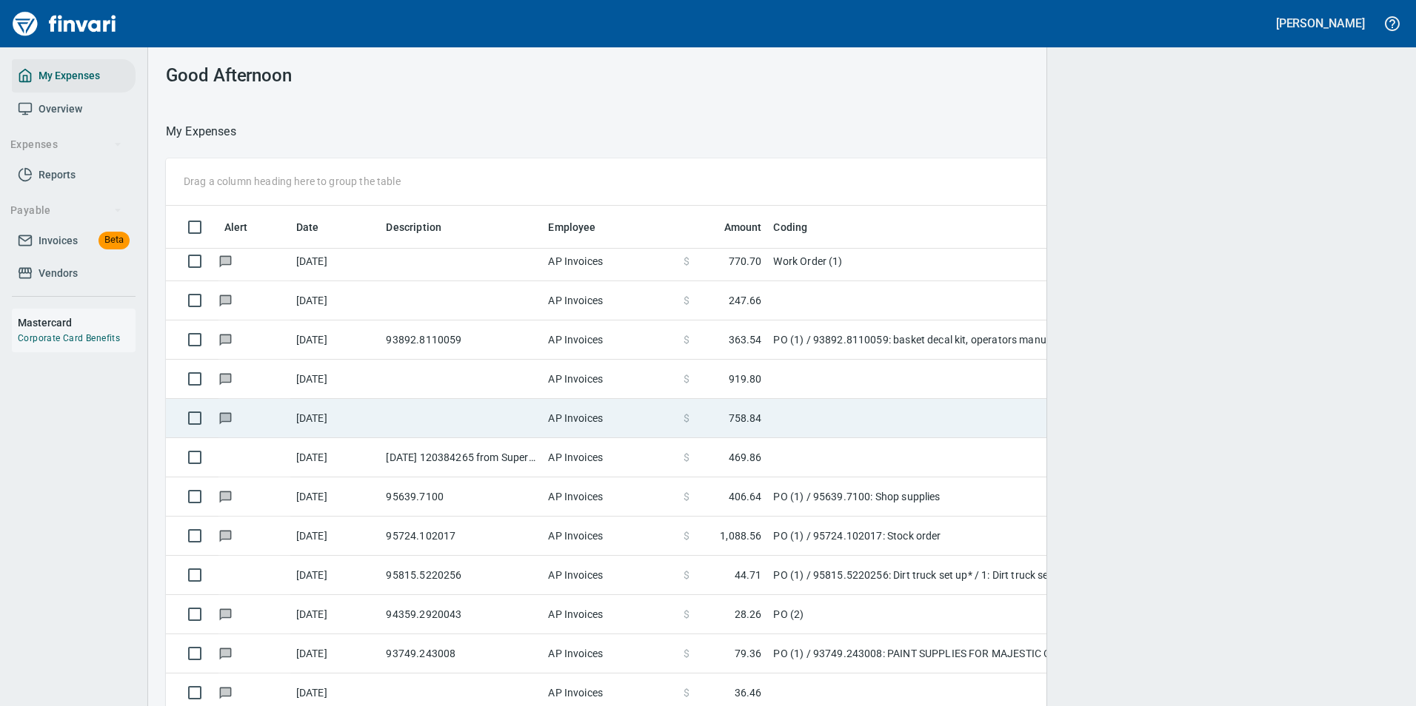
scroll to position [532, 1197]
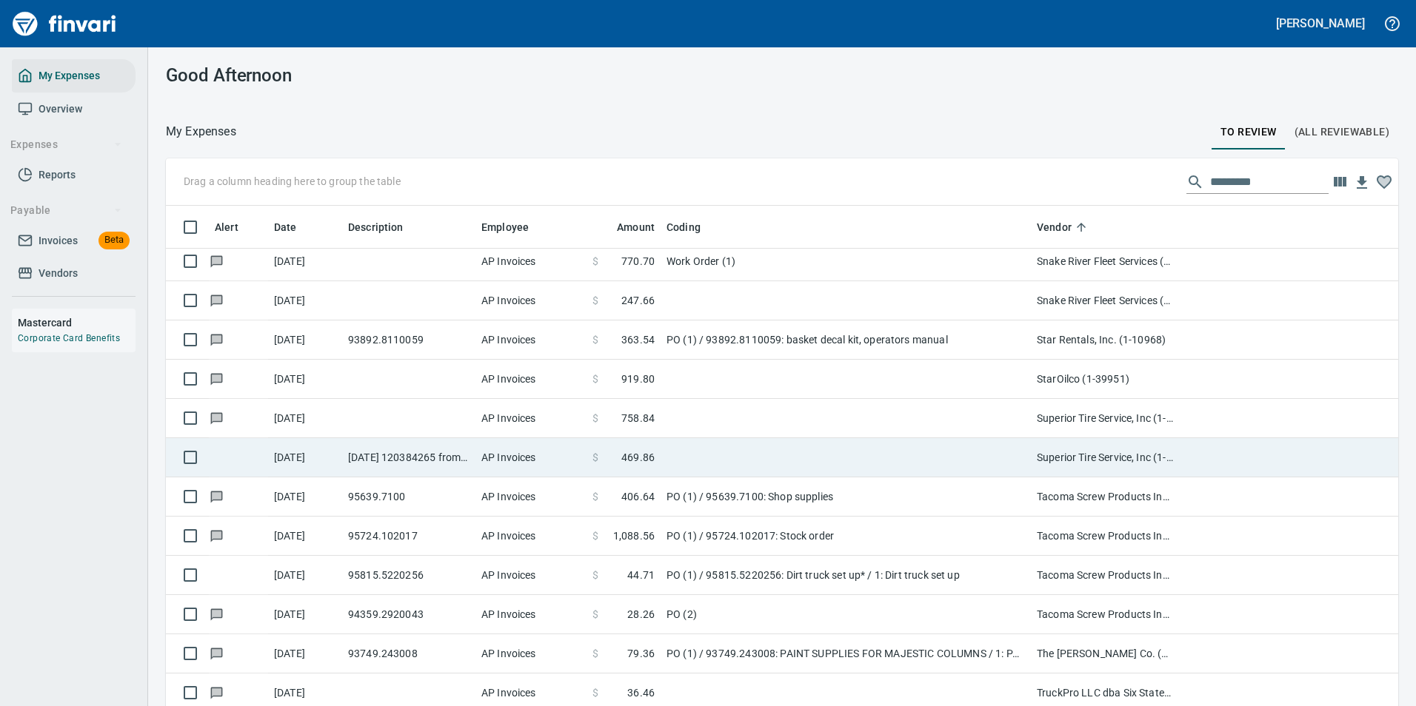
click at [706, 450] on td at bounding box center [846, 457] width 370 height 39
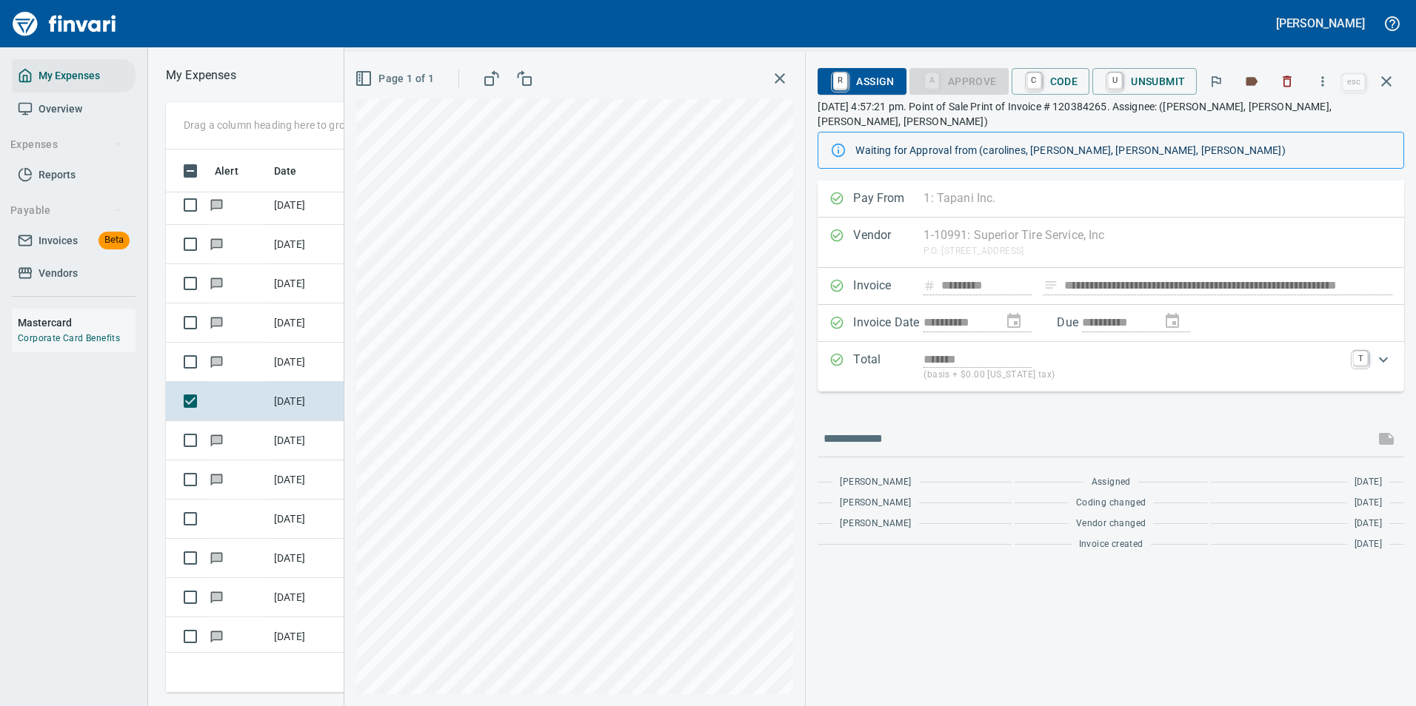
scroll to position [521, 840]
click at [1317, 81] on icon "button" at bounding box center [1322, 81] width 15 height 15
click at [1251, 134] on li "Download" at bounding box center [1309, 124] width 190 height 33
click at [1033, 74] on link "C" at bounding box center [1034, 81] width 14 height 16
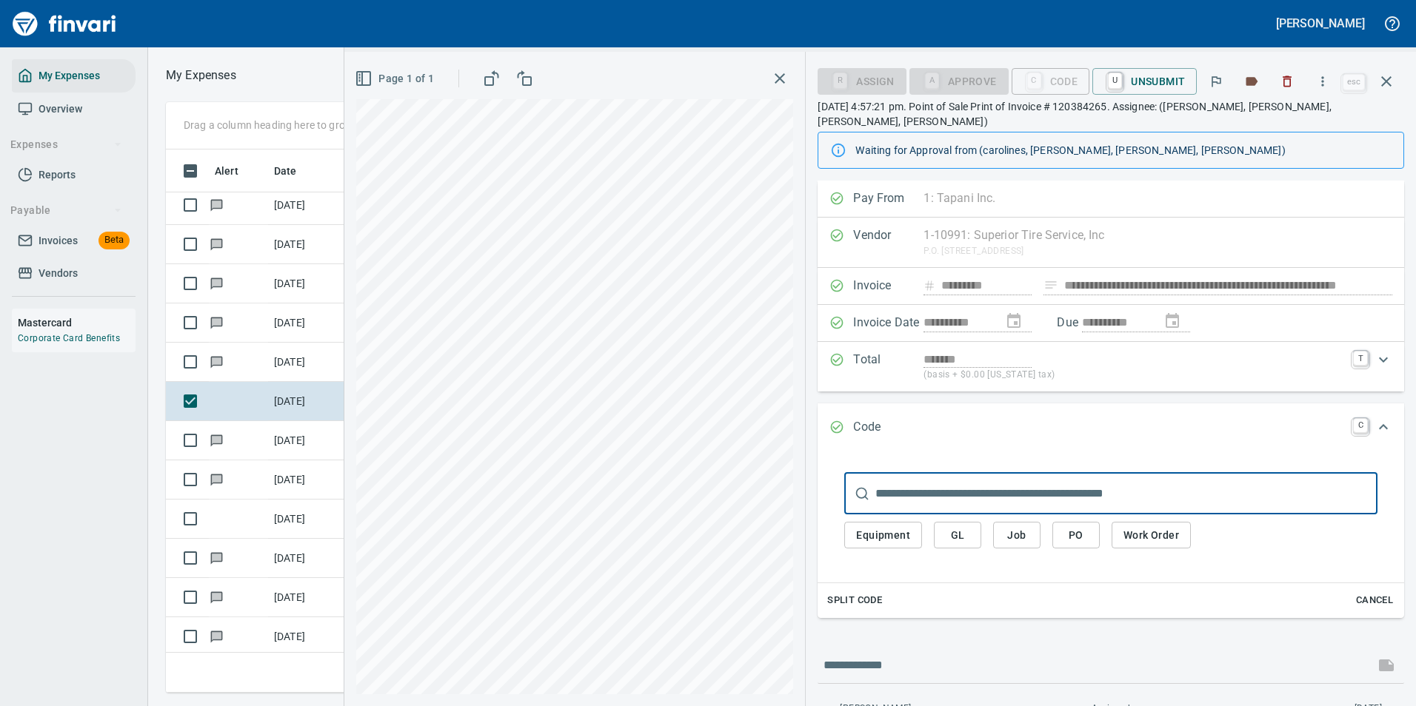
click at [1129, 527] on span "Work Order" at bounding box center [1151, 536] width 56 height 19
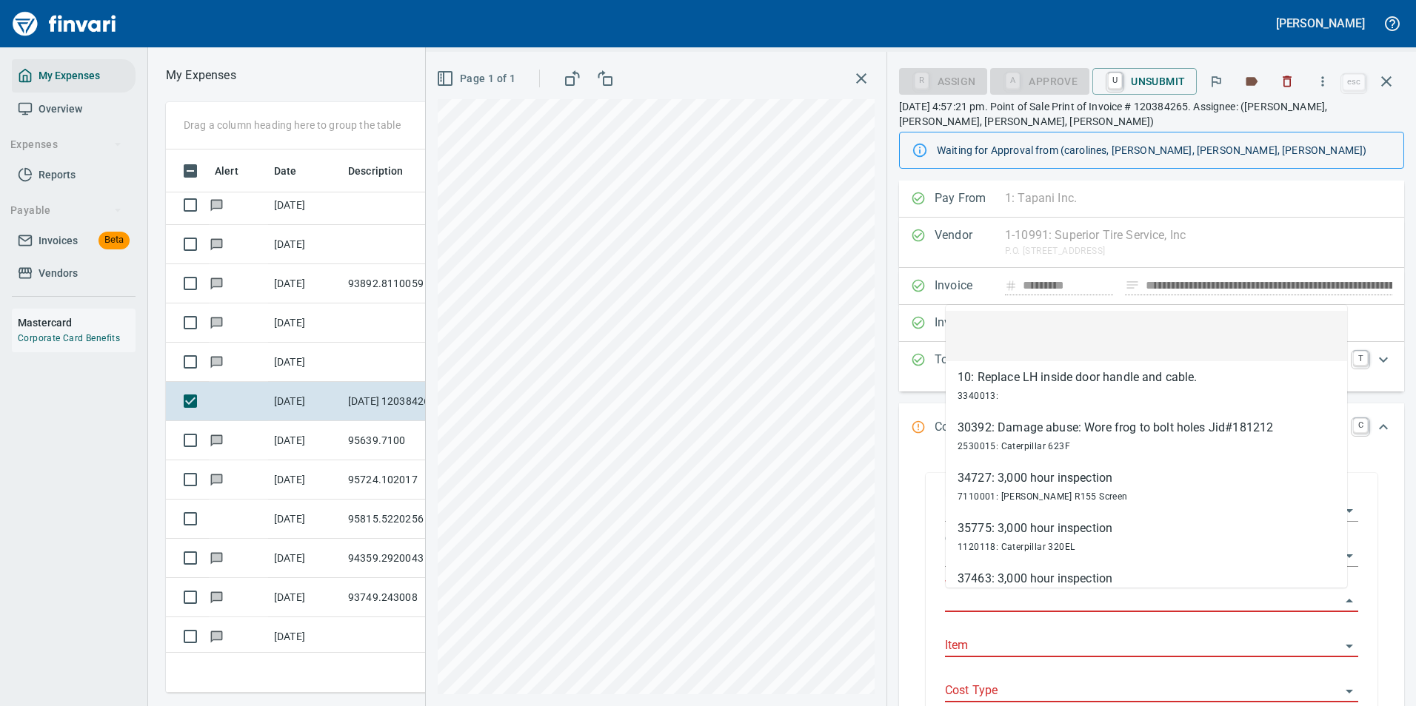
click at [1003, 608] on input "Work Order" at bounding box center [1142, 601] width 395 height 21
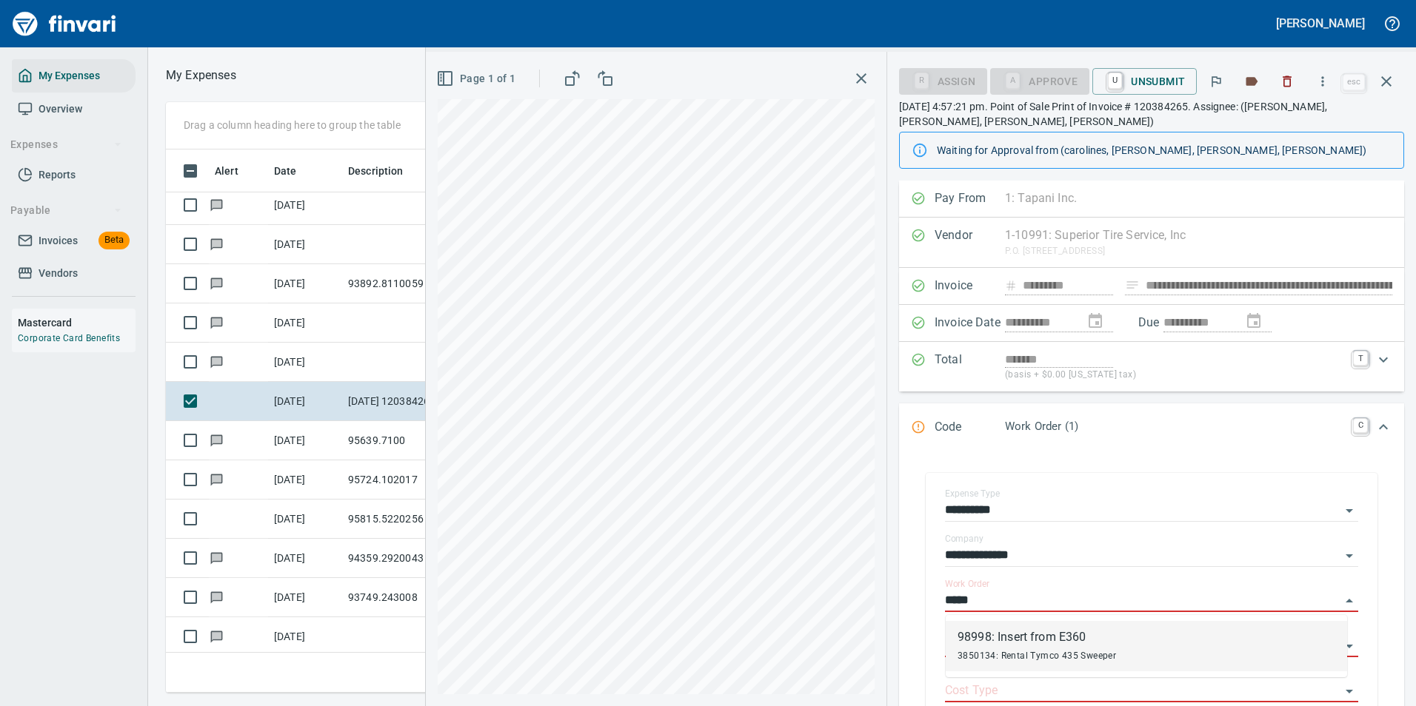
click at [1029, 654] on span "3850134: Rental Tymco 435 Sweeper" at bounding box center [1037, 656] width 158 height 10
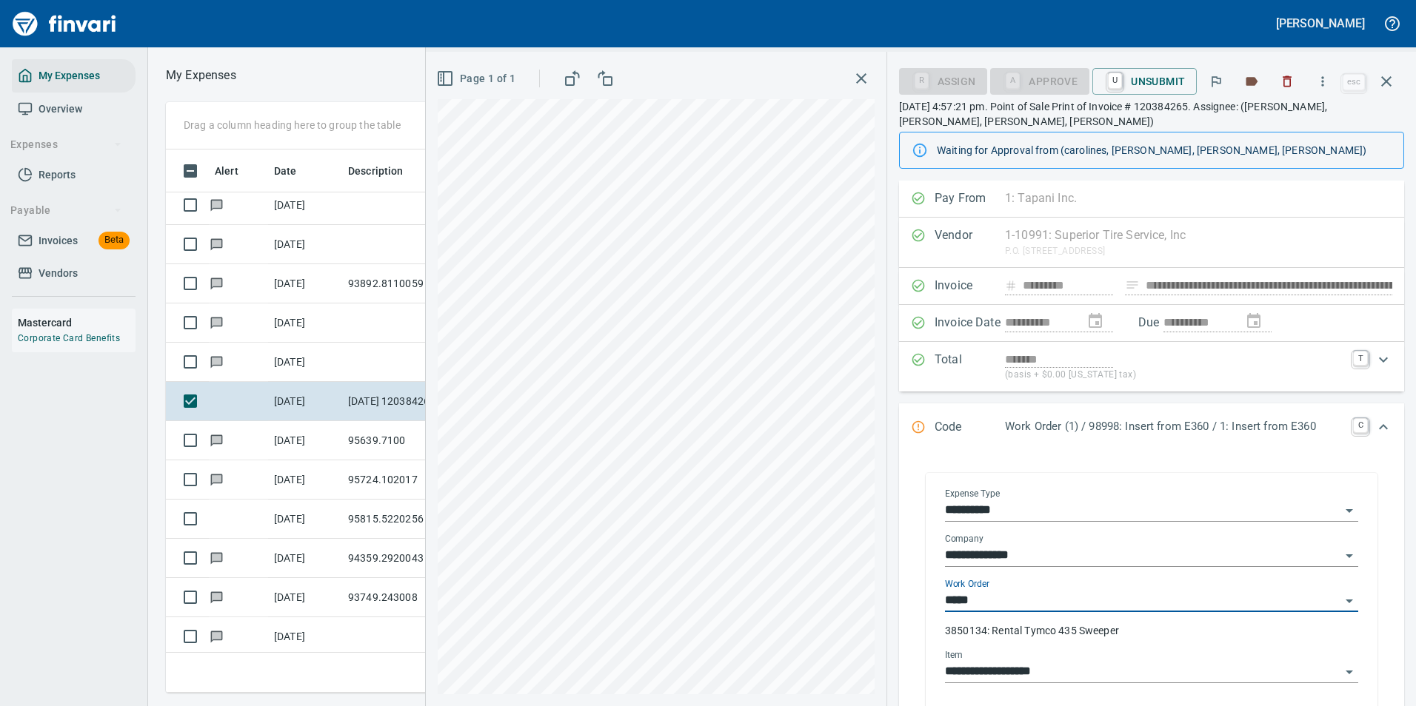
type input "**********"
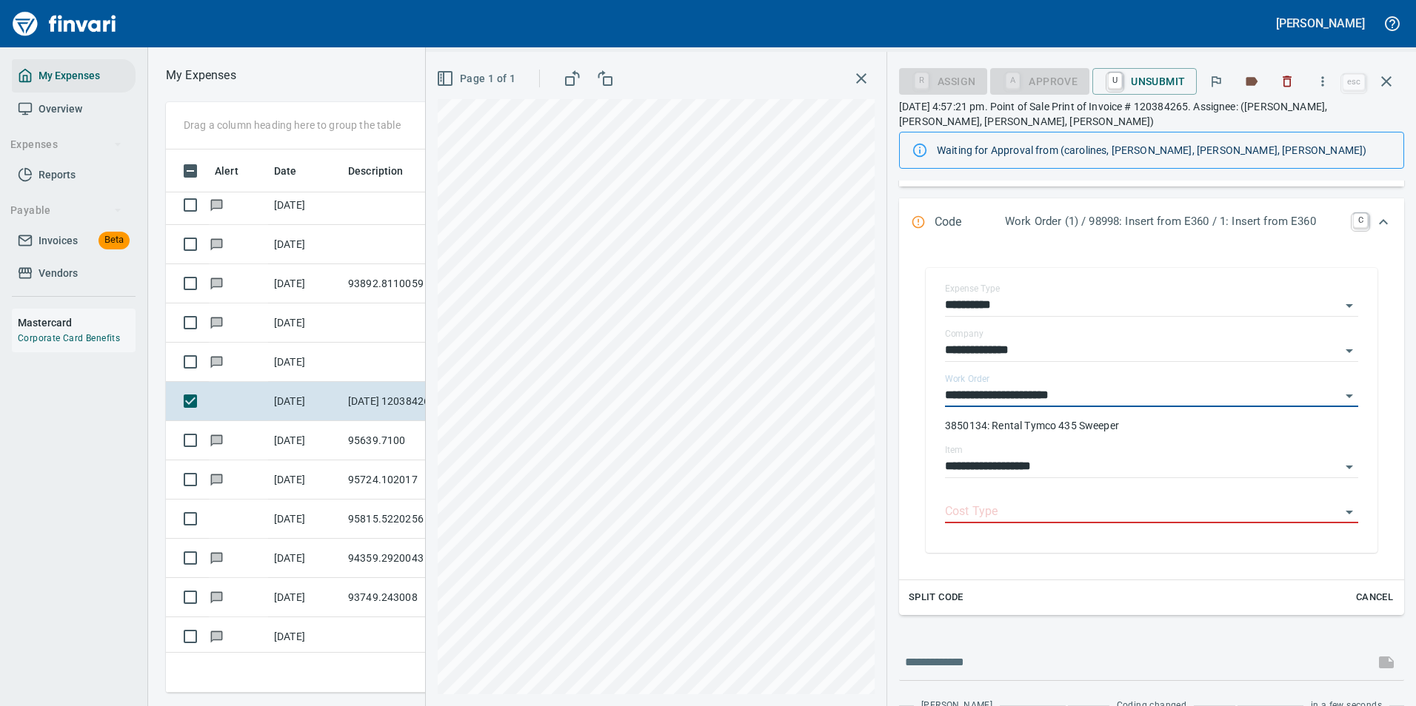
scroll to position [222, 0]
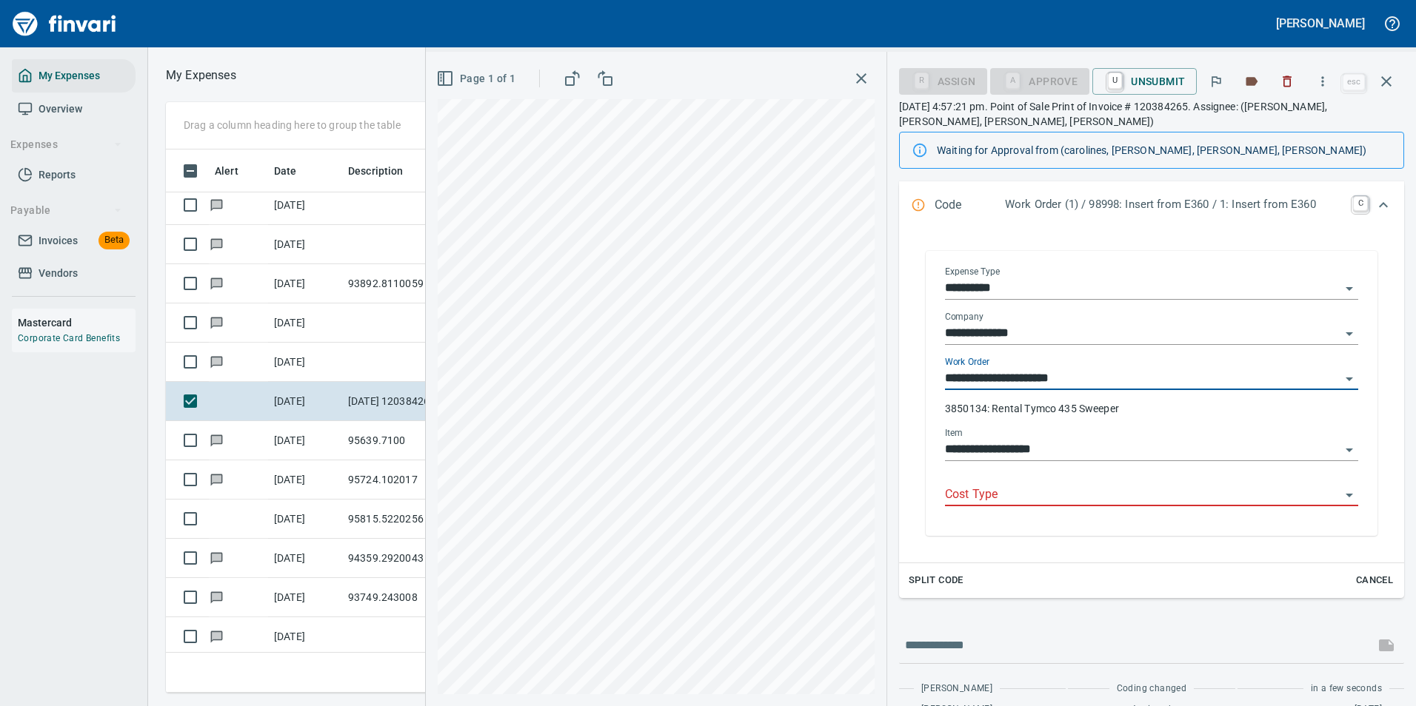
type input "**********"
click at [987, 489] on input "Cost Type" at bounding box center [1142, 495] width 395 height 21
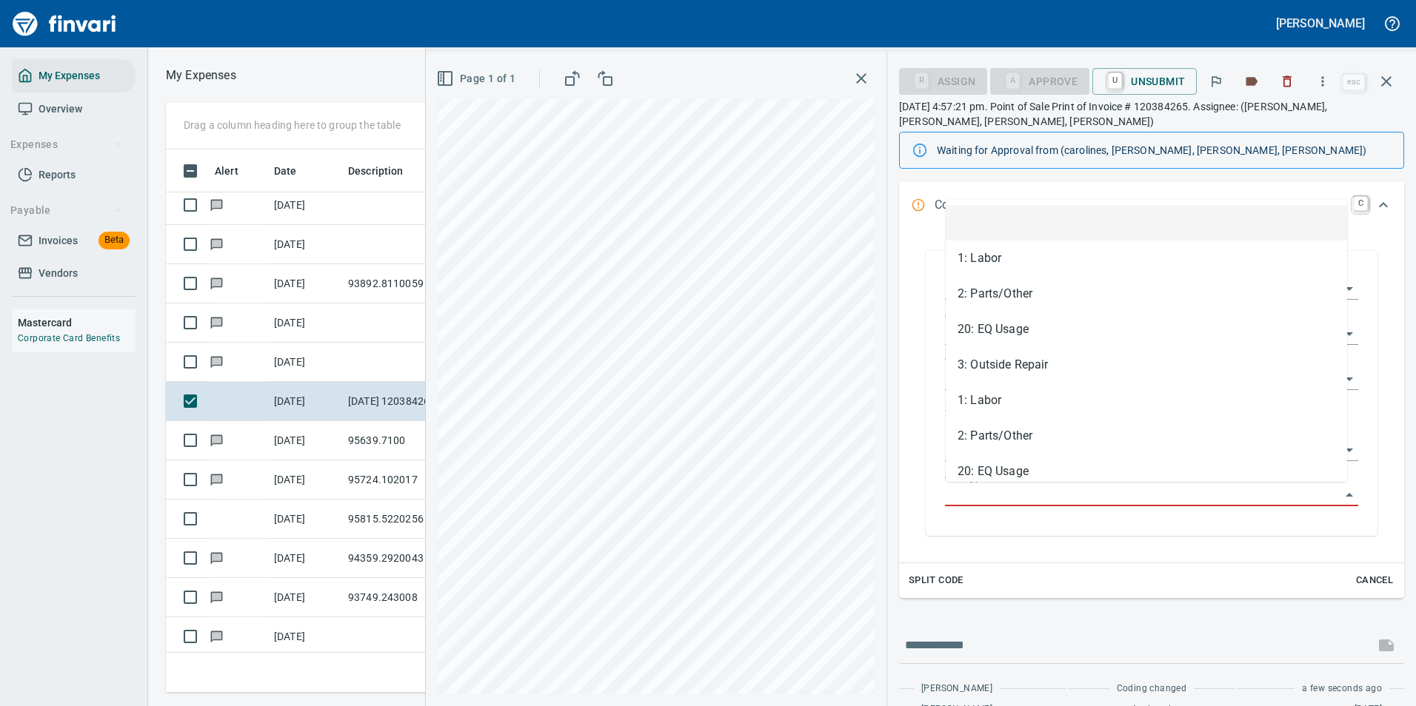
scroll to position [521, 840]
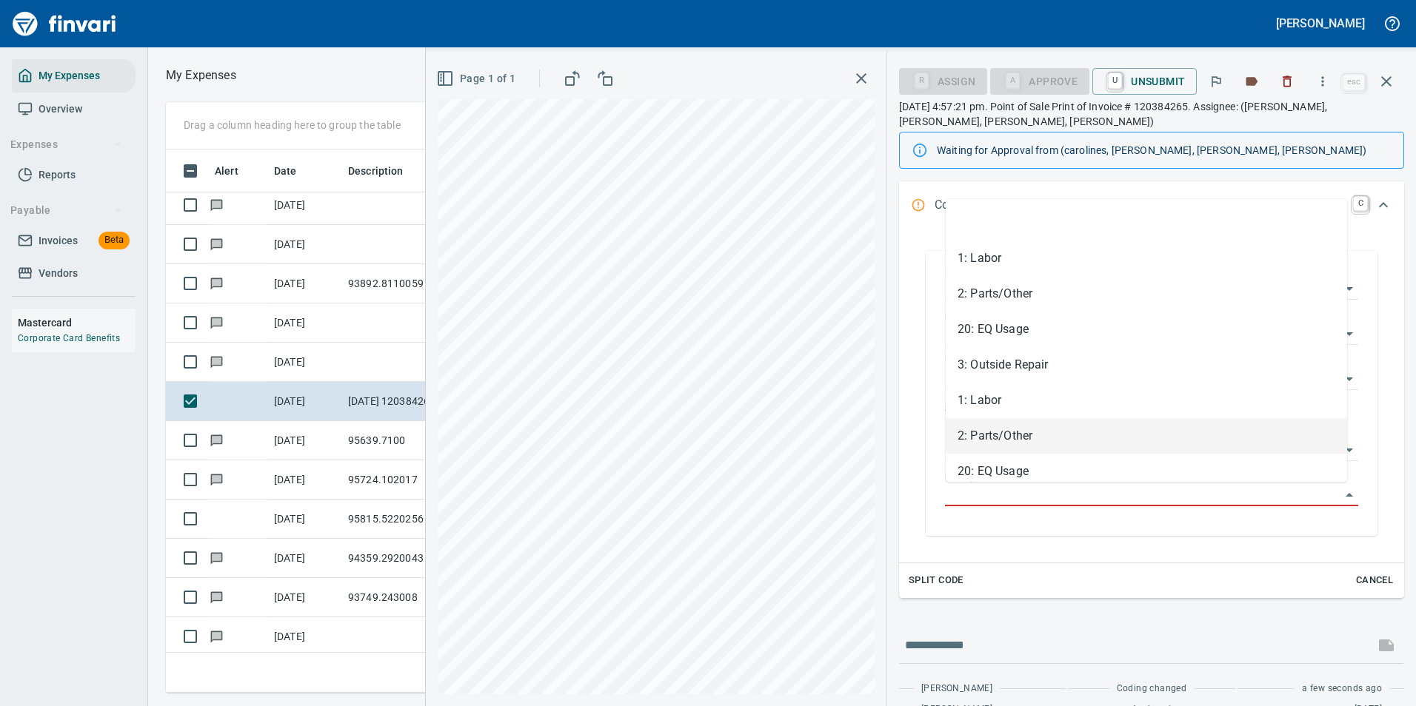
click at [981, 440] on li "2: Parts/Other" at bounding box center [1146, 436] width 401 height 36
type input "**********"
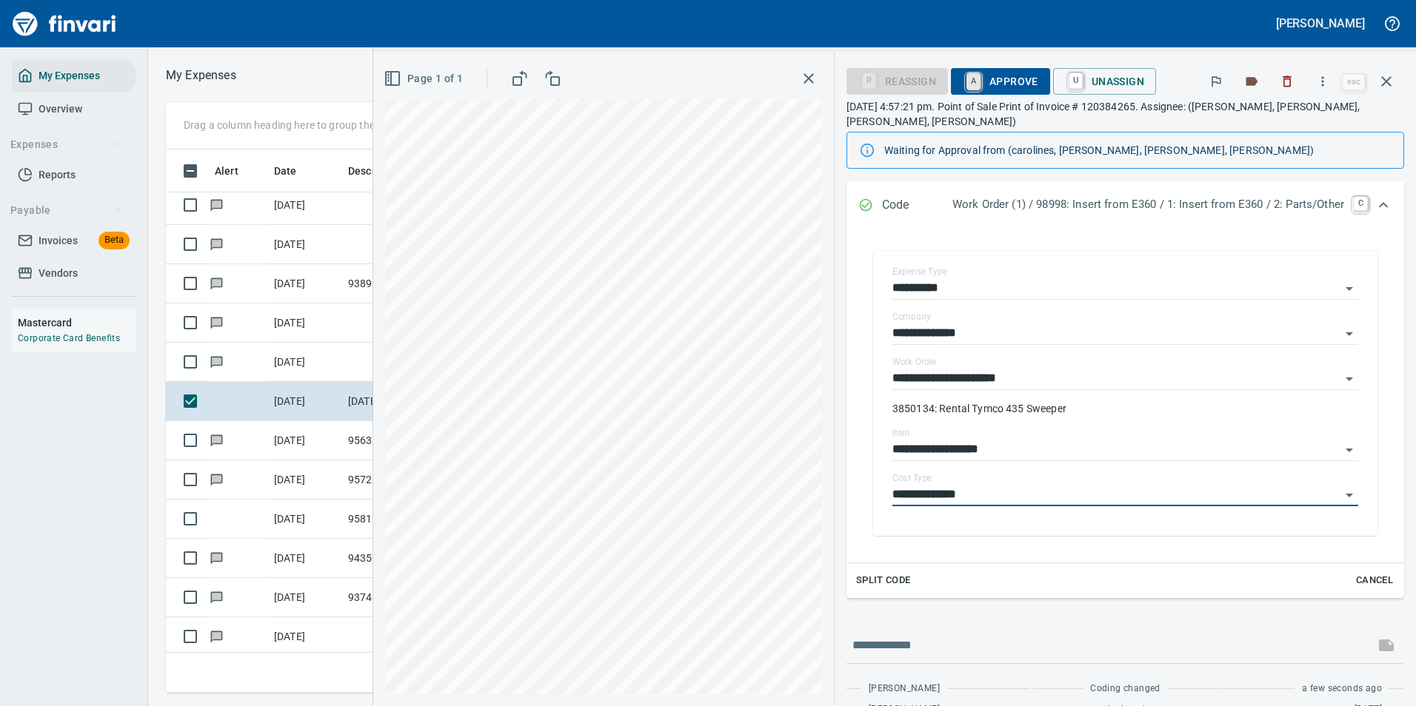
click at [967, 82] on link "A" at bounding box center [973, 81] width 14 height 16
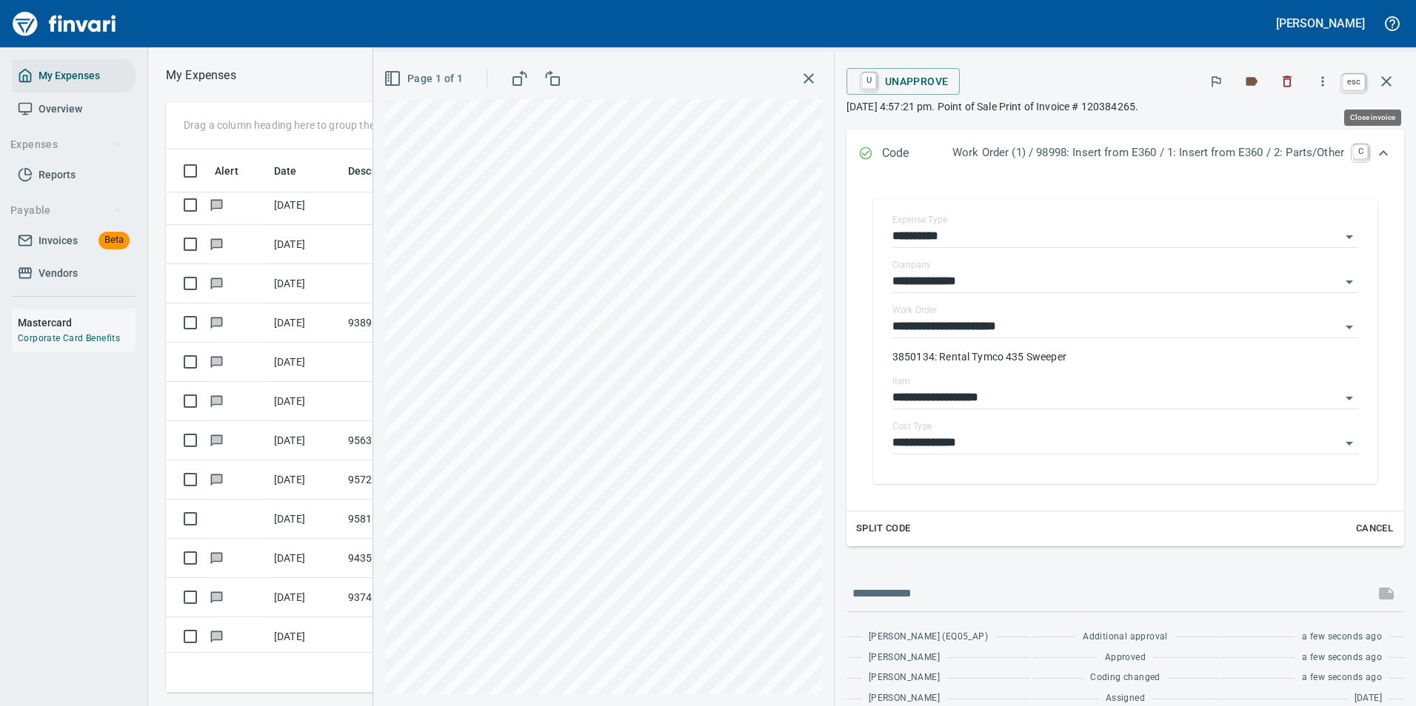
click at [1377, 81] on icon "button" at bounding box center [1386, 82] width 18 height 18
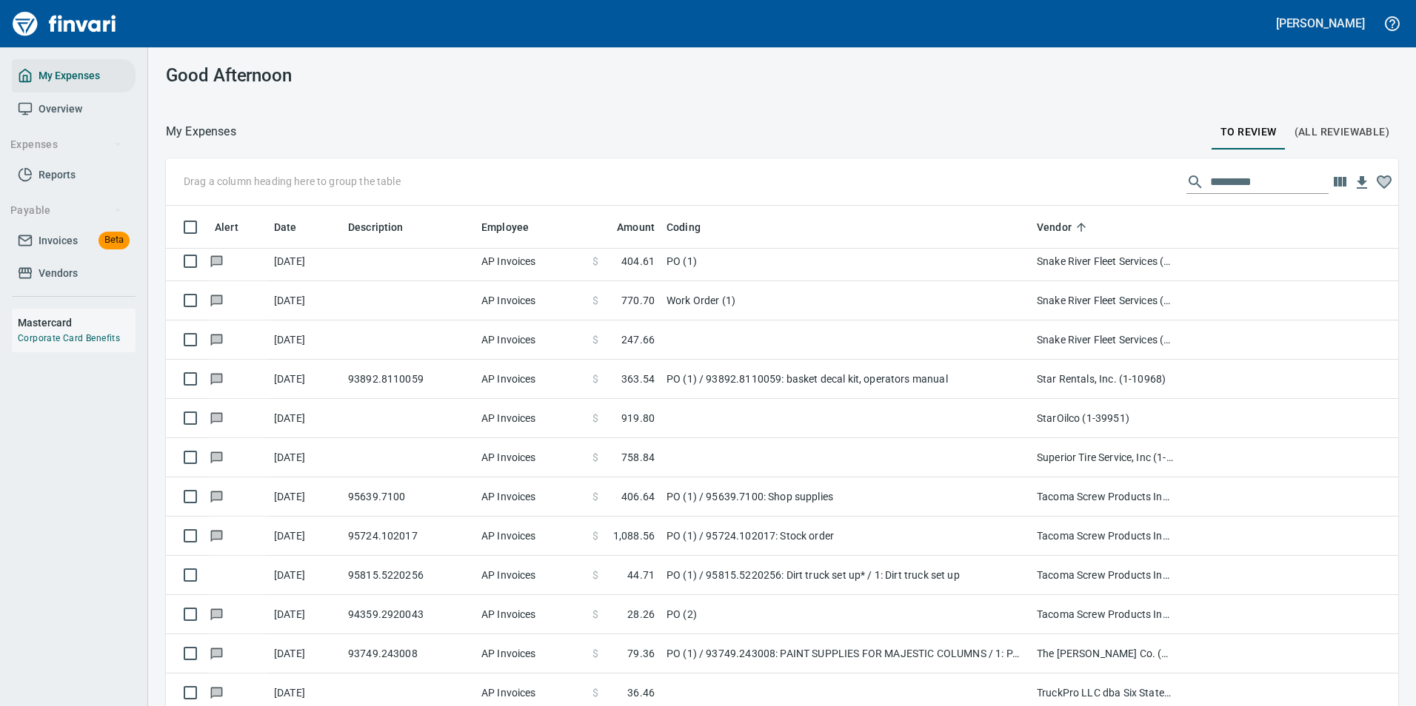
scroll to position [1, 1]
